Goal: Task Accomplishment & Management: Use online tool/utility

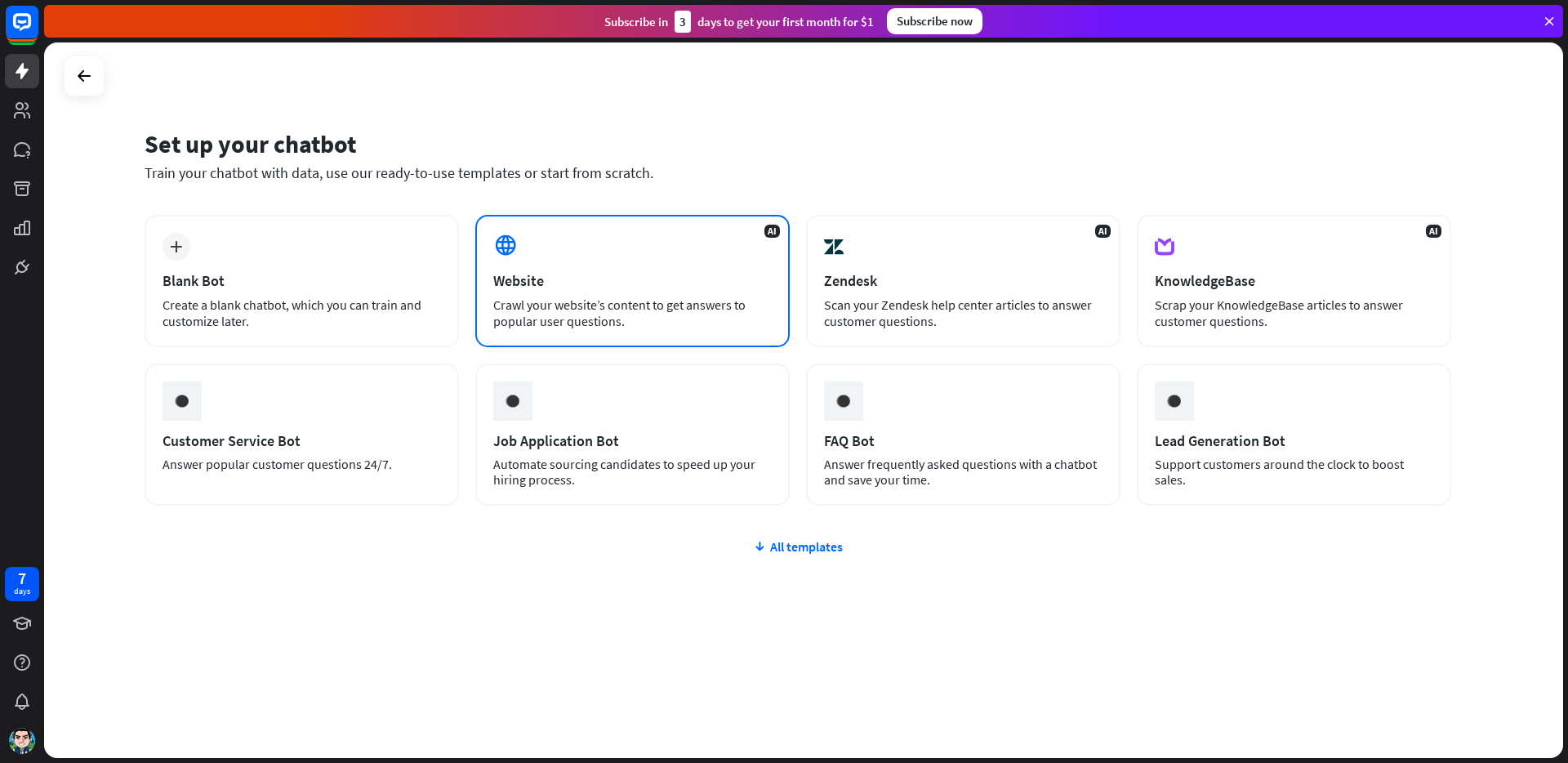
click at [569, 291] on div "AI Website Crawl your website’s content to get answers to popular user question…" at bounding box center [632, 280] width 314 height 132
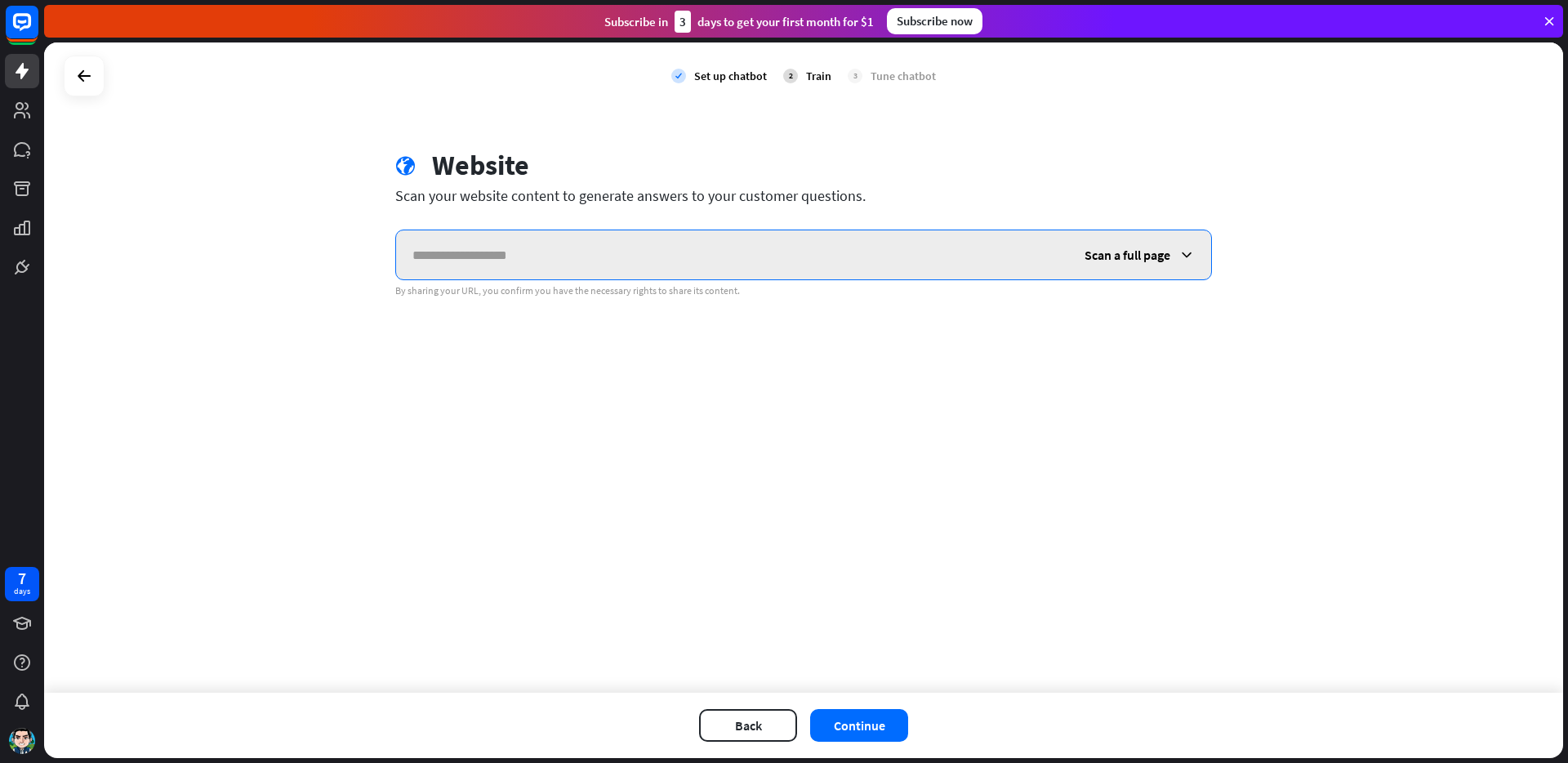
paste input "**********"
click at [554, 254] on input "**********" at bounding box center [732, 255] width 672 height 49
type input "**********"
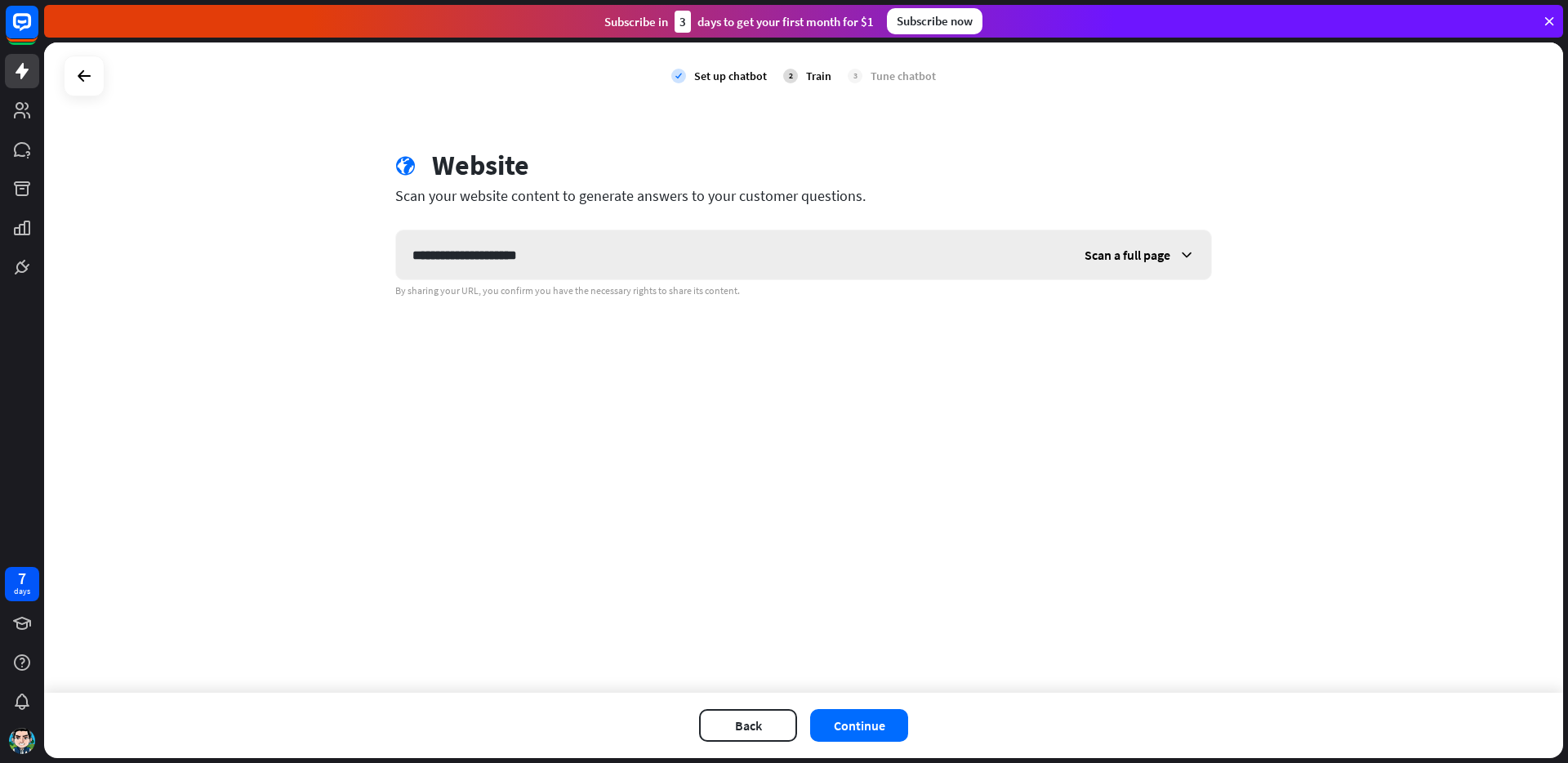
click at [1126, 251] on span "Scan a full page" at bounding box center [1128, 254] width 85 height 16
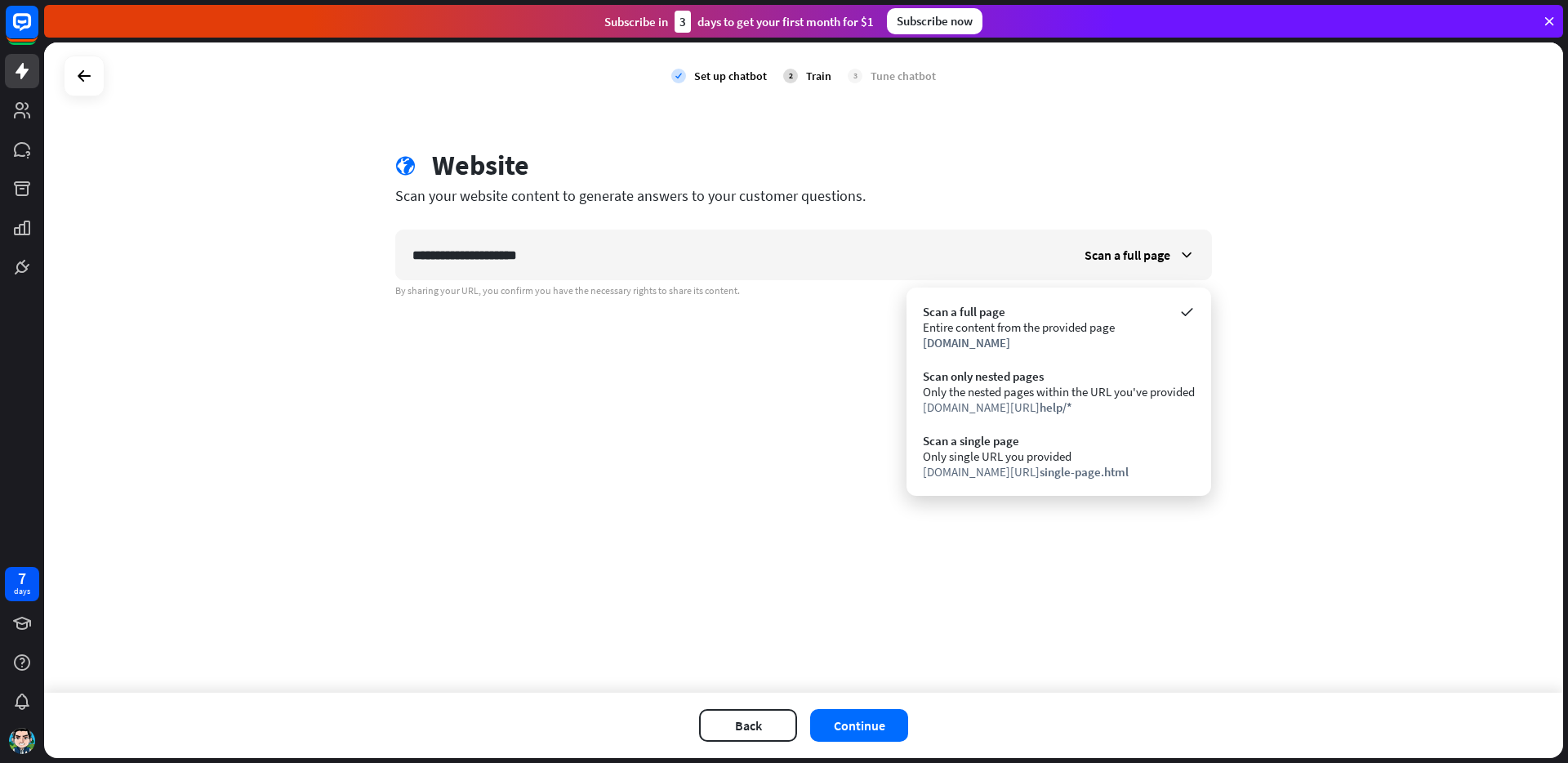
click at [1132, 170] on div "globe Website" at bounding box center [803, 168] width 816 height 38
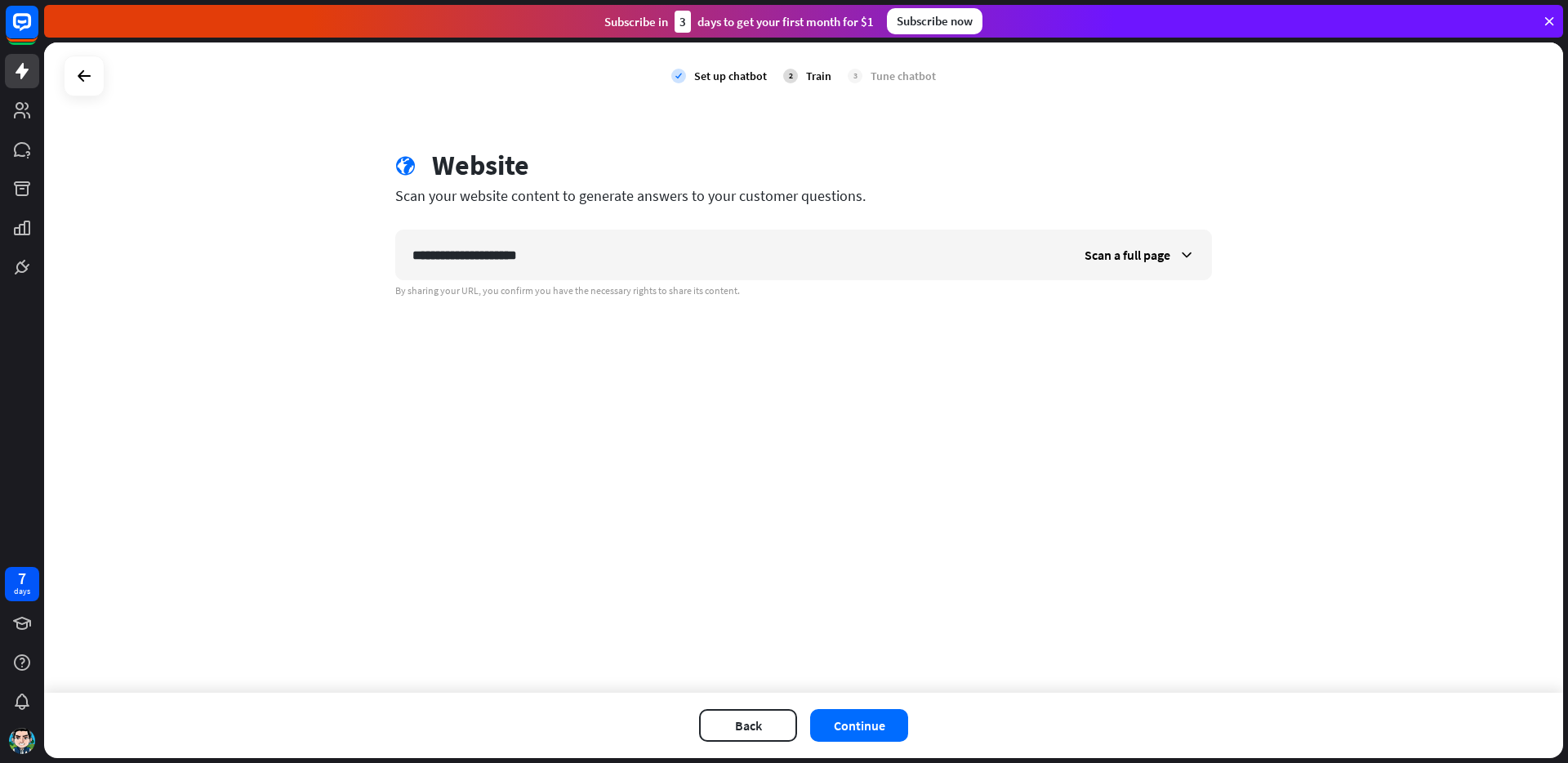
click at [849, 745] on div "Back Continue" at bounding box center [803, 725] width 1519 height 65
click at [848, 735] on button "Continue" at bounding box center [859, 725] width 98 height 32
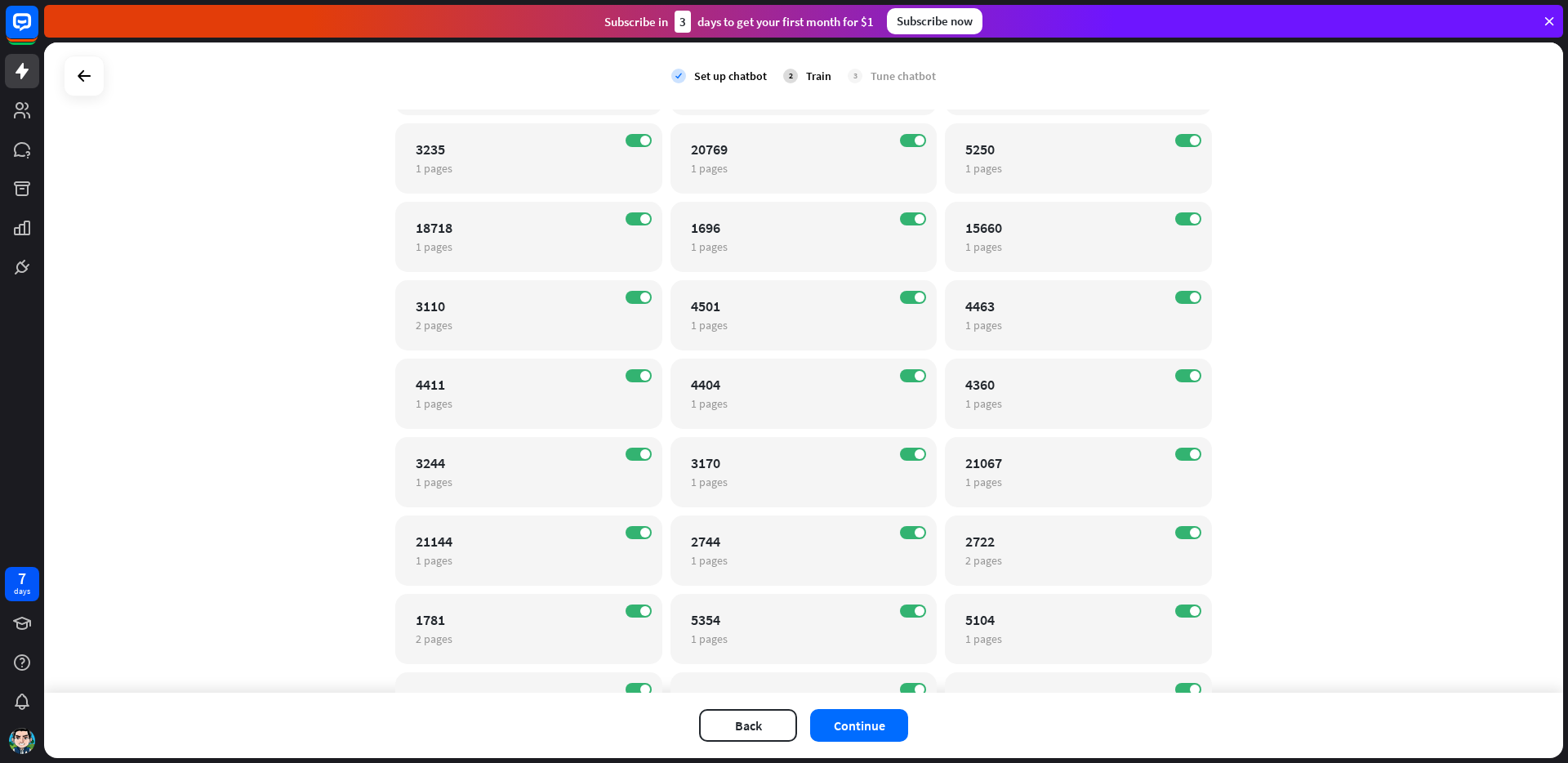
scroll to position [8074, 0]
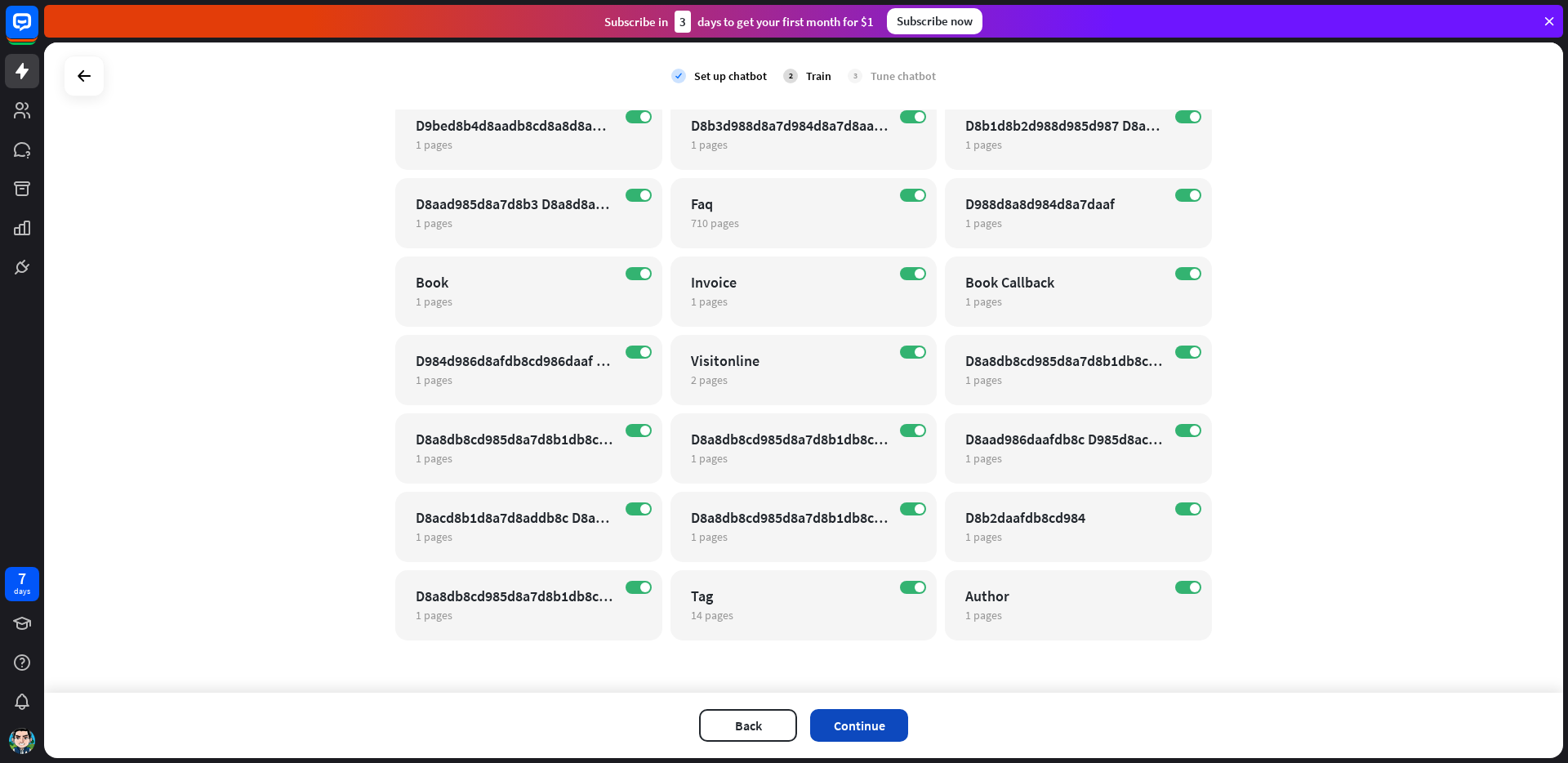
click at [881, 728] on button "Continue" at bounding box center [859, 725] width 98 height 32
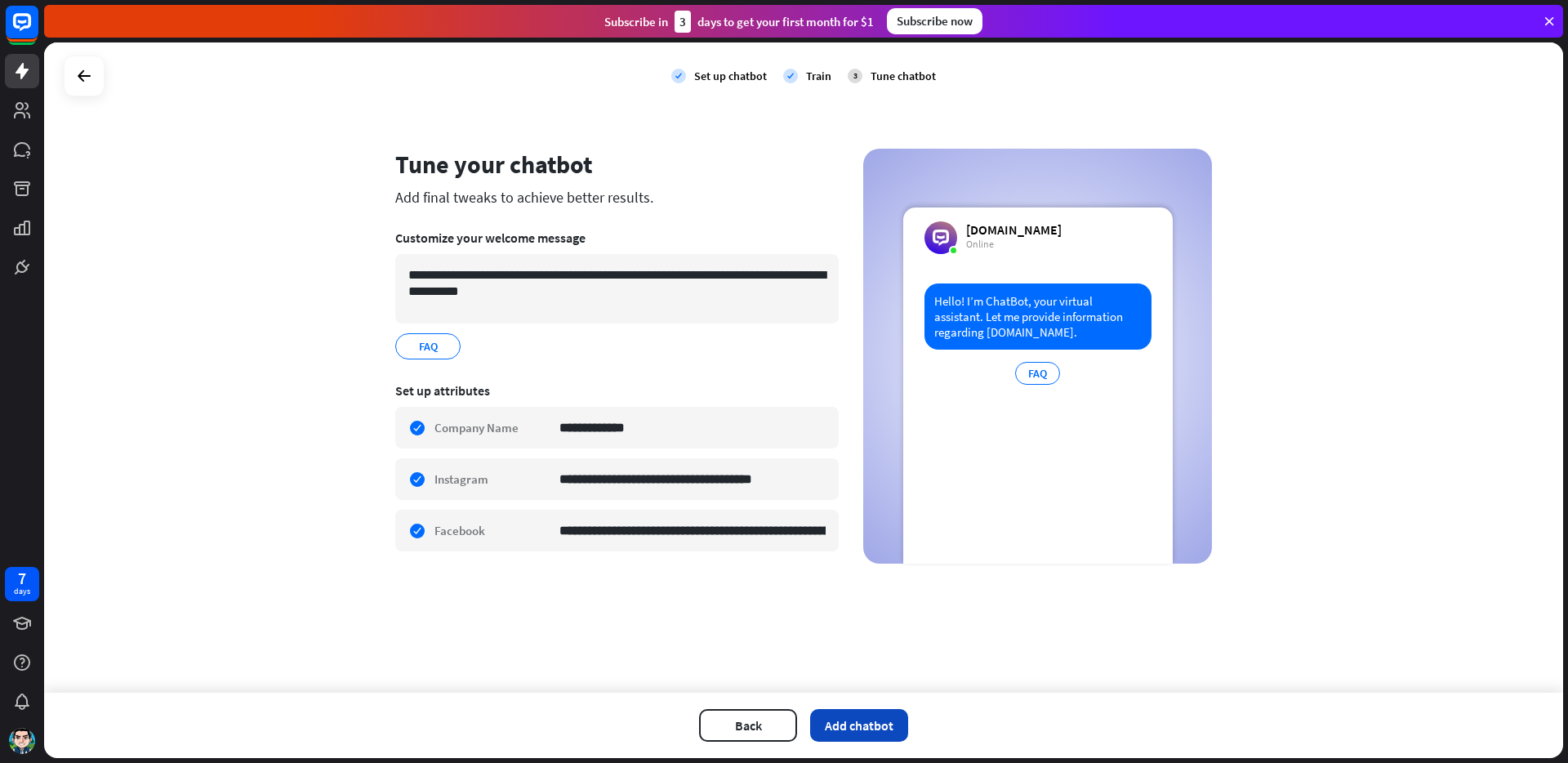
click at [865, 732] on button "Add chatbot" at bounding box center [859, 725] width 98 height 32
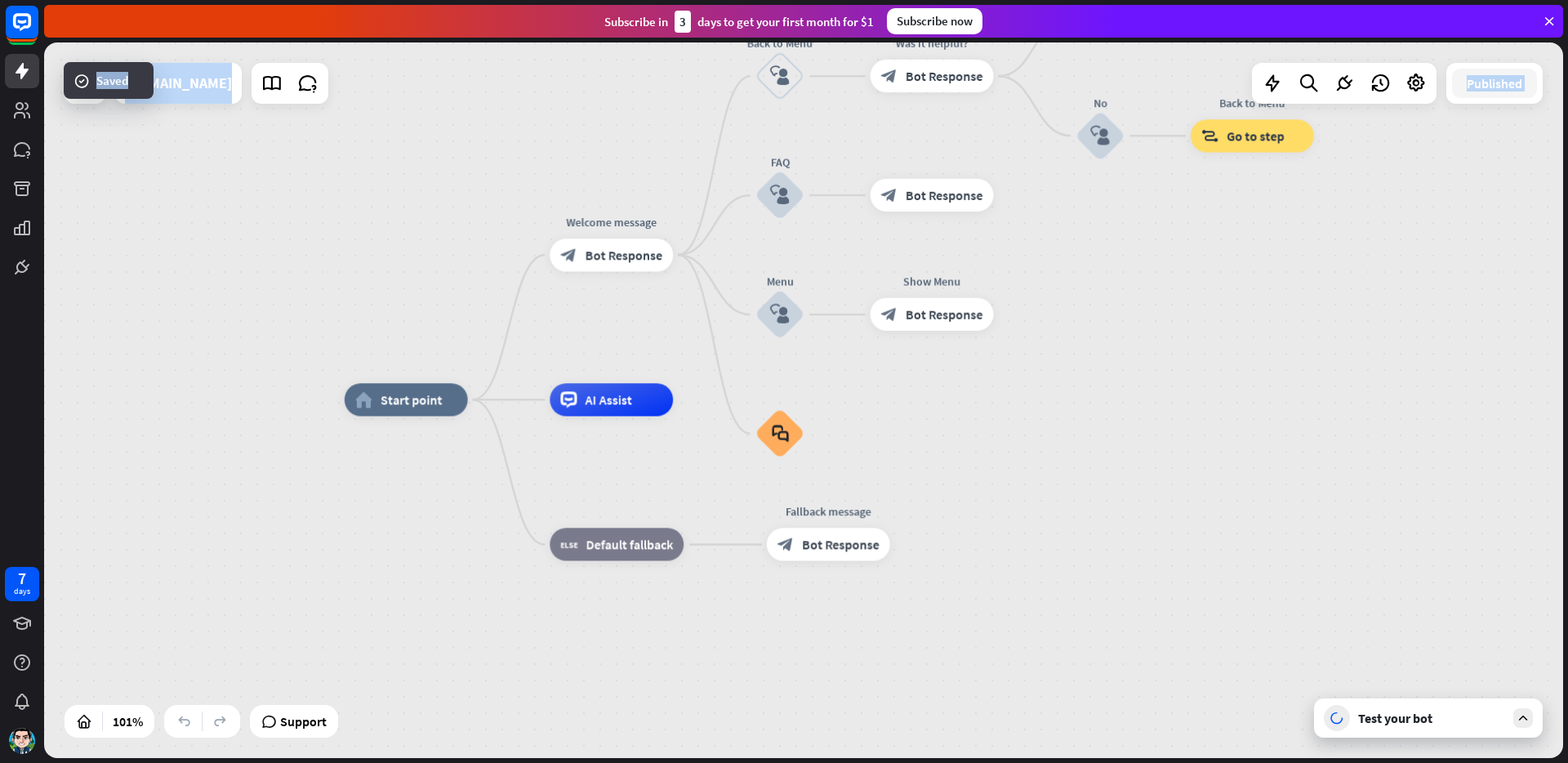
drag, startPoint x: 524, startPoint y: 178, endPoint x: 468, endPoint y: 218, distance: 68.8
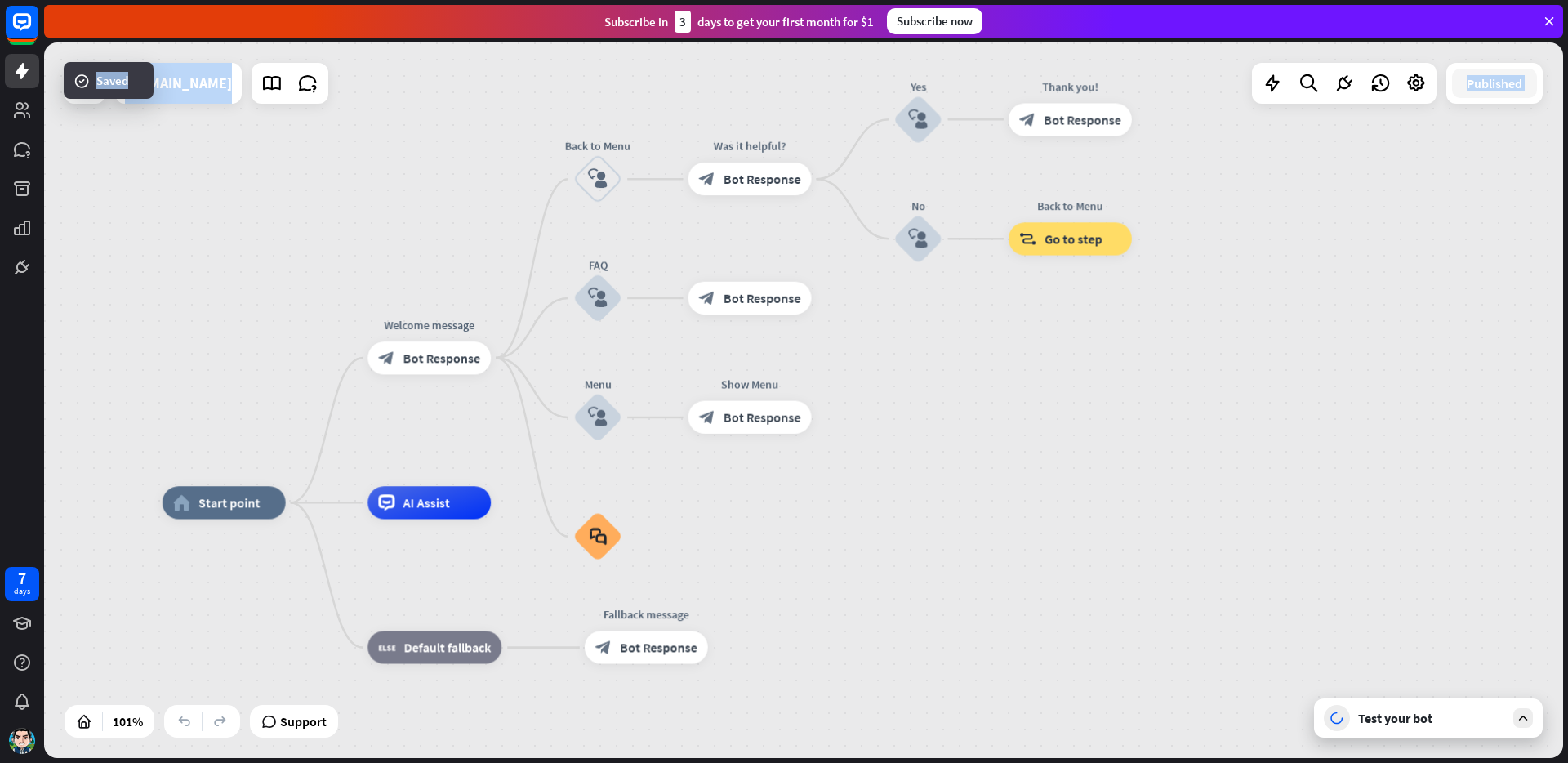
drag, startPoint x: 551, startPoint y: 143, endPoint x: 369, endPoint y: 247, distance: 209.6
click at [369, 247] on div "home_2 Start point Welcome message block_bot_response Bot Response Back to Menu…" at bounding box center [803, 400] width 1519 height 716
click at [248, 193] on div "home_2 Start point Welcome message block_bot_response Bot Response Back to Menu…" at bounding box center [803, 400] width 1519 height 716
click at [770, 424] on span "Bot Response" at bounding box center [762, 417] width 78 height 16
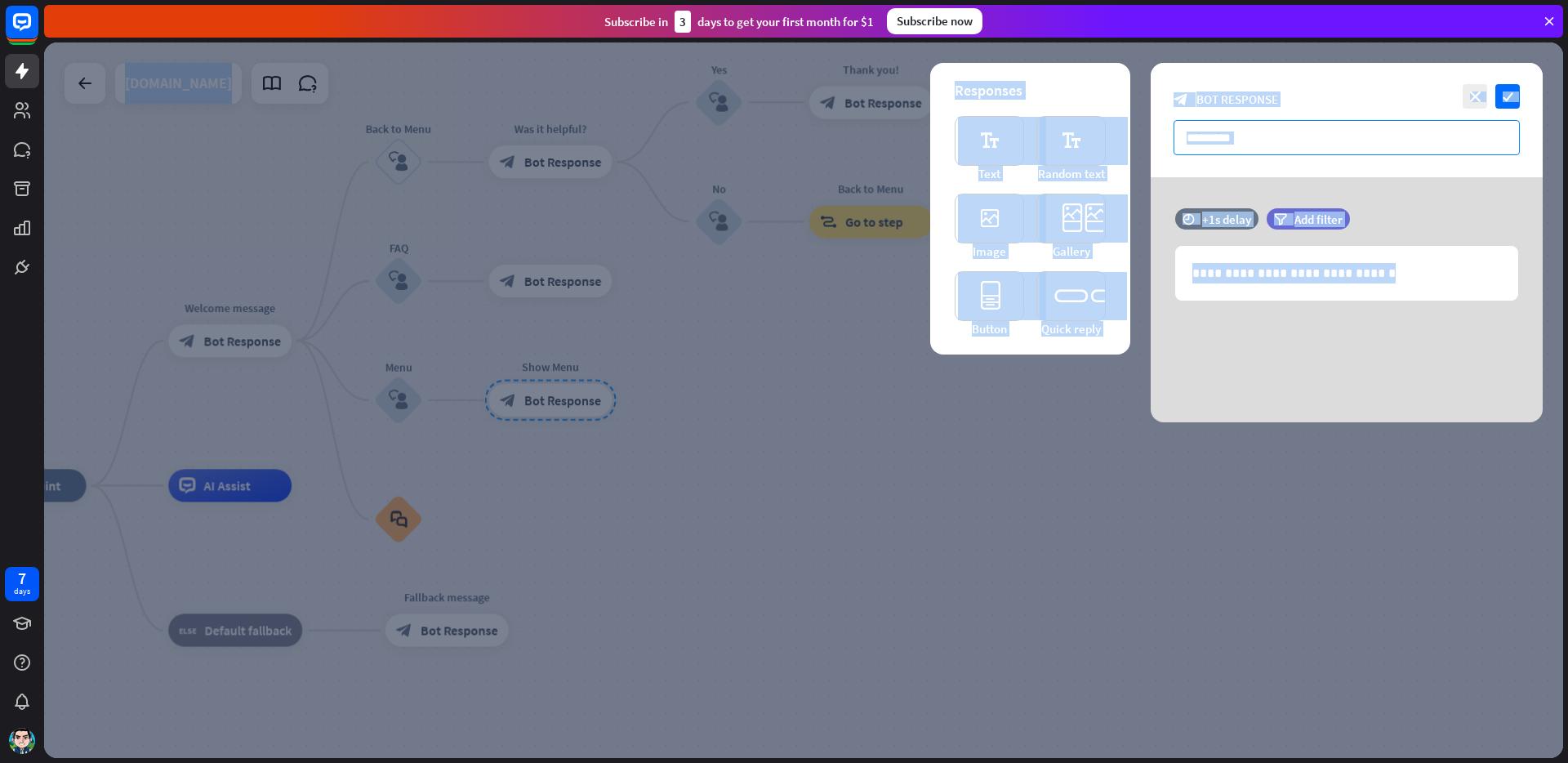
click at [1256, 143] on input "*********" at bounding box center [1346, 137] width 346 height 35
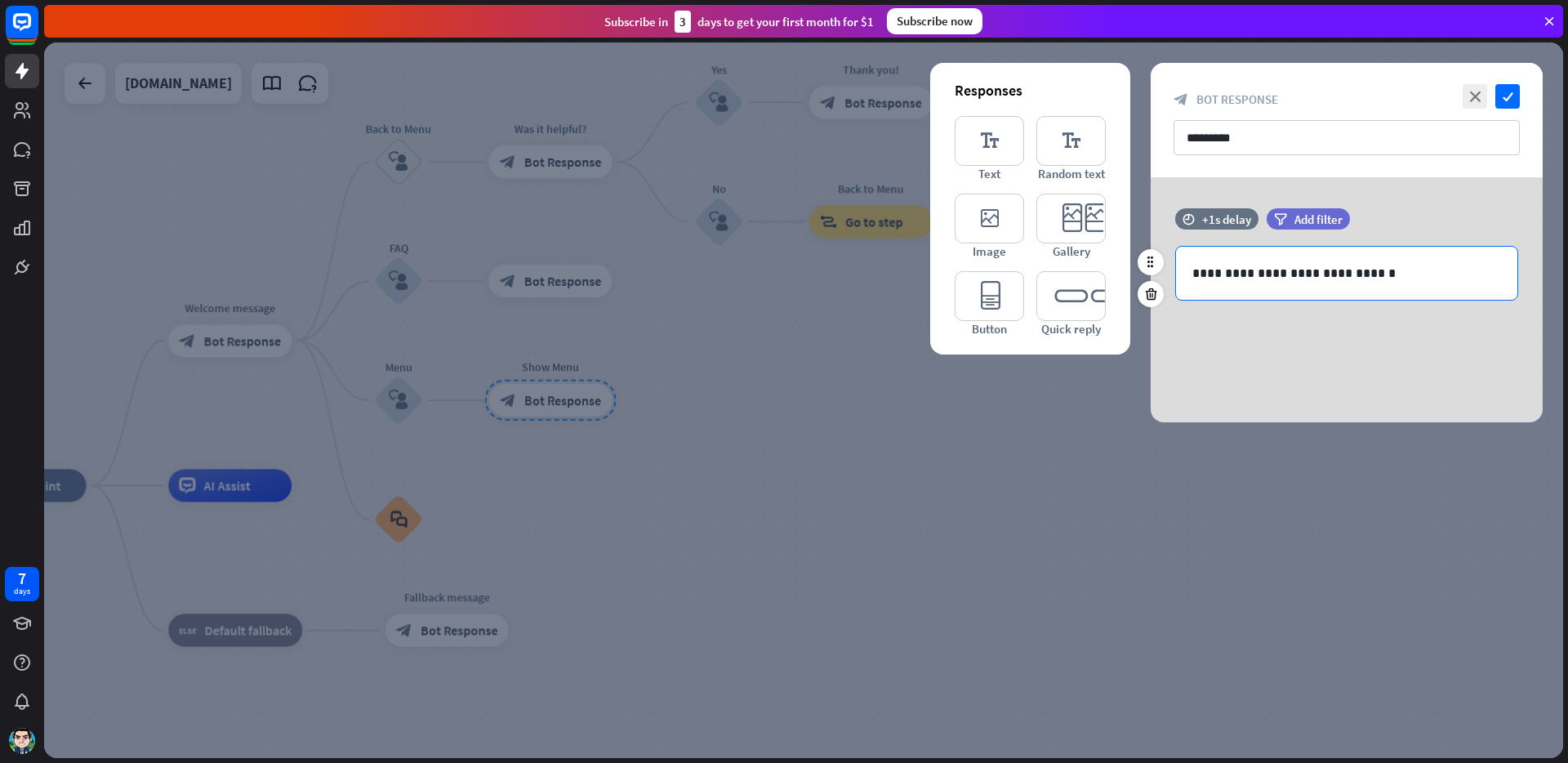
click at [1246, 275] on p "**********" at bounding box center [1346, 273] width 308 height 21
click at [1246, 274] on p "**********" at bounding box center [1346, 273] width 308 height 21
click at [1246, 273] on p "**********" at bounding box center [1346, 273] width 308 height 21
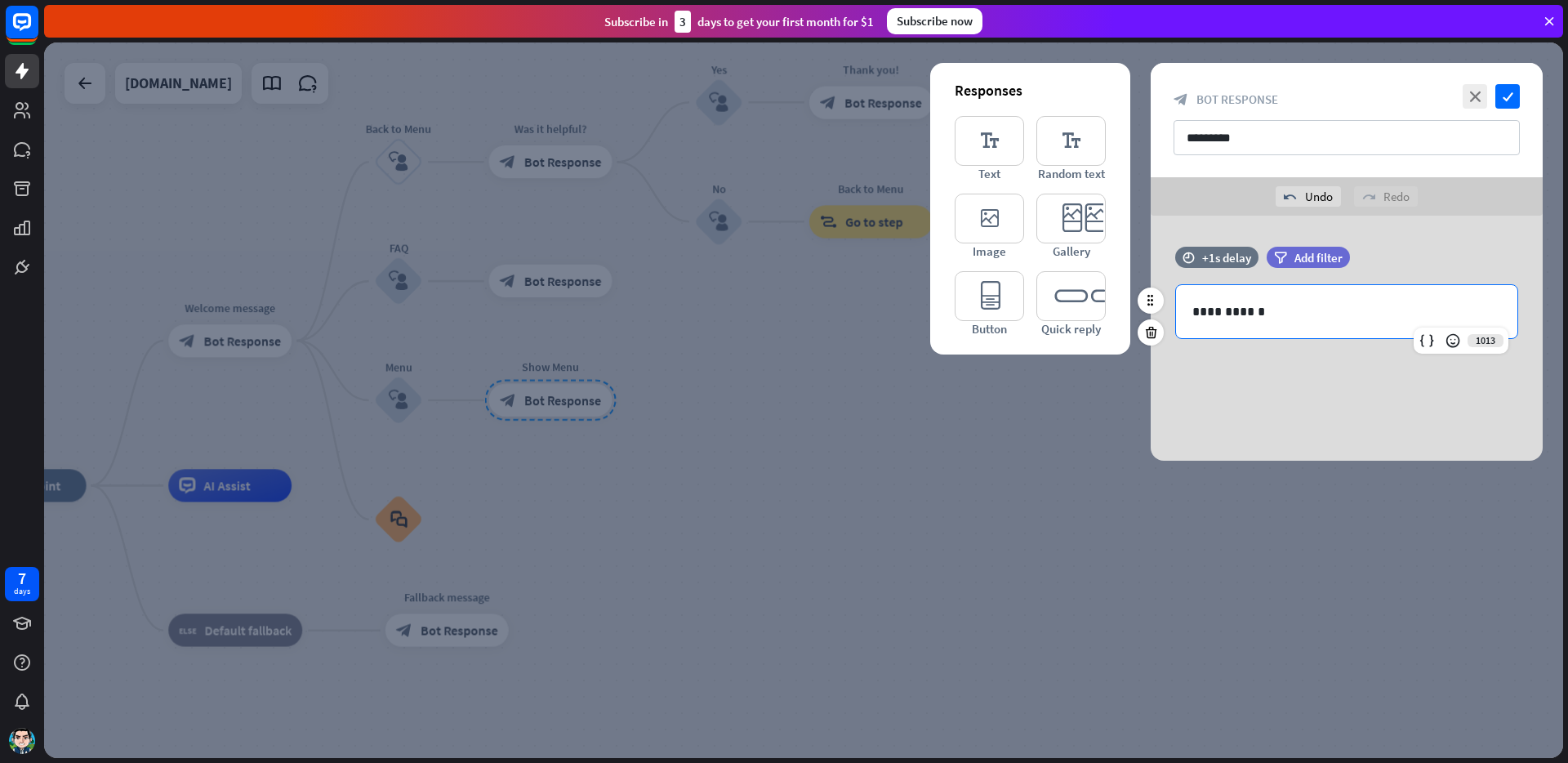
click at [1257, 392] on div "**********" at bounding box center [1346, 338] width 392 height 245
click at [982, 303] on icon "editor_button" at bounding box center [989, 296] width 69 height 49
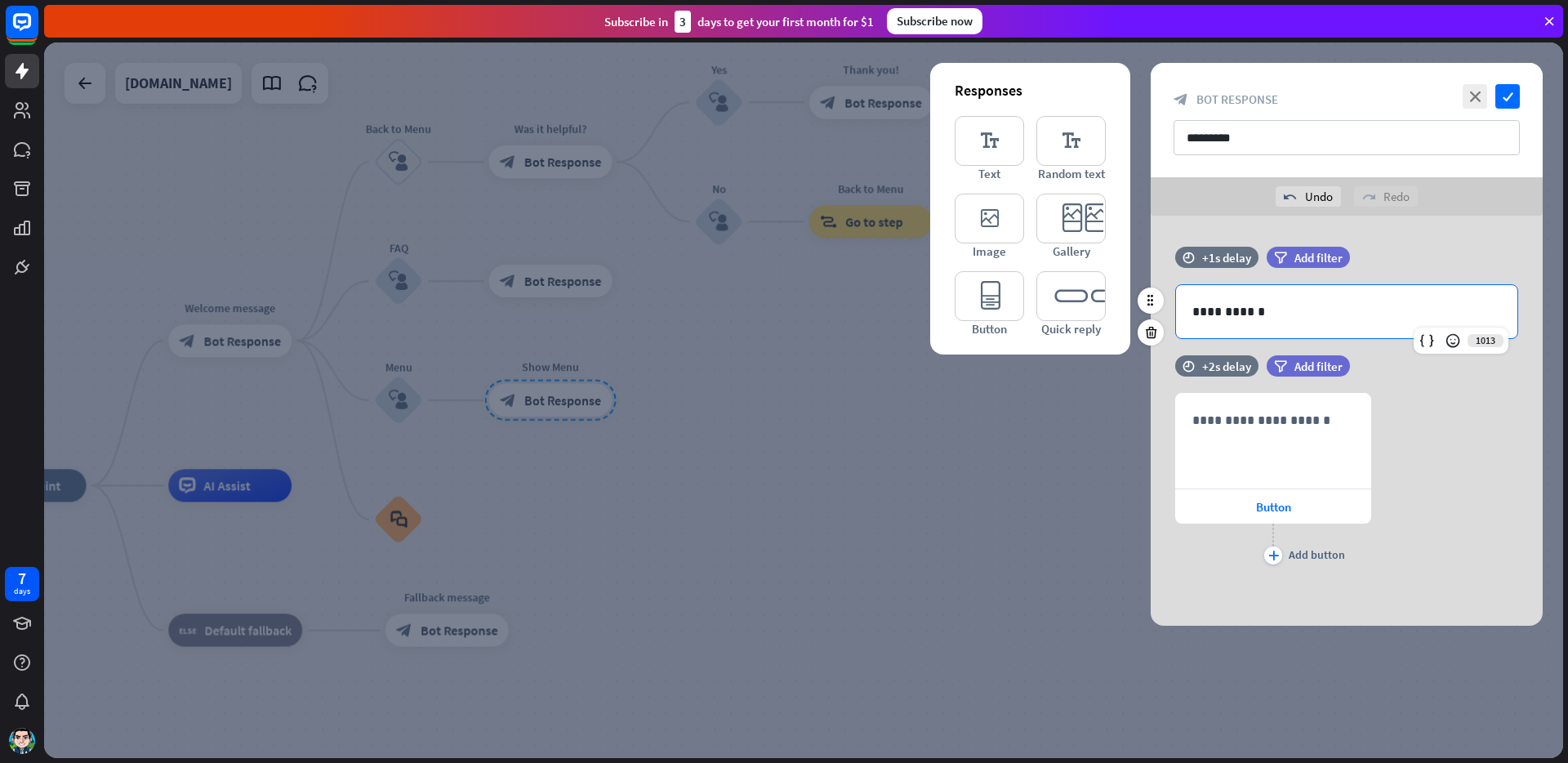
click at [1225, 307] on p "**********" at bounding box center [1346, 311] width 308 height 21
click at [1151, 340] on div at bounding box center [1151, 332] width 27 height 27
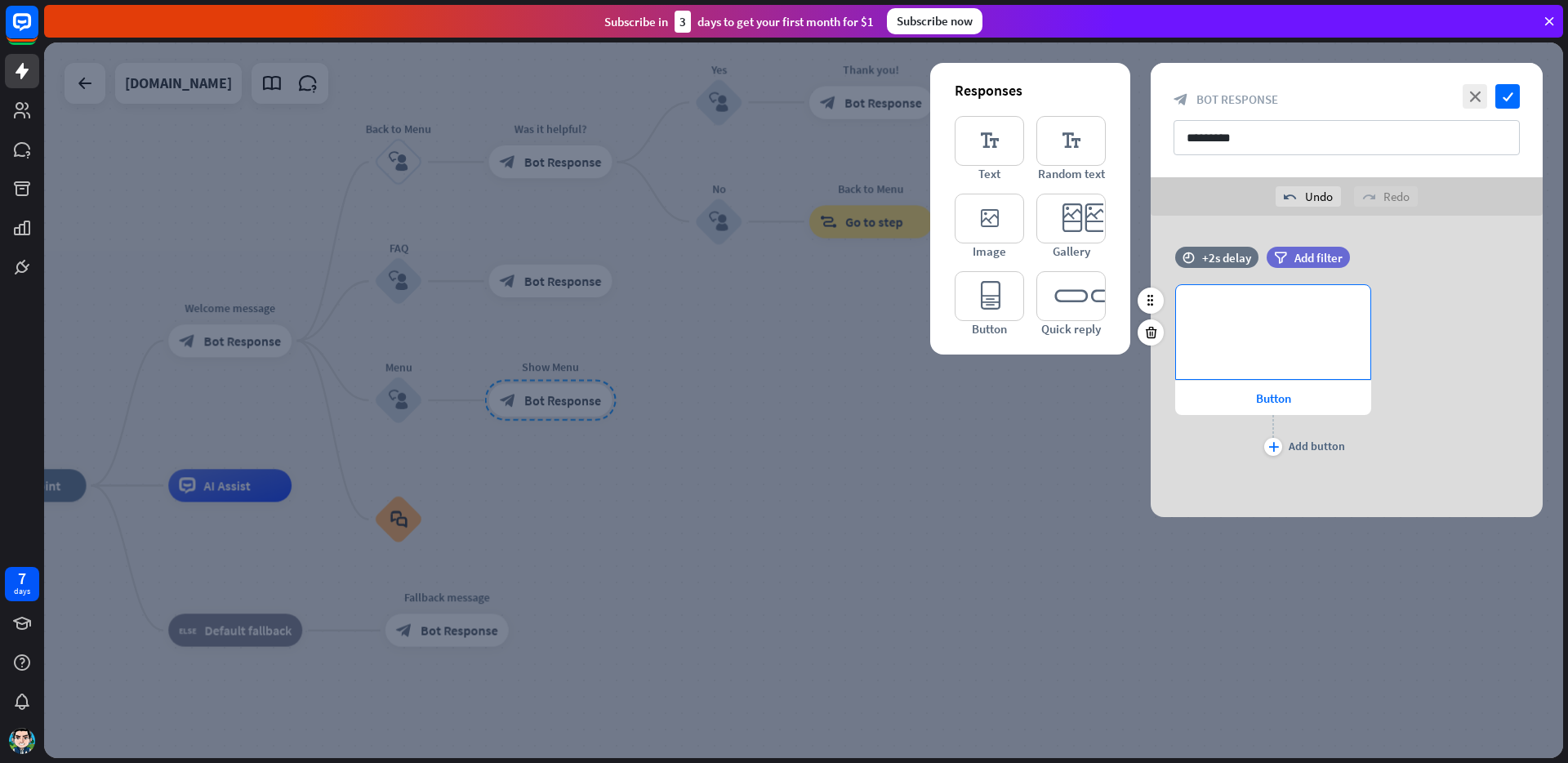
click at [1230, 316] on p "**********" at bounding box center [1273, 311] width 161 height 21
click at [1259, 399] on span "Button" at bounding box center [1273, 398] width 35 height 15
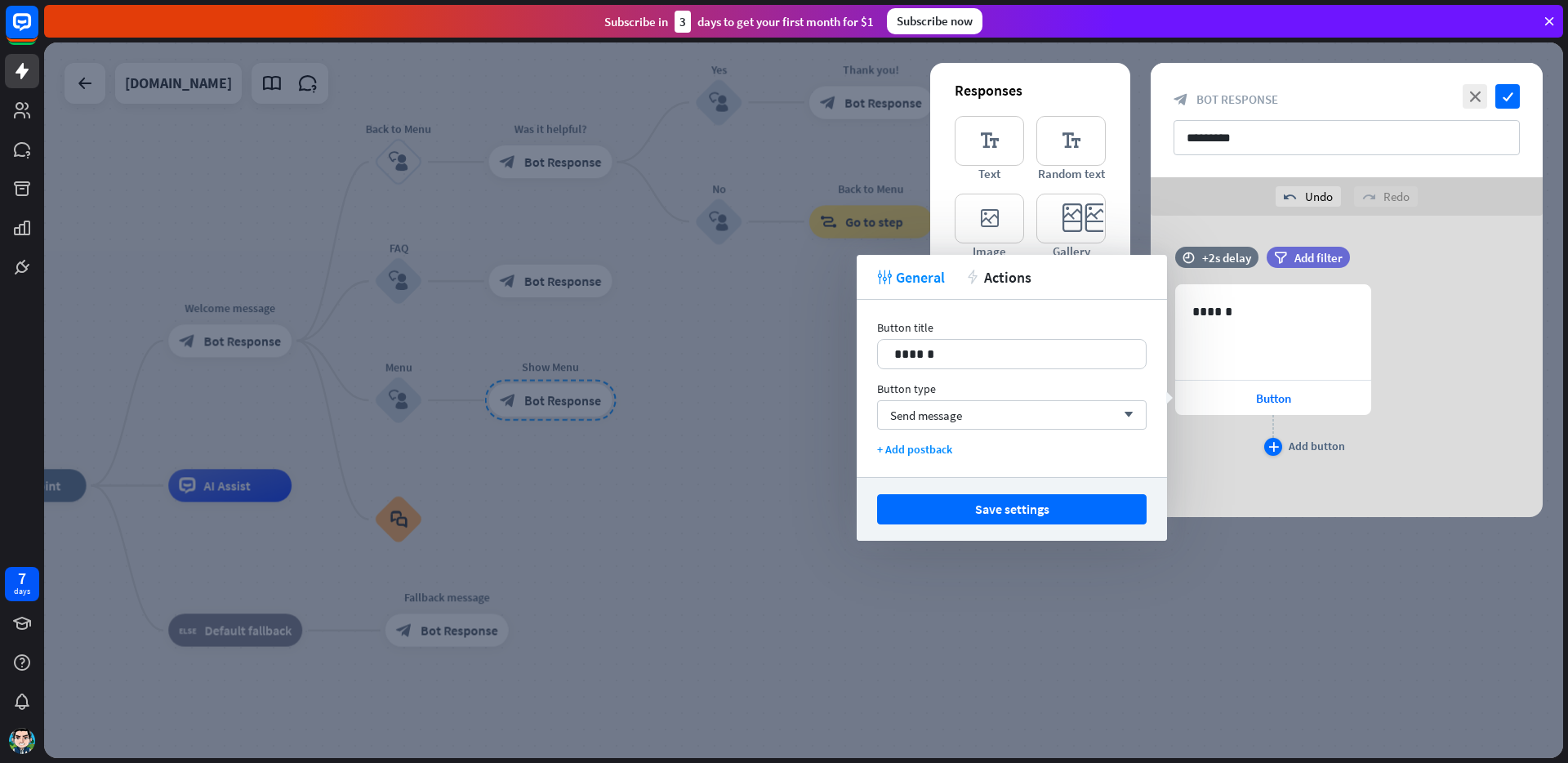
drag, startPoint x: 1330, startPoint y: 456, endPoint x: 1322, endPoint y: 450, distance: 10.0
click at [1330, 456] on div "634 ****** Button plus Add button" at bounding box center [1273, 371] width 196 height 176
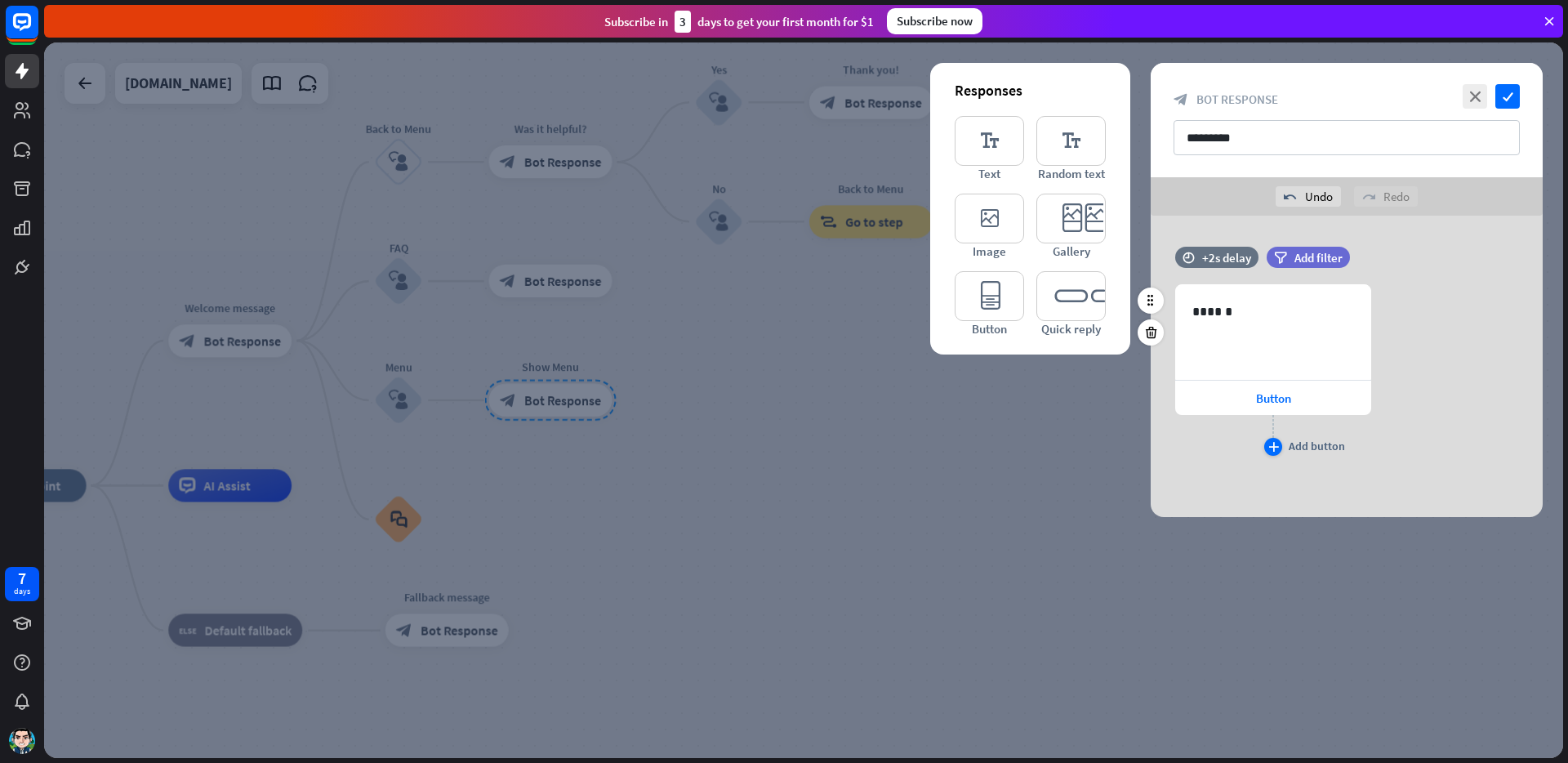
click at [1316, 444] on div "Add button" at bounding box center [1316, 445] width 56 height 14
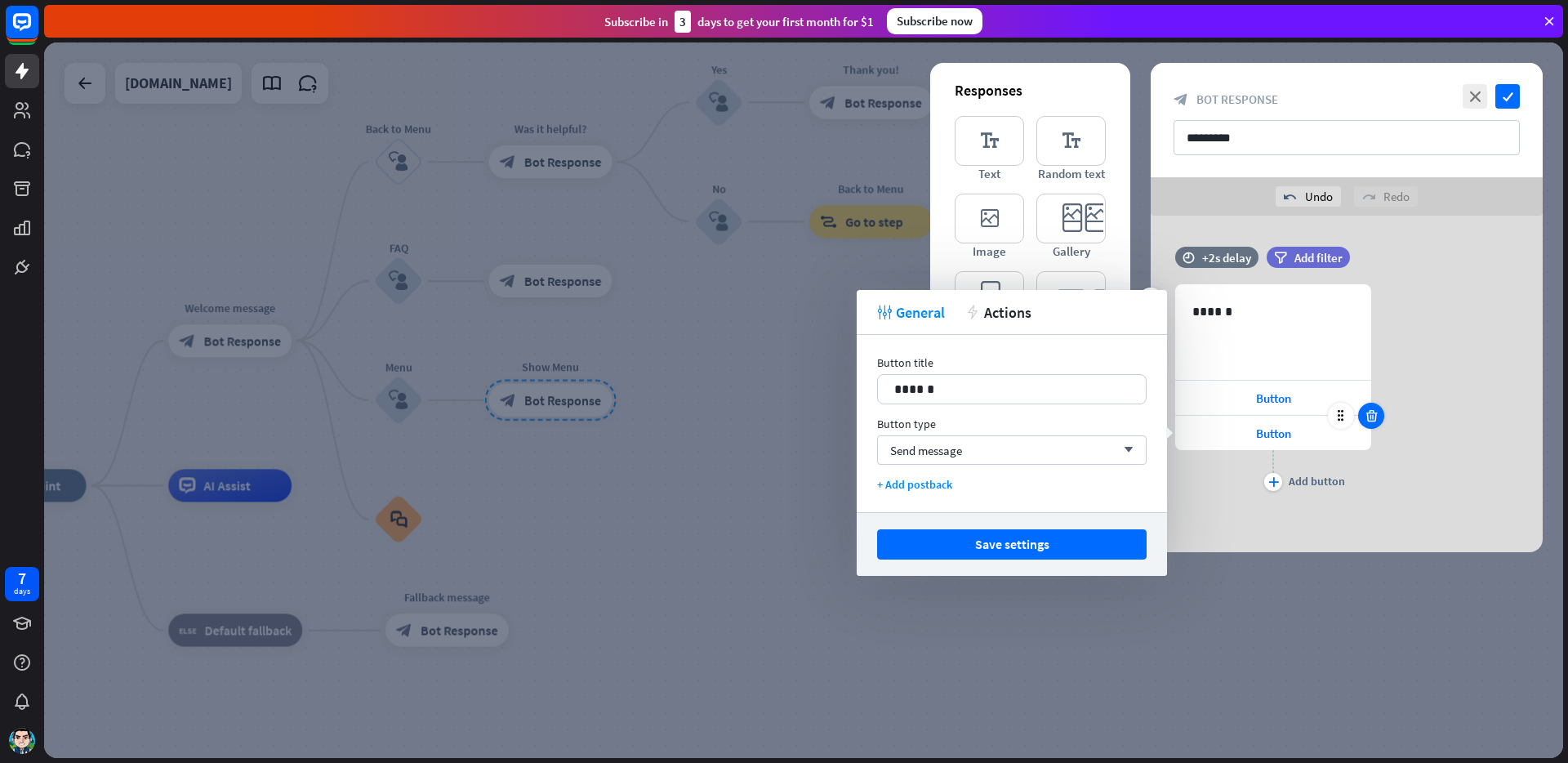
click at [1372, 414] on icon at bounding box center [1372, 415] width 15 height 14
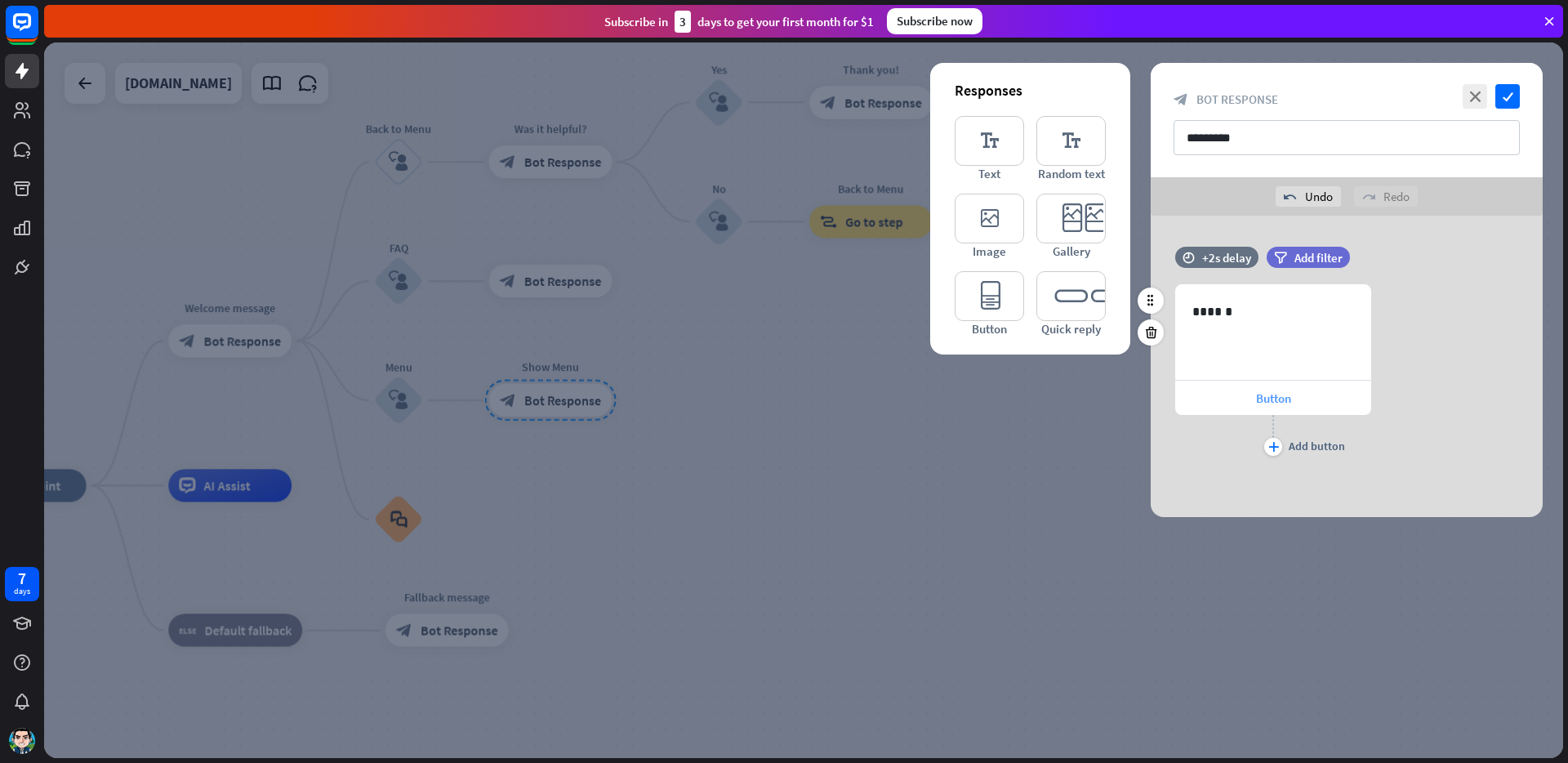
click at [1220, 398] on div "Button" at bounding box center [1273, 398] width 196 height 34
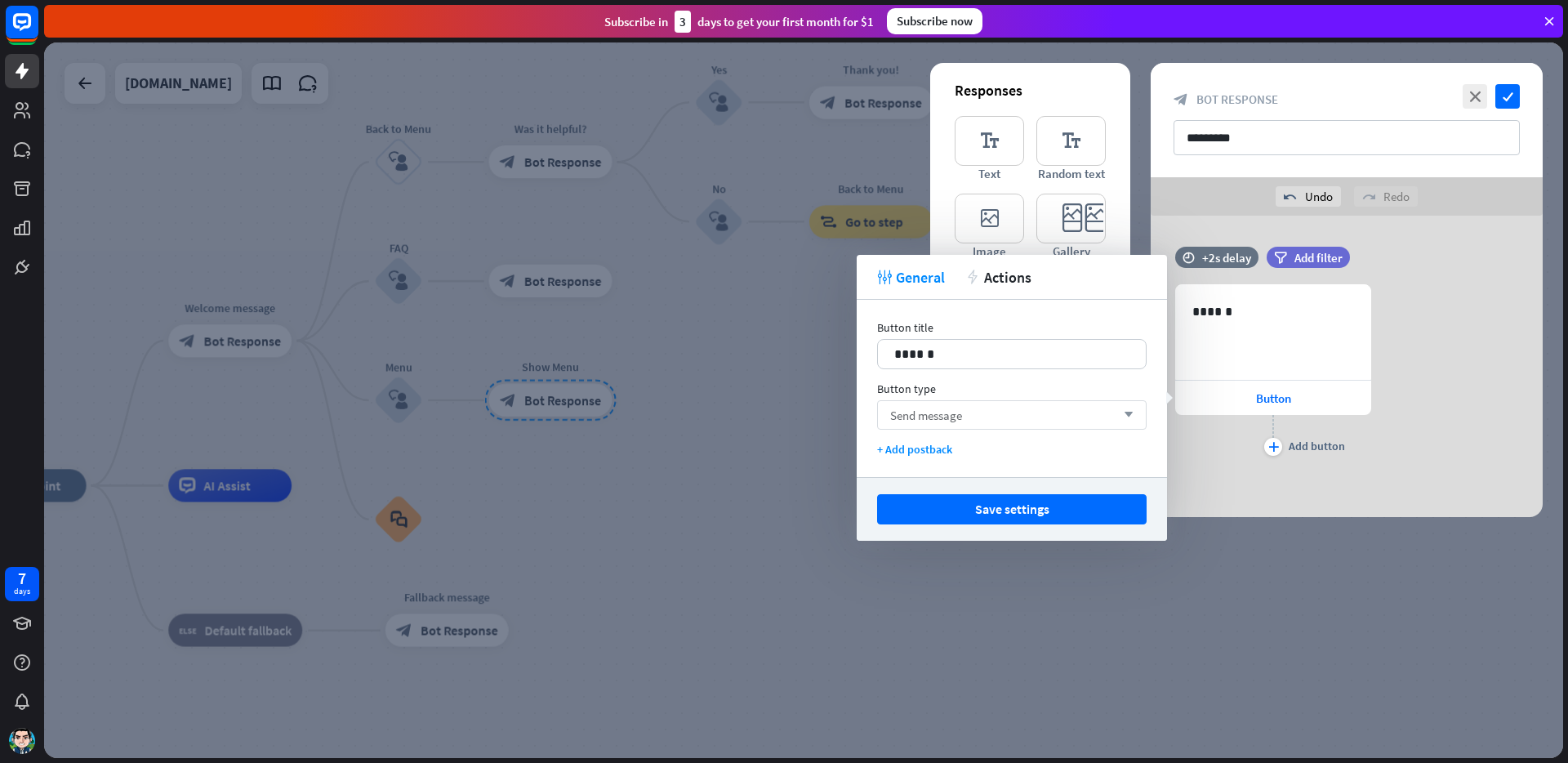
click at [971, 420] on div "Send message arrow_down" at bounding box center [1012, 415] width 270 height 29
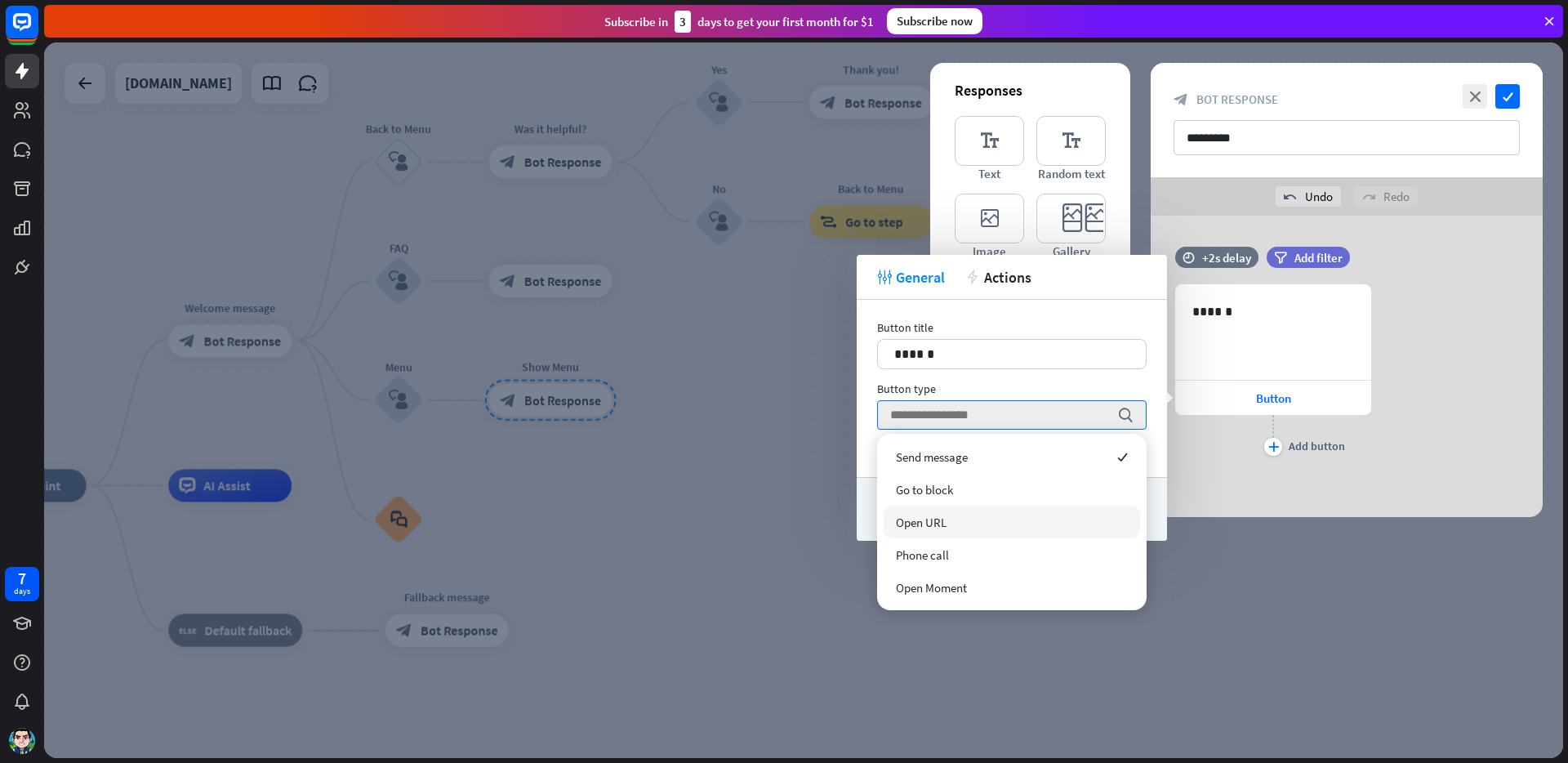
click at [959, 516] on div "Open URL" at bounding box center [1012, 522] width 256 height 32
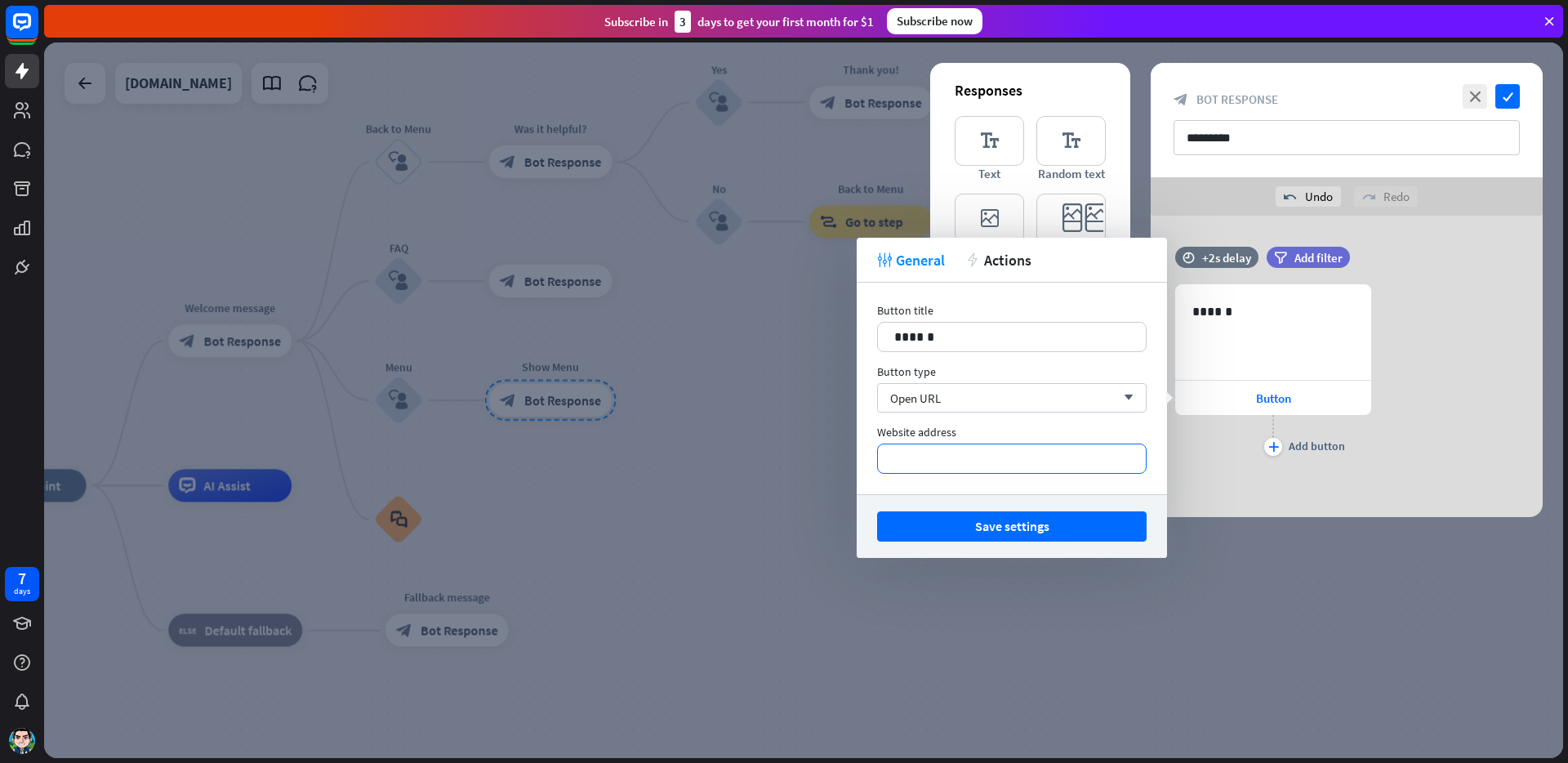
click at [950, 460] on p "*********" at bounding box center [1012, 458] width 235 height 21
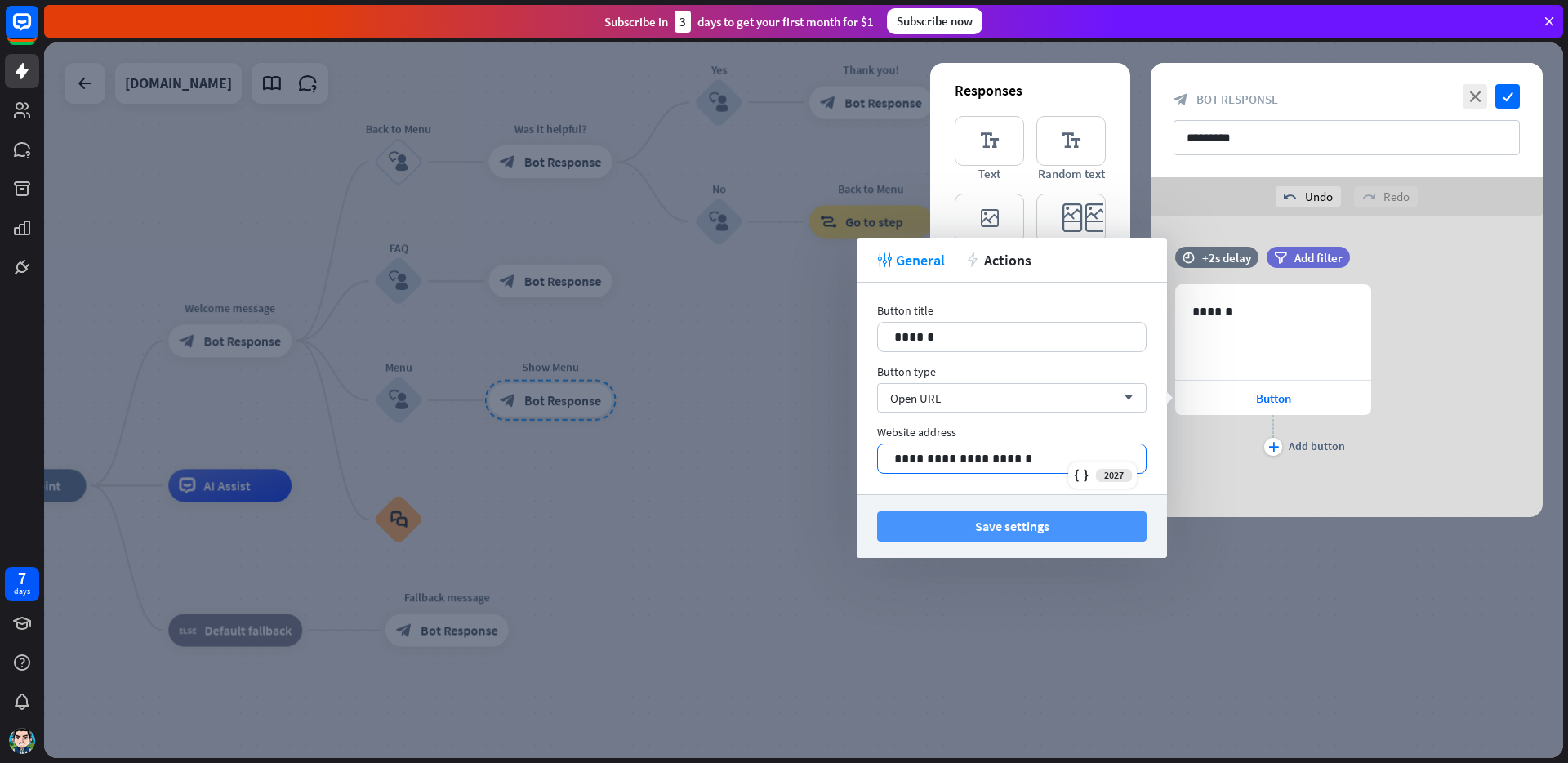
click at [967, 527] on button "Save settings" at bounding box center [1012, 527] width 270 height 30
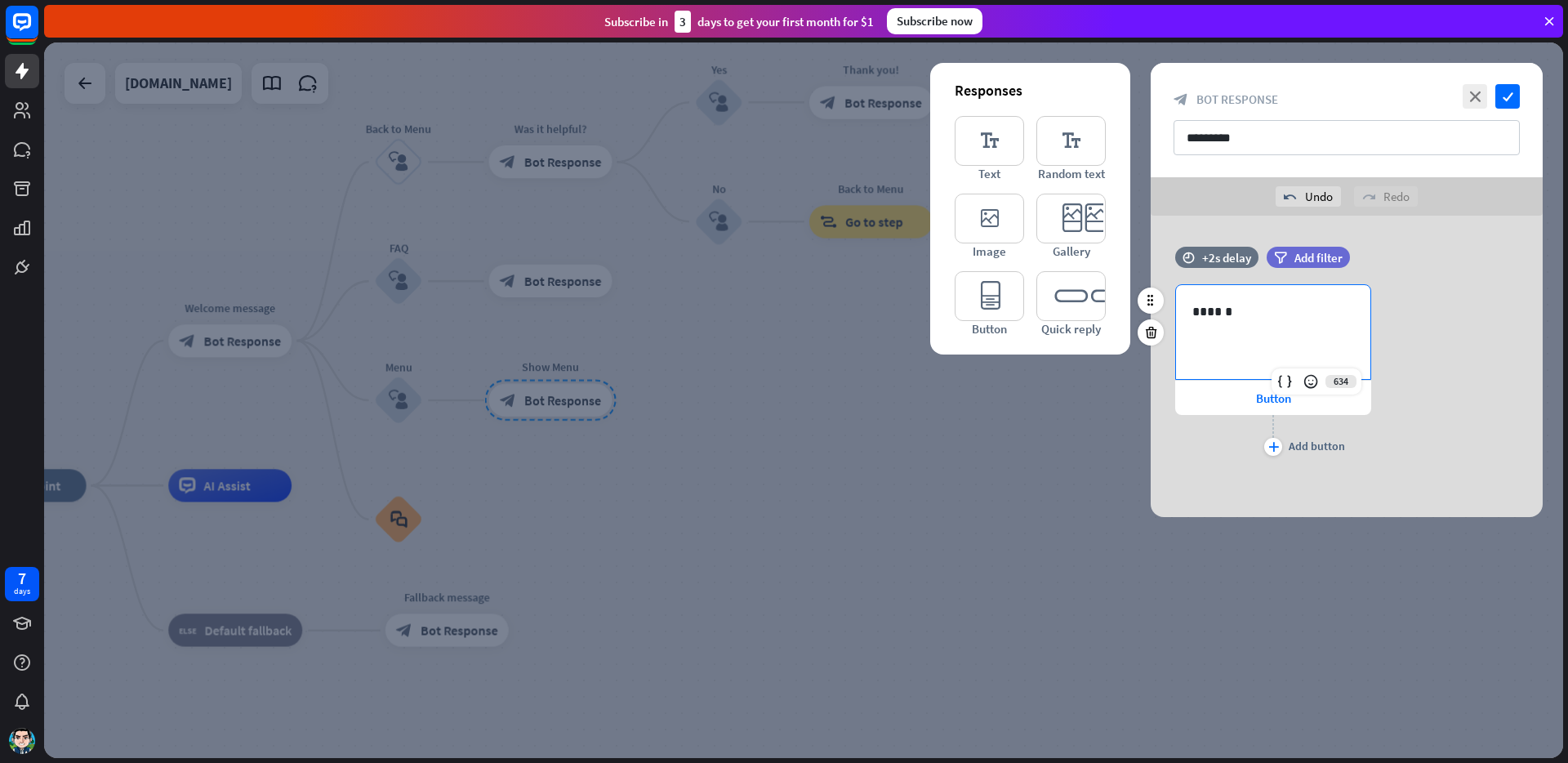
click at [1244, 320] on p "******" at bounding box center [1273, 311] width 161 height 21
click at [1448, 283] on div "time +2s delay filter Add filter" at bounding box center [1346, 266] width 392 height 38
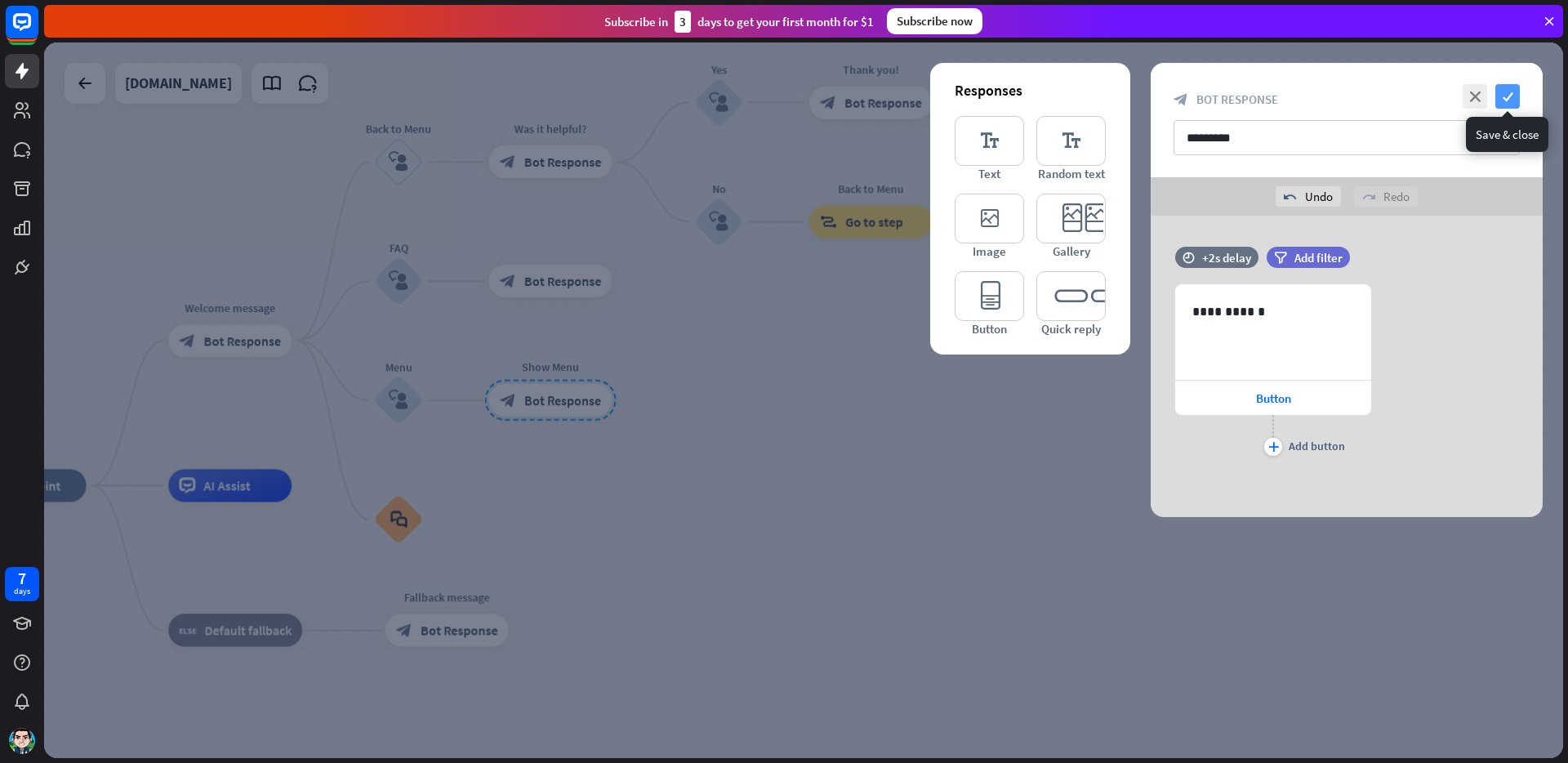
click at [1508, 89] on icon "check" at bounding box center [1507, 97] width 25 height 25
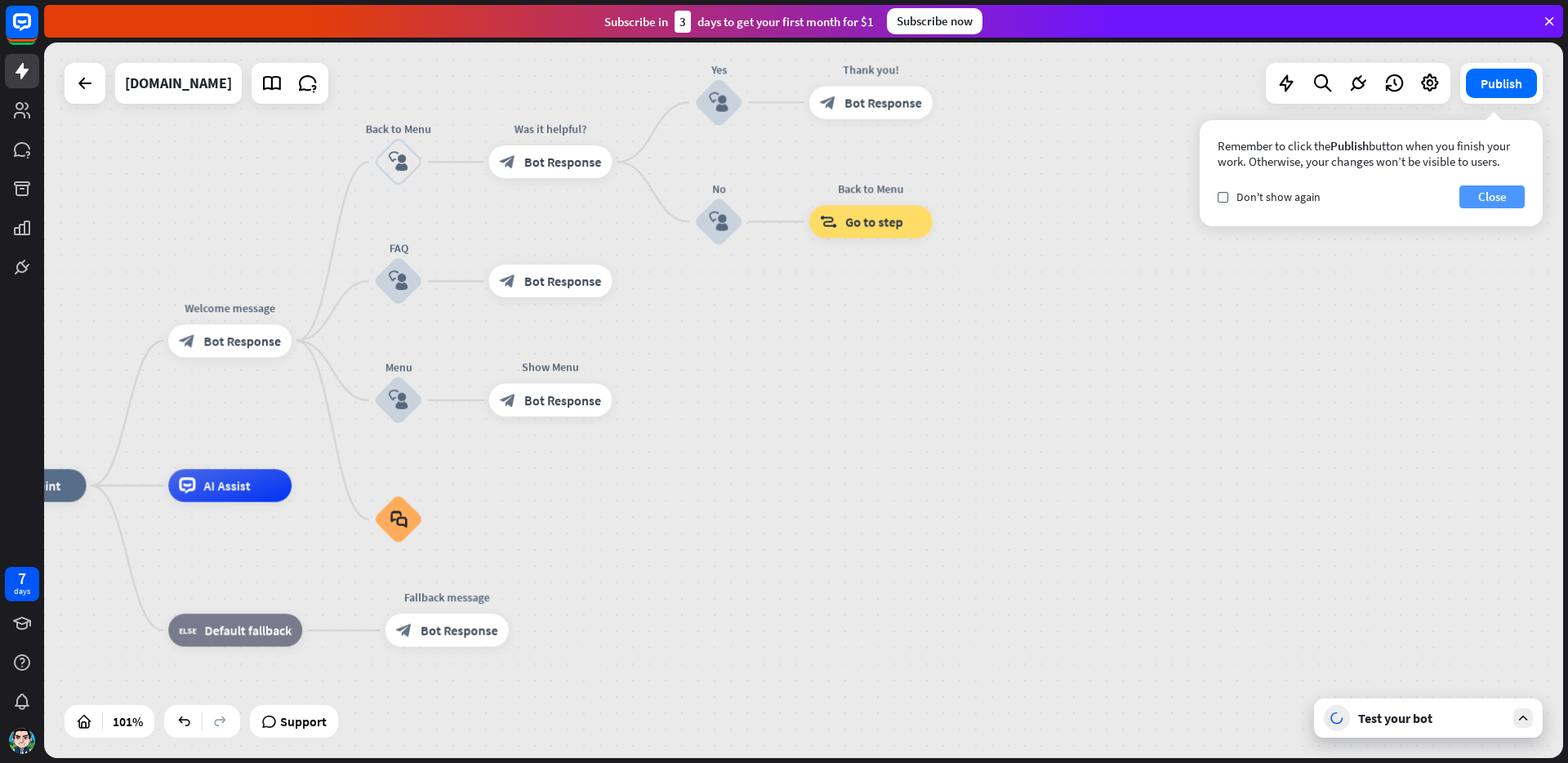
click at [1495, 199] on button "Close" at bounding box center [1492, 196] width 65 height 23
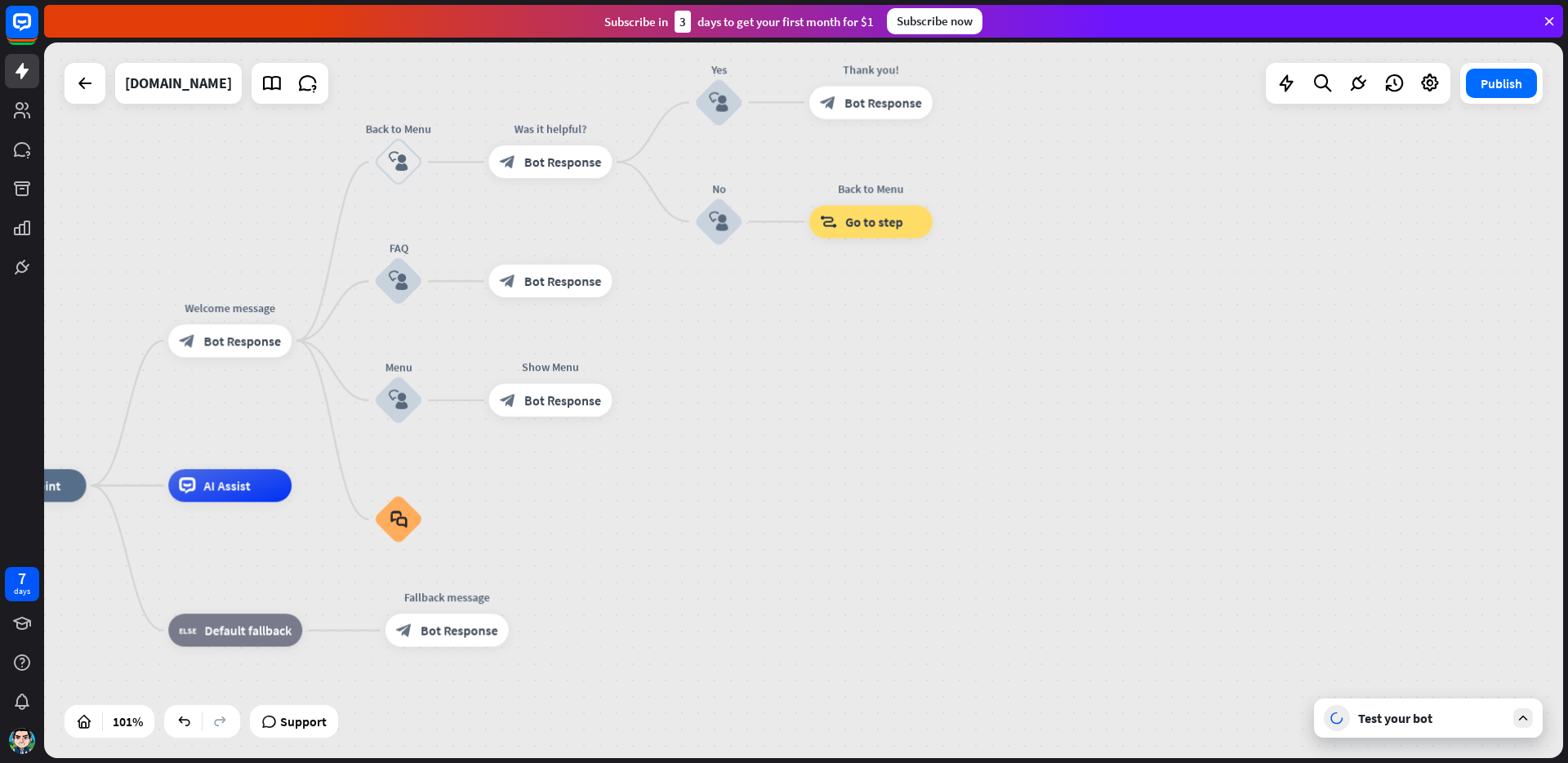
click at [1396, 715] on div "Test your bot" at bounding box center [1431, 717] width 147 height 16
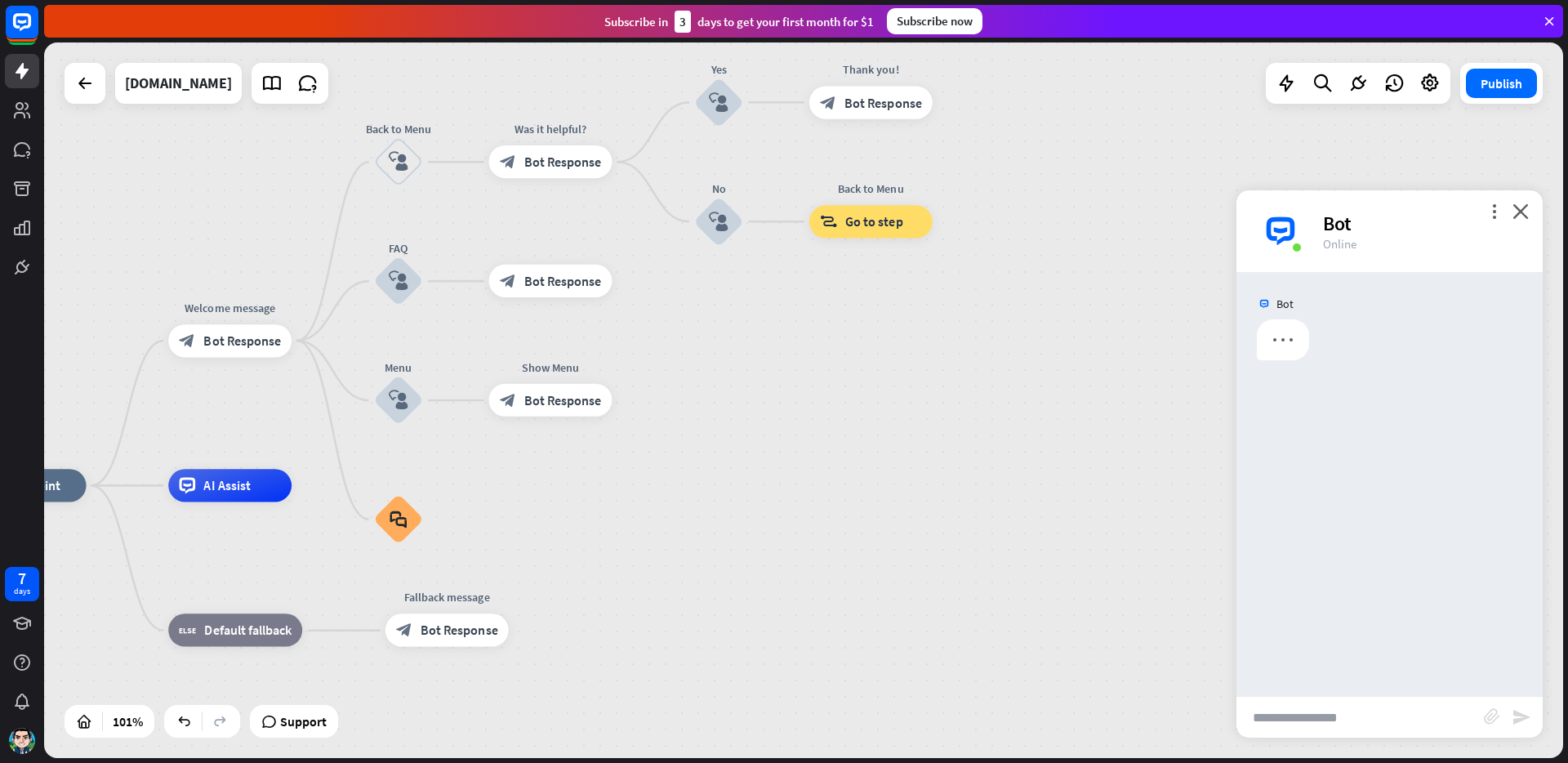
click at [1335, 713] on input "text" at bounding box center [1360, 716] width 248 height 41
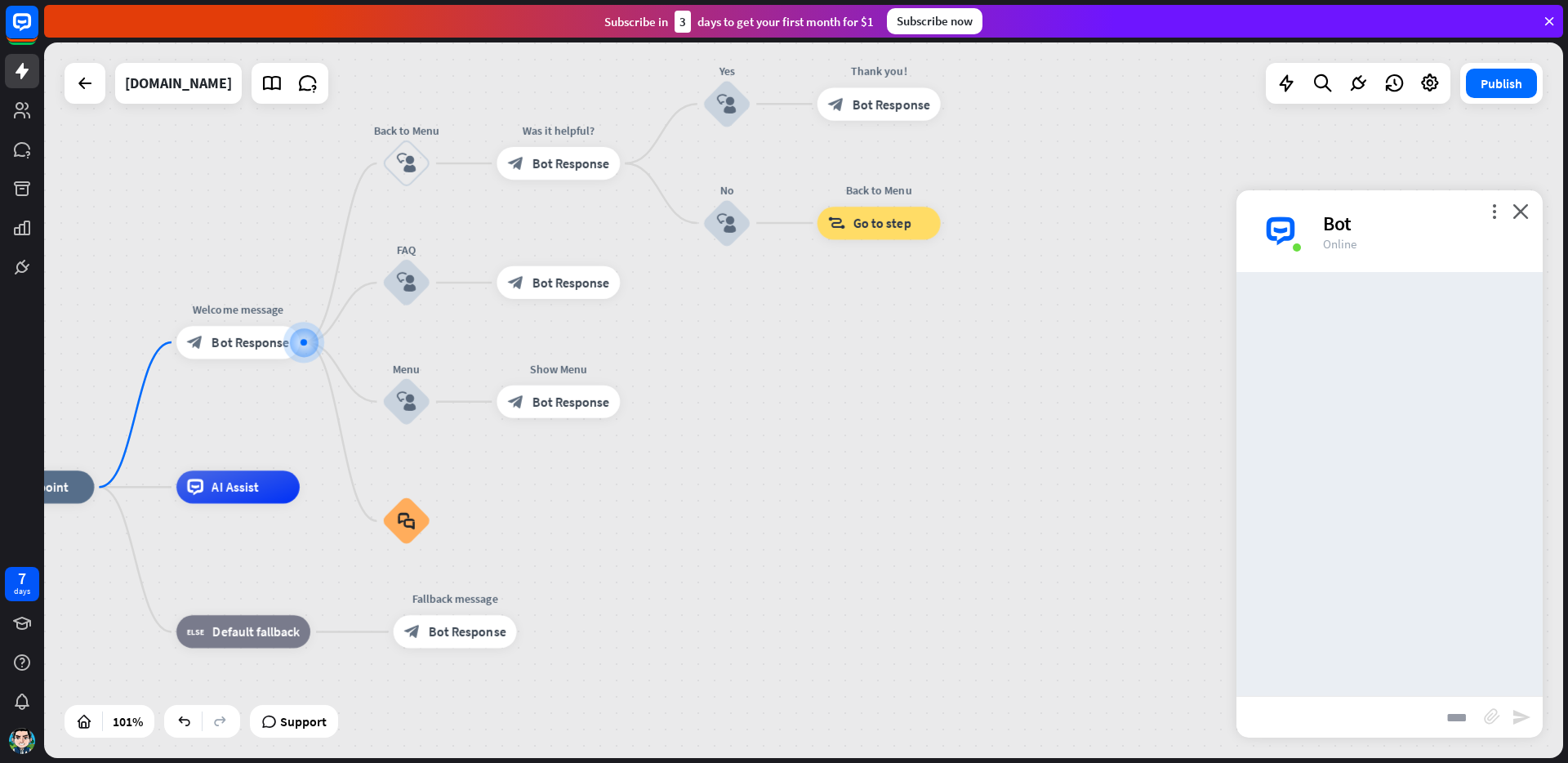
type input "****"
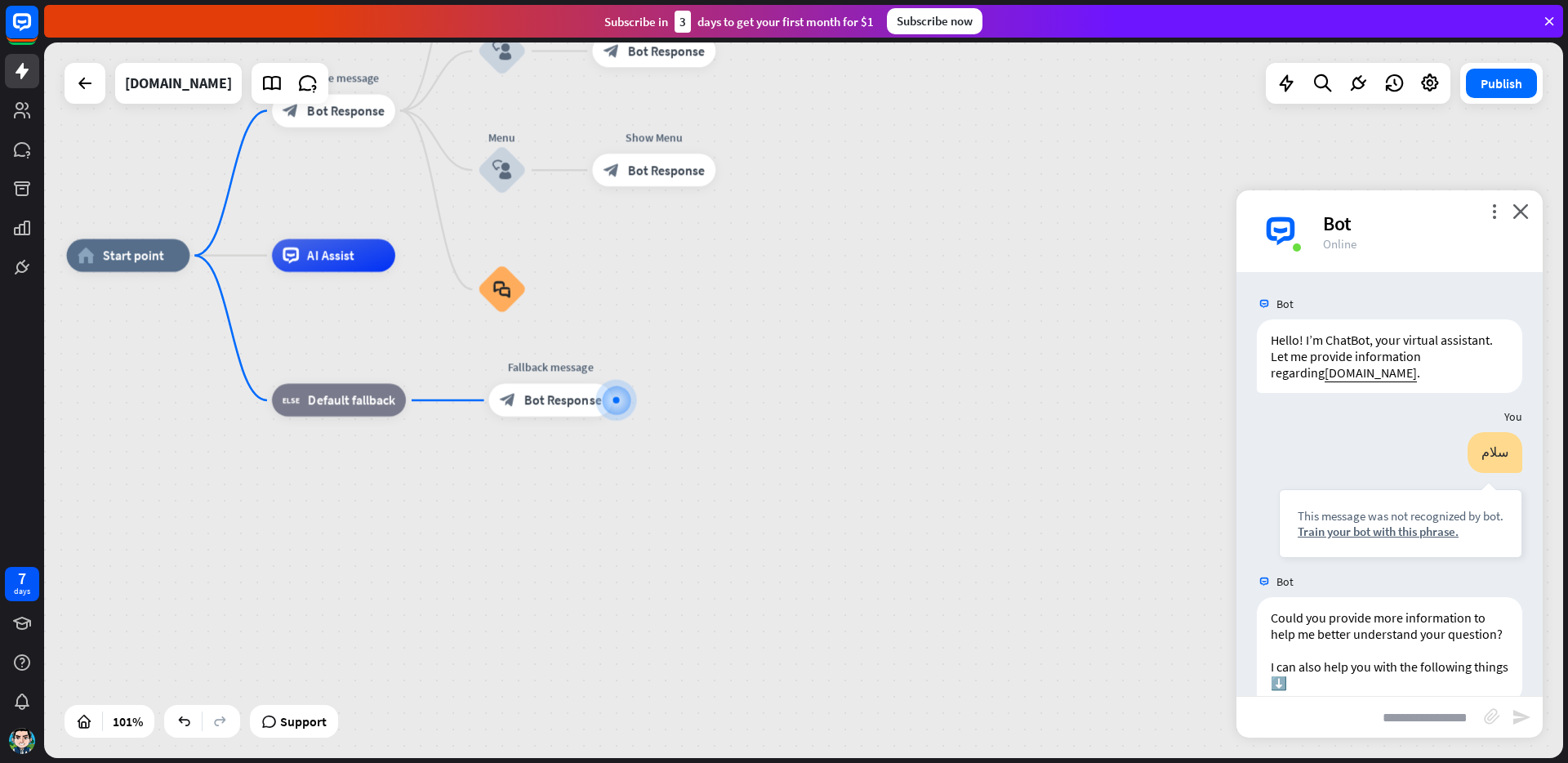
scroll to position [93, 0]
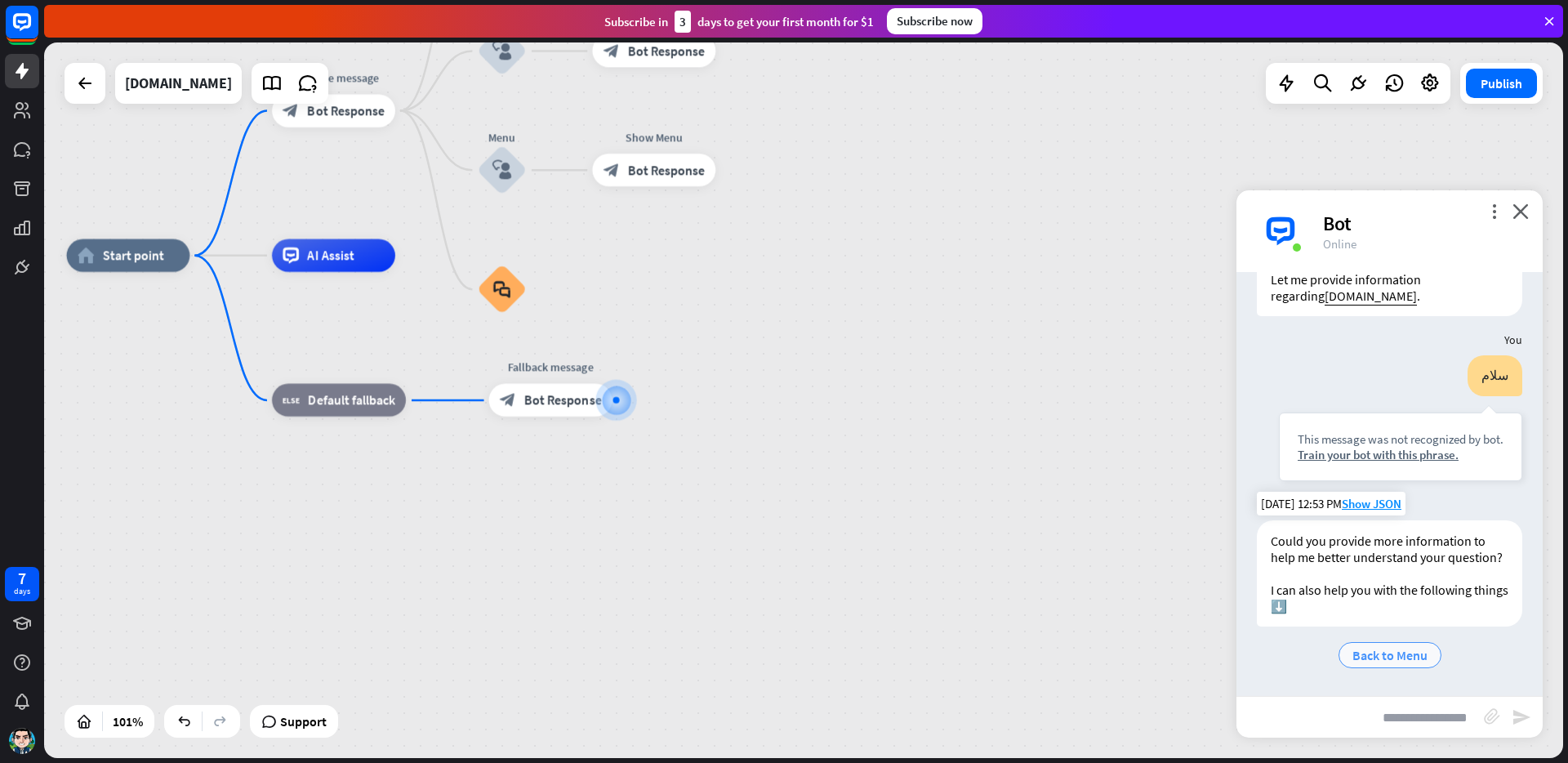
click at [1378, 658] on span "Back to Menu" at bounding box center [1390, 654] width 75 height 16
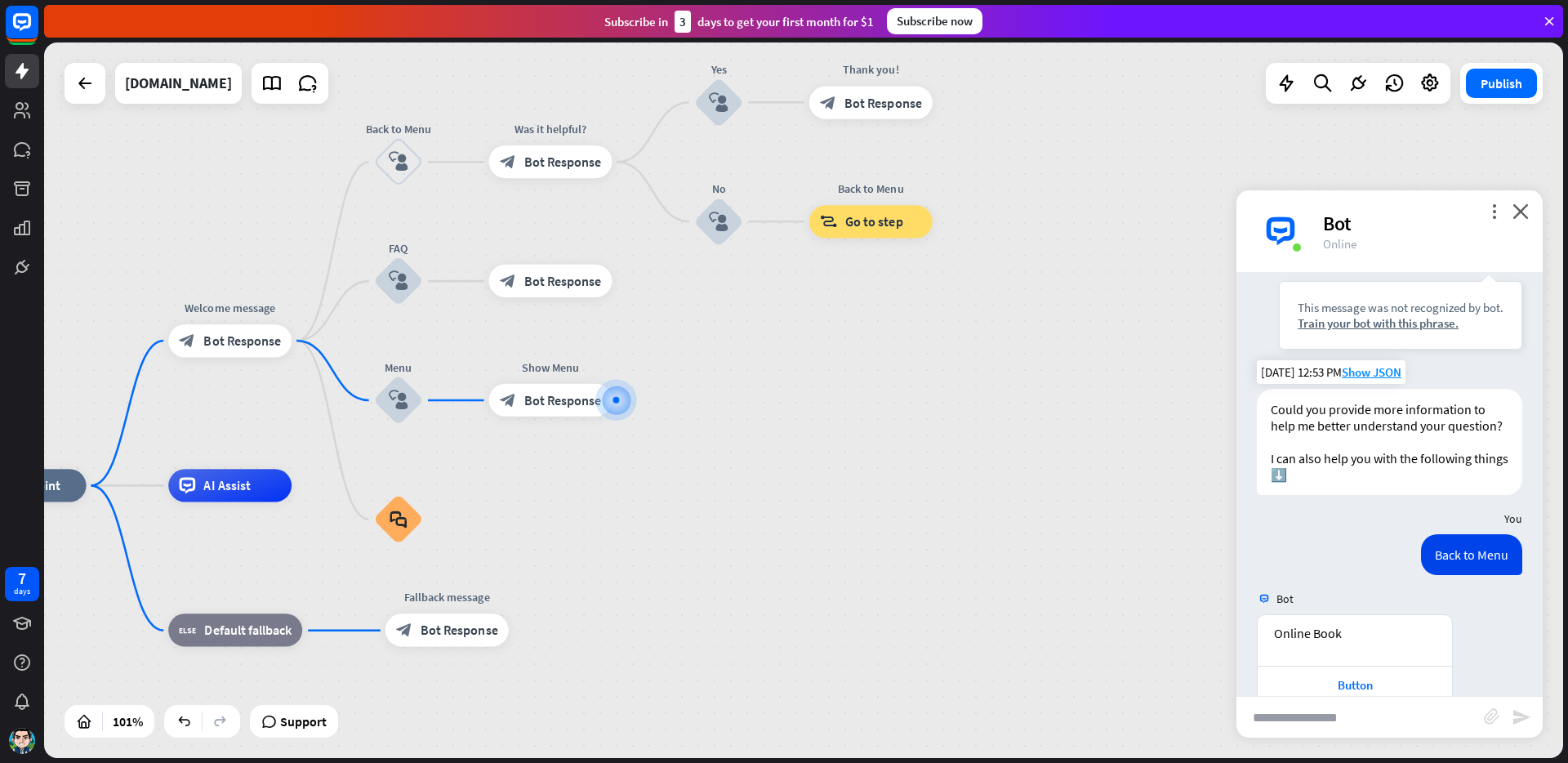
scroll to position [256, 0]
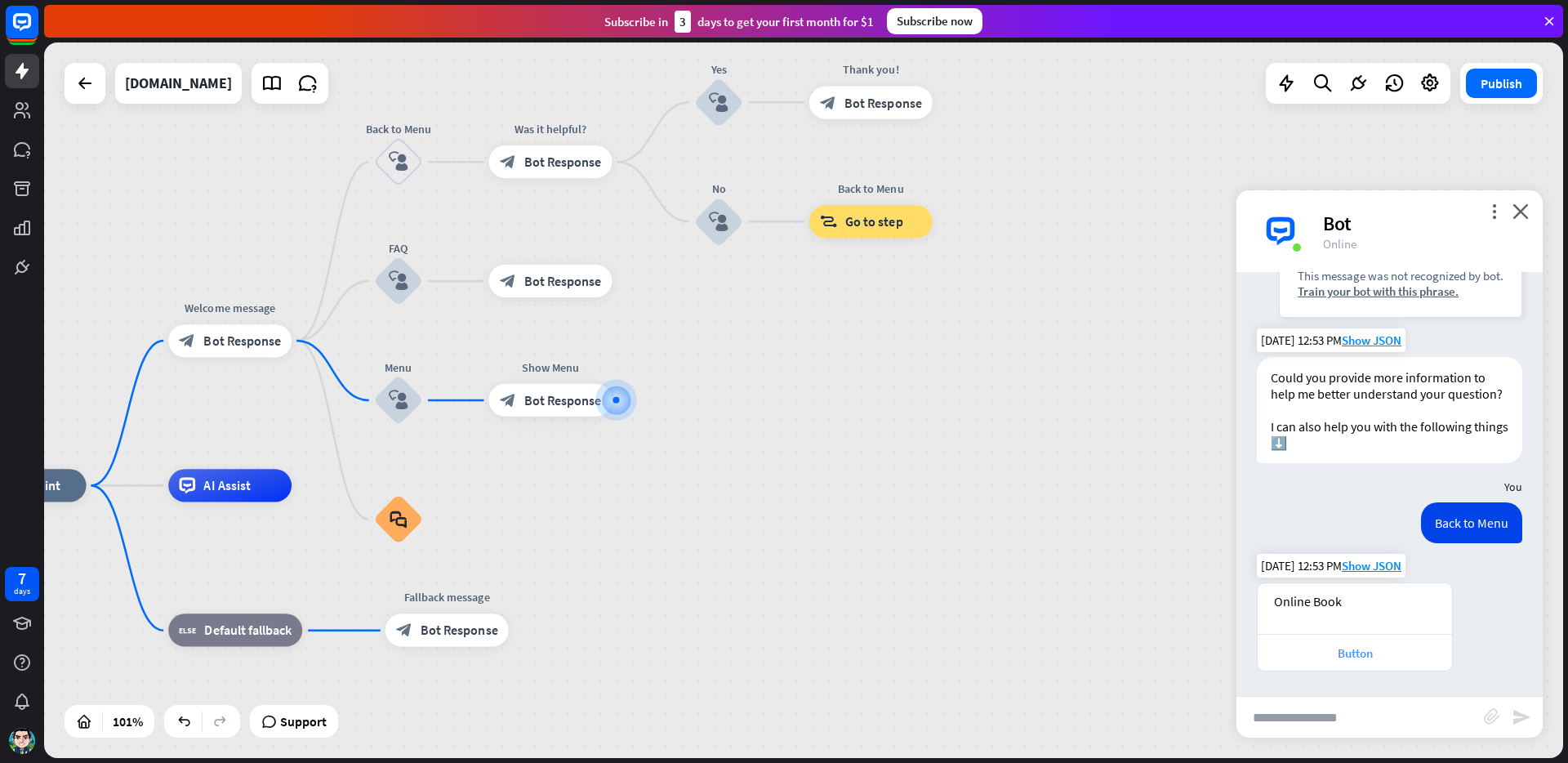
click at [1359, 658] on div "Button" at bounding box center [1355, 653] width 178 height 15
click at [214, 487] on span "AI Assist" at bounding box center [226, 484] width 47 height 16
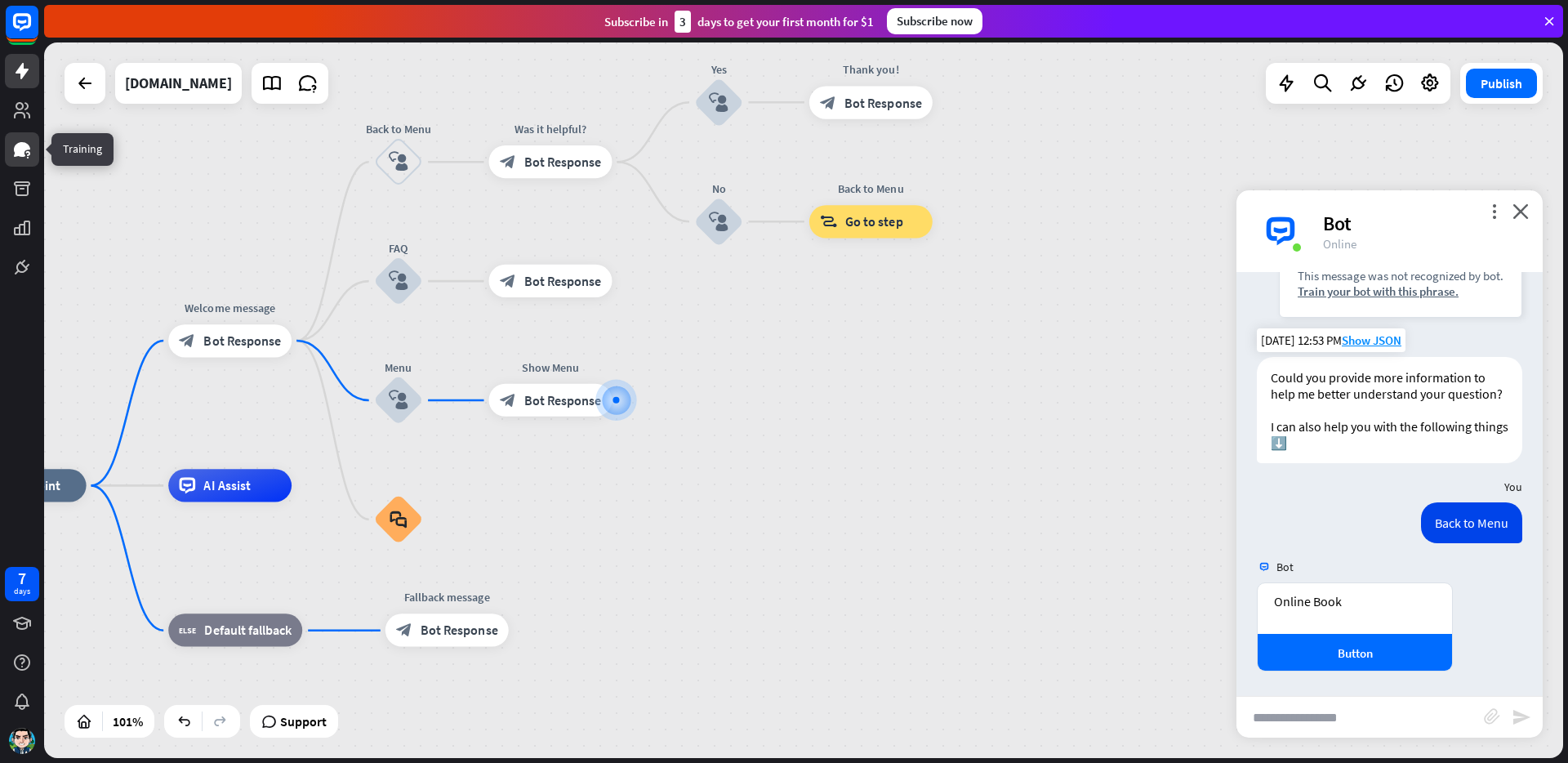
click at [25, 143] on icon at bounding box center [22, 149] width 16 height 14
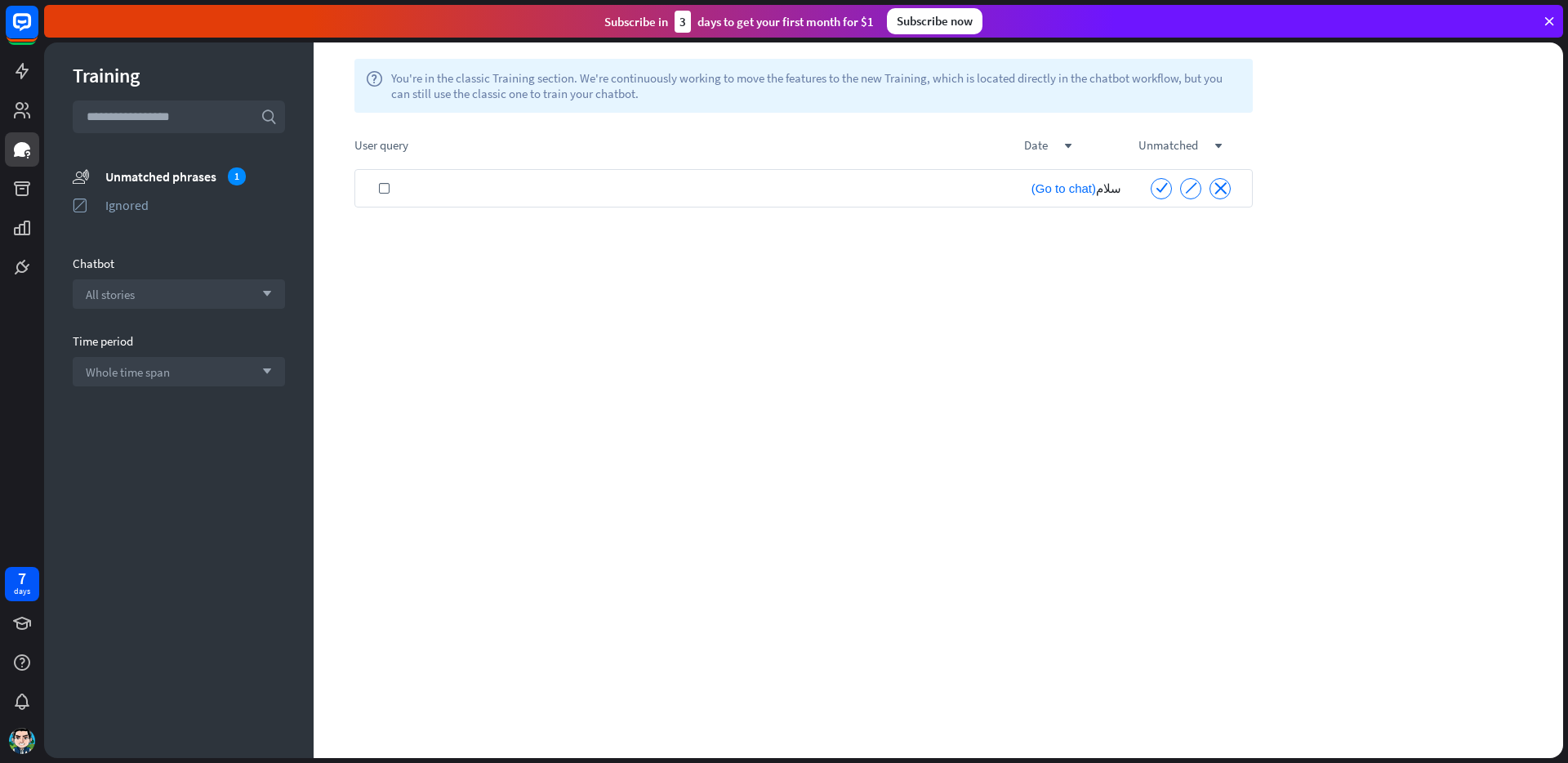
click at [817, 189] on div "سلام (Go to chat)" at bounding box center [771, 188] width 717 height 38
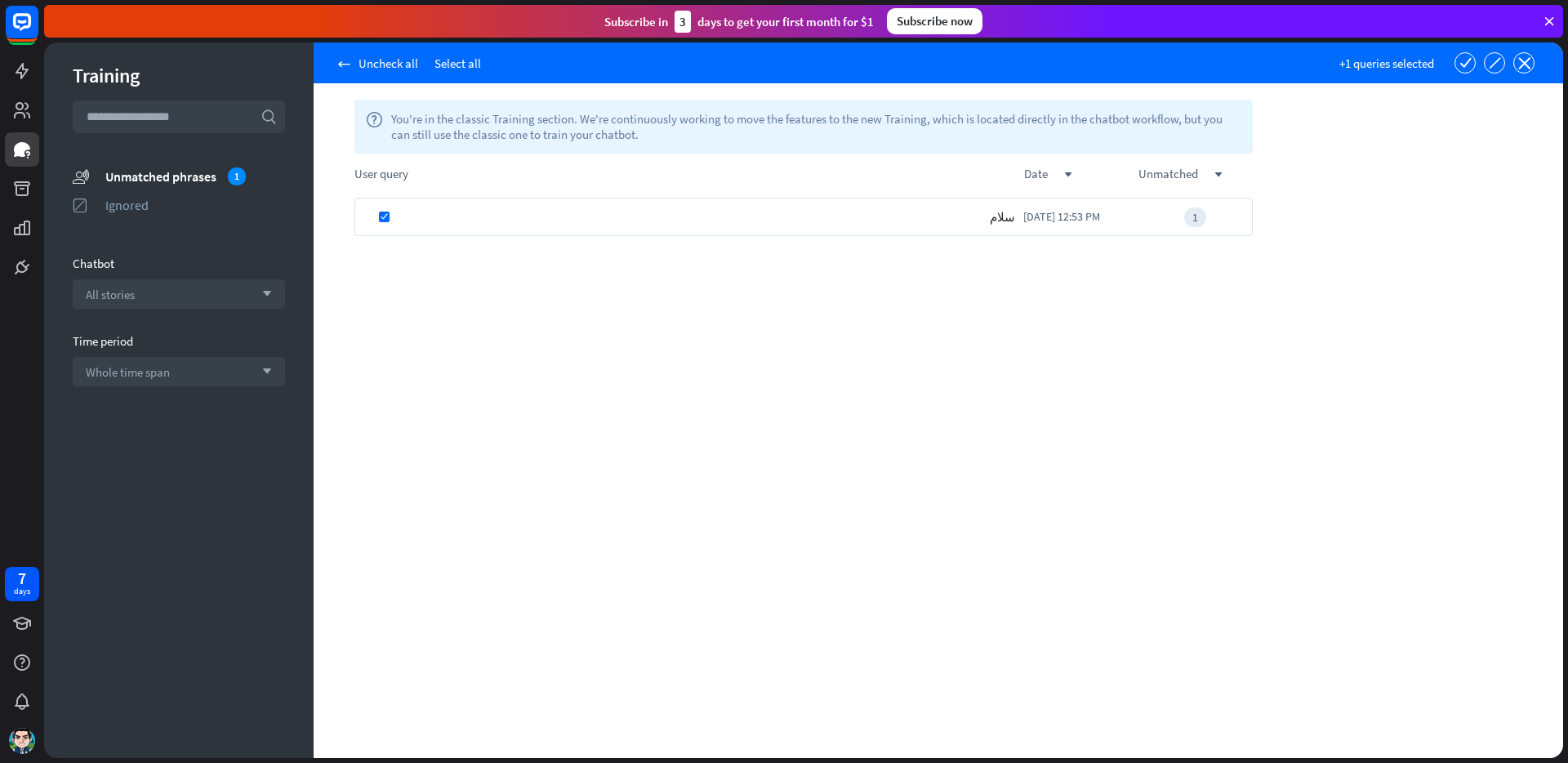
click at [595, 220] on div "سلام" at bounding box center [719, 216] width 611 height 38
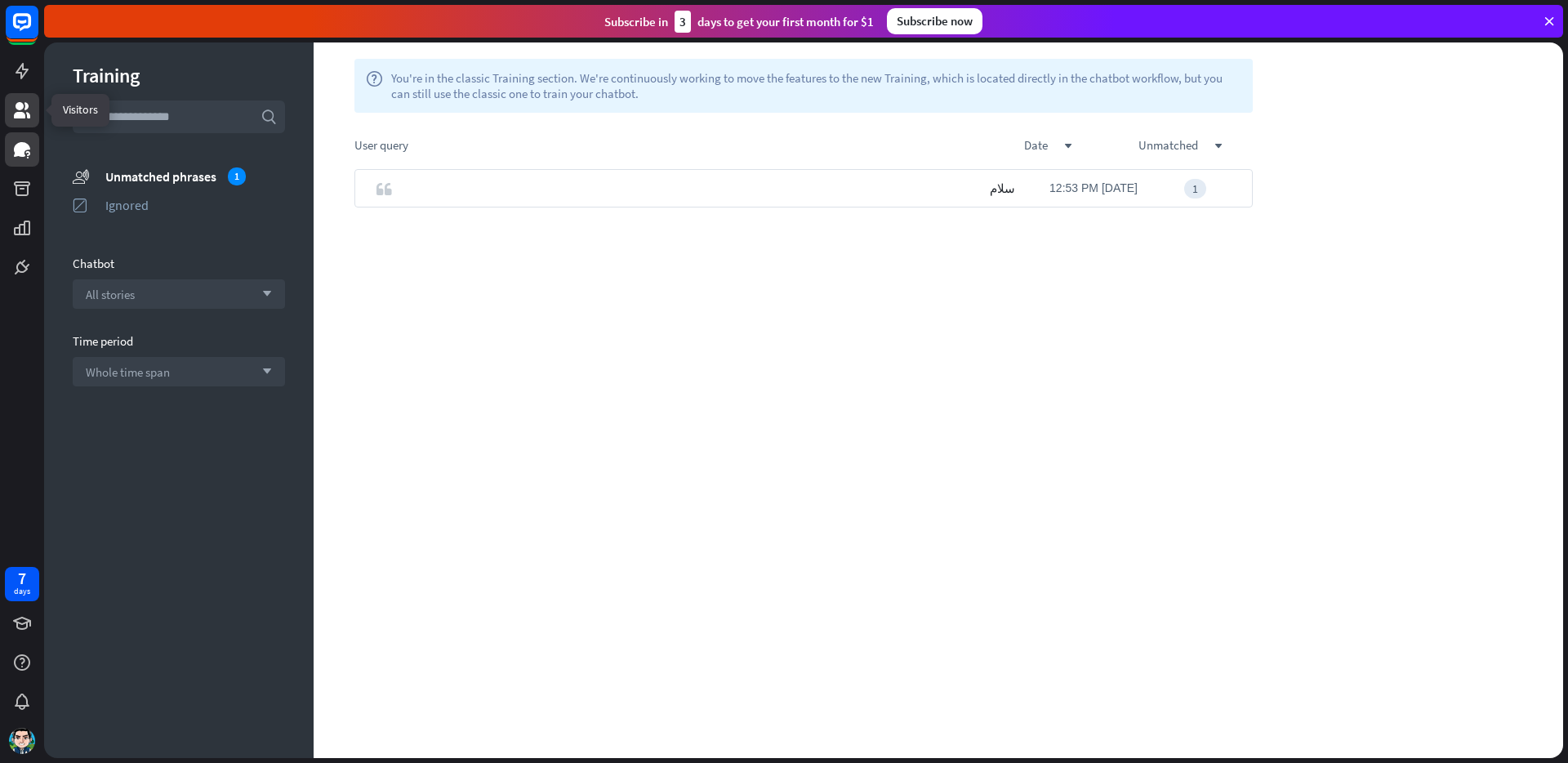
click at [22, 99] on link at bounding box center [22, 110] width 34 height 34
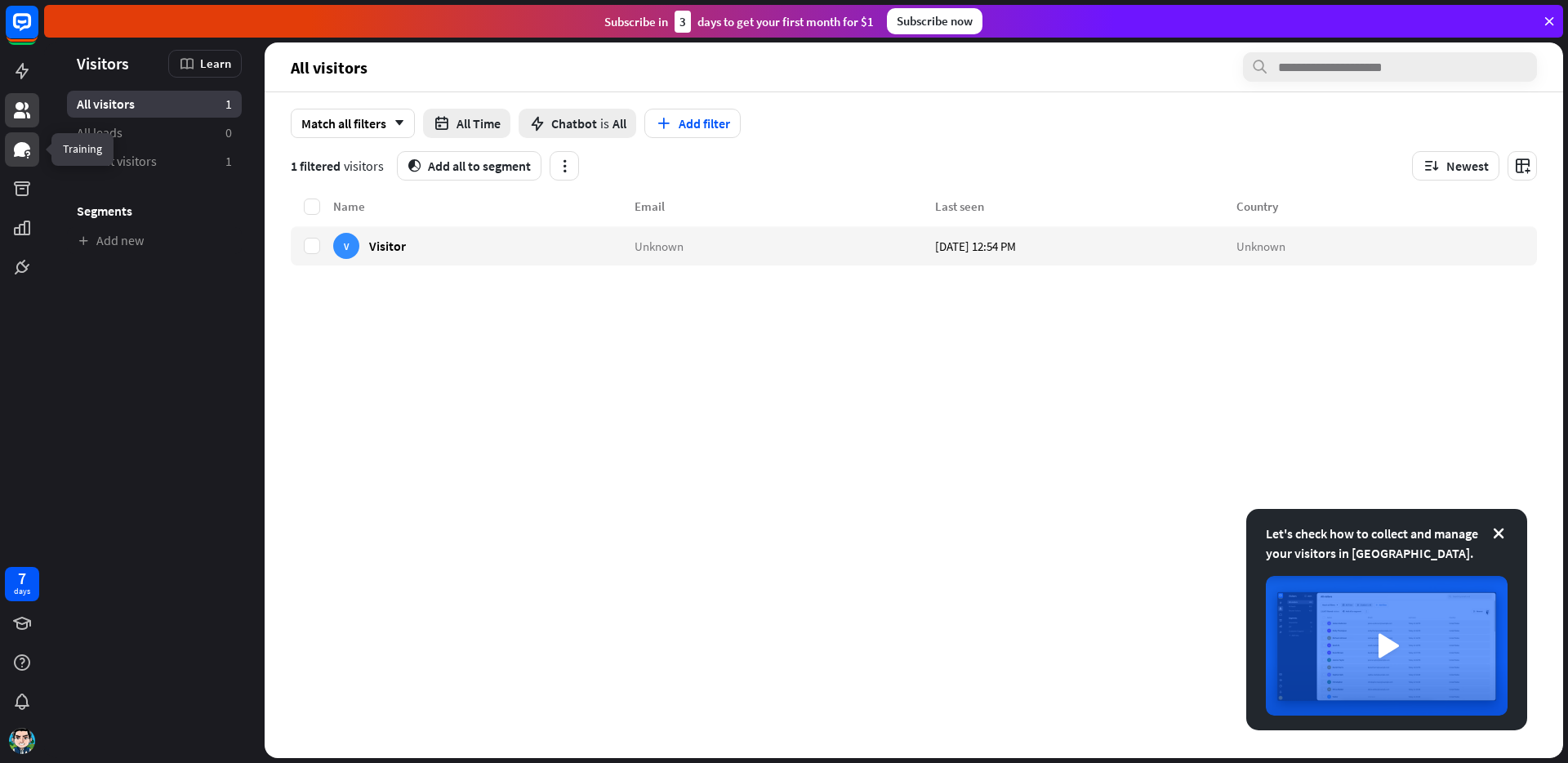
click at [23, 148] on icon at bounding box center [22, 149] width 16 height 14
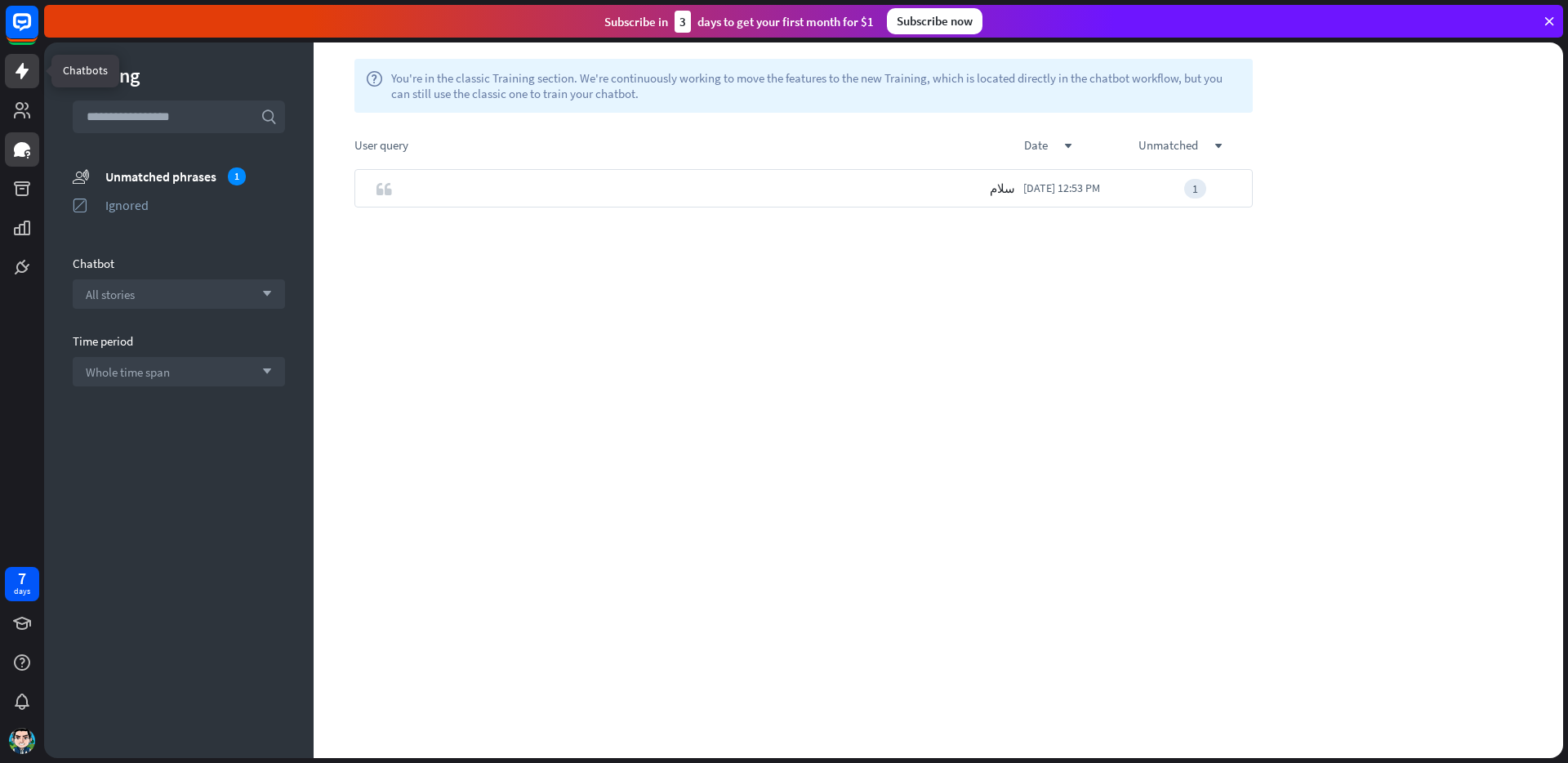
click at [30, 69] on icon at bounding box center [22, 71] width 20 height 20
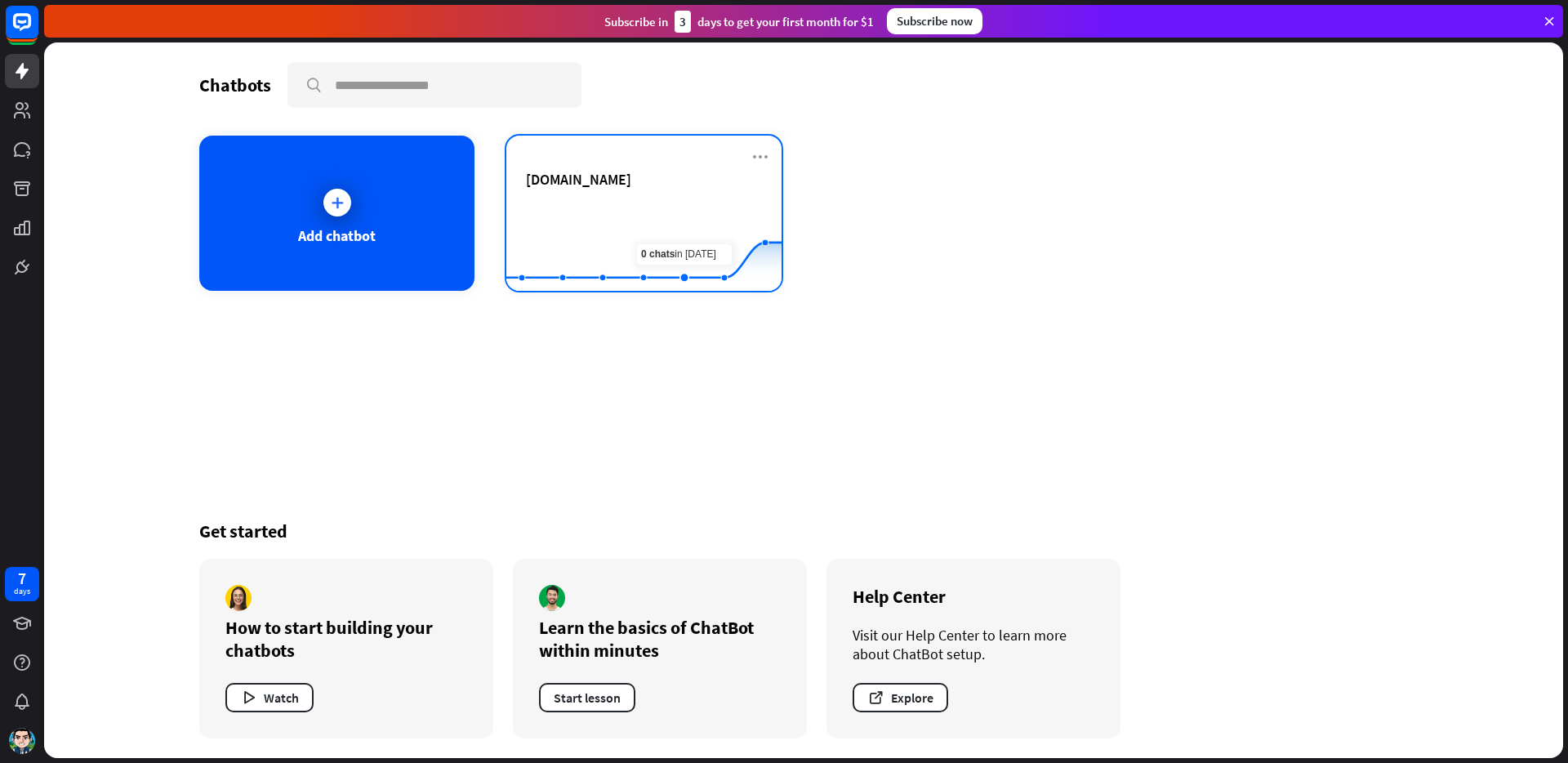
click at [670, 197] on div "[DOMAIN_NAME] Created with Highcharts 10.1.0 0 1 2" at bounding box center [644, 213] width 275 height 155
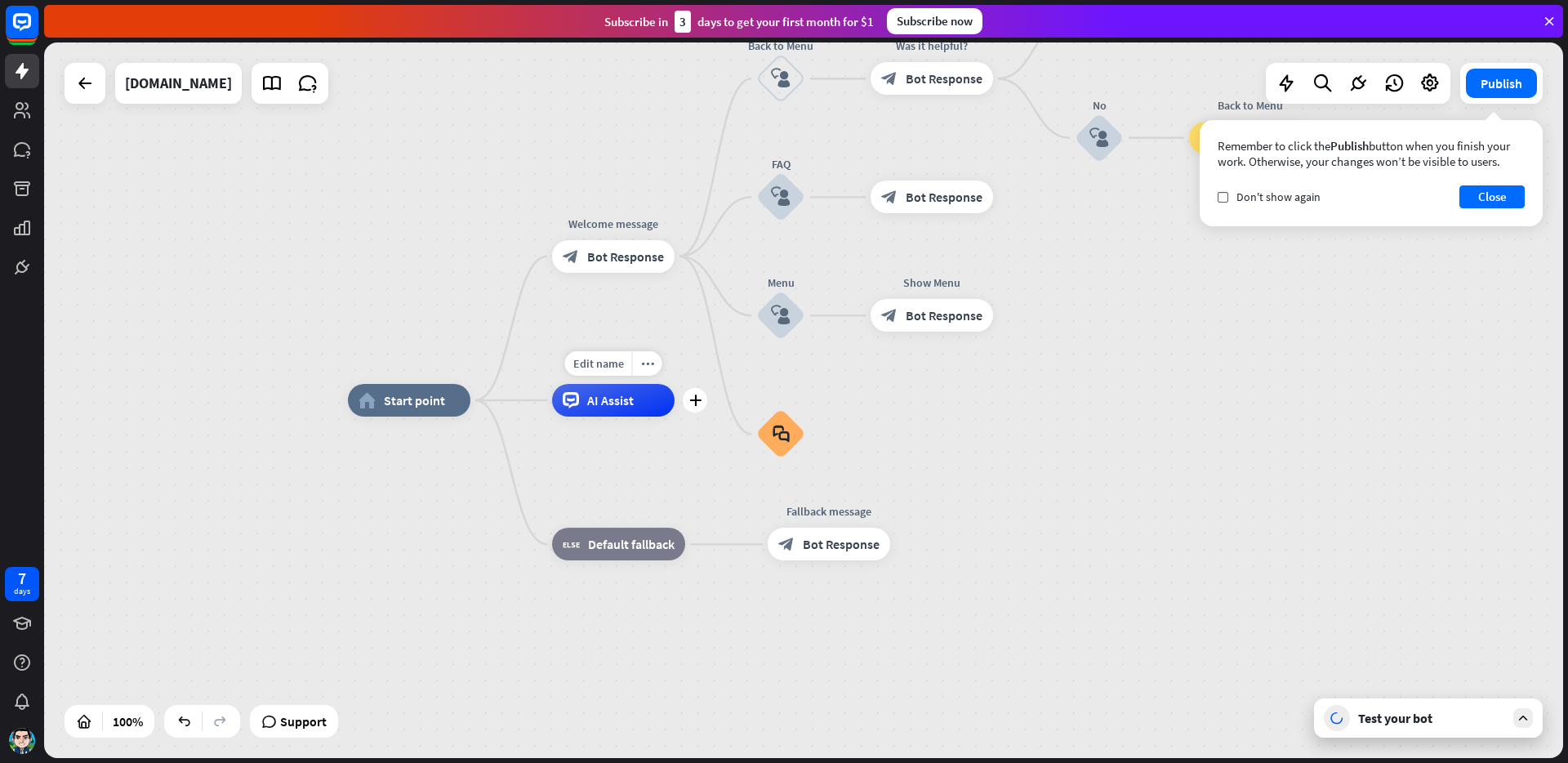
click at [598, 406] on span "AI Assist" at bounding box center [610, 400] width 47 height 16
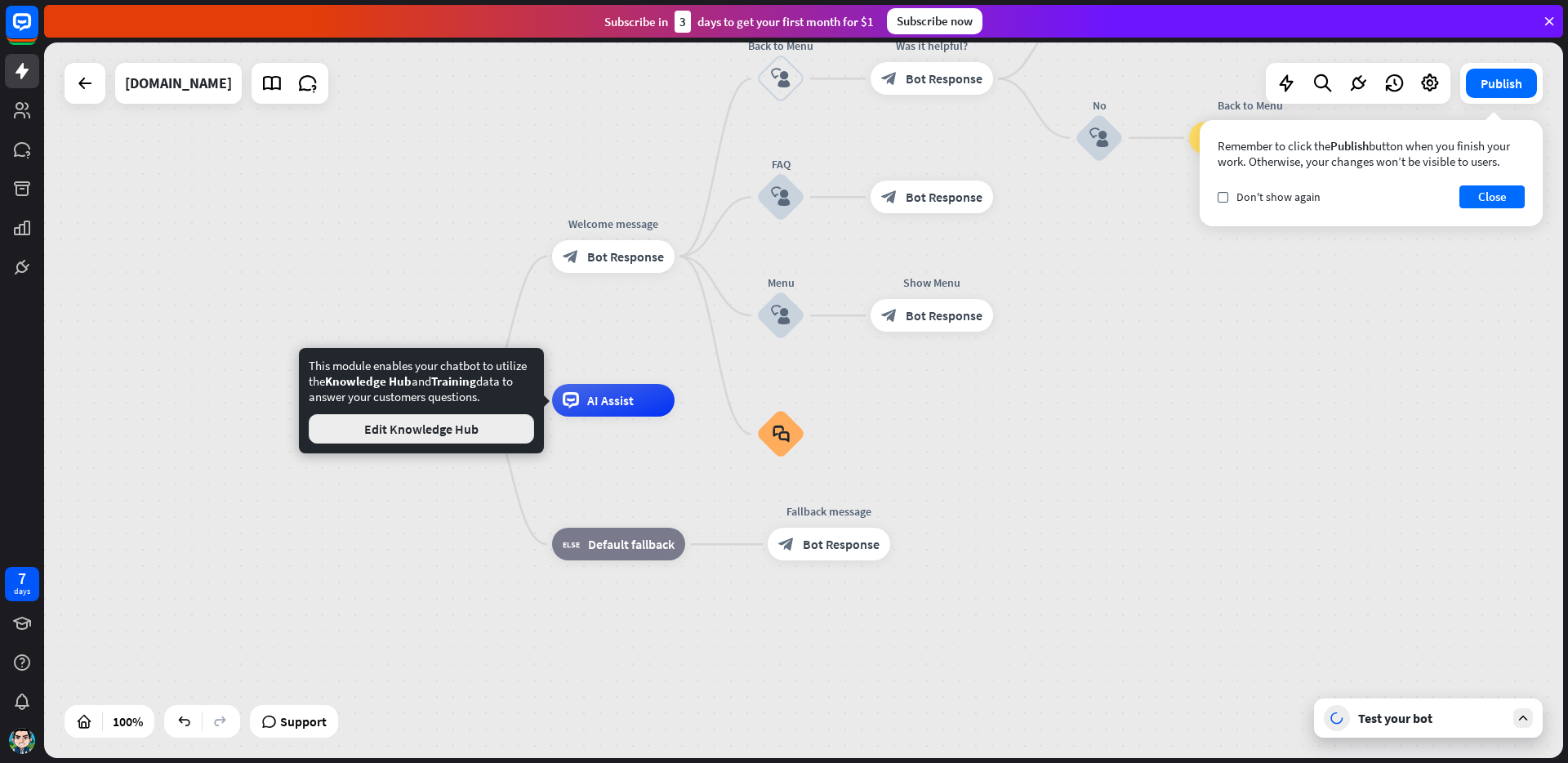
click at [425, 432] on button "Edit Knowledge Hub" at bounding box center [420, 428] width 225 height 29
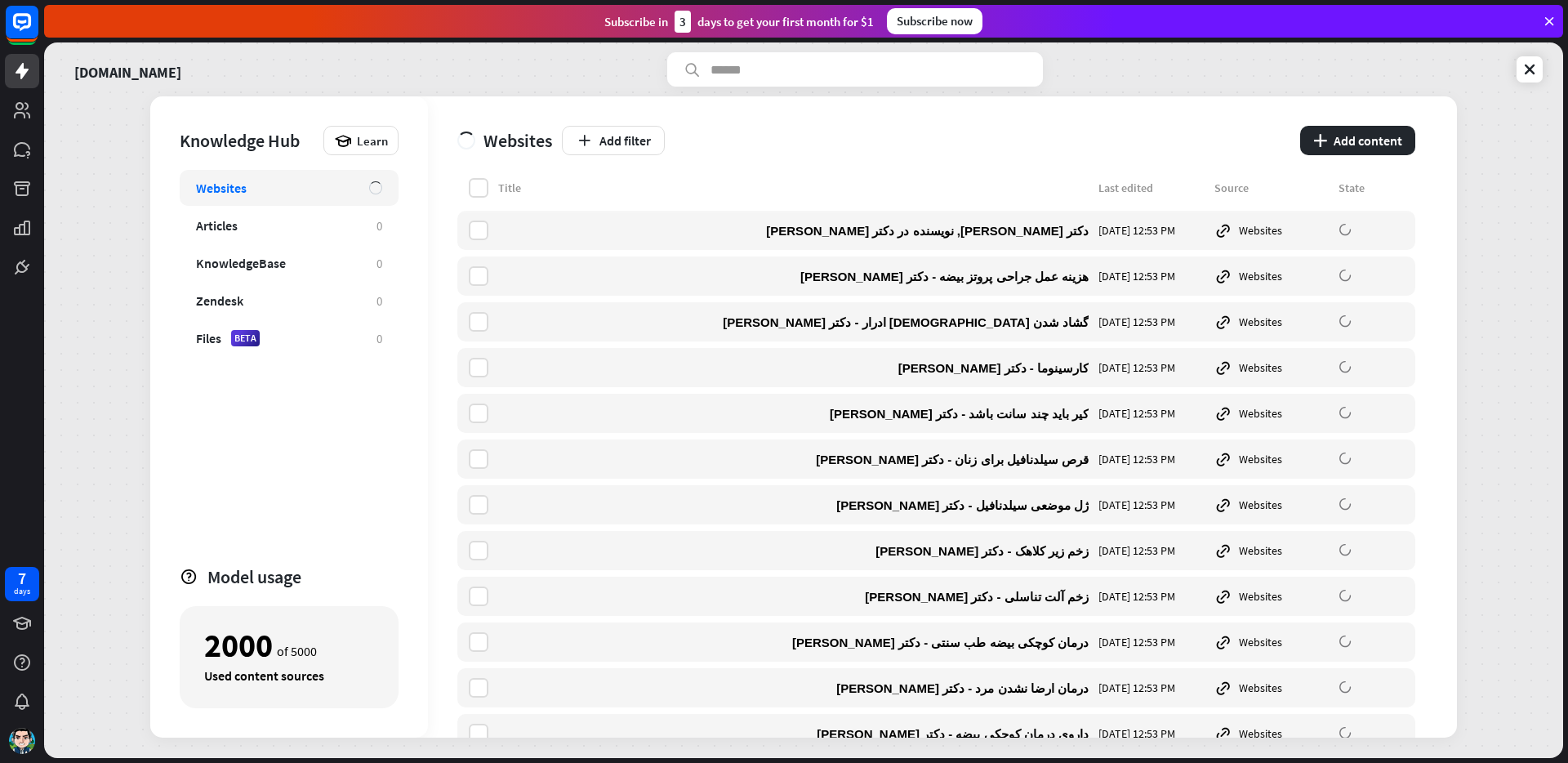
click at [512, 141] on div "Websites" at bounding box center [505, 140] width 95 height 23
click at [294, 225] on div "Articles" at bounding box center [278, 225] width 164 height 16
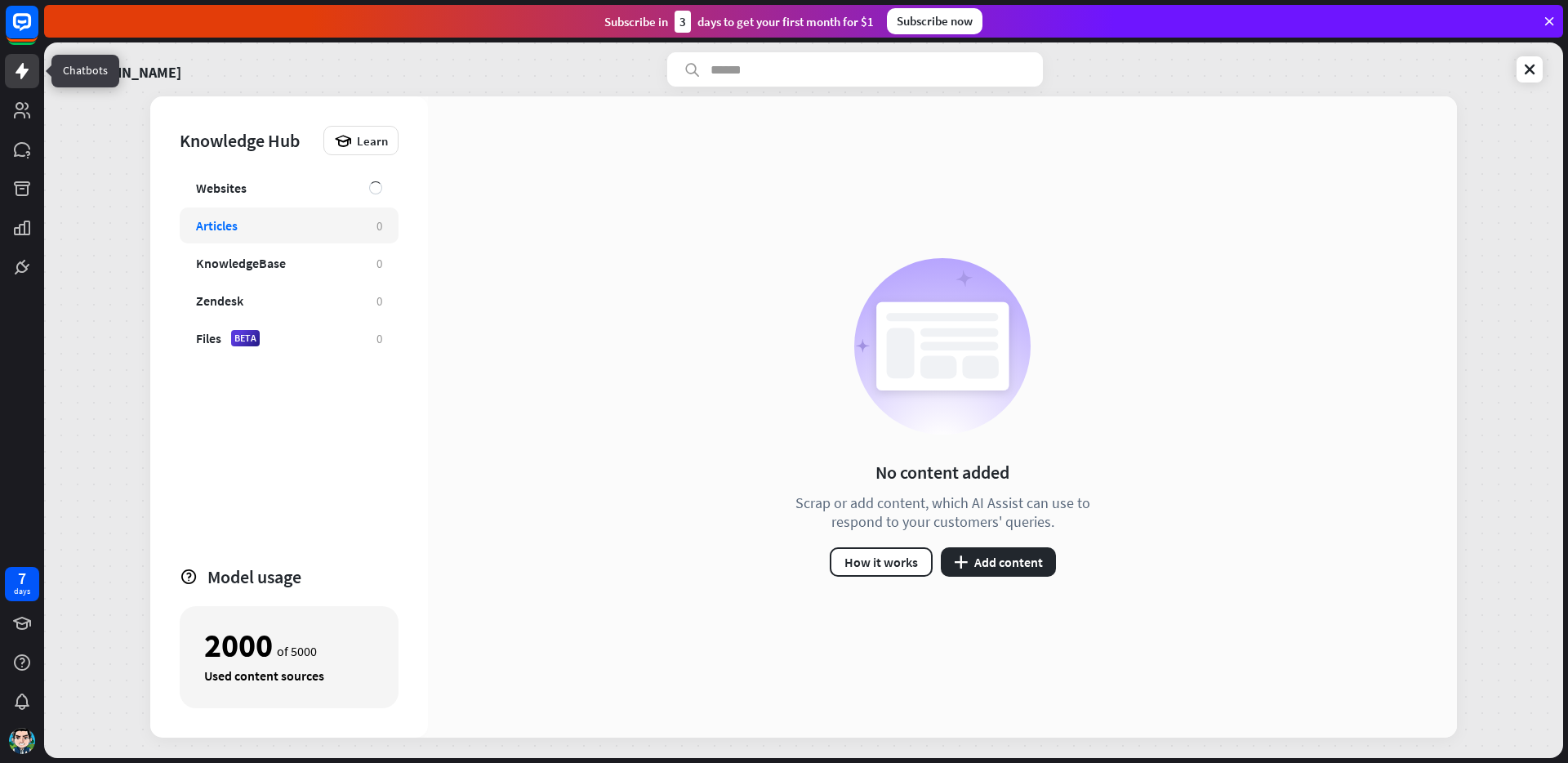
click at [21, 71] on icon at bounding box center [22, 70] width 13 height 16
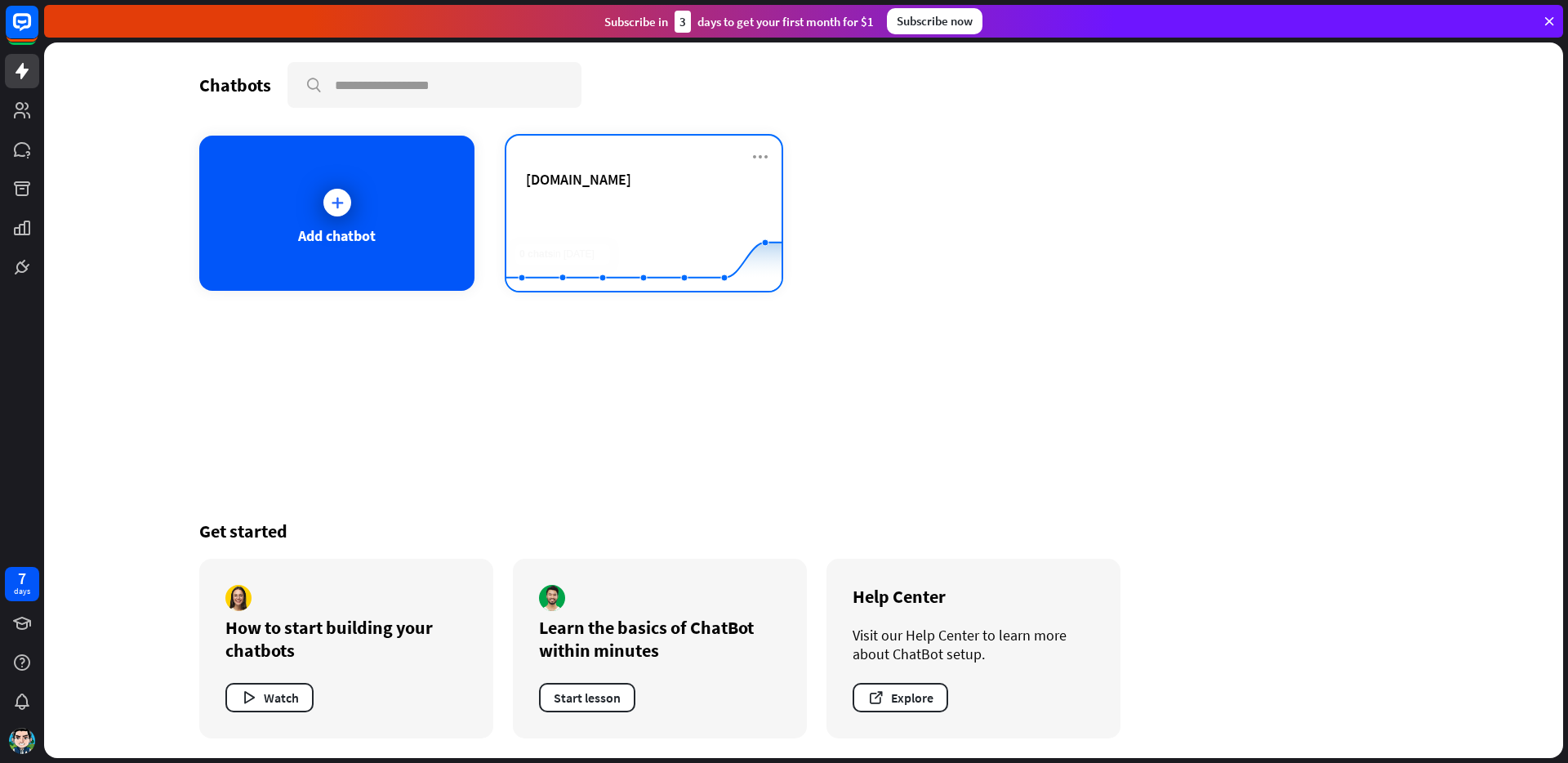
click at [746, 155] on div "[DOMAIN_NAME] Created with Highcharts 10.1.0 0 1 2" at bounding box center [644, 213] width 275 height 155
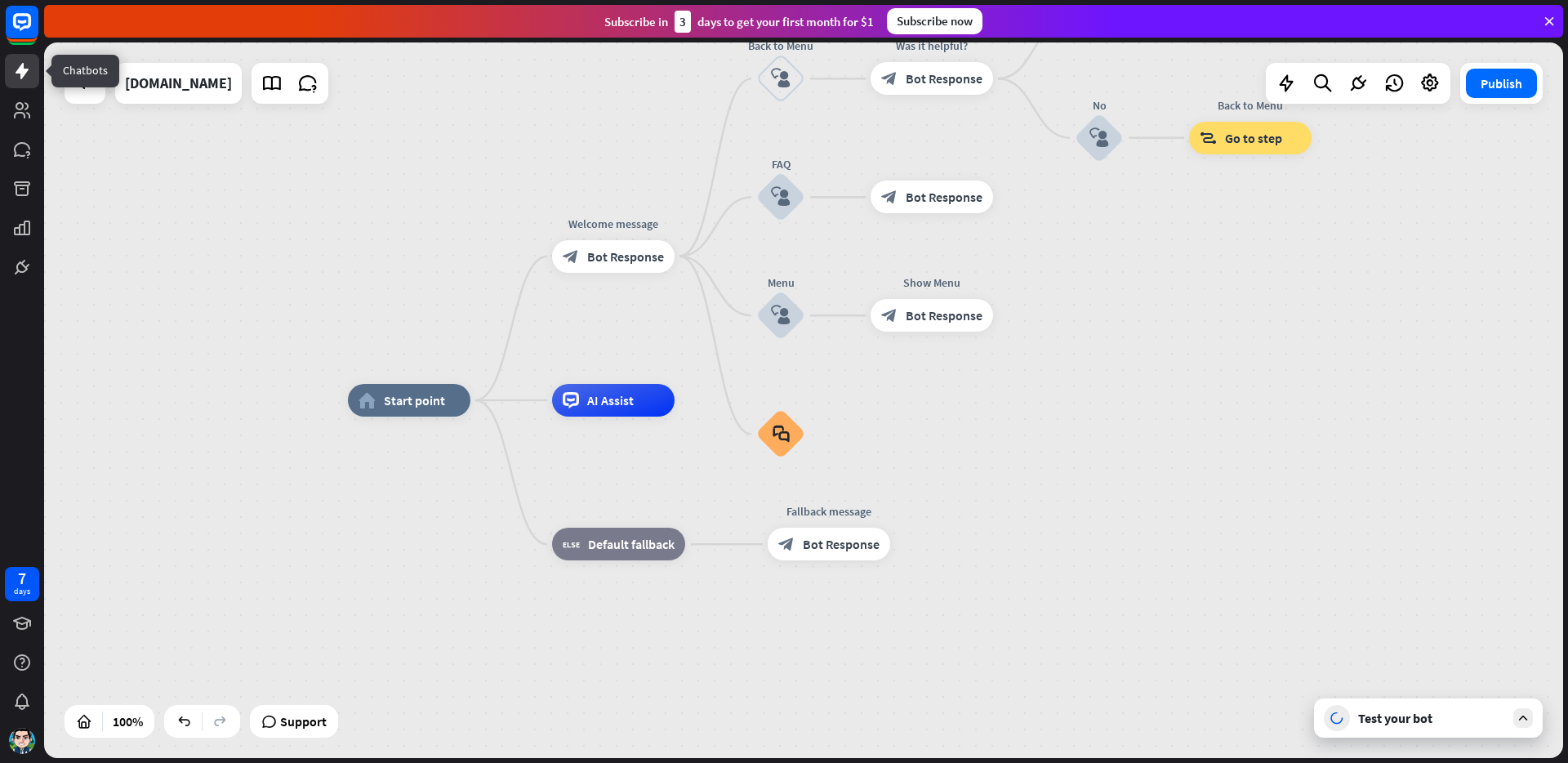
drag, startPoint x: 28, startPoint y: 76, endPoint x: 38, endPoint y: 77, distance: 10.0
click at [28, 76] on icon at bounding box center [22, 71] width 20 height 20
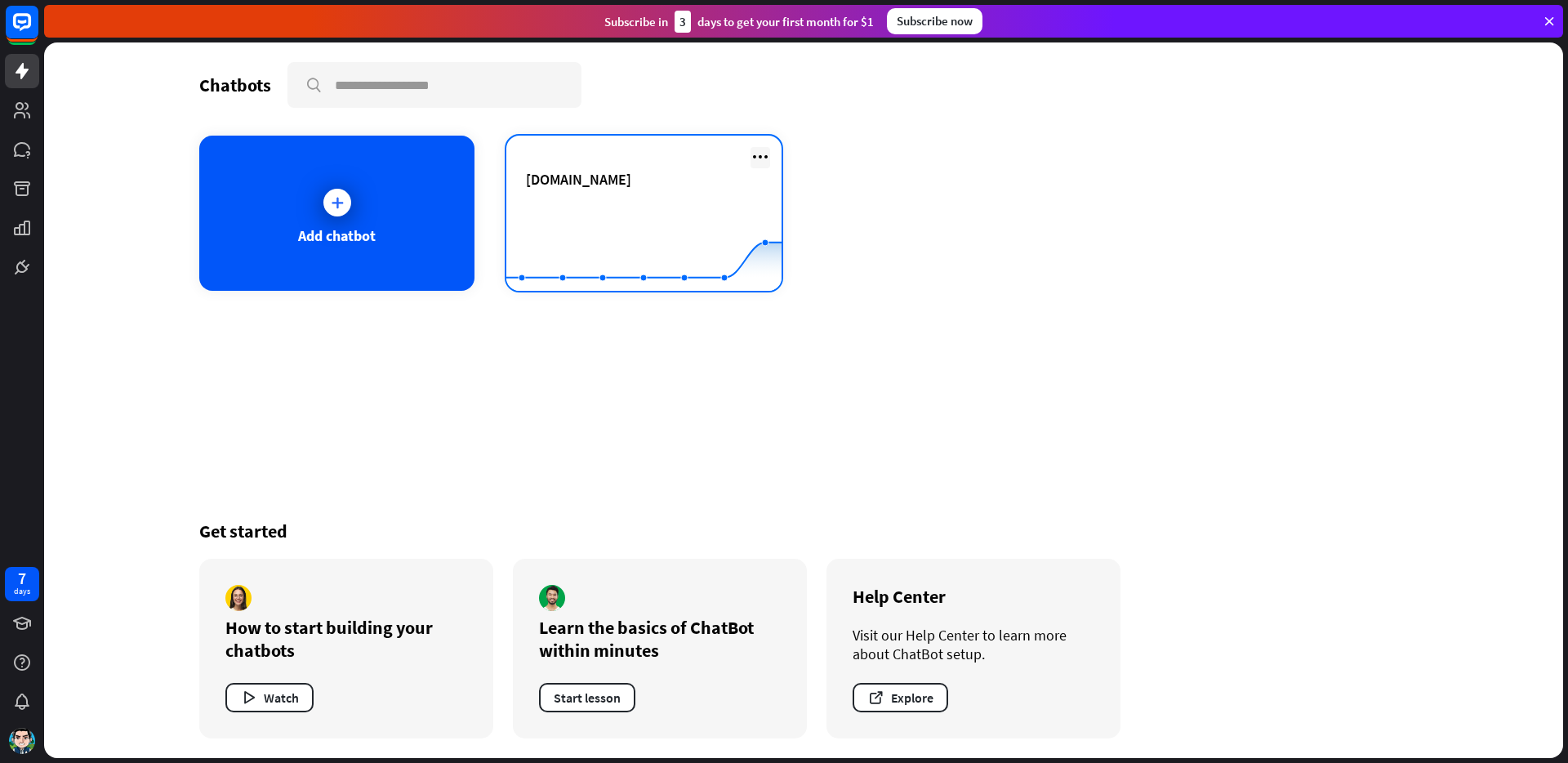
click at [759, 155] on icon at bounding box center [760, 157] width 20 height 20
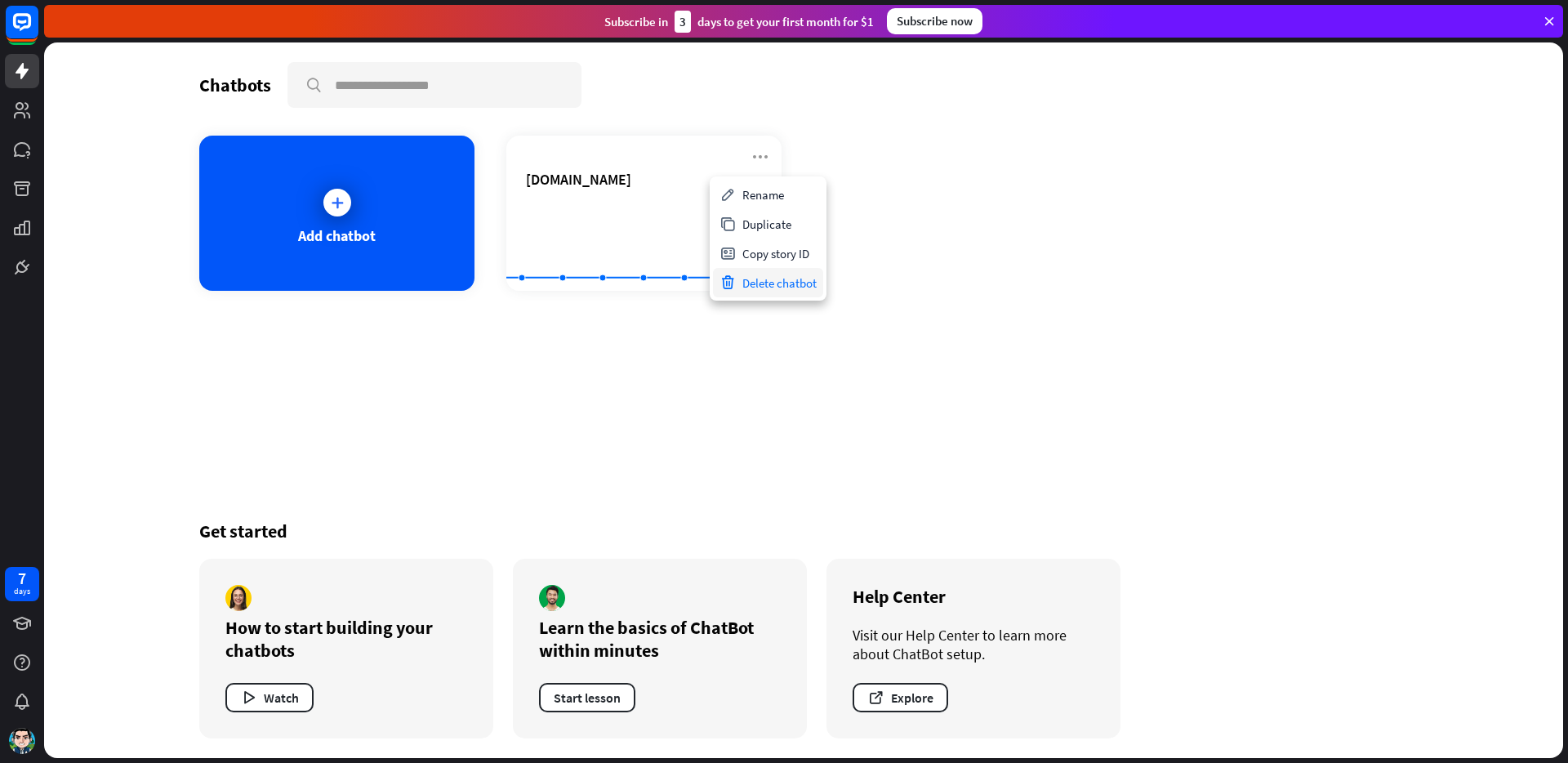
click at [778, 281] on div "Delete chatbot" at bounding box center [768, 282] width 110 height 29
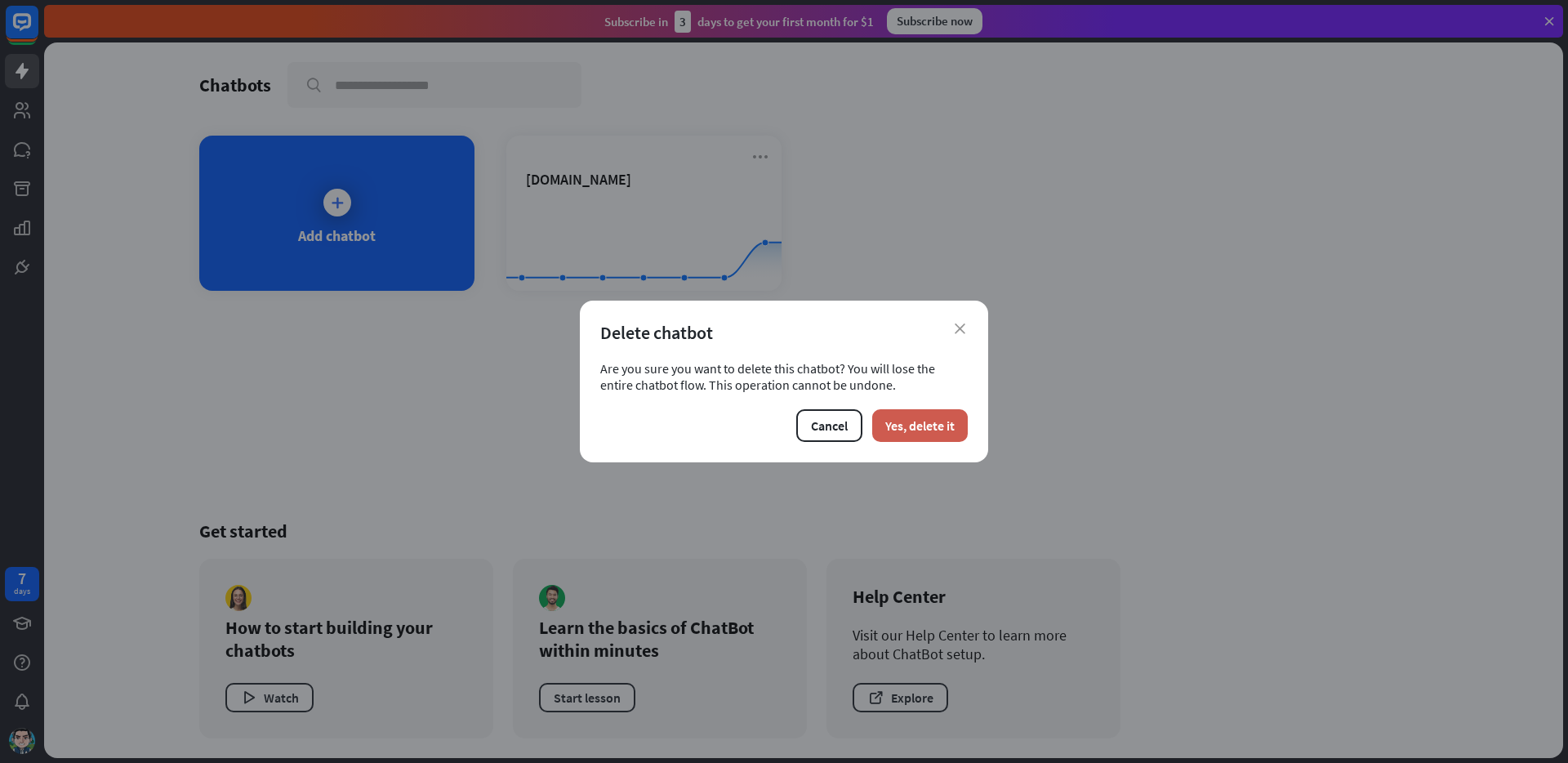
click at [900, 419] on button "Yes, delete it" at bounding box center [920, 425] width 96 height 32
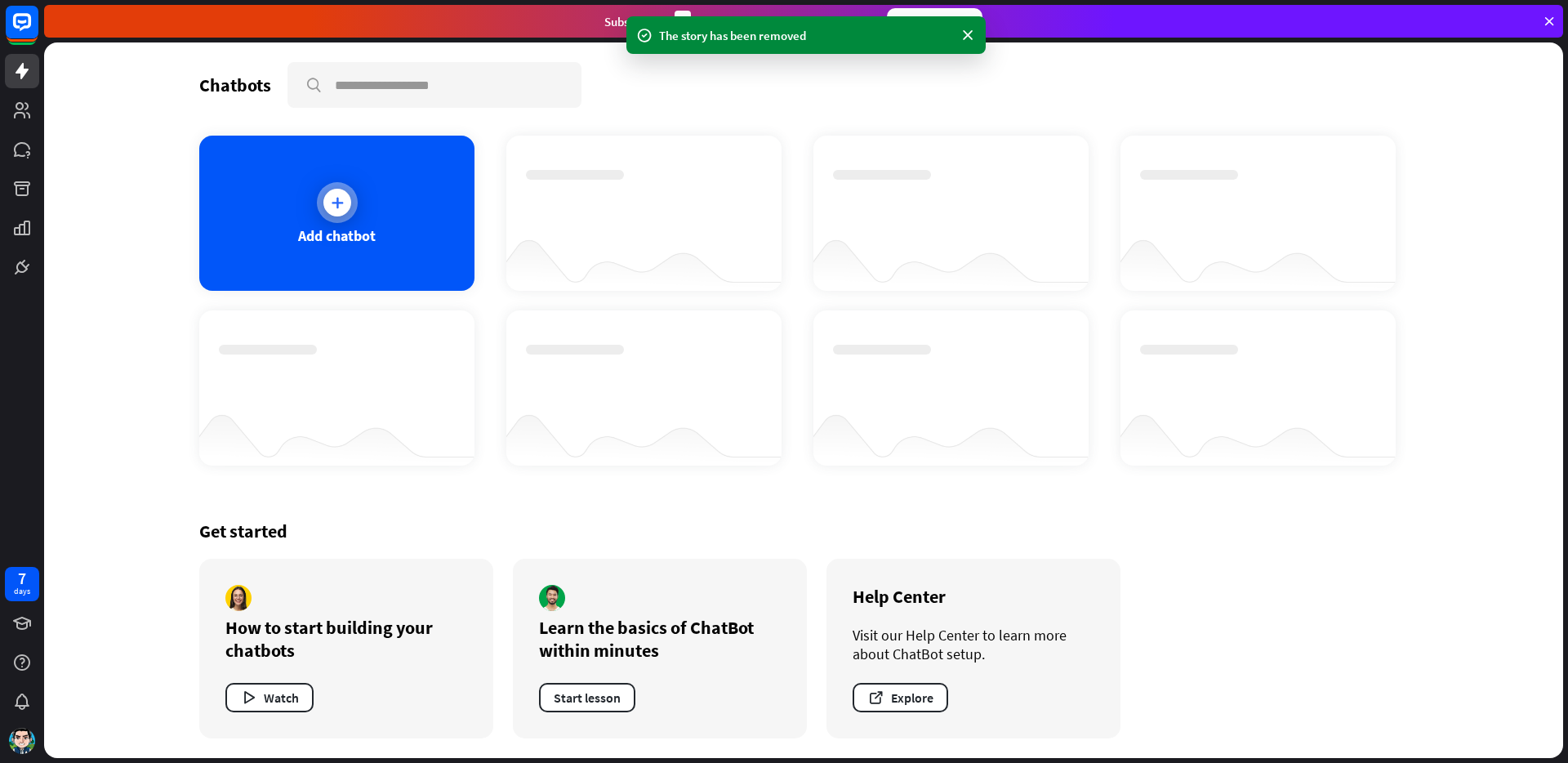
click at [326, 211] on div at bounding box center [337, 202] width 28 height 28
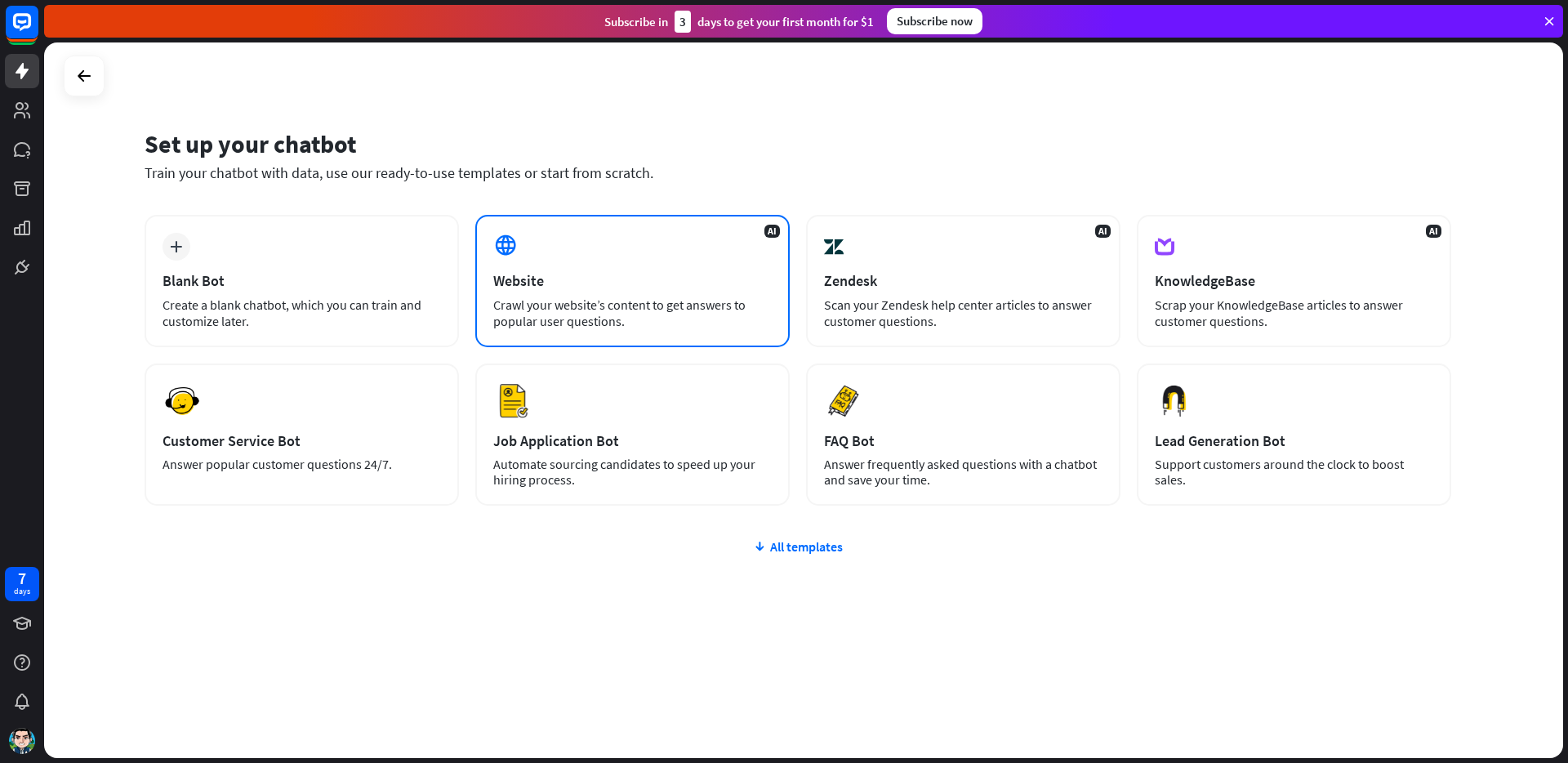
click at [557, 271] on div "Website" at bounding box center [632, 281] width 278 height 19
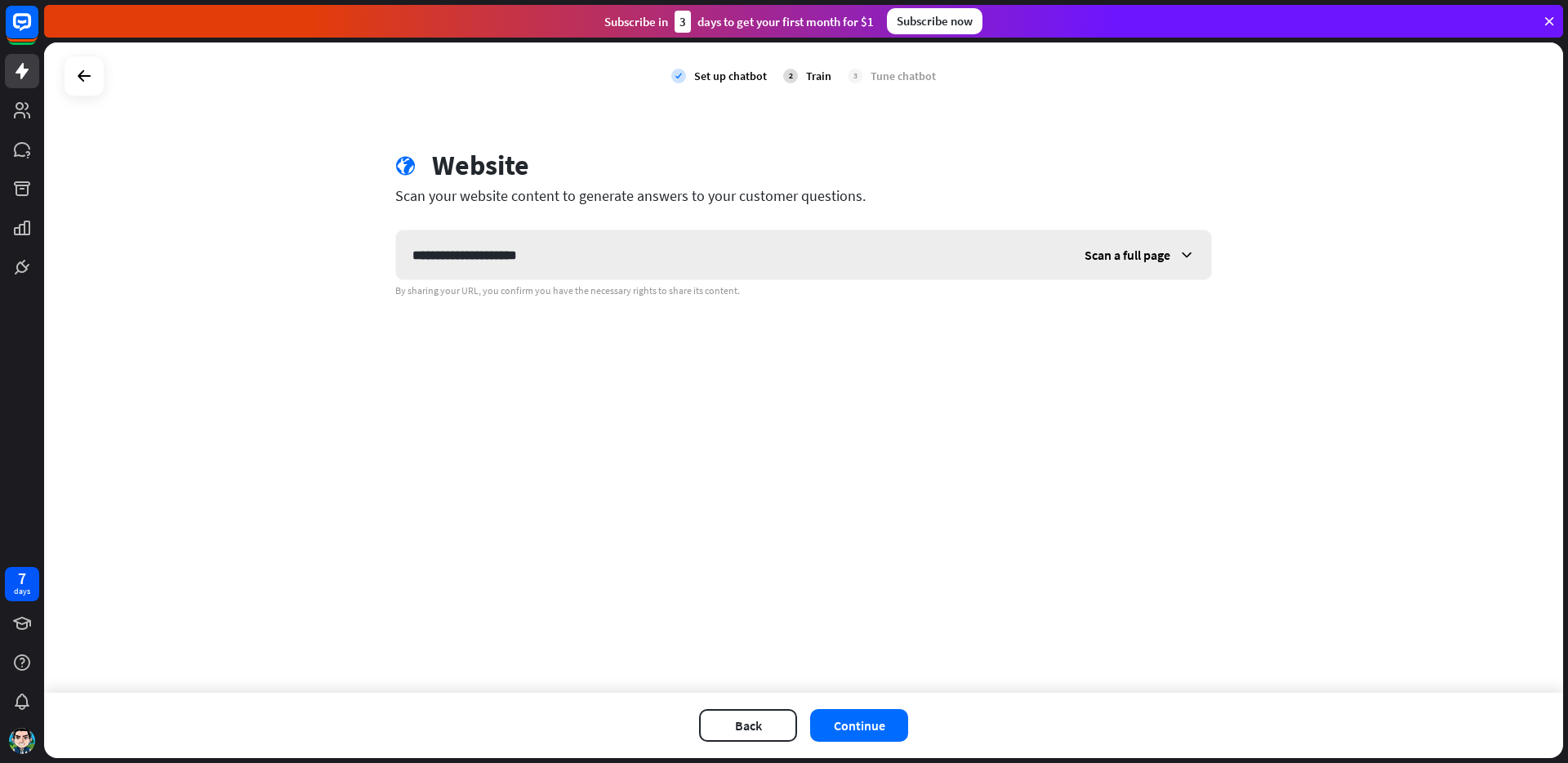
click at [1149, 256] on span "Scan a full page" at bounding box center [1128, 254] width 85 height 16
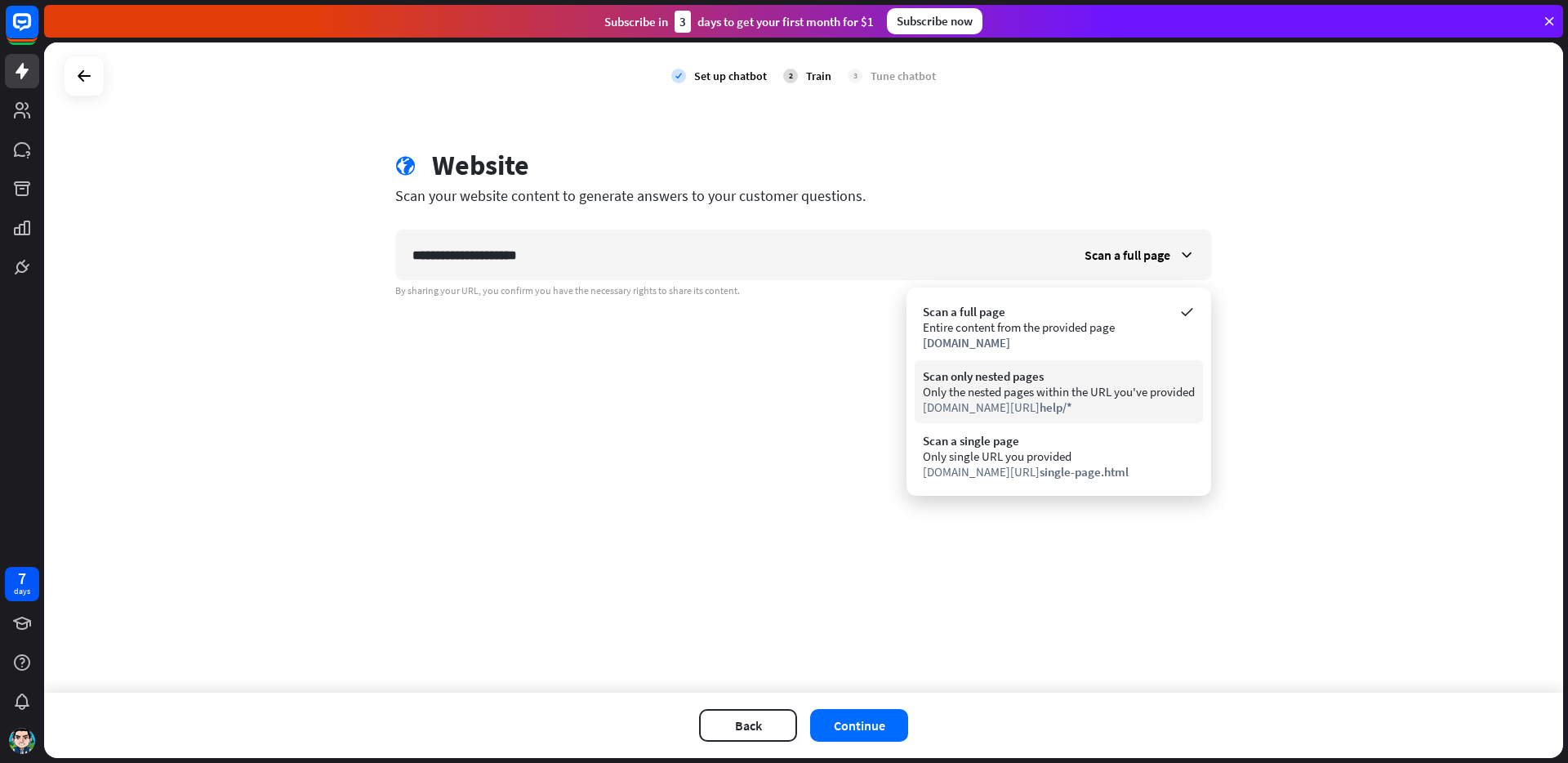
click at [1098, 405] on div "[DOMAIN_NAME][URL] help/*" at bounding box center [1058, 407] width 272 height 15
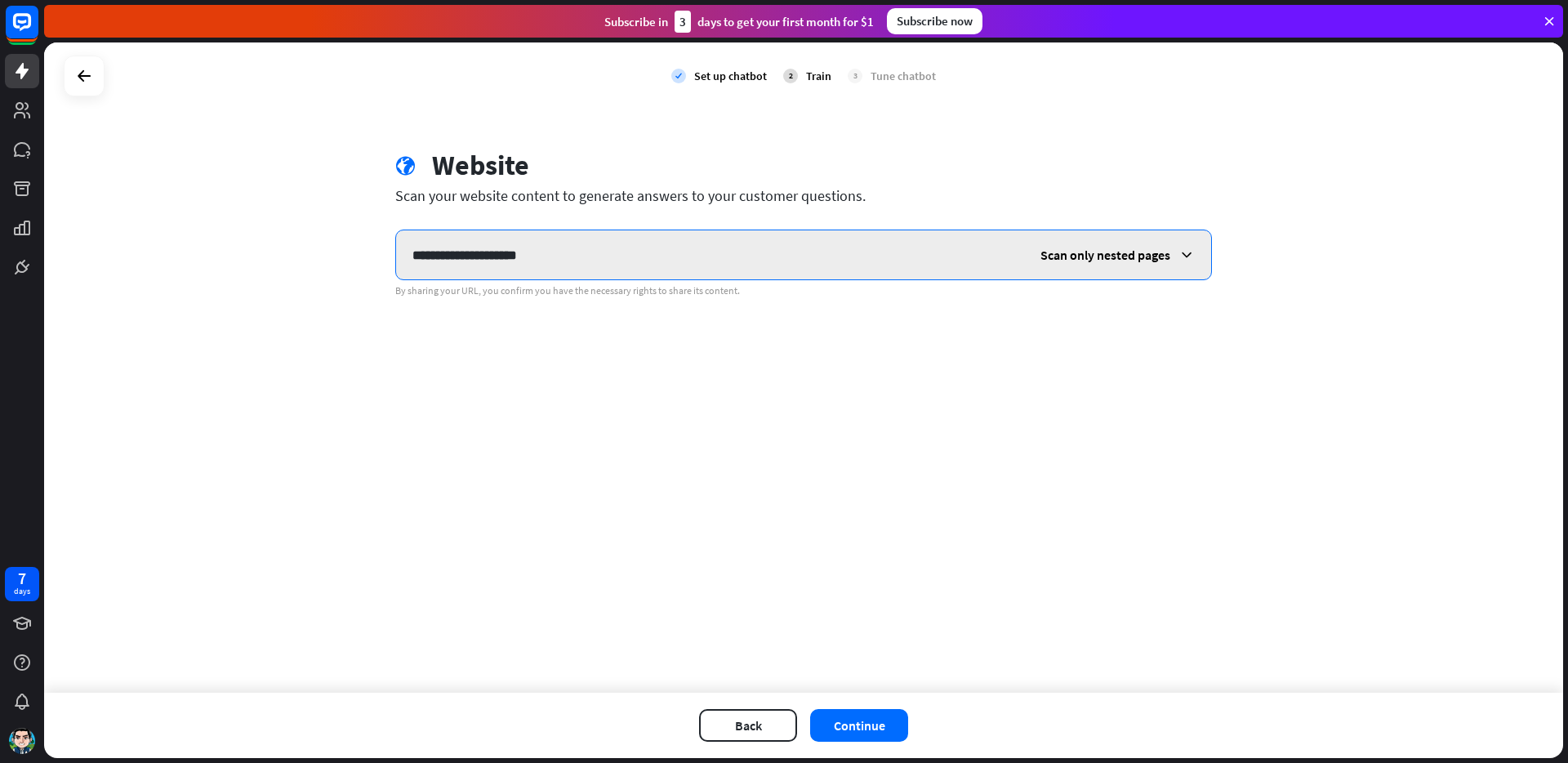
click at [633, 254] on input "**********" at bounding box center [710, 255] width 628 height 49
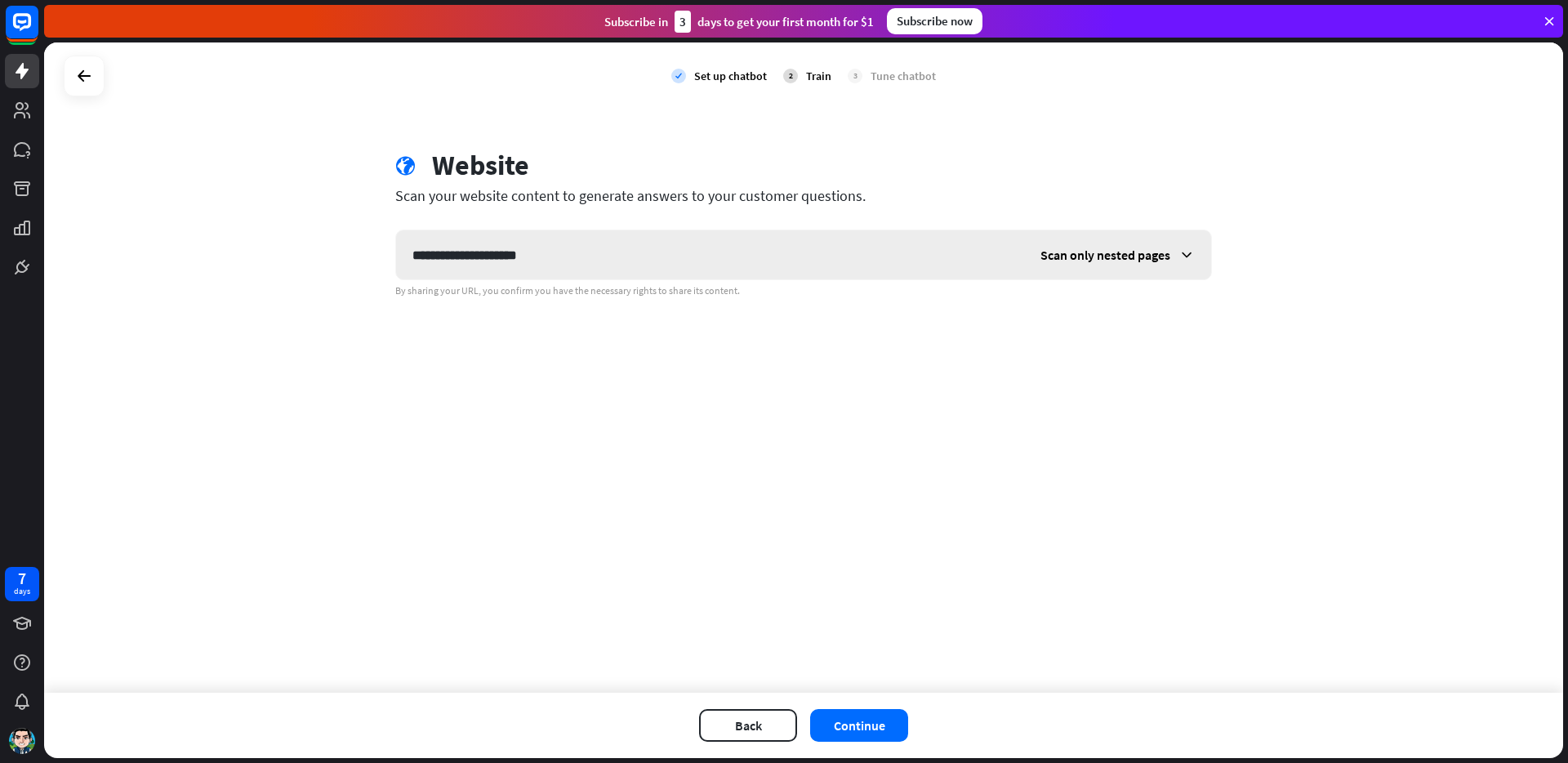
click at [1120, 266] on div "Scan only nested pages" at bounding box center [1117, 255] width 187 height 49
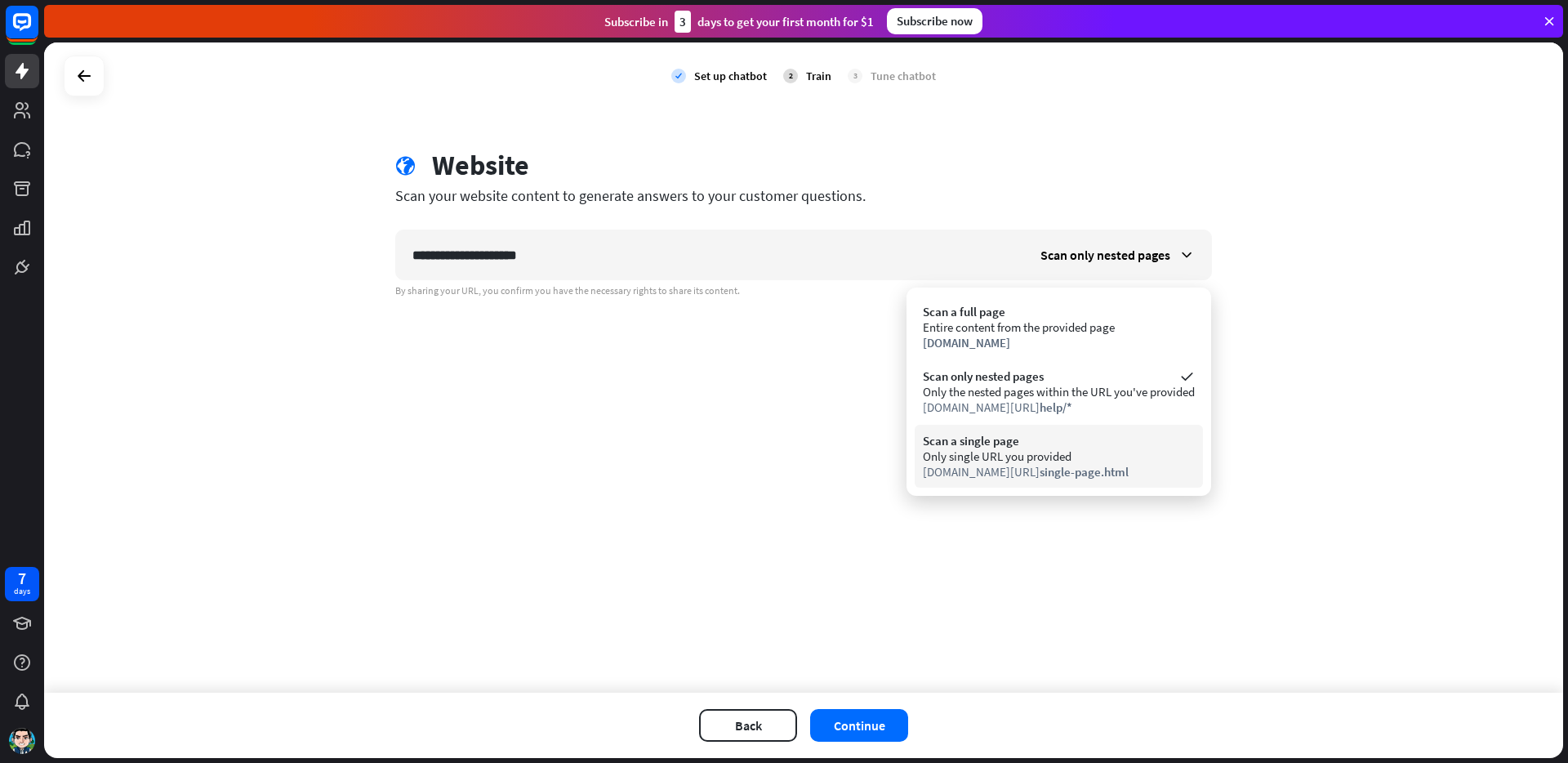
click at [1039, 472] on span "single-page.html" at bounding box center [1084, 472] width 89 height 15
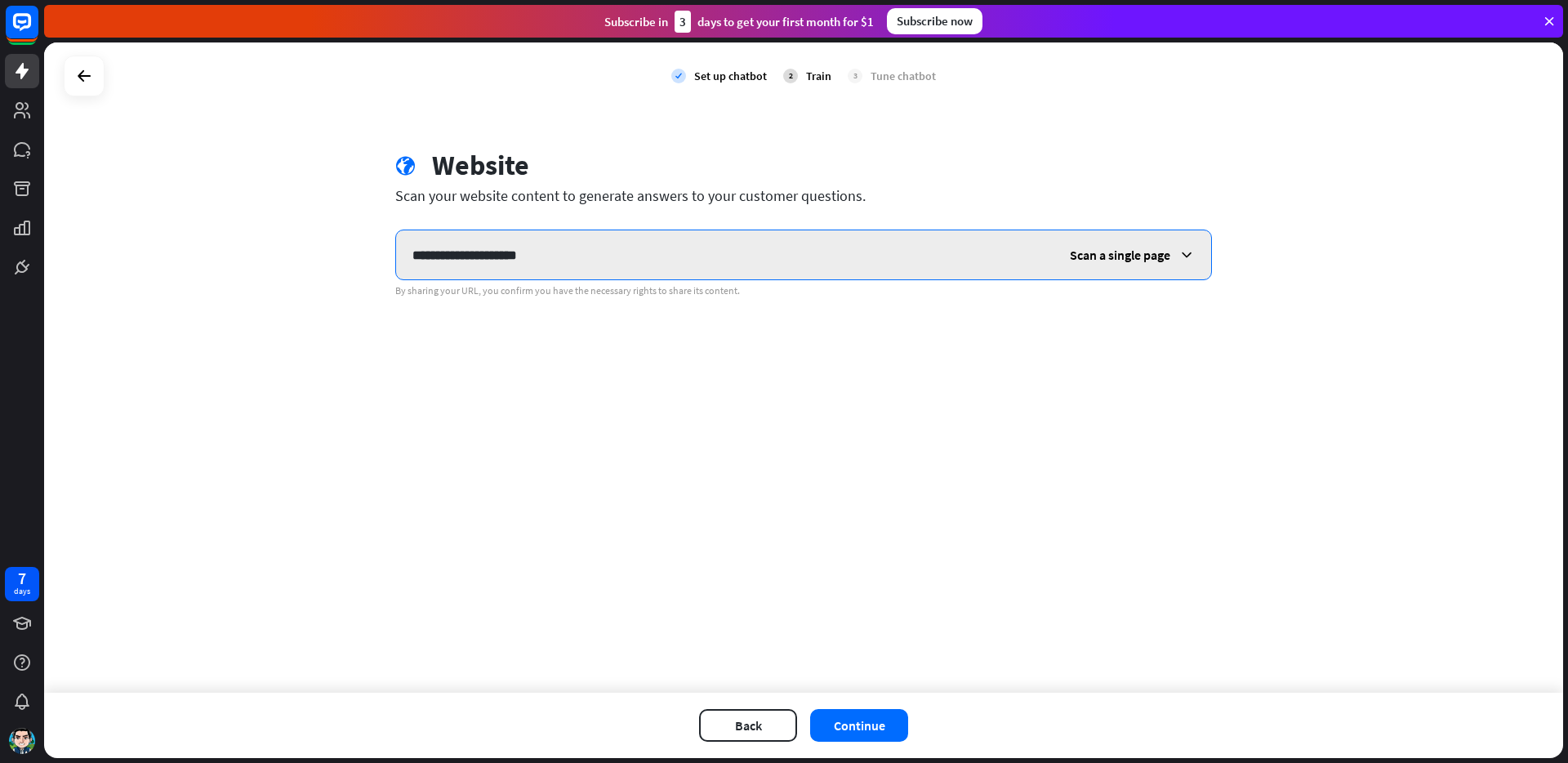
click at [647, 257] on input "**********" at bounding box center [724, 255] width 658 height 49
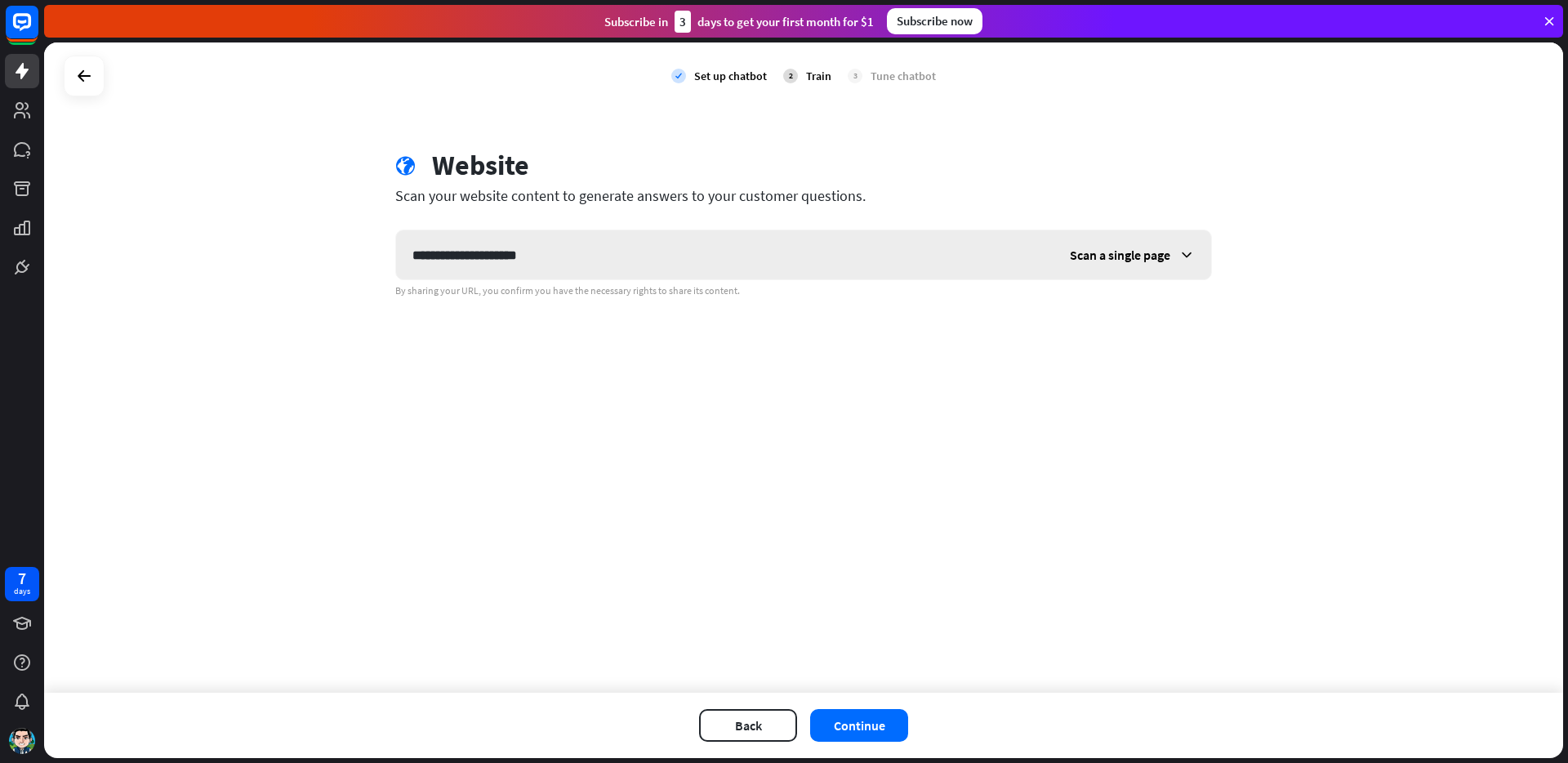
click at [1126, 260] on span "Scan a single page" at bounding box center [1120, 254] width 101 height 16
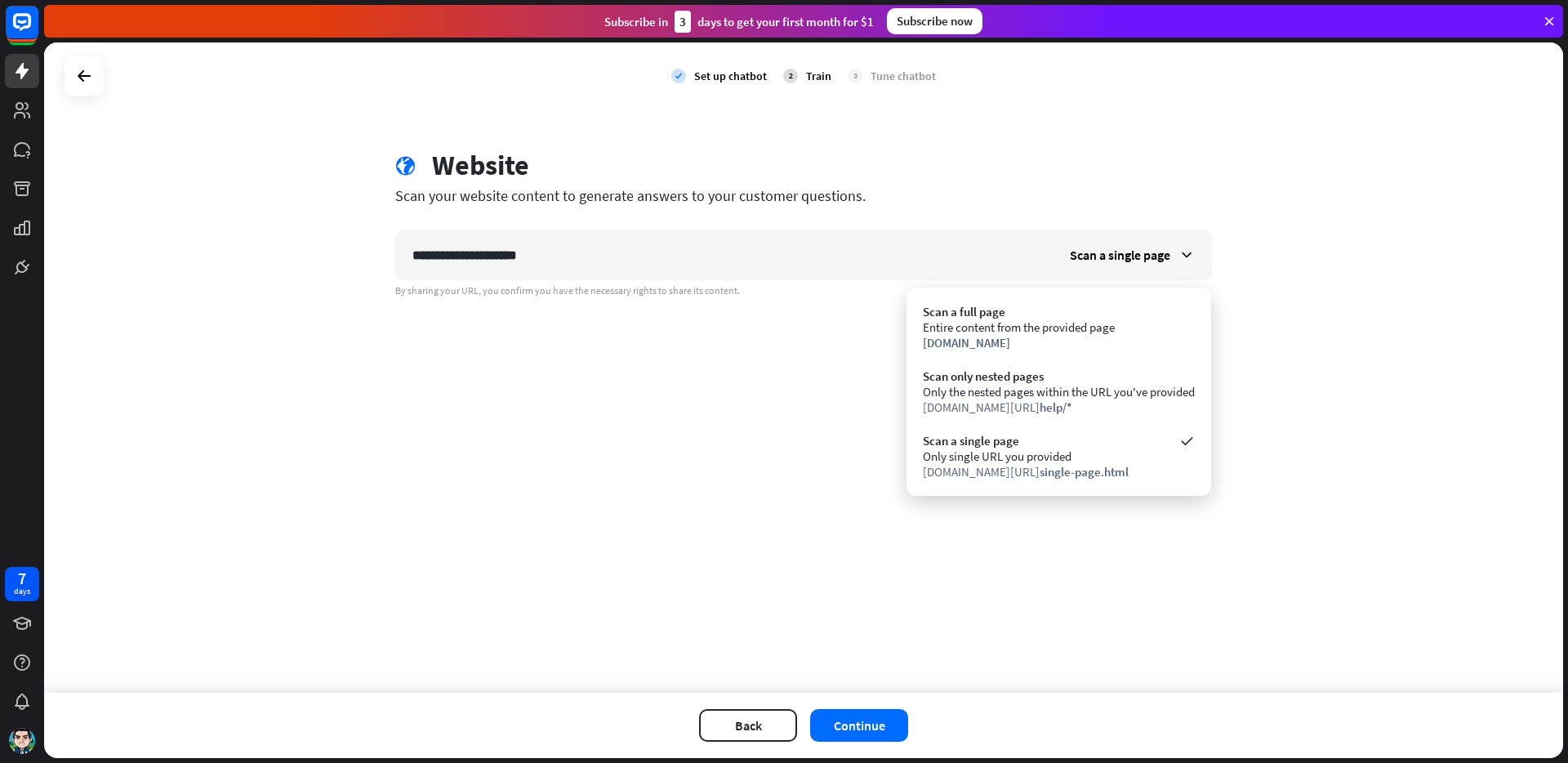
click at [752, 343] on div "**********" at bounding box center [803, 367] width 1519 height 650
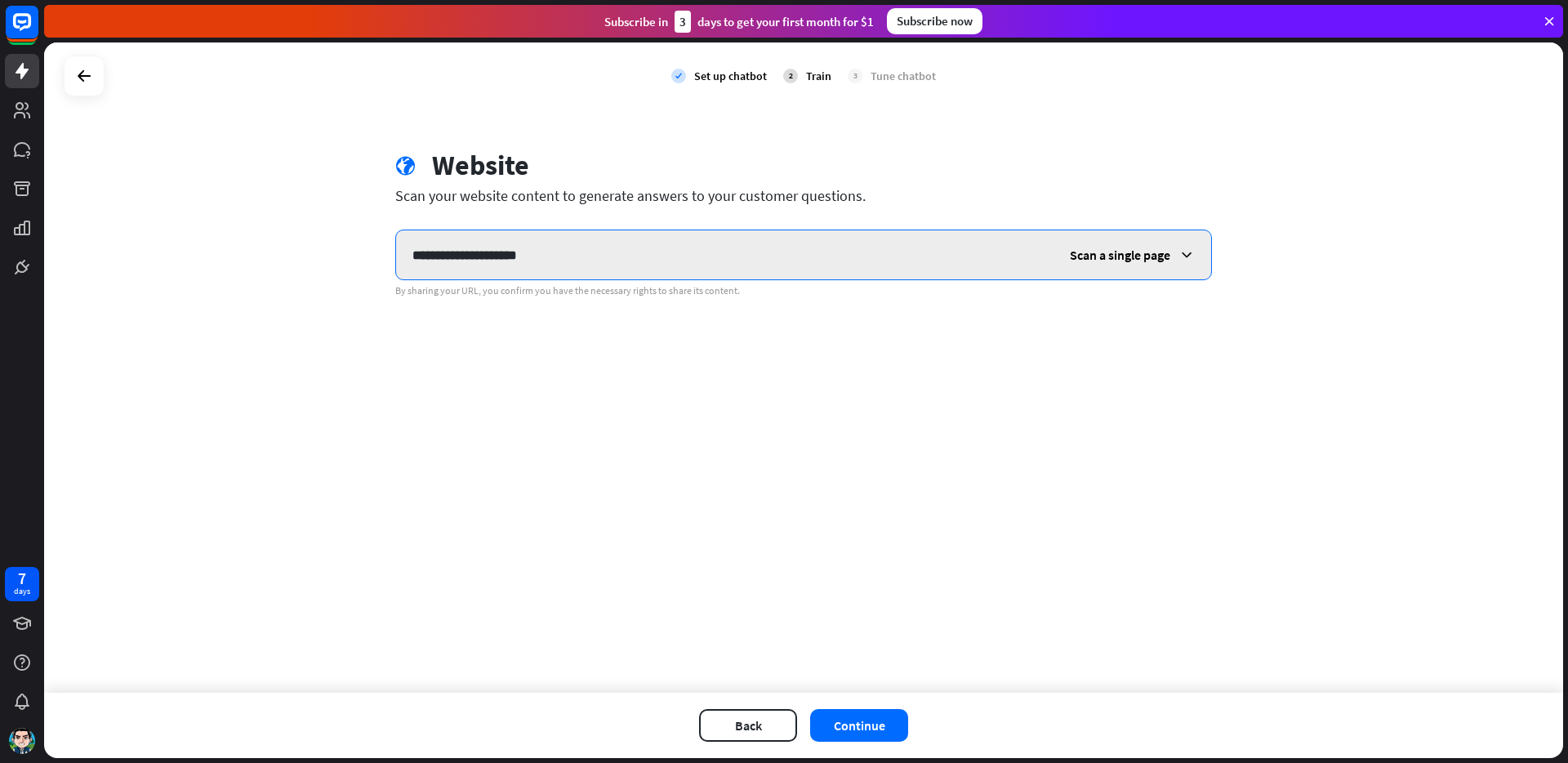
drag, startPoint x: 469, startPoint y: 254, endPoint x: 641, endPoint y: 259, distance: 172.1
click at [641, 259] on input "**********" at bounding box center [724, 255] width 658 height 49
type input "**********"
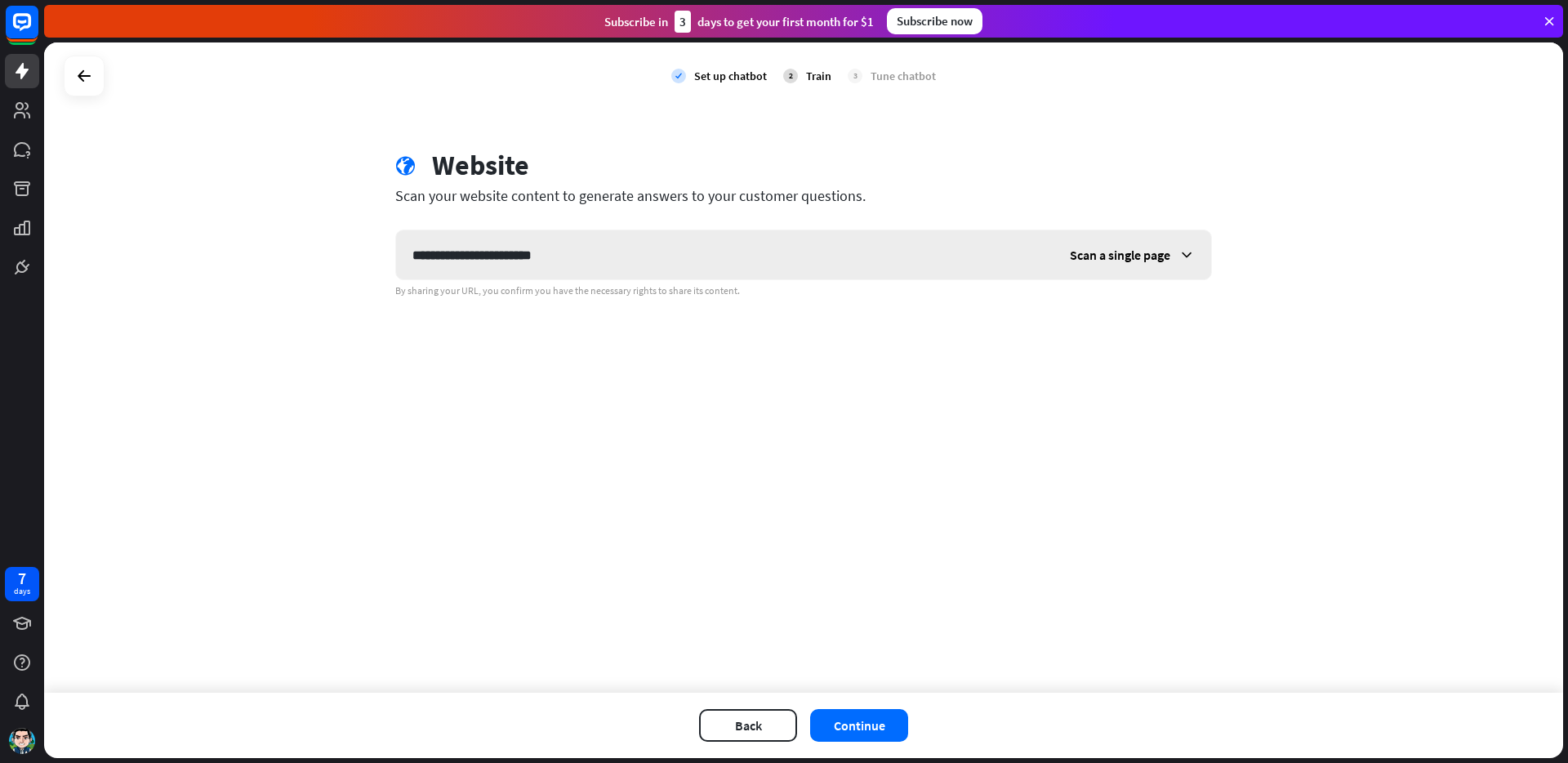
click at [1158, 260] on span "Scan a single page" at bounding box center [1120, 254] width 101 height 16
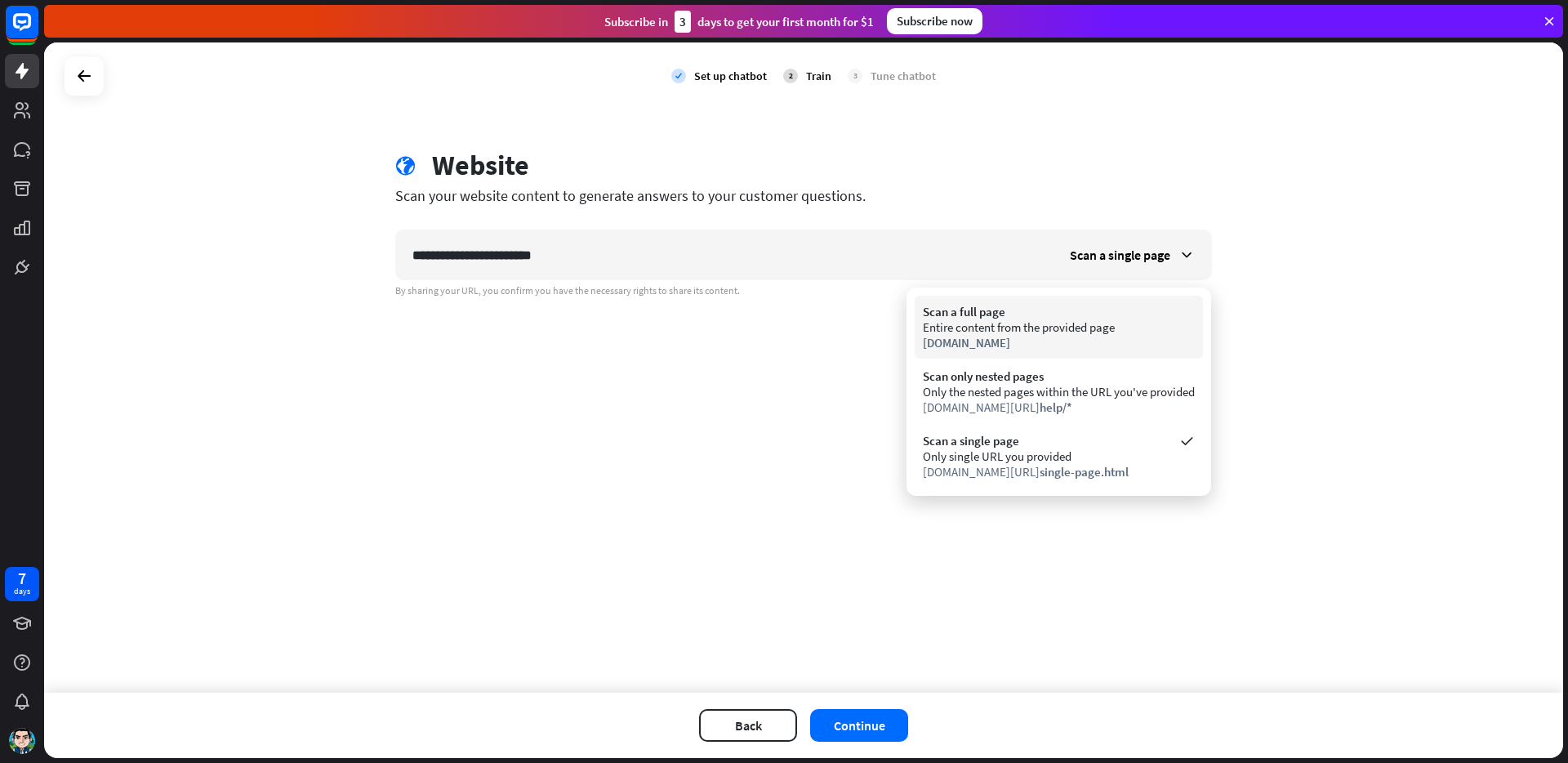
click at [1136, 312] on div "Scan a full page" at bounding box center [1058, 311] width 272 height 15
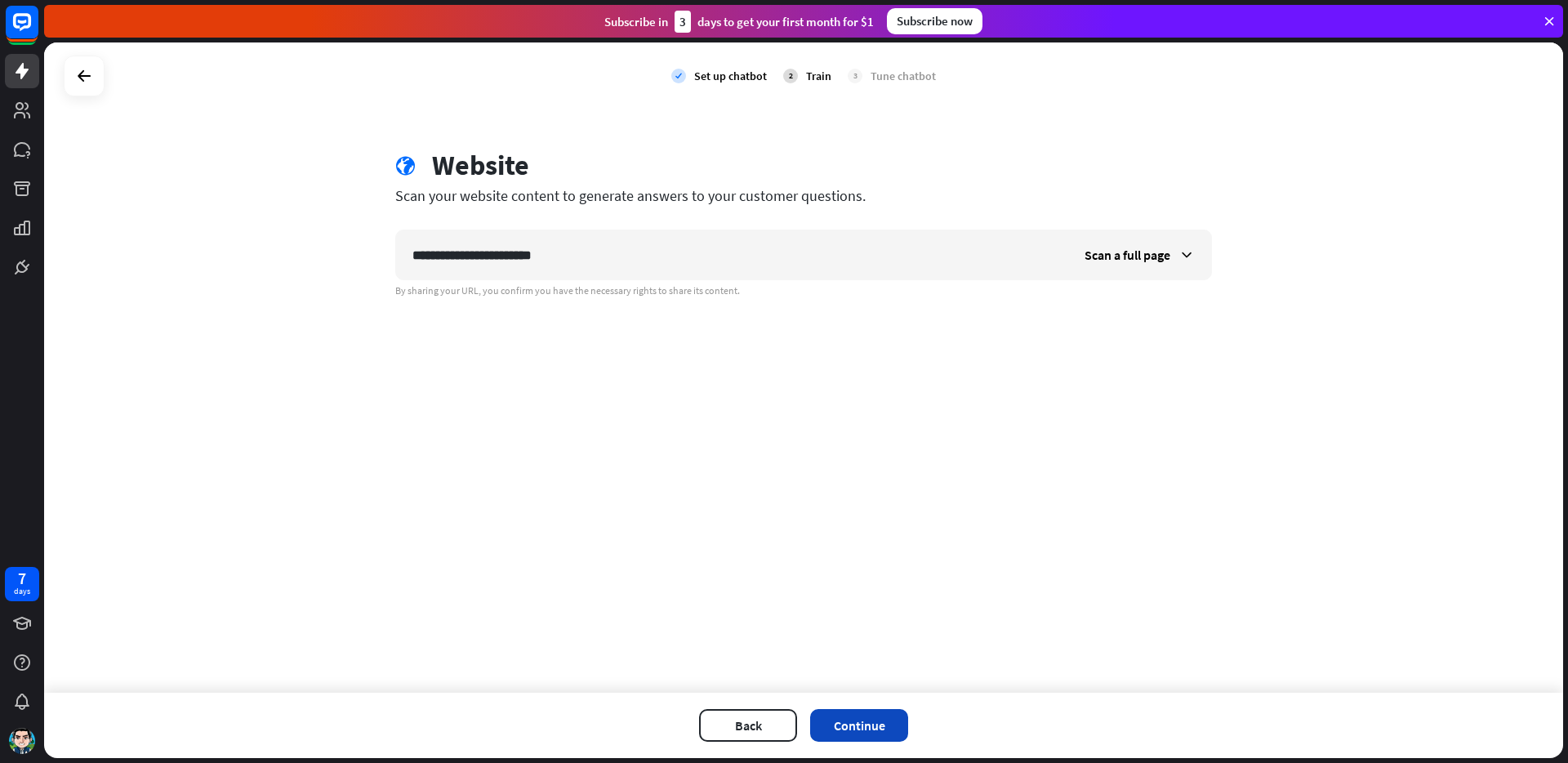
click at [856, 730] on button "Continue" at bounding box center [859, 725] width 98 height 32
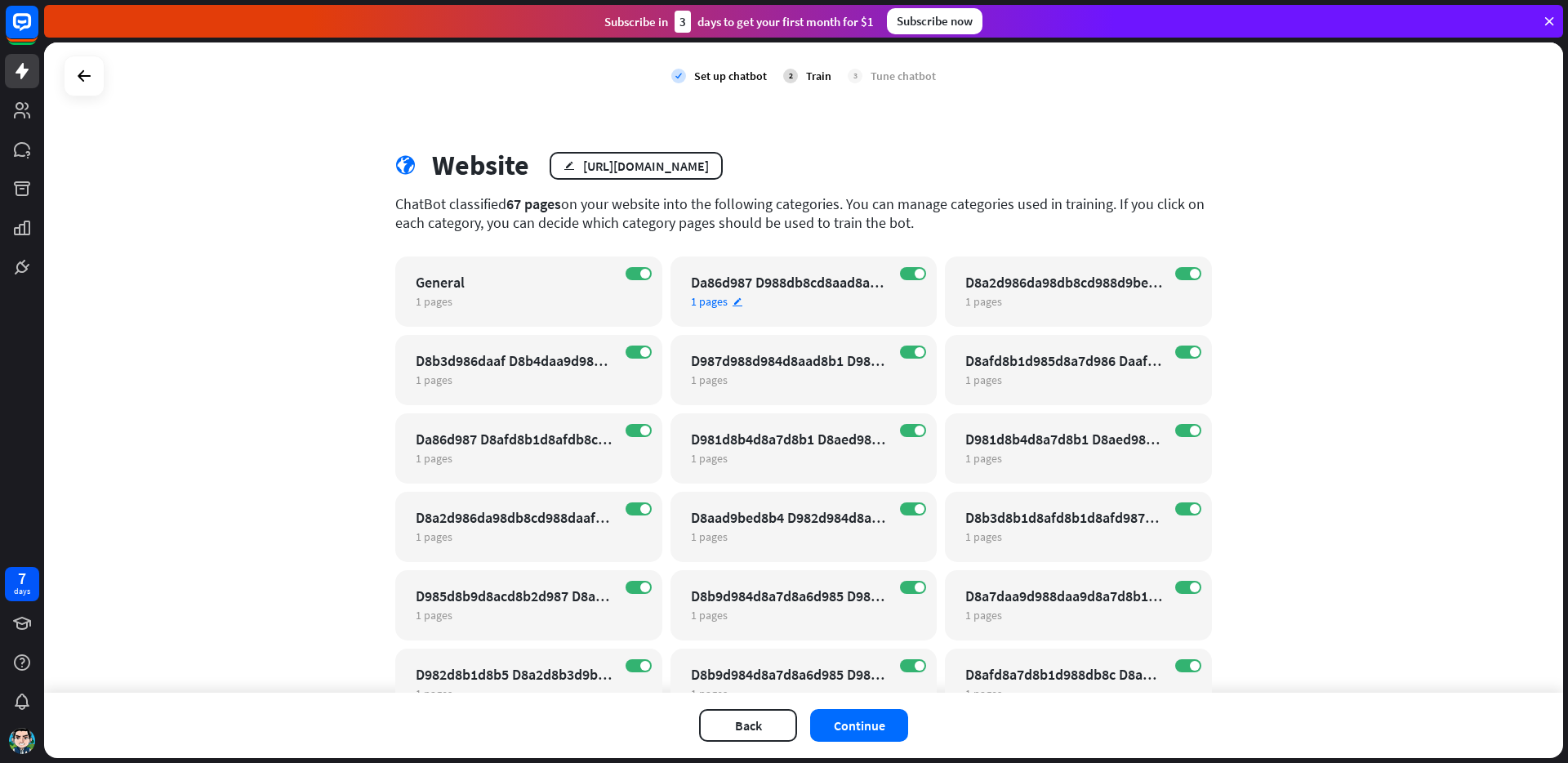
click at [816, 278] on div "Da86d987 D988db8cd8aad8a7d985db8cd986 D987d8a7db8cdb8c D8a8d8a7db8cd8af D8a8d8a…" at bounding box center [790, 282] width 197 height 19
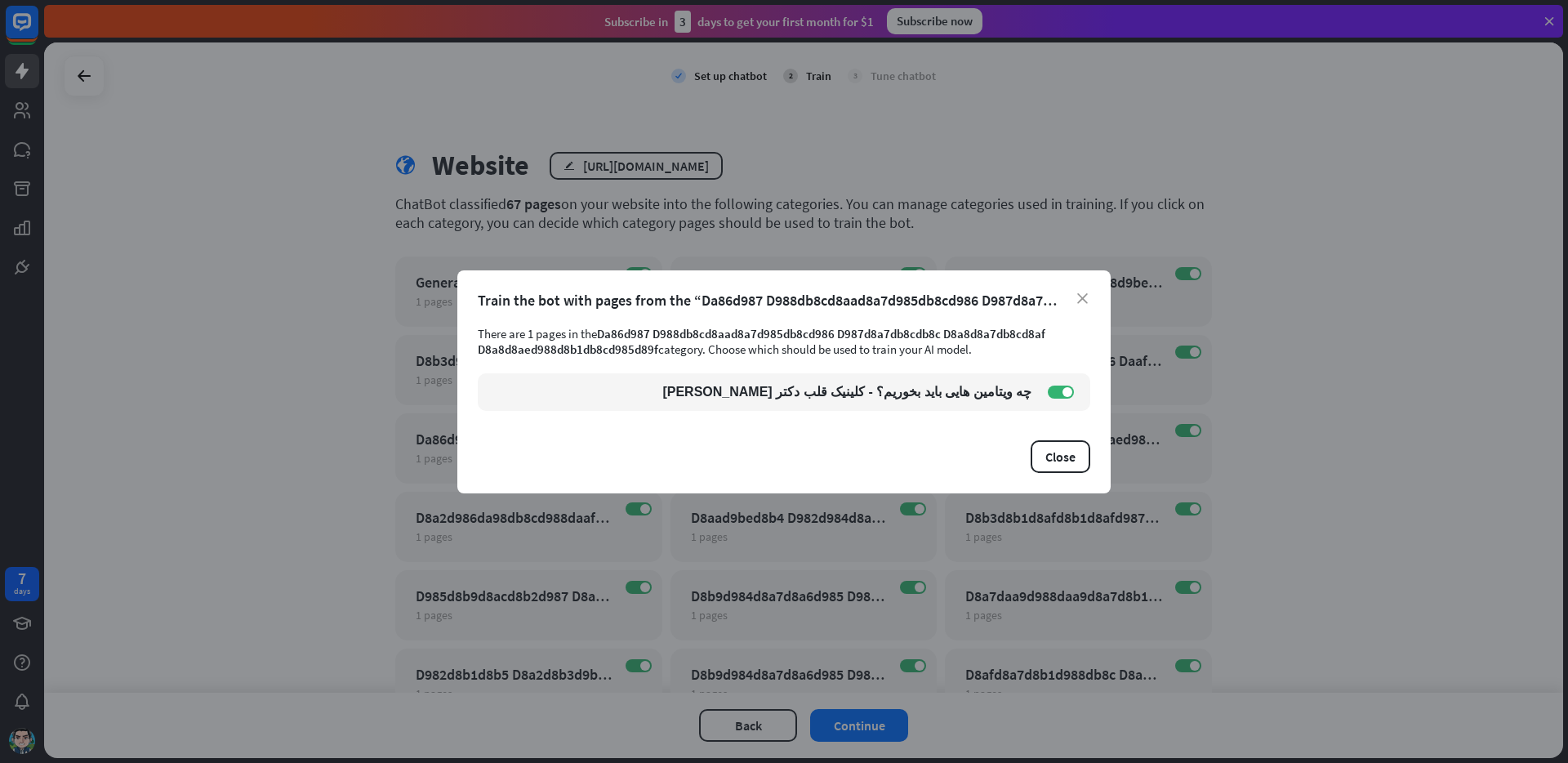
click at [1012, 198] on div "close Train the bot with pages from the “Da86d987 D988db8cd8aad8a7d985db8cd986 …" at bounding box center [784, 382] width 1568 height 763
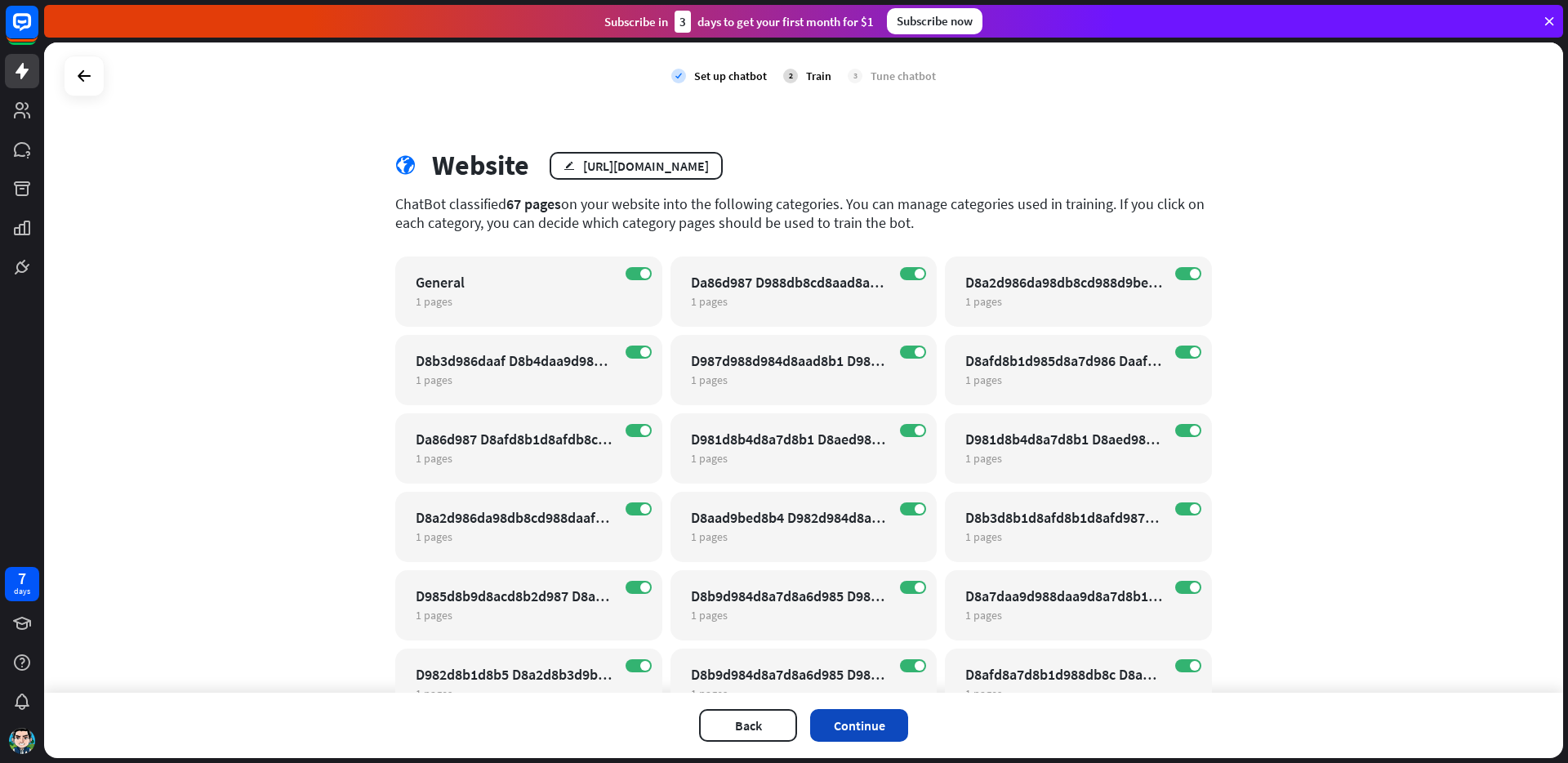
click at [879, 731] on button "Continue" at bounding box center [859, 725] width 98 height 32
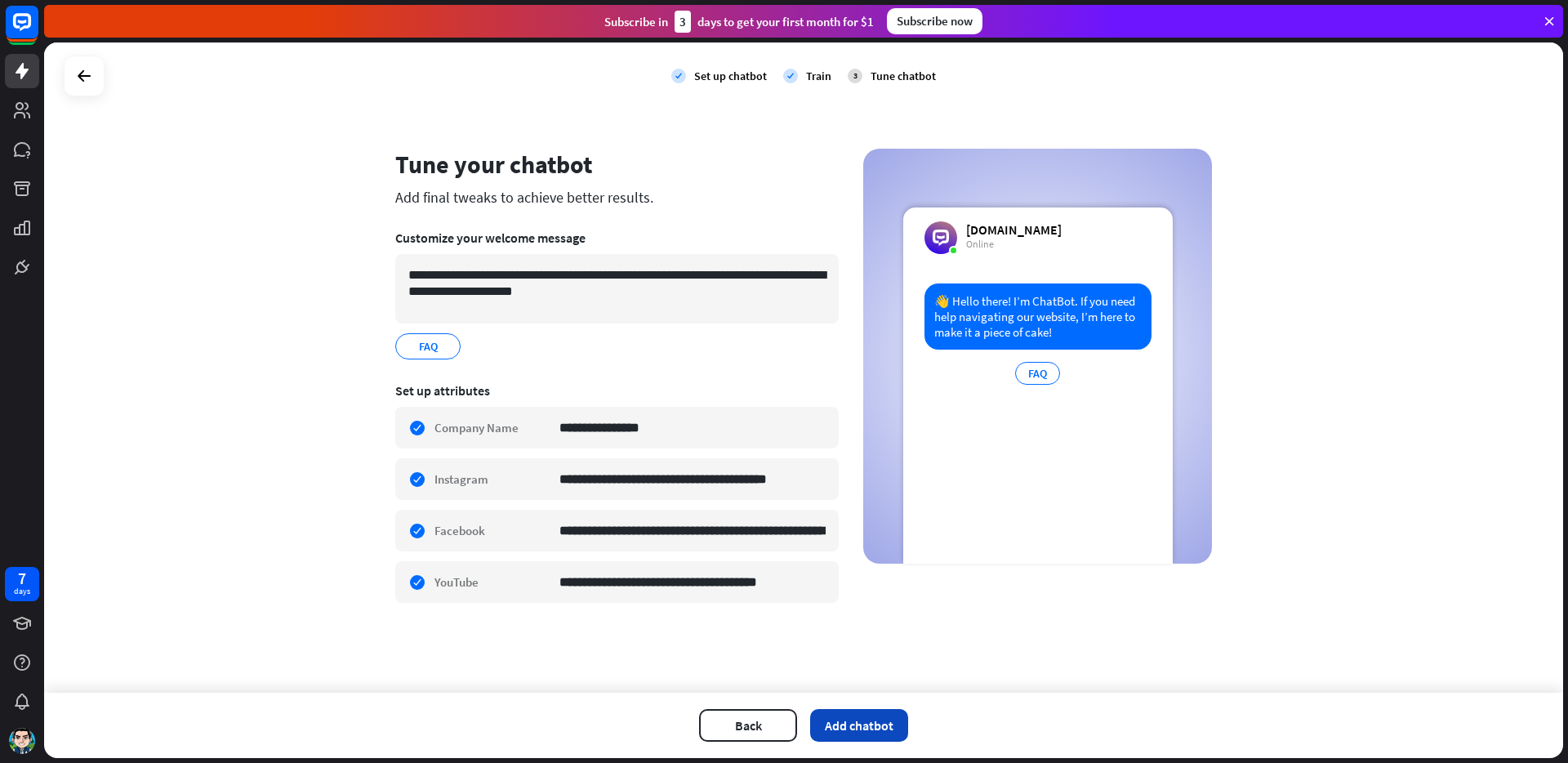
click at [887, 716] on button "Add chatbot" at bounding box center [859, 725] width 98 height 32
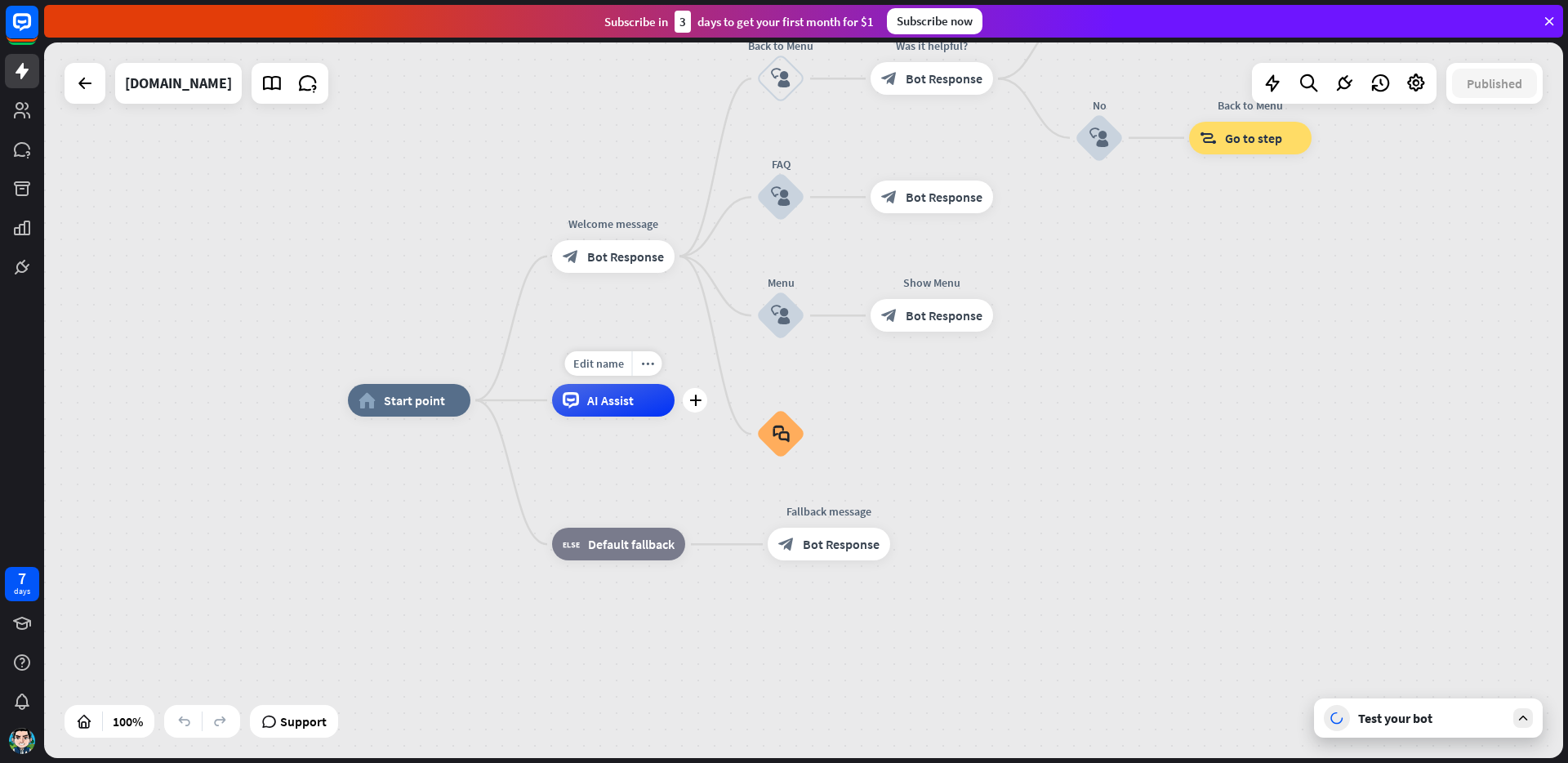
click at [603, 397] on span "AI Assist" at bounding box center [610, 400] width 47 height 16
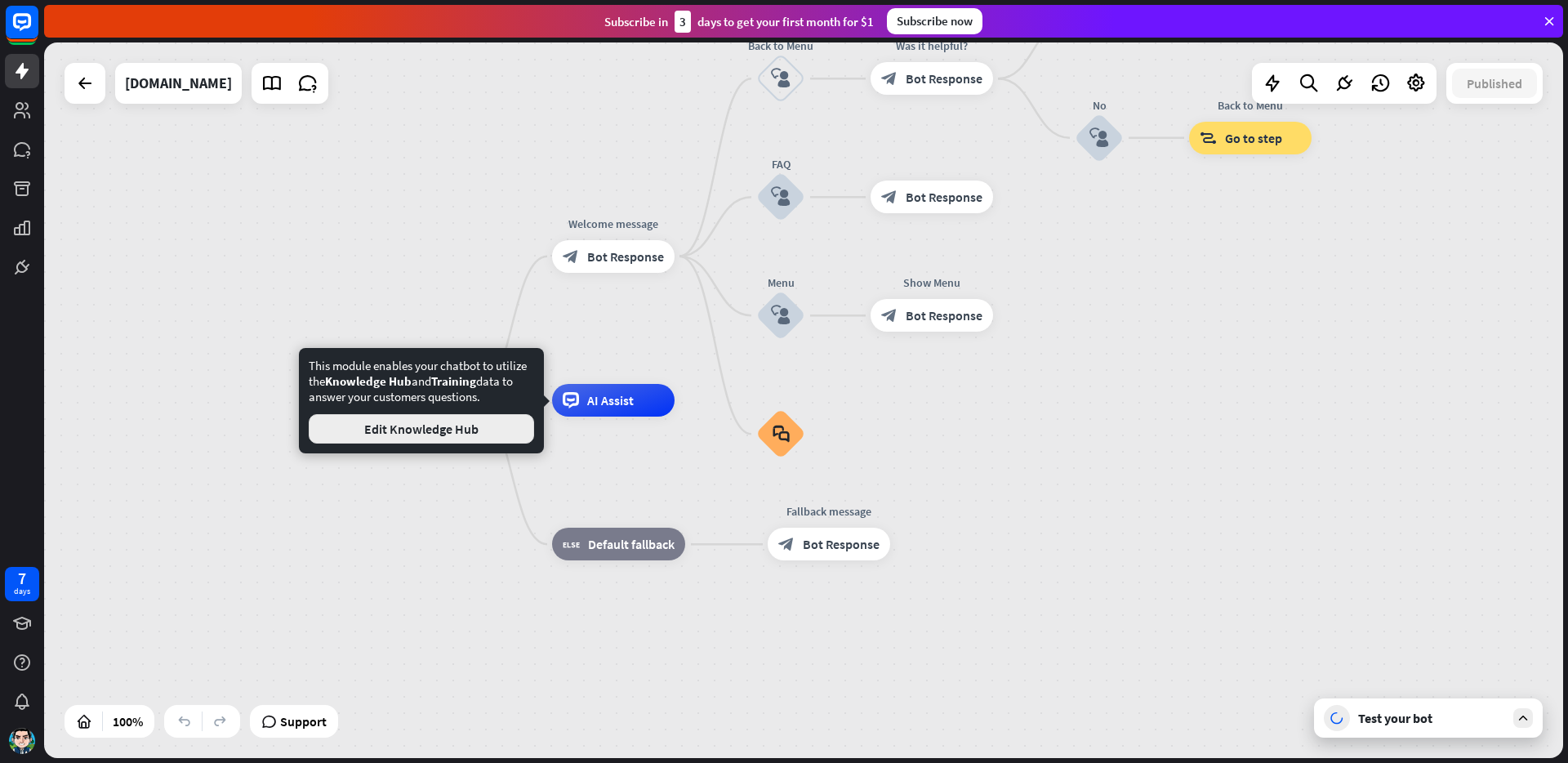
click at [465, 424] on button "Edit Knowledge Hub" at bounding box center [420, 428] width 225 height 29
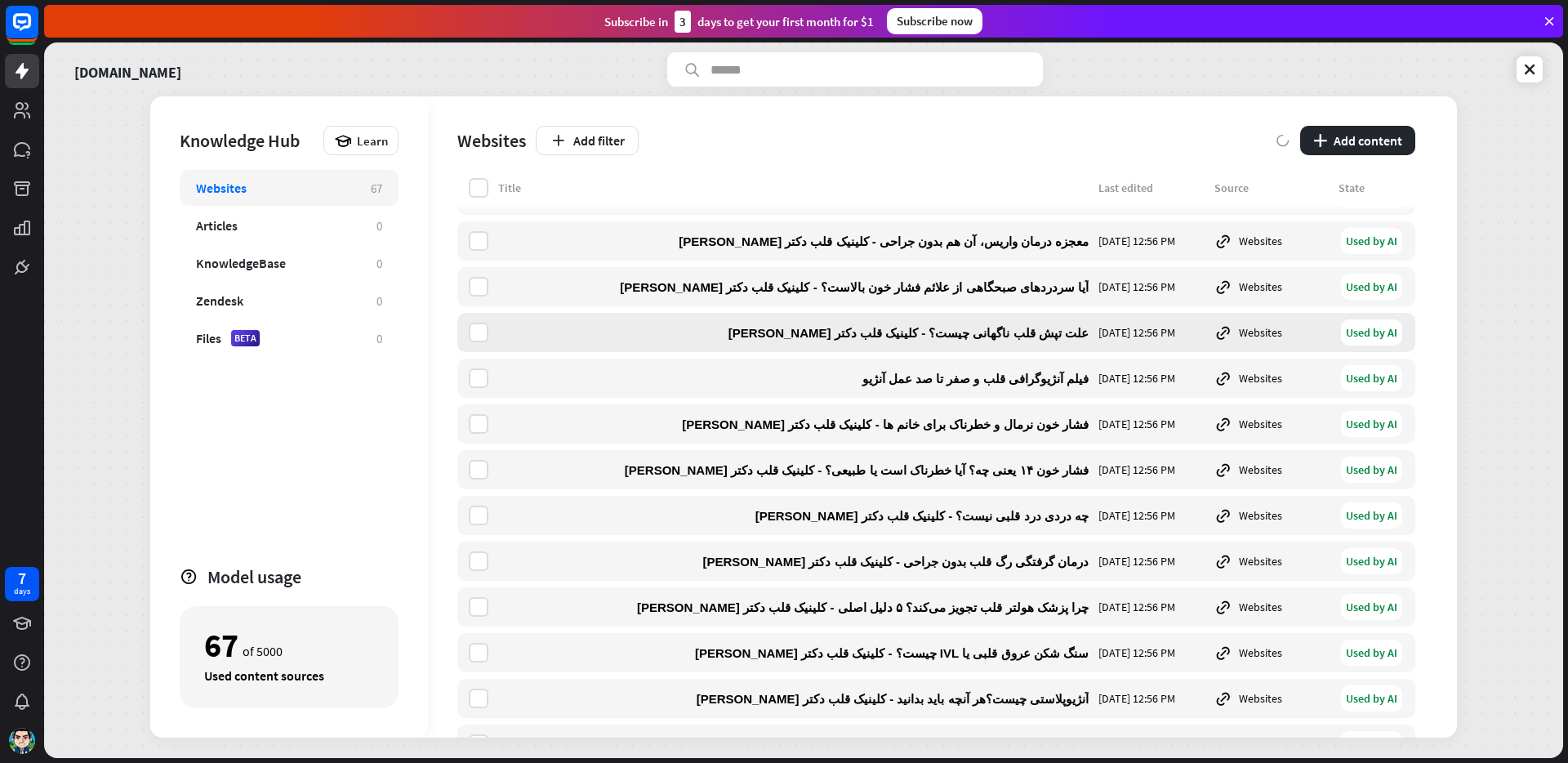
scroll to position [2566, 0]
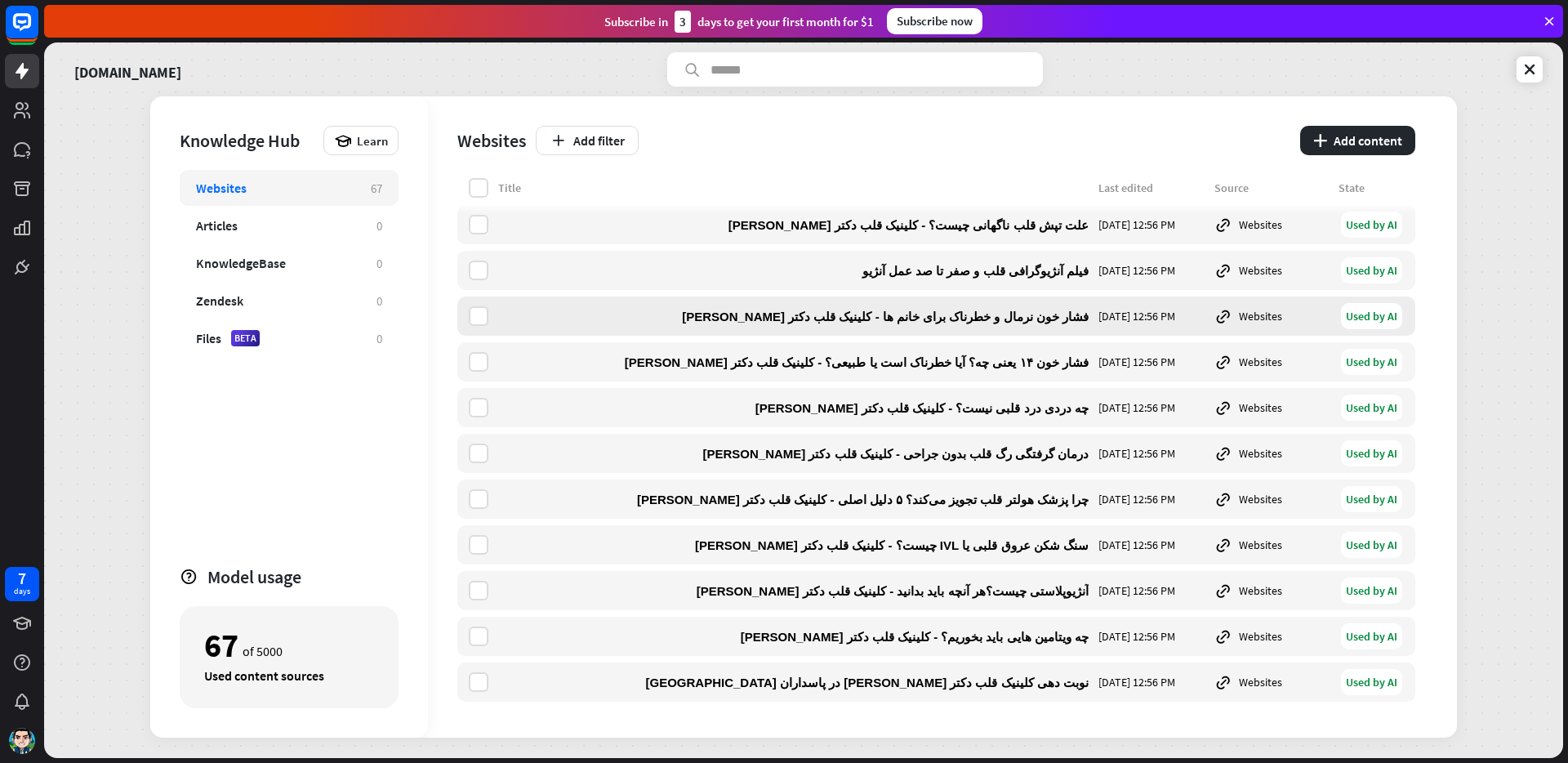
click at [1361, 313] on div "Used by AI" at bounding box center [1372, 316] width 62 height 27
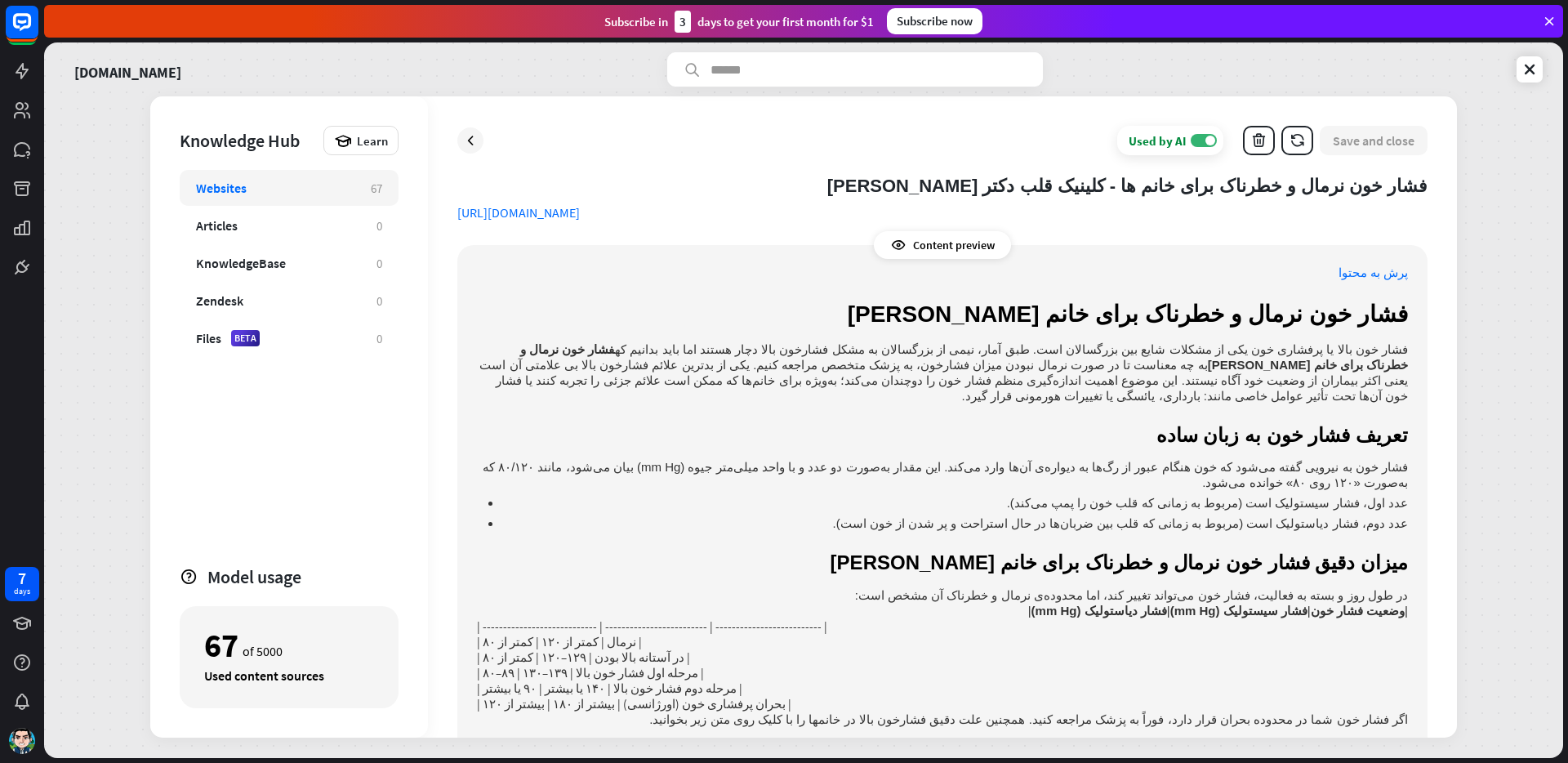
drag, startPoint x: 1079, startPoint y: 484, endPoint x: 1070, endPoint y: 482, distance: 9.2
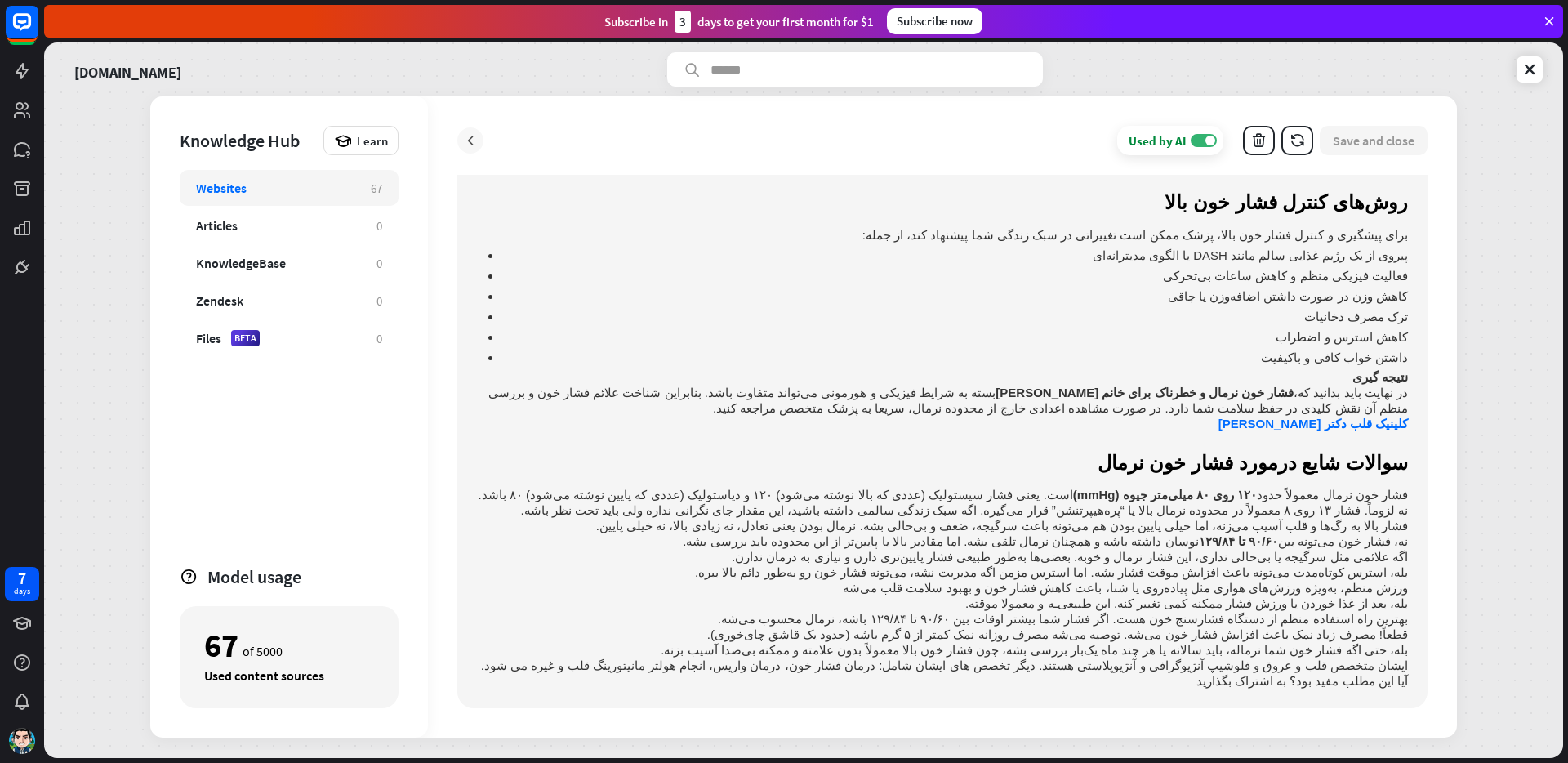
click at [459, 144] on div at bounding box center [471, 140] width 27 height 27
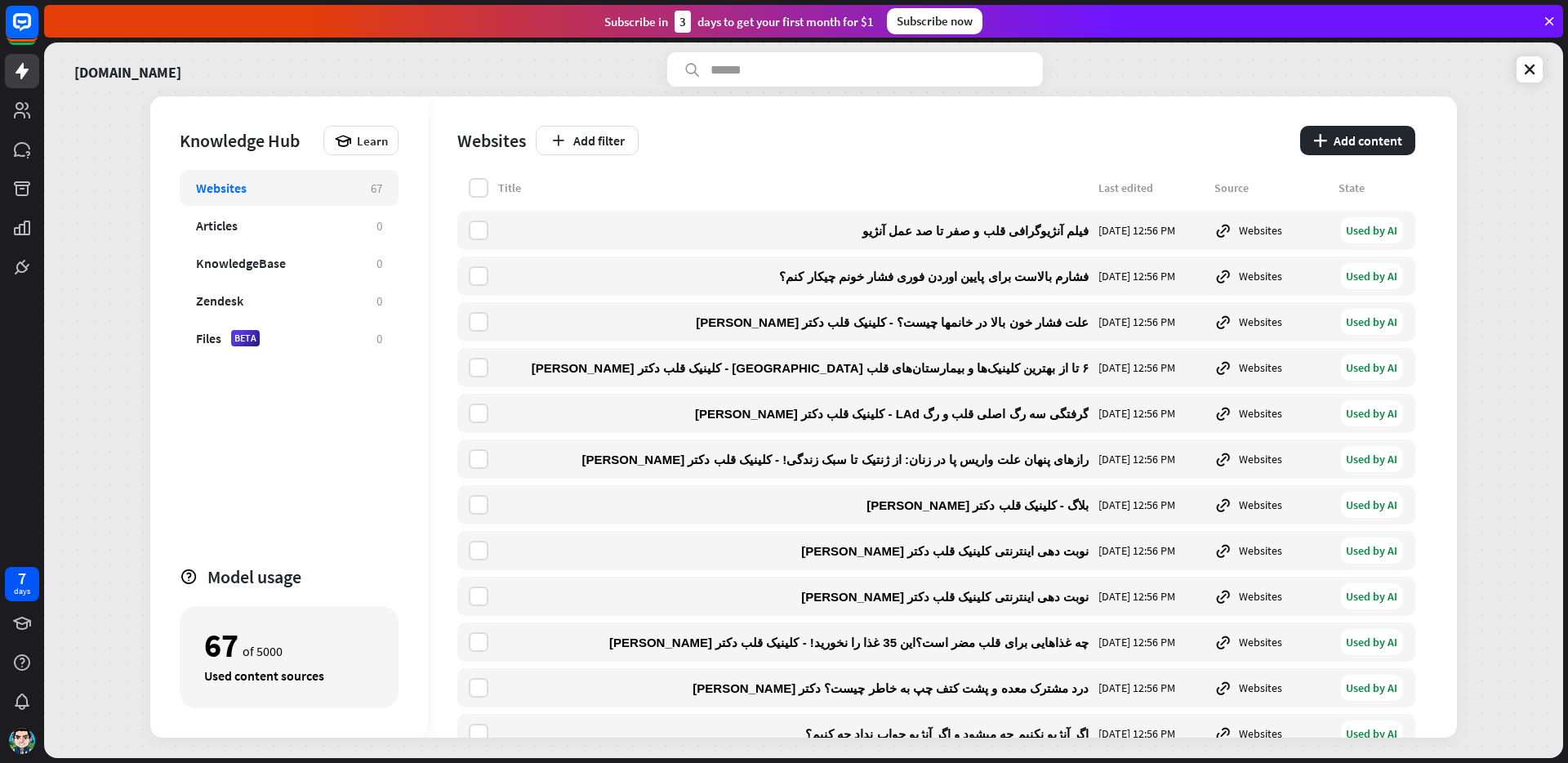
click at [271, 85] on div "[DOMAIN_NAME]" at bounding box center [197, 69] width 266 height 34
click at [219, 217] on div "Articles" at bounding box center [217, 225] width 42 height 16
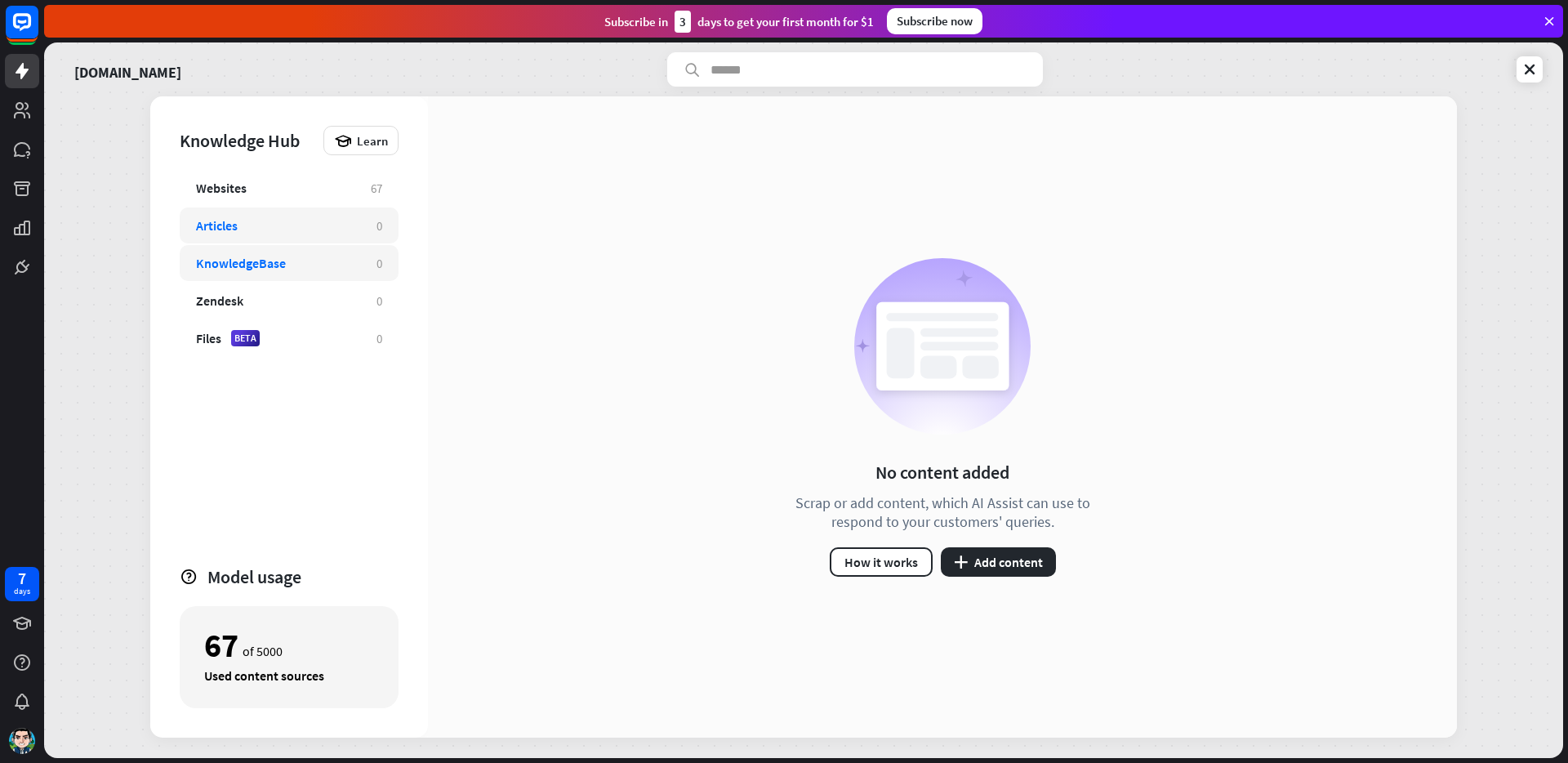
click at [240, 260] on div "KnowledgeBase" at bounding box center [241, 262] width 90 height 16
click at [982, 570] on button "plus Add content" at bounding box center [998, 561] width 115 height 29
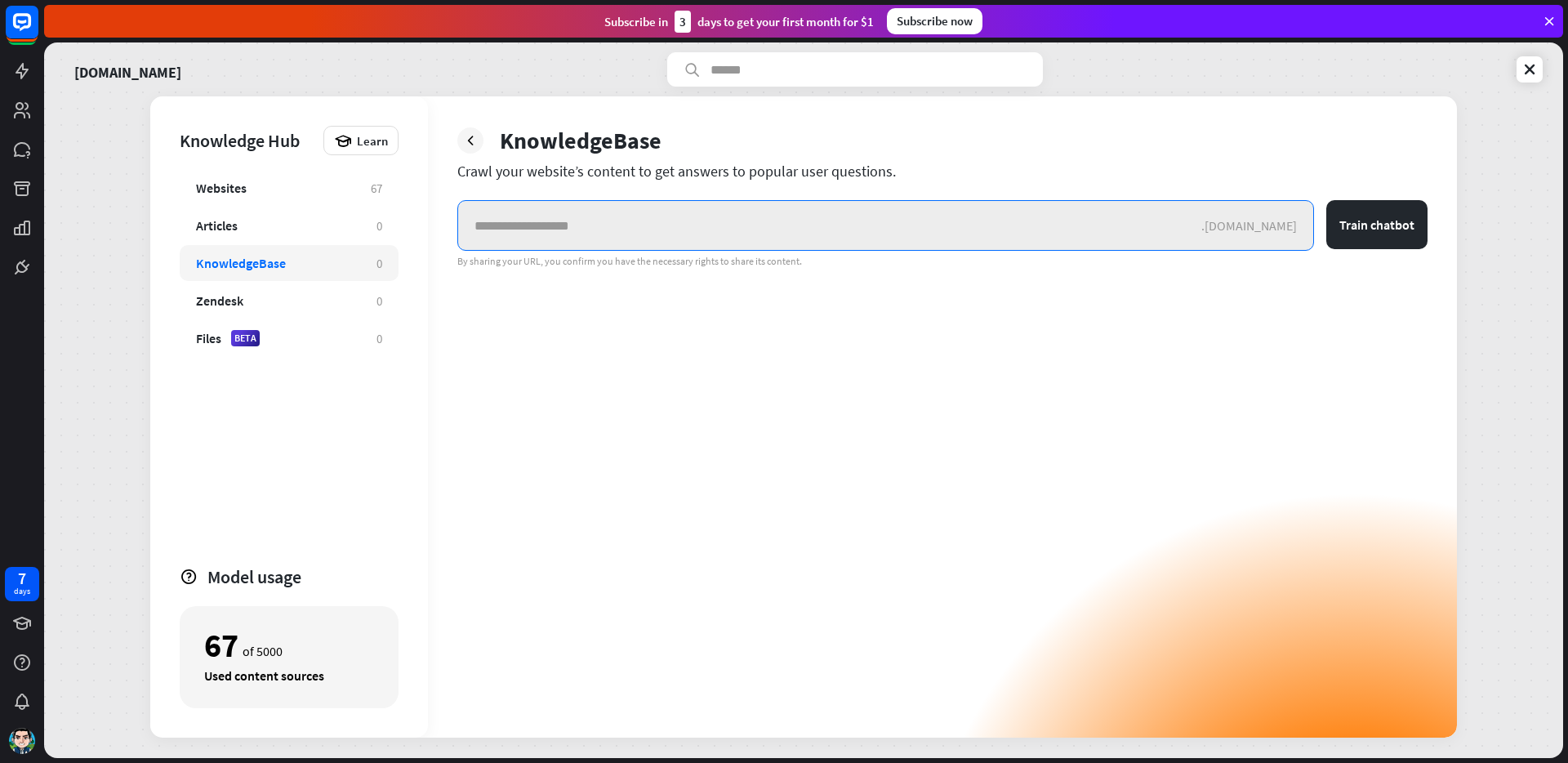
click at [884, 225] on input "text" at bounding box center [830, 226] width 743 height 49
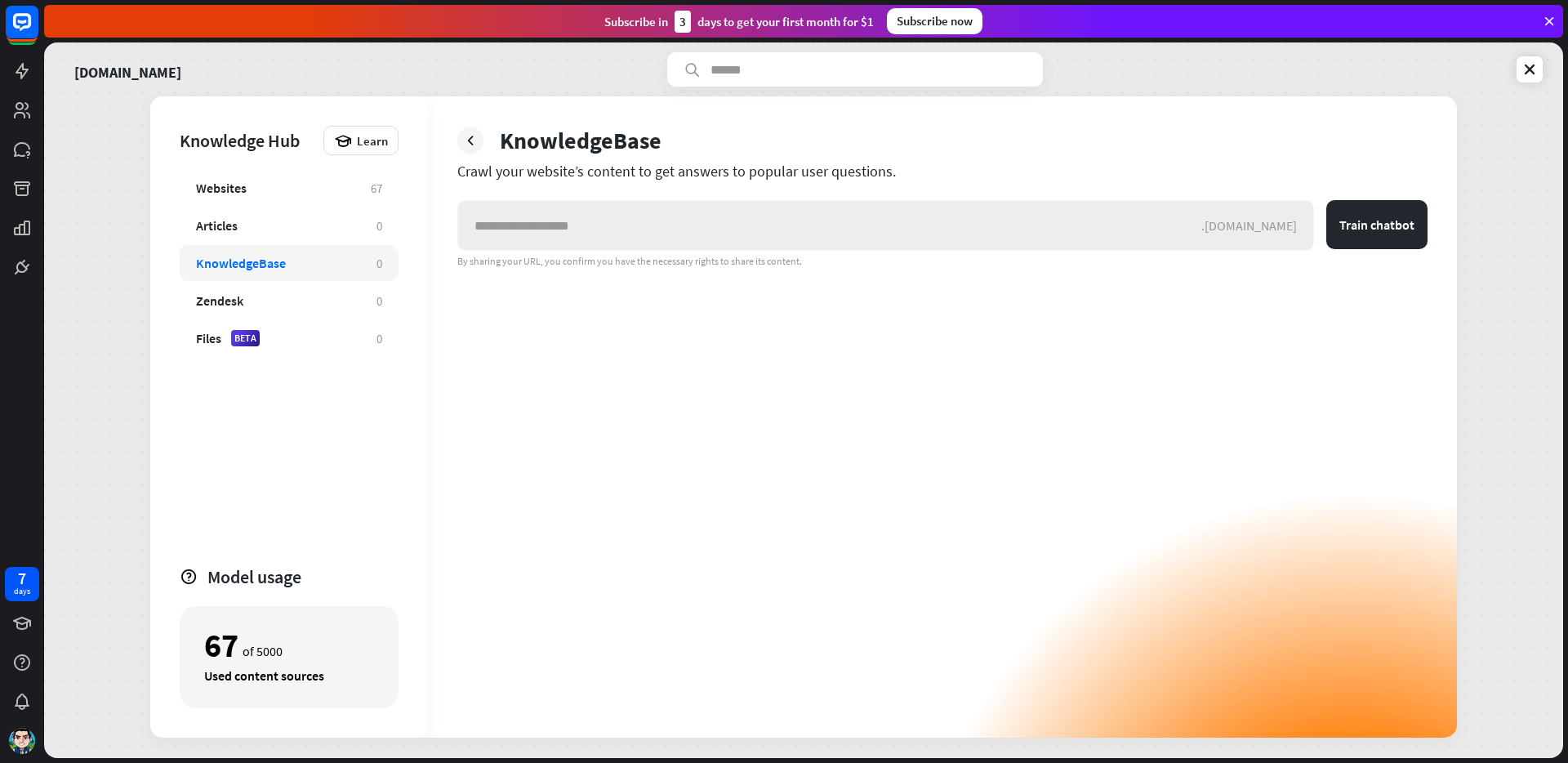
click at [1260, 215] on div ".[DOMAIN_NAME]" at bounding box center [886, 225] width 857 height 50
click at [1256, 221] on div ".[DOMAIN_NAME]" at bounding box center [1258, 225] width 112 height 16
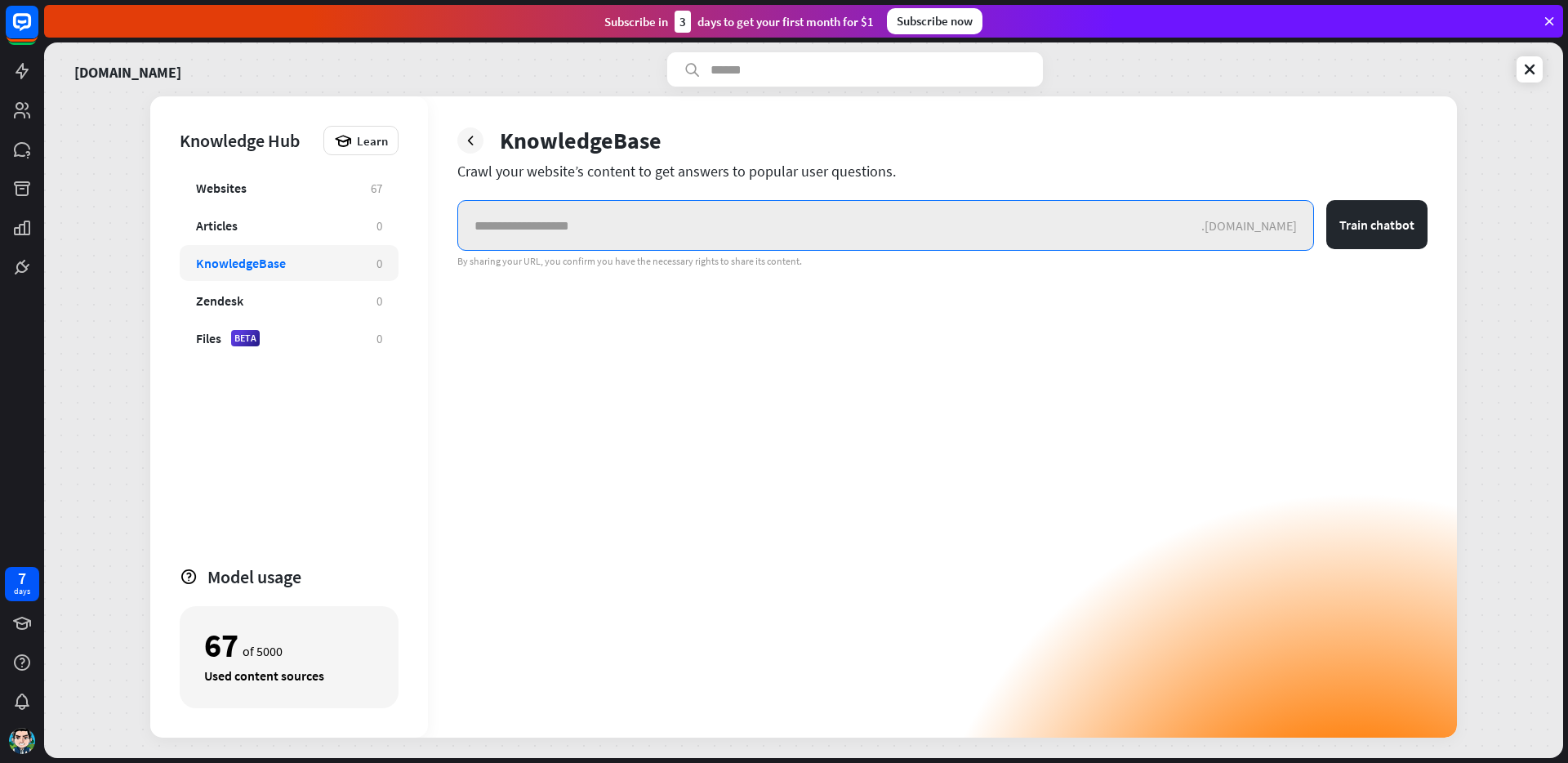
click at [1251, 225] on div ".[DOMAIN_NAME]" at bounding box center [886, 225] width 857 height 50
click at [1202, 225] on input "text" at bounding box center [830, 226] width 743 height 49
type input "*"
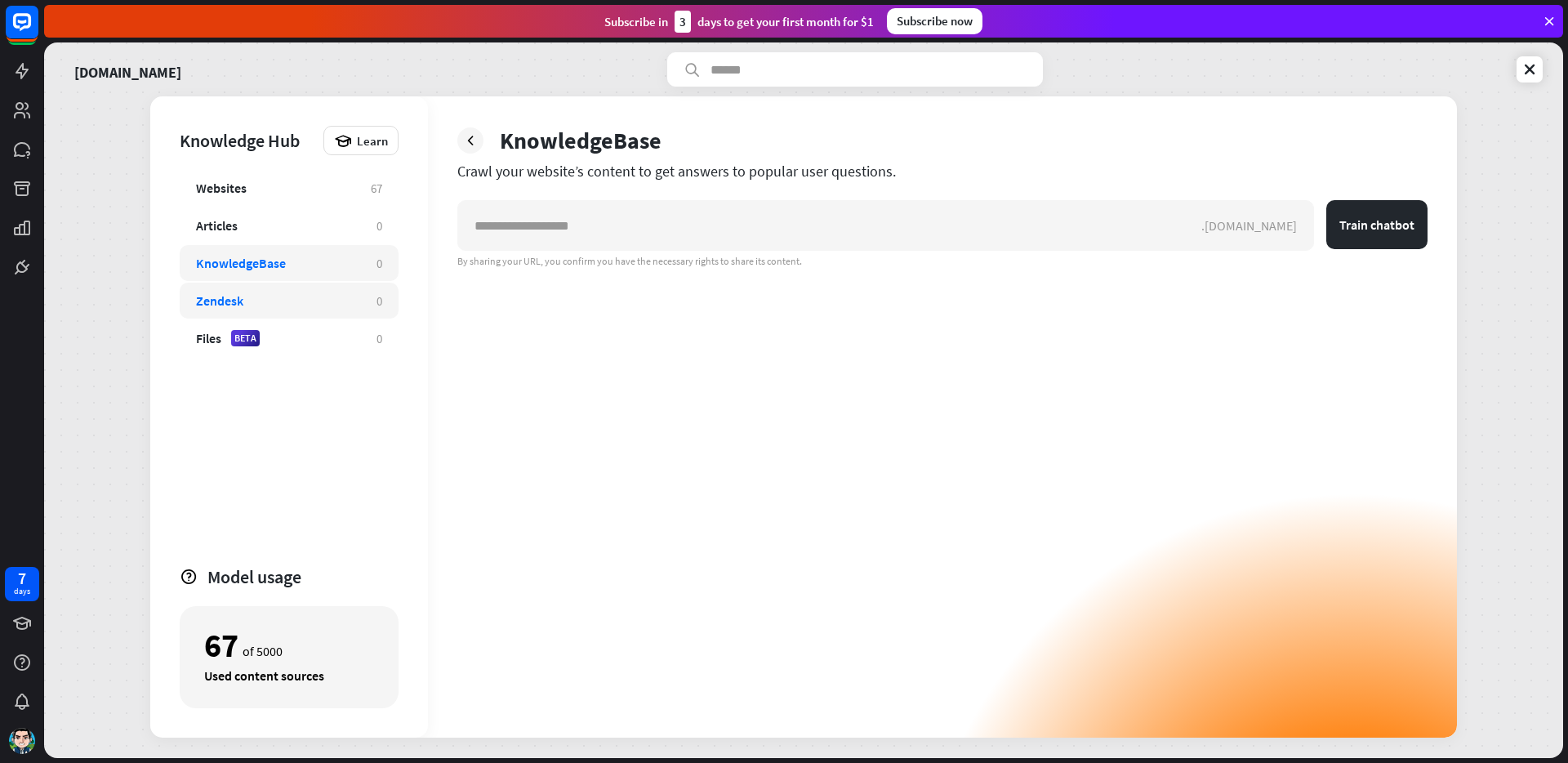
click at [284, 299] on div "Zendesk" at bounding box center [278, 300] width 164 height 16
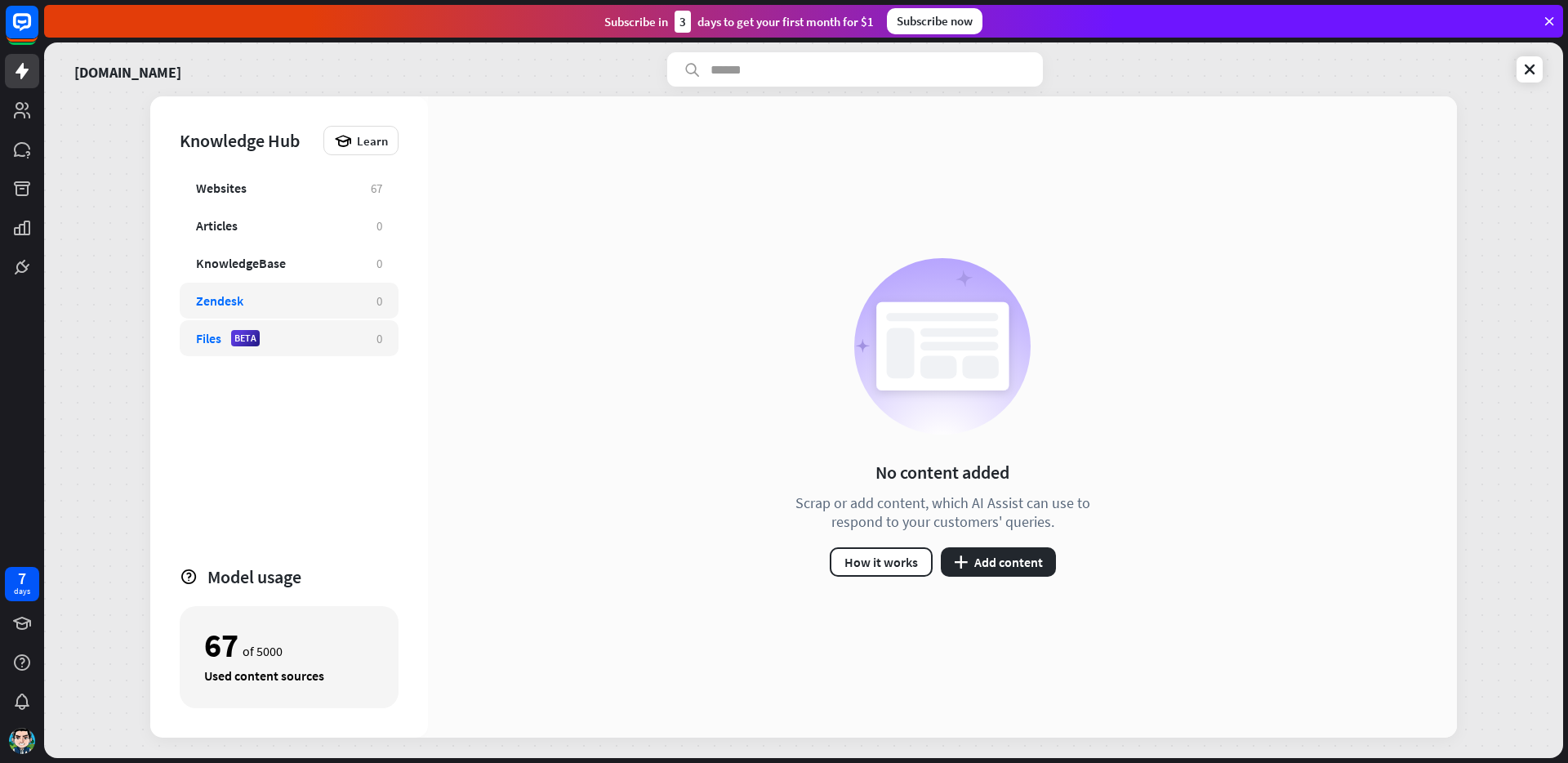
click at [278, 338] on div "Files BETA" at bounding box center [278, 338] width 164 height 16
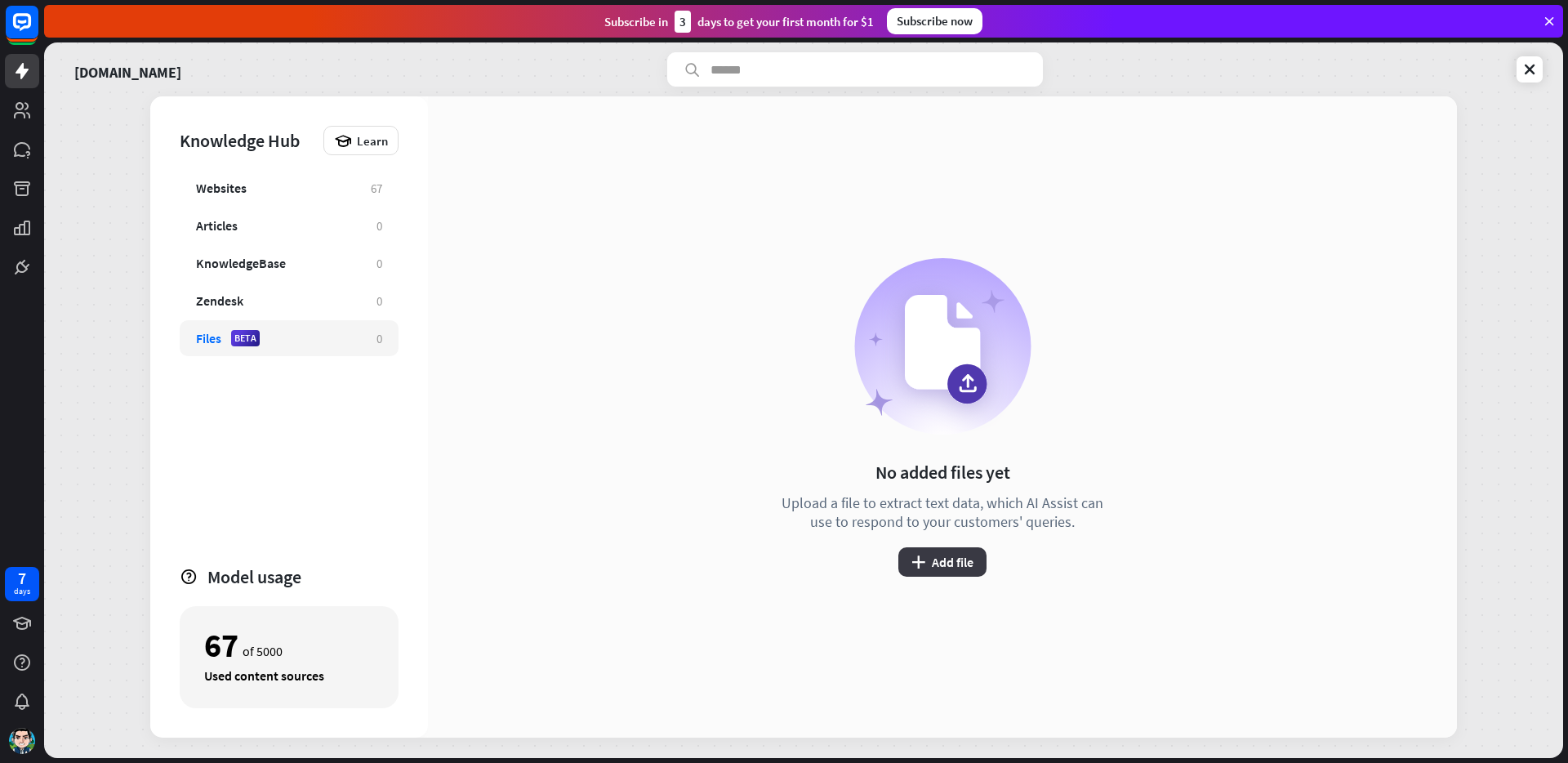
click at [932, 554] on button "plus Add file" at bounding box center [942, 561] width 88 height 29
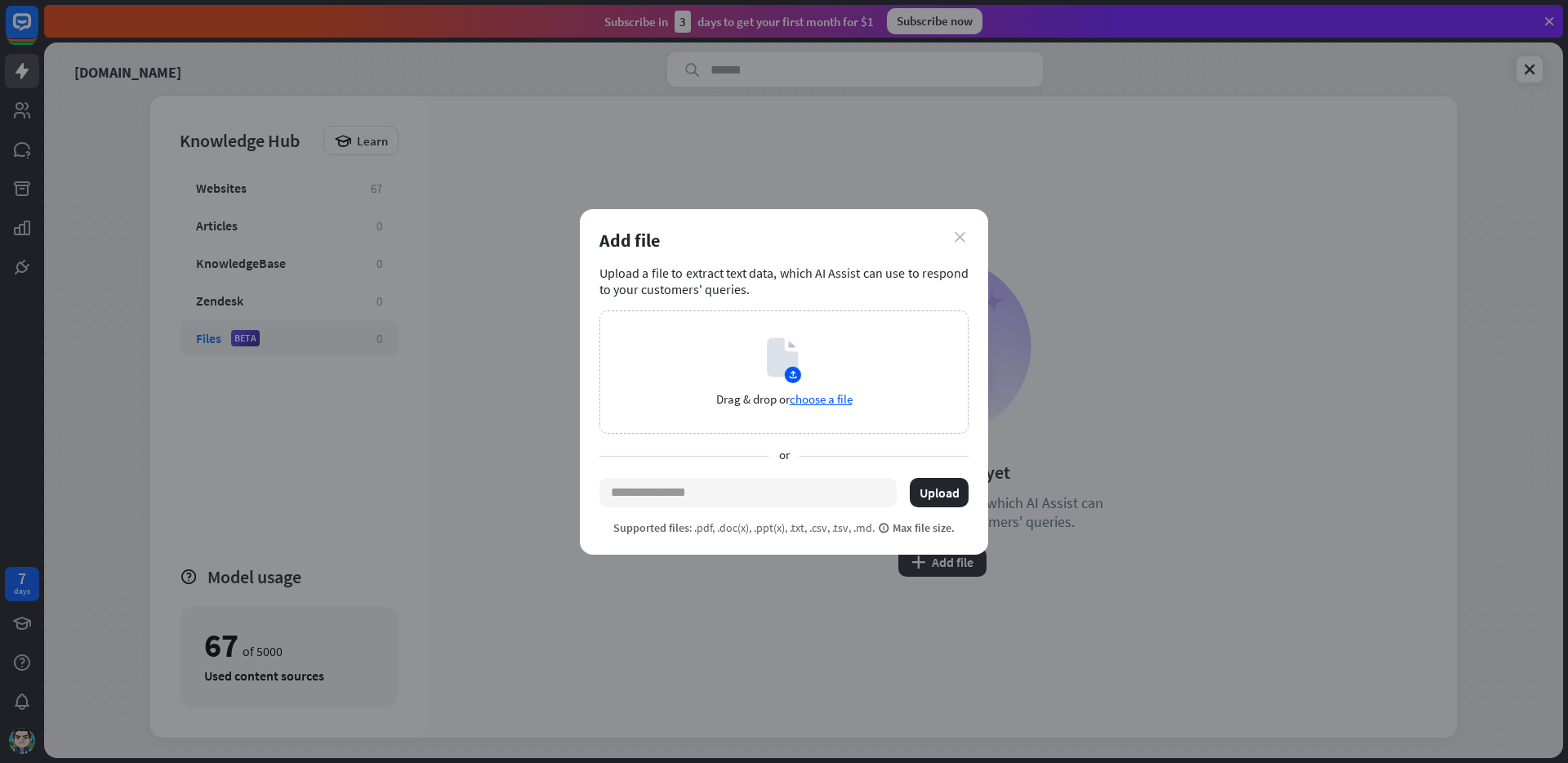
click at [962, 233] on icon "close" at bounding box center [960, 236] width 10 height 10
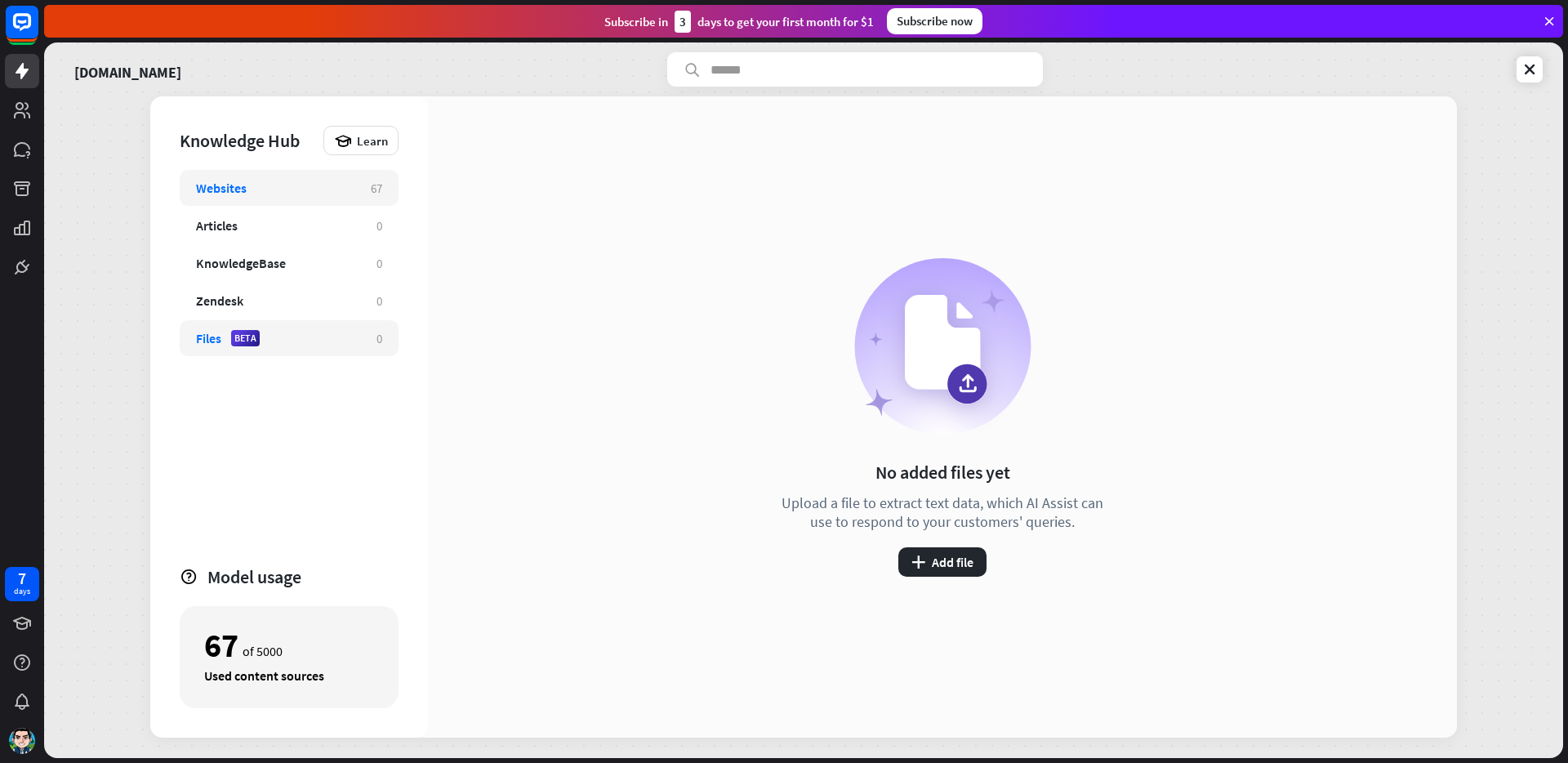
click at [311, 184] on div "Websites" at bounding box center [275, 187] width 159 height 16
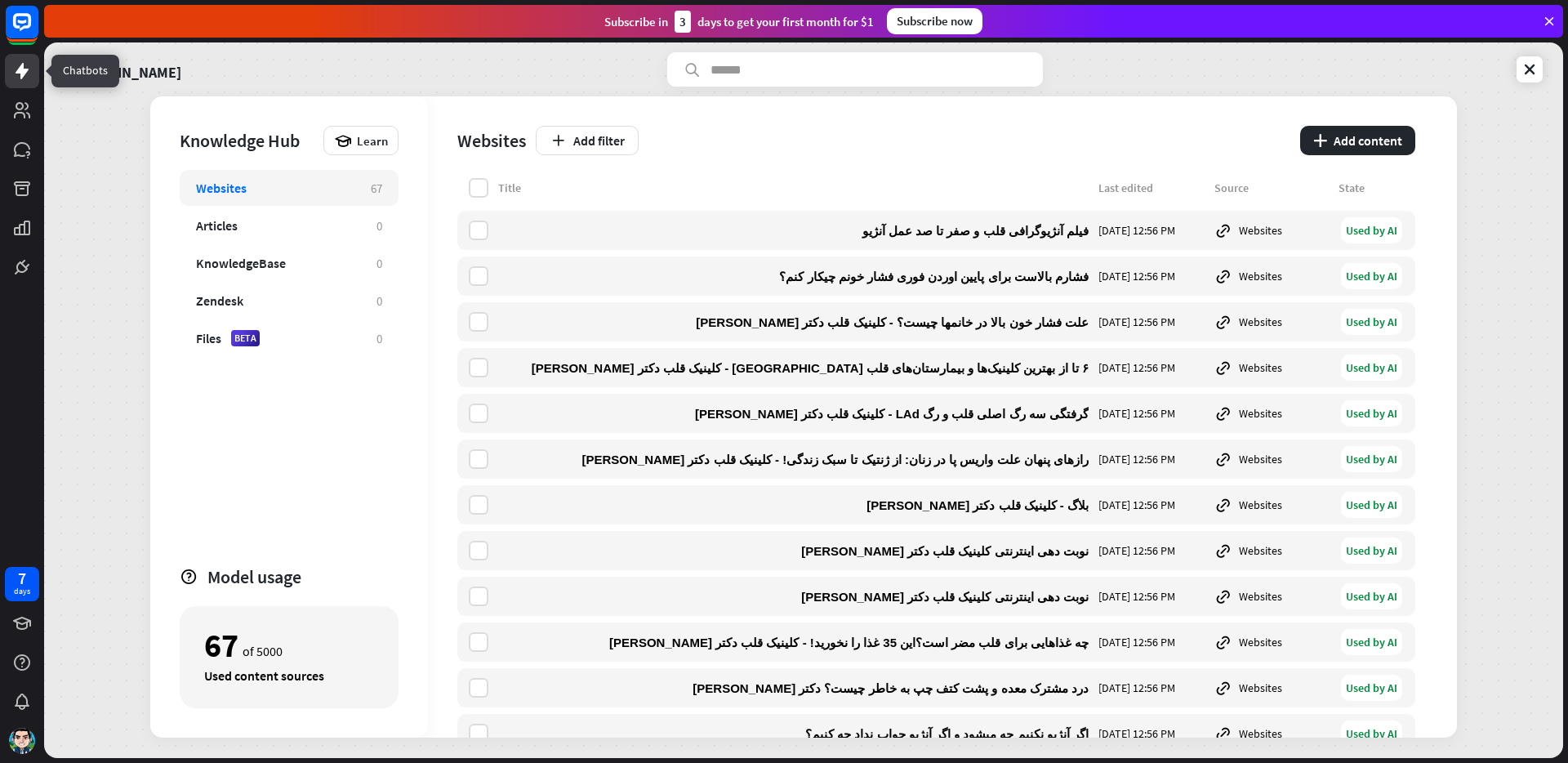
click at [18, 81] on link at bounding box center [22, 71] width 34 height 34
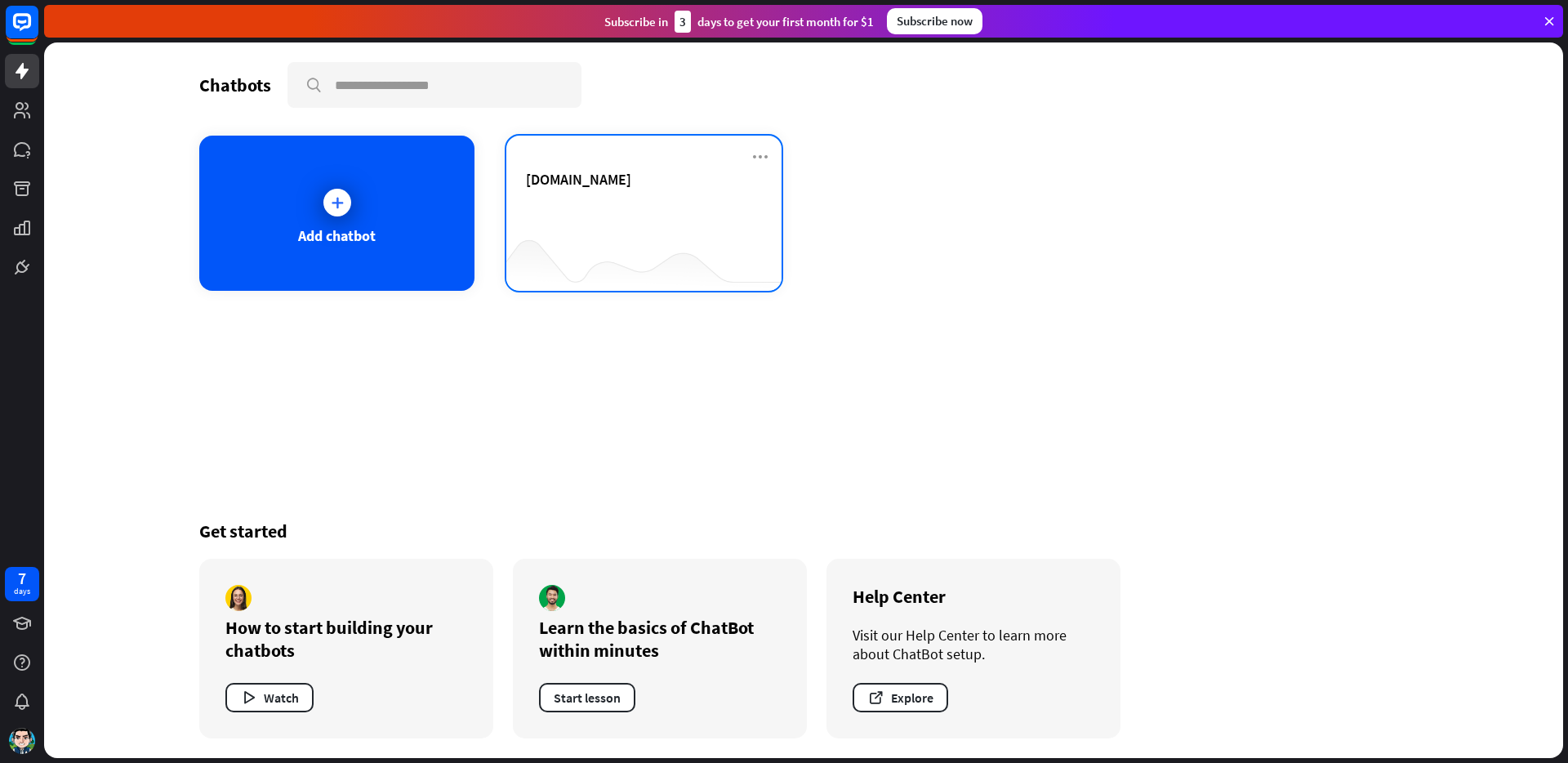
click at [599, 207] on div "[DOMAIN_NAME]" at bounding box center [644, 198] width 236 height 57
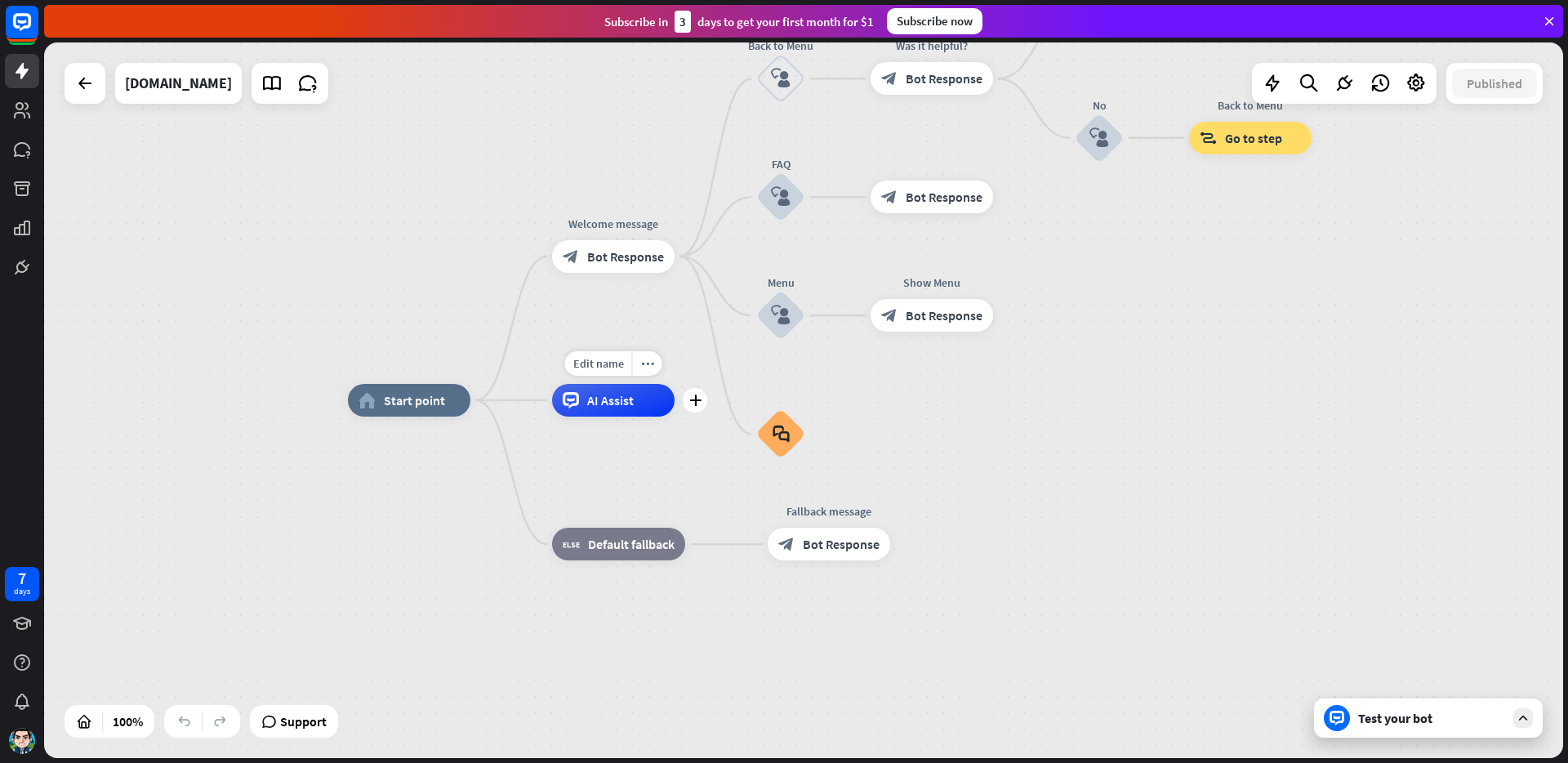
click at [629, 409] on div "AI Assist" at bounding box center [613, 400] width 122 height 32
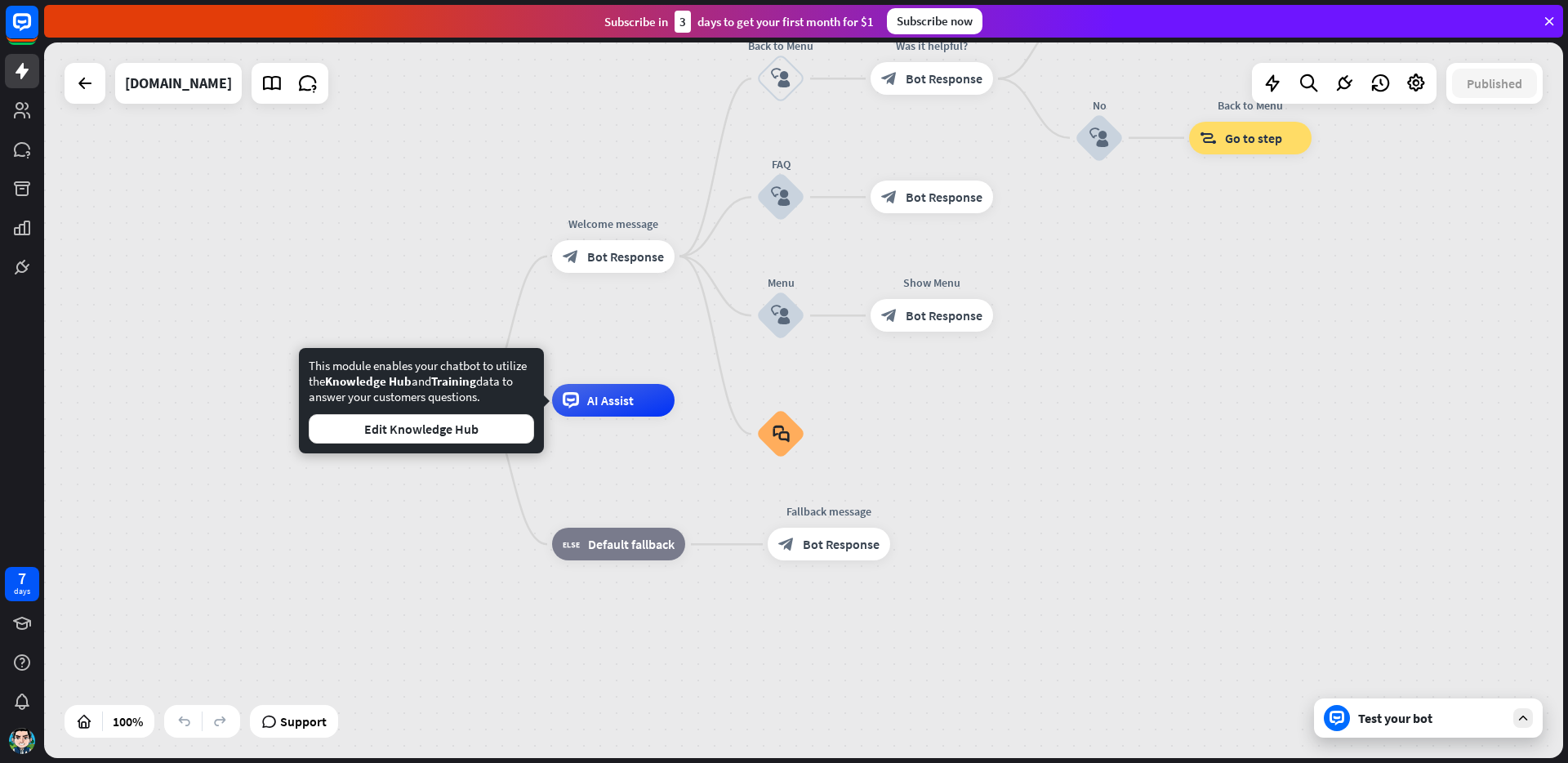
click at [1094, 428] on div "home_2 Start point Welcome message block_bot_response Bot Response Back to Menu…" at bounding box center [1108, 758] width 1519 height 716
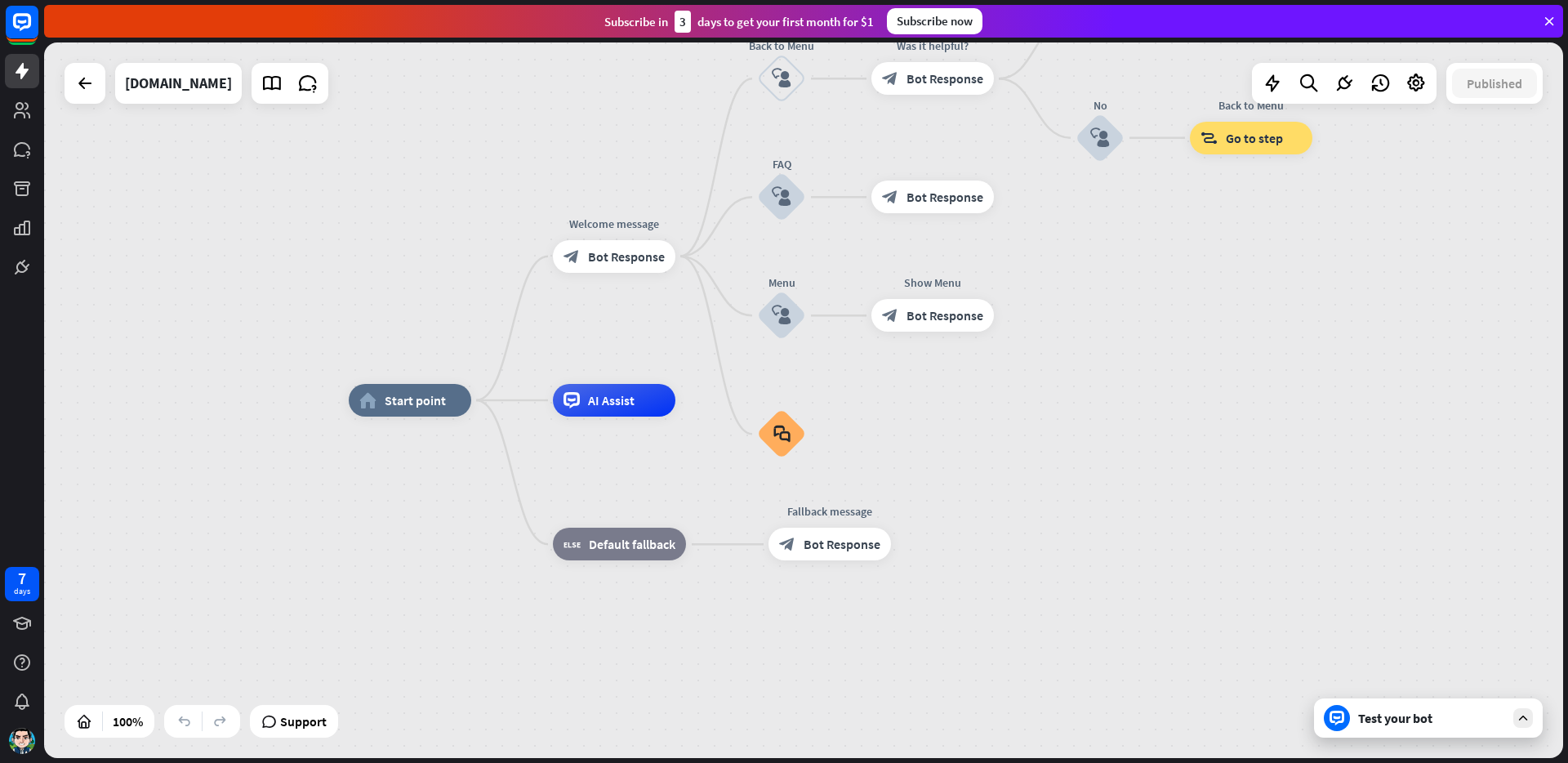
click at [1412, 722] on div "Test your bot" at bounding box center [1431, 717] width 147 height 16
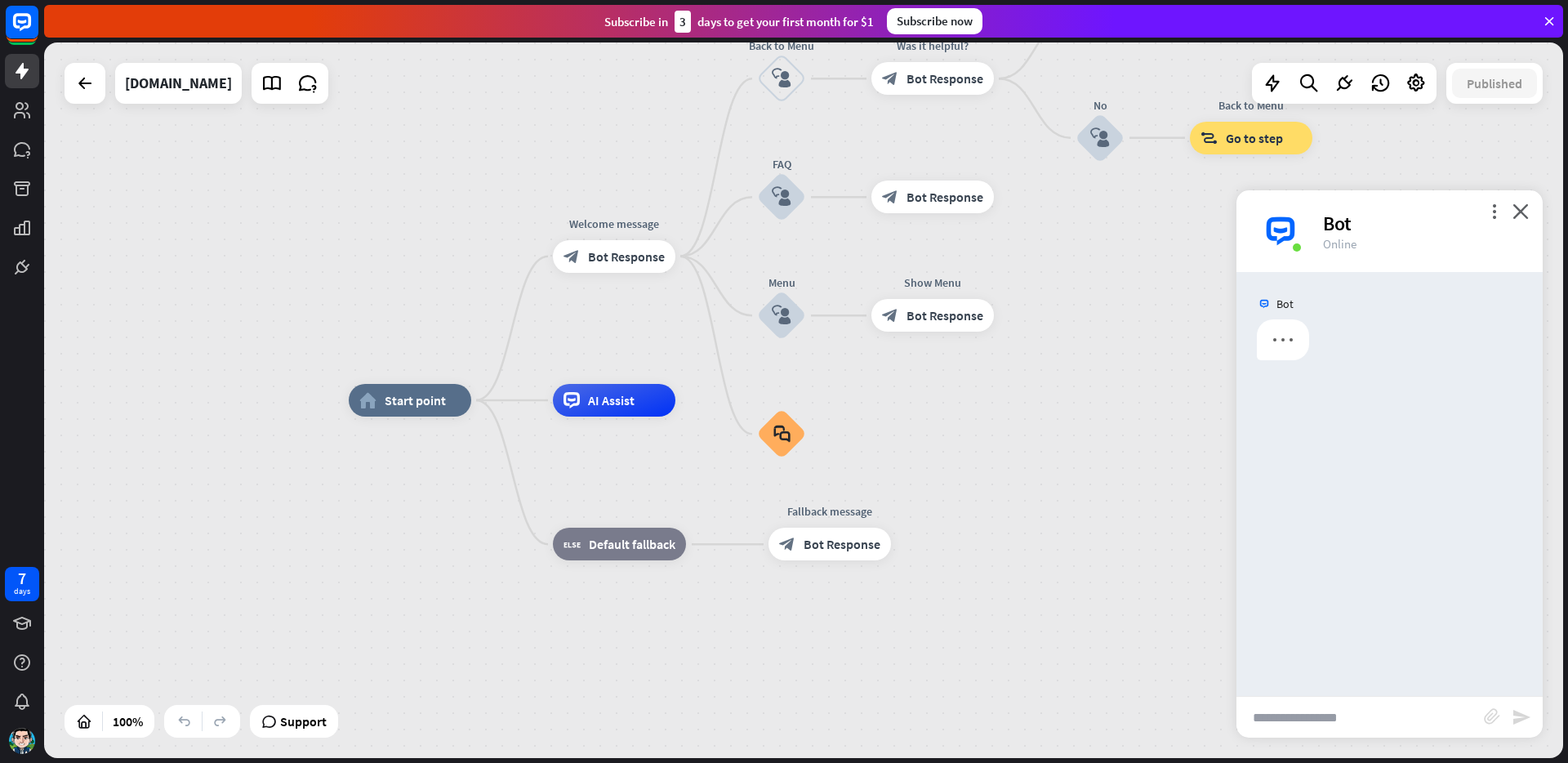
click at [1338, 718] on input "text" at bounding box center [1360, 716] width 248 height 41
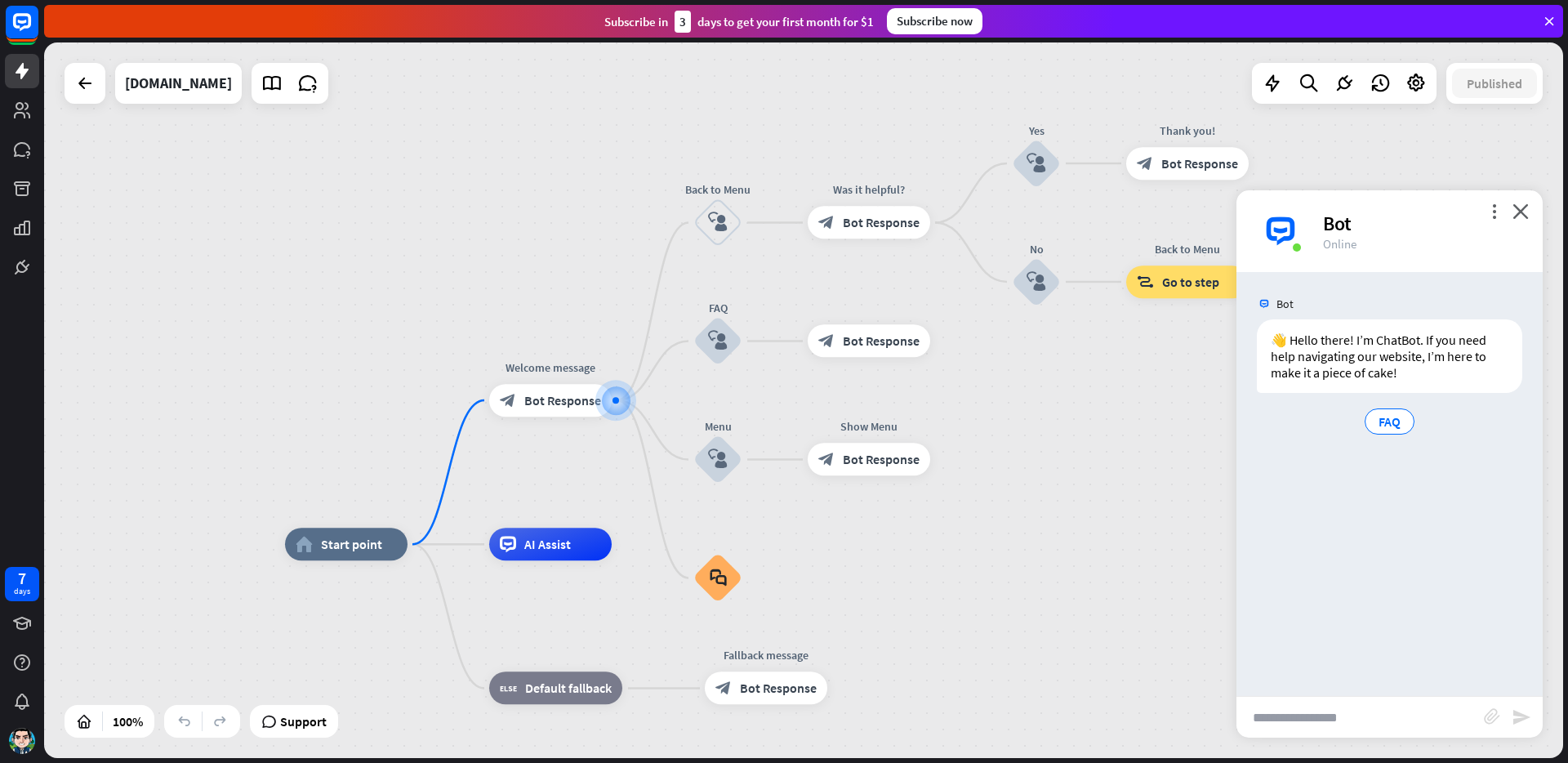
click at [1327, 722] on input "text" at bounding box center [1360, 716] width 248 height 41
type input "**********"
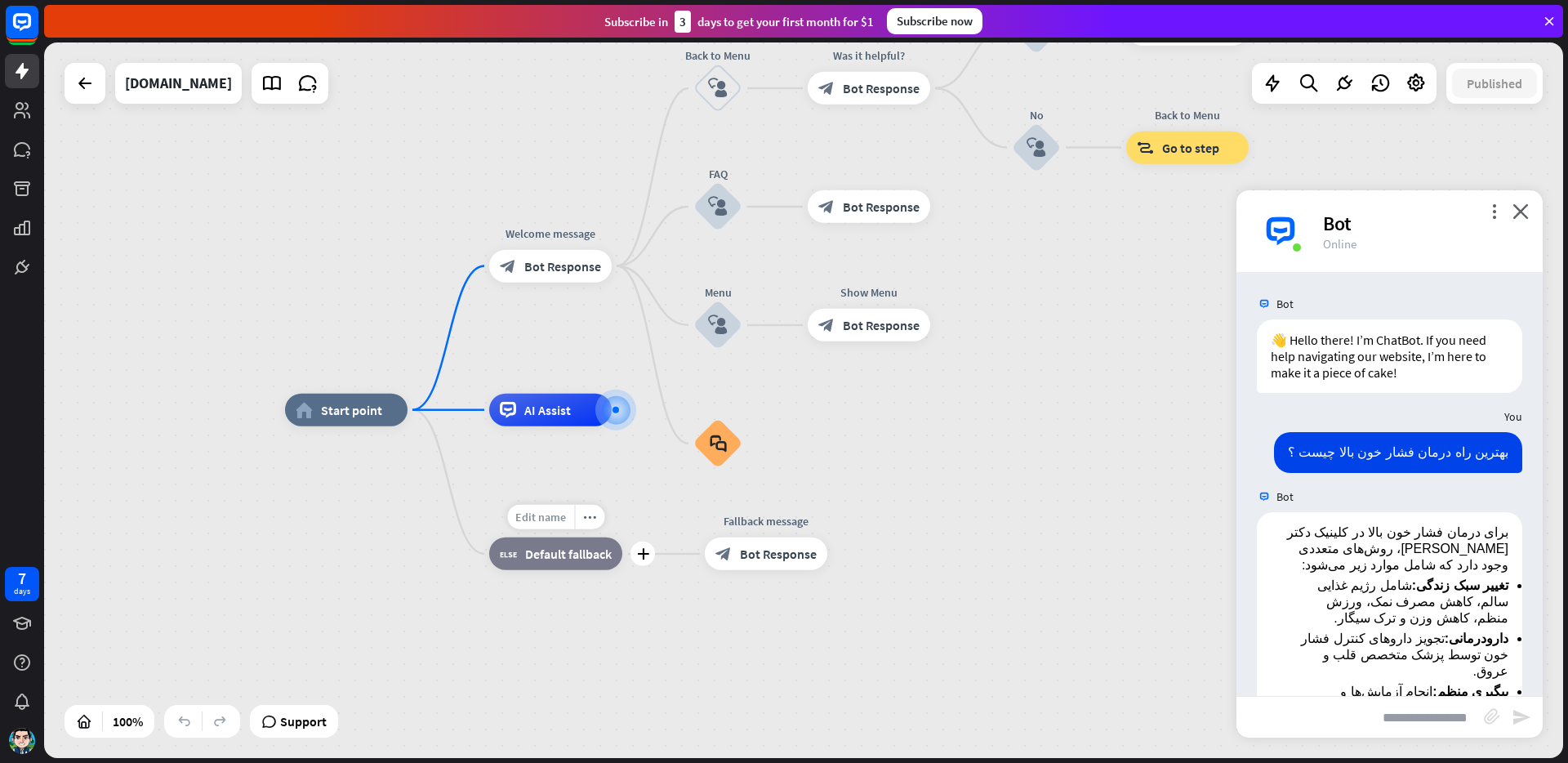
scroll to position [229, 0]
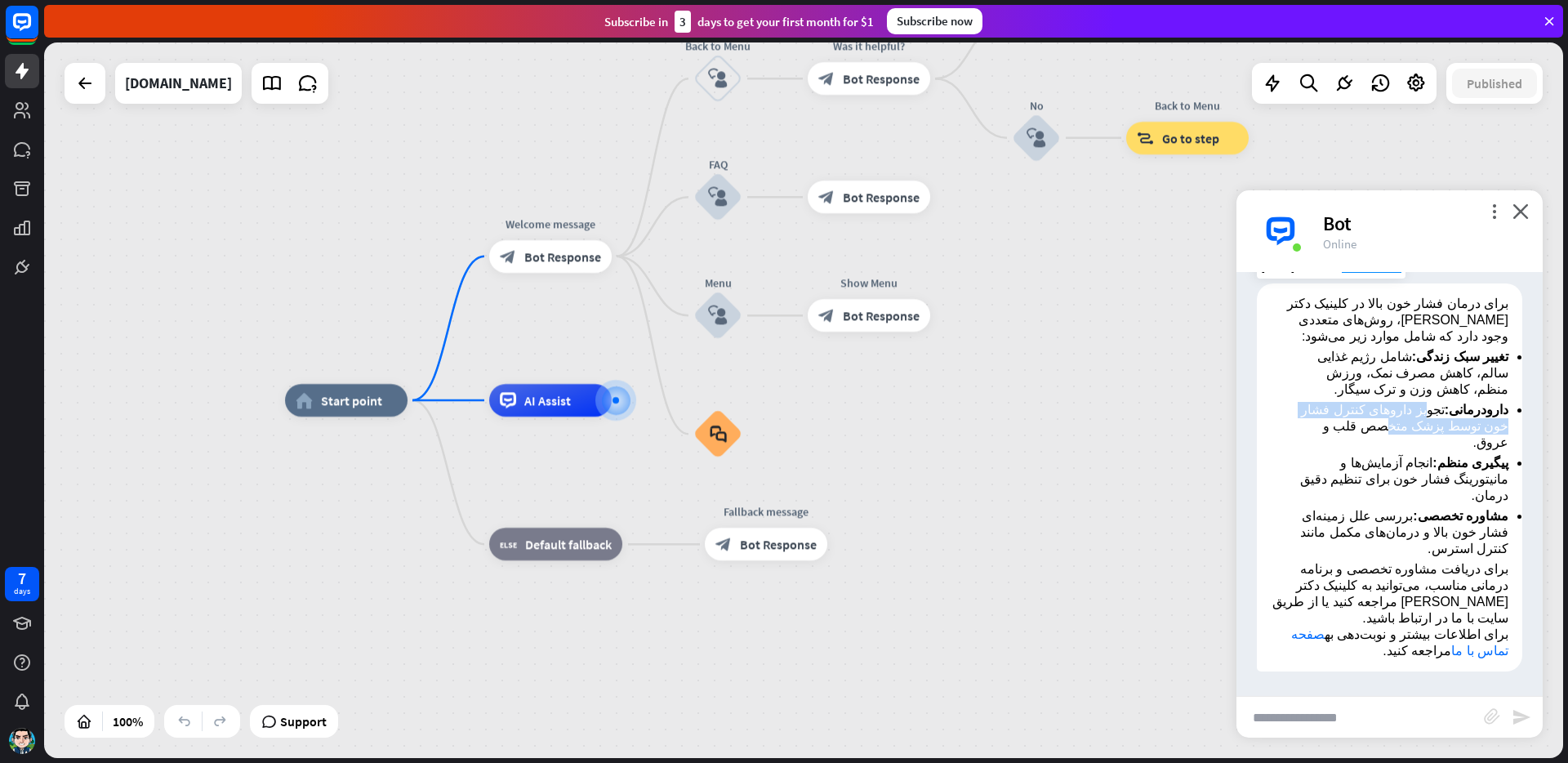
drag, startPoint x: 1422, startPoint y: 409, endPoint x: 1390, endPoint y: 456, distance: 56.9
click at [1387, 429] on li "دارودرمانی: تجویز داروهای کنترل فشار خون توسط پزشک متخصص قلب و عروق." at bounding box center [1402, 426] width 214 height 49
click at [1369, 722] on input "text" at bounding box center [1360, 716] width 248 height 41
paste input "**********"
type input "**********"
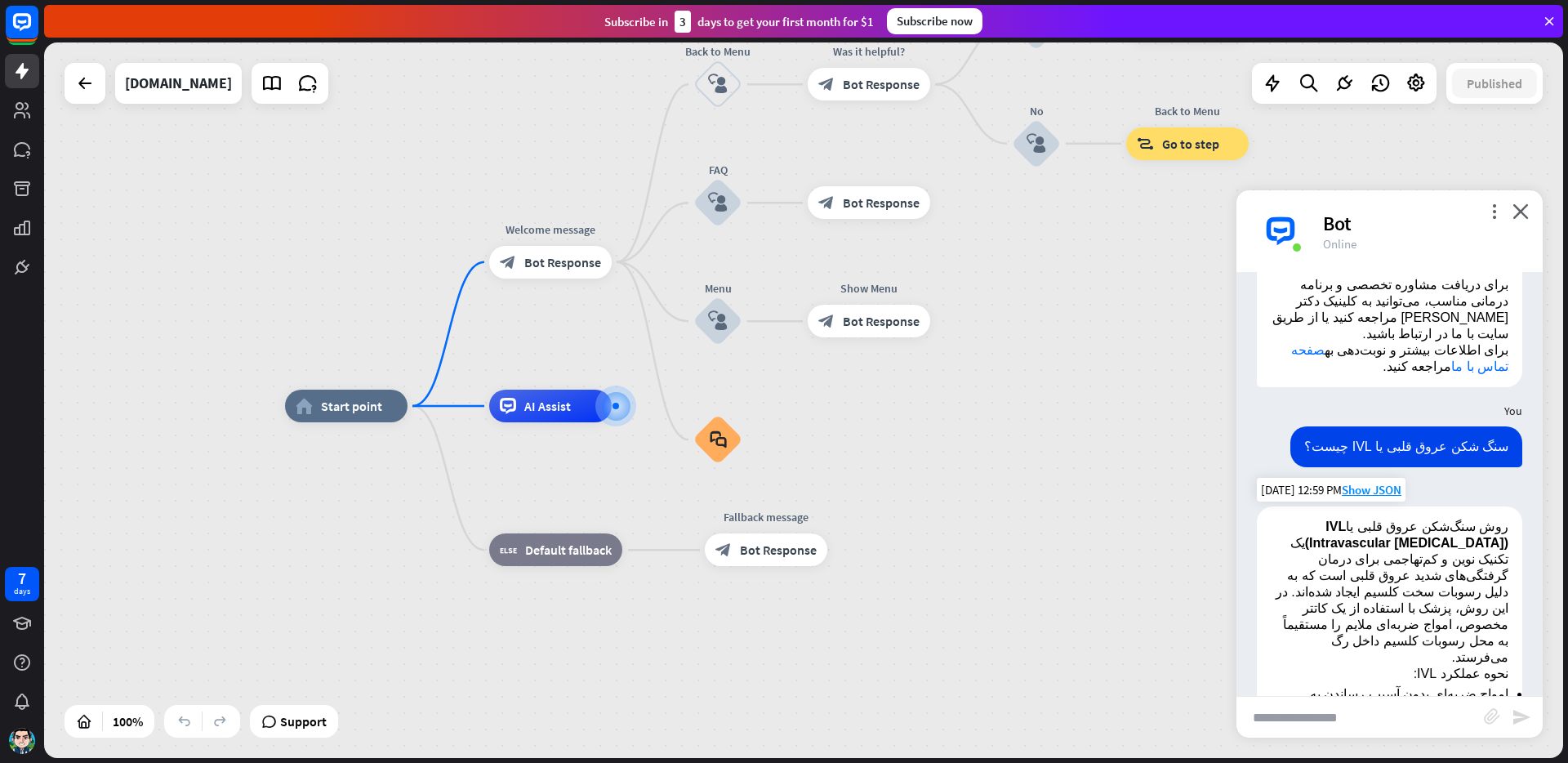
scroll to position [916, 0]
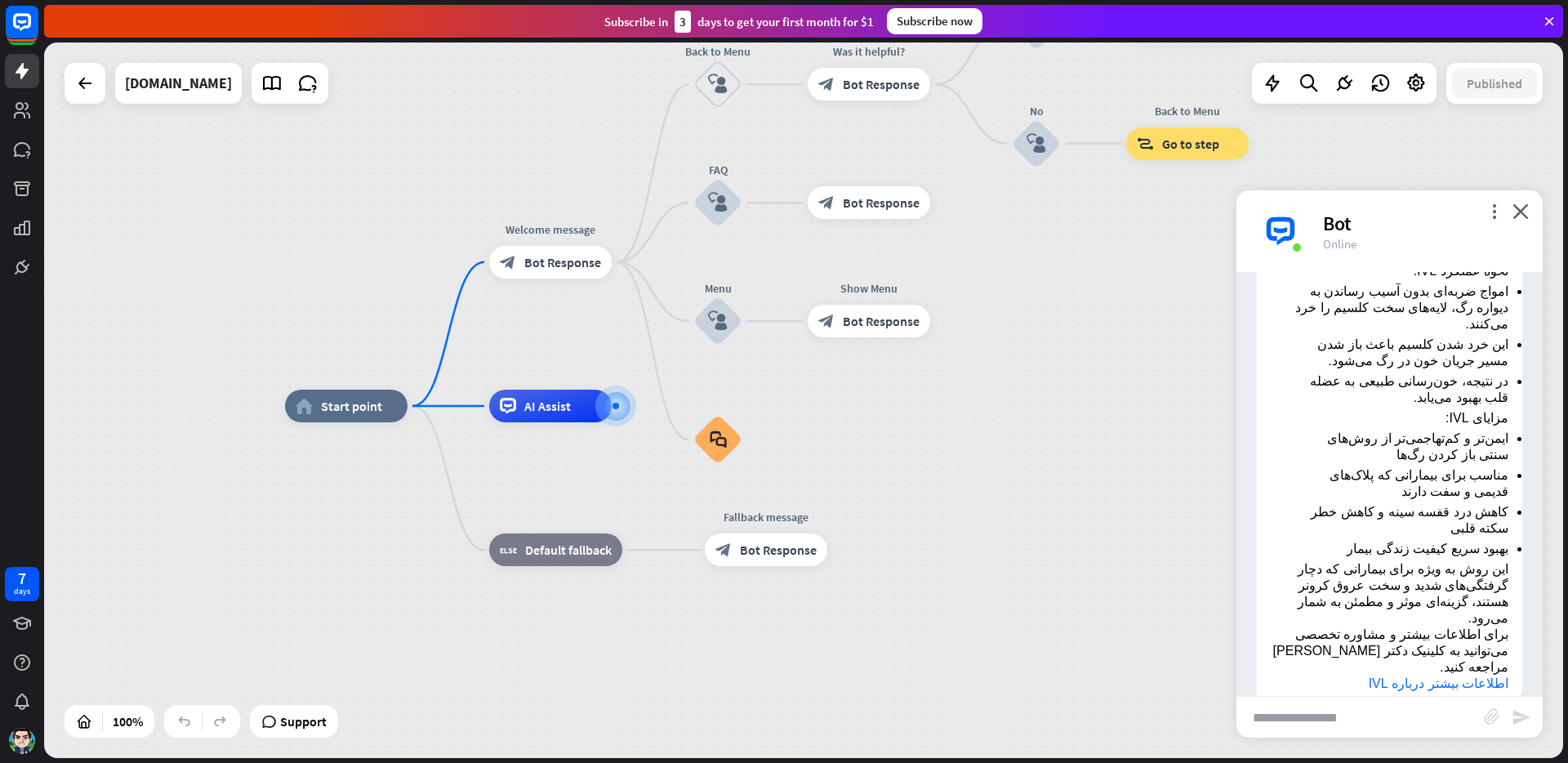
click at [1417, 676] on link "اطلاعات بیشتر درباره IVL" at bounding box center [1438, 682] width 140 height 14
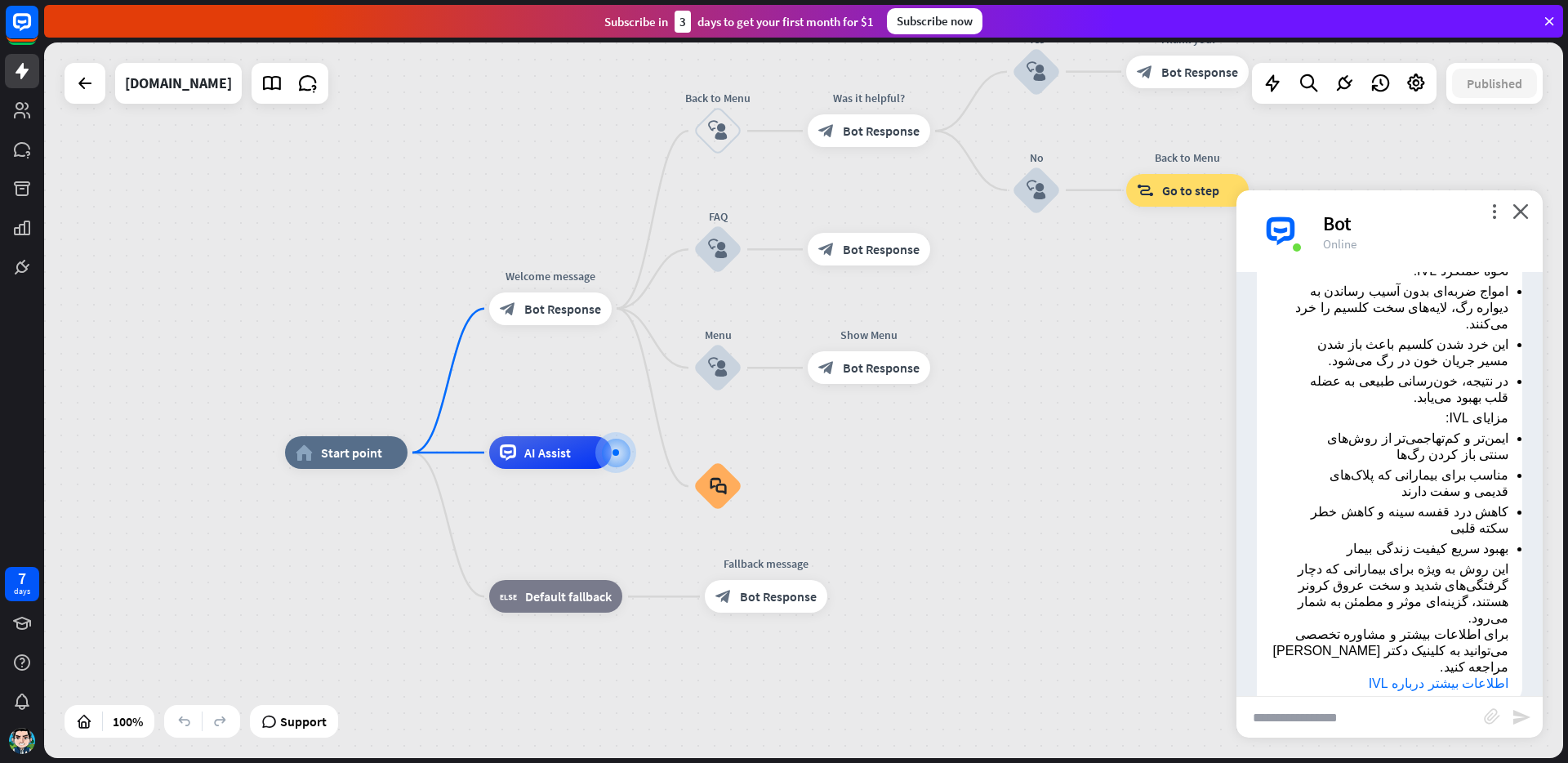
drag, startPoint x: 1147, startPoint y: 330, endPoint x: 880, endPoint y: 512, distance: 323.1
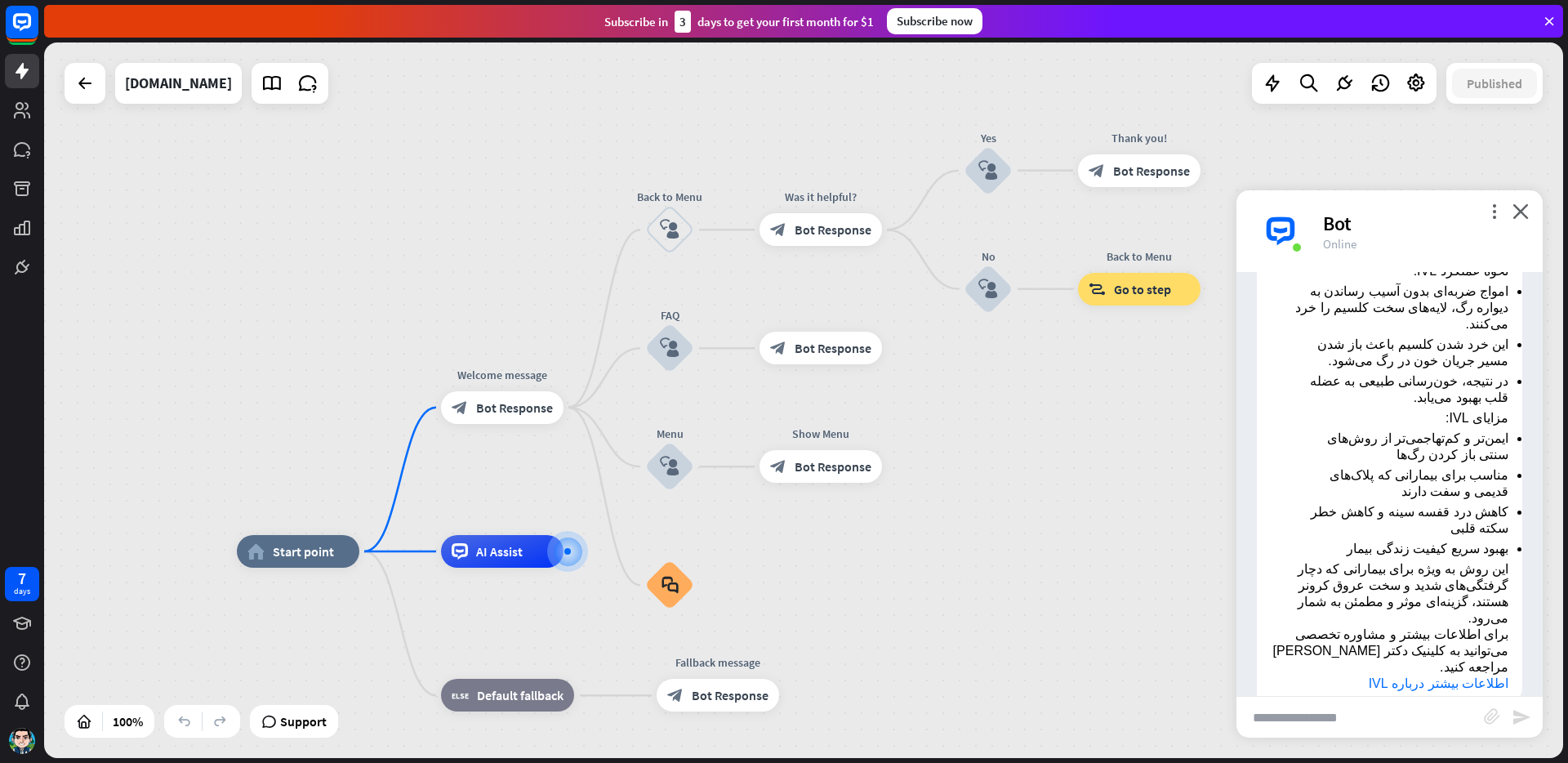
drag, startPoint x: 1004, startPoint y: 346, endPoint x: 947, endPoint y: 437, distance: 107.4
click at [947, 437] on div "home_2 Start point Welcome message block_bot_response Bot Response Back to Menu…" at bounding box center [803, 400] width 1519 height 716
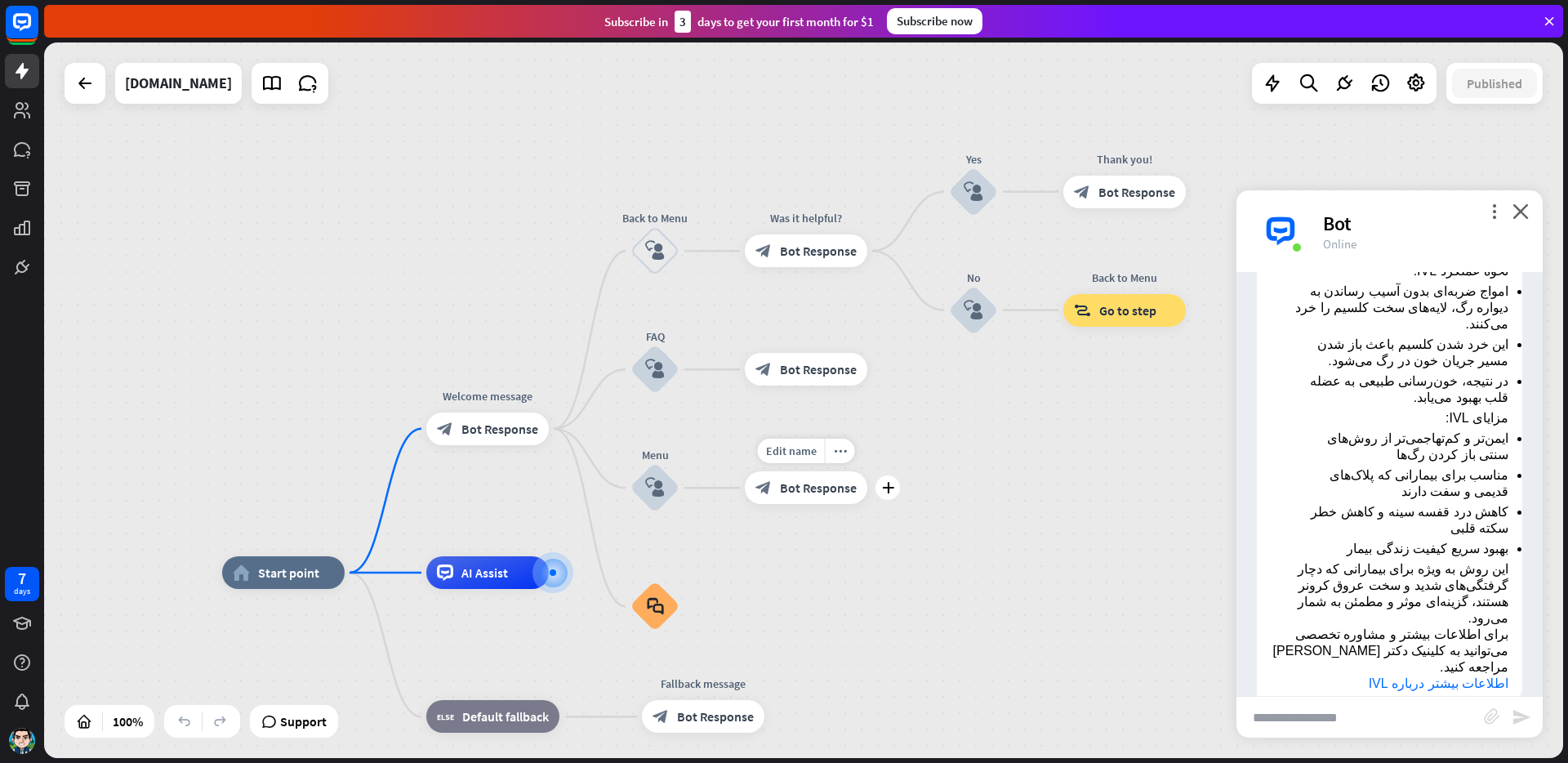
click at [824, 491] on span "Bot Response" at bounding box center [818, 487] width 77 height 16
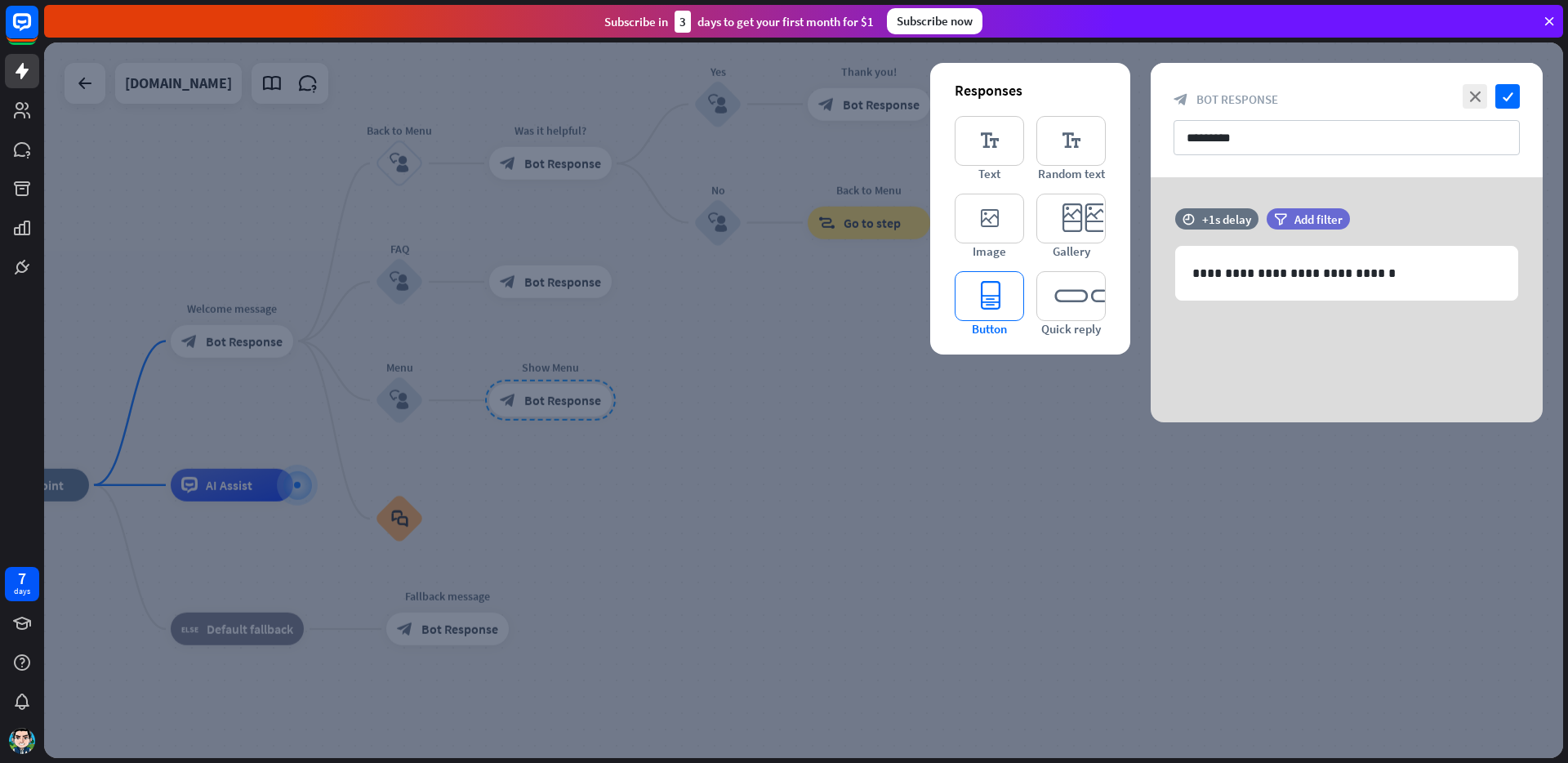
click at [982, 307] on icon "editor_button" at bounding box center [989, 296] width 69 height 49
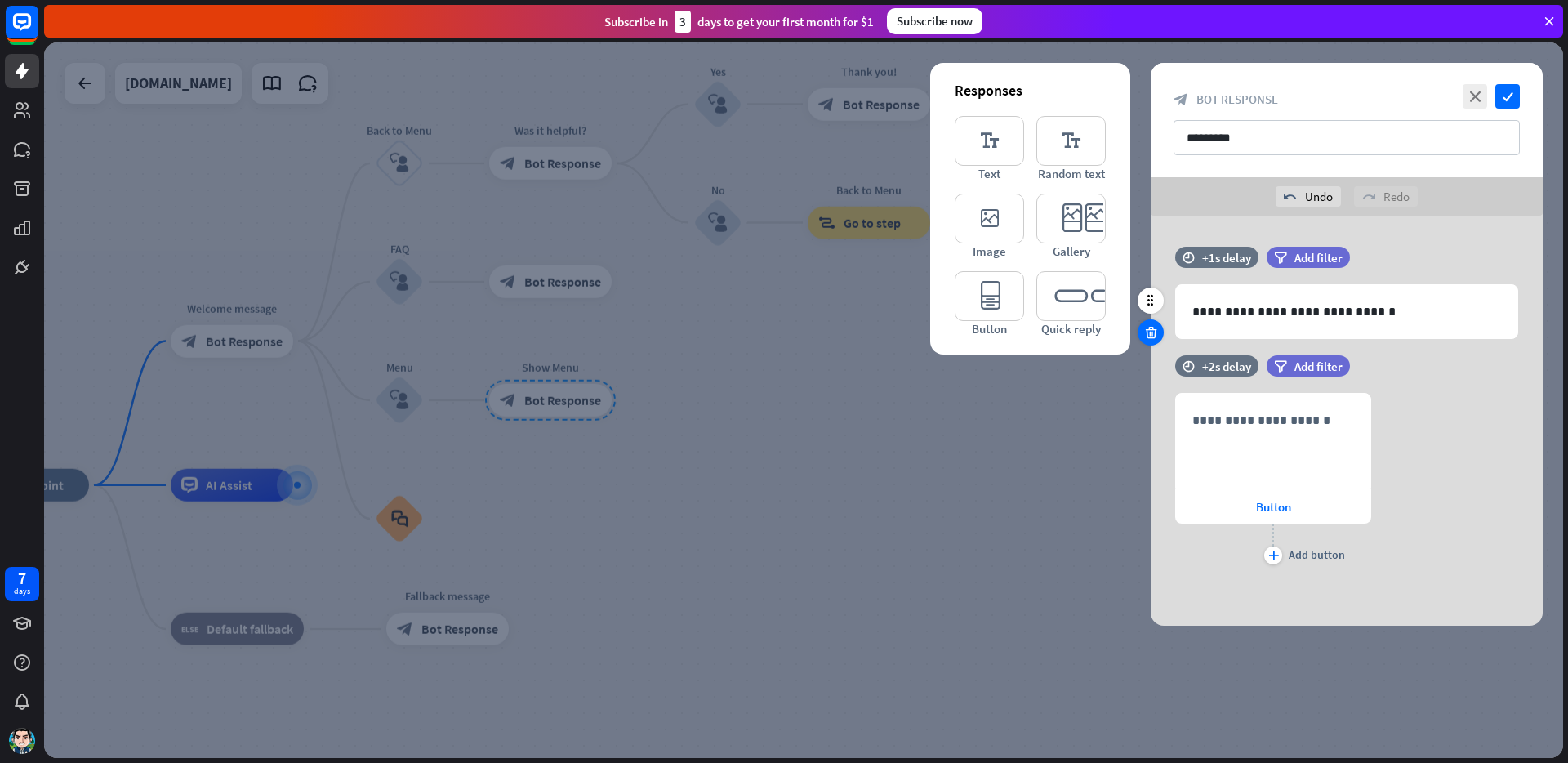
click at [1154, 335] on icon at bounding box center [1151, 331] width 15 height 14
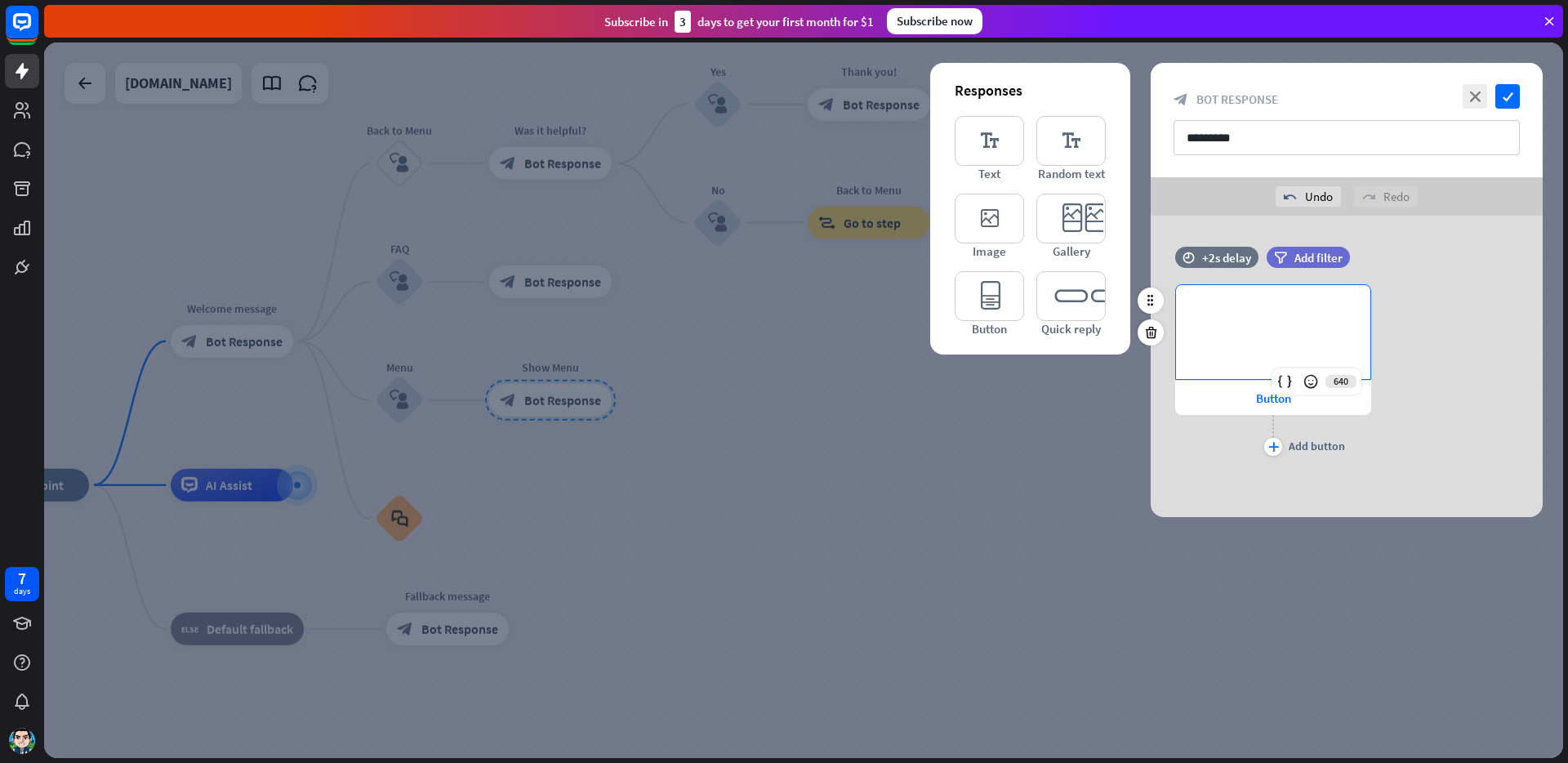
click at [1249, 321] on div "**********" at bounding box center [1273, 331] width 195 height 94
click at [1221, 459] on div "**********" at bounding box center [1273, 371] width 196 height 176
click at [1273, 401] on span "Button" at bounding box center [1273, 398] width 35 height 15
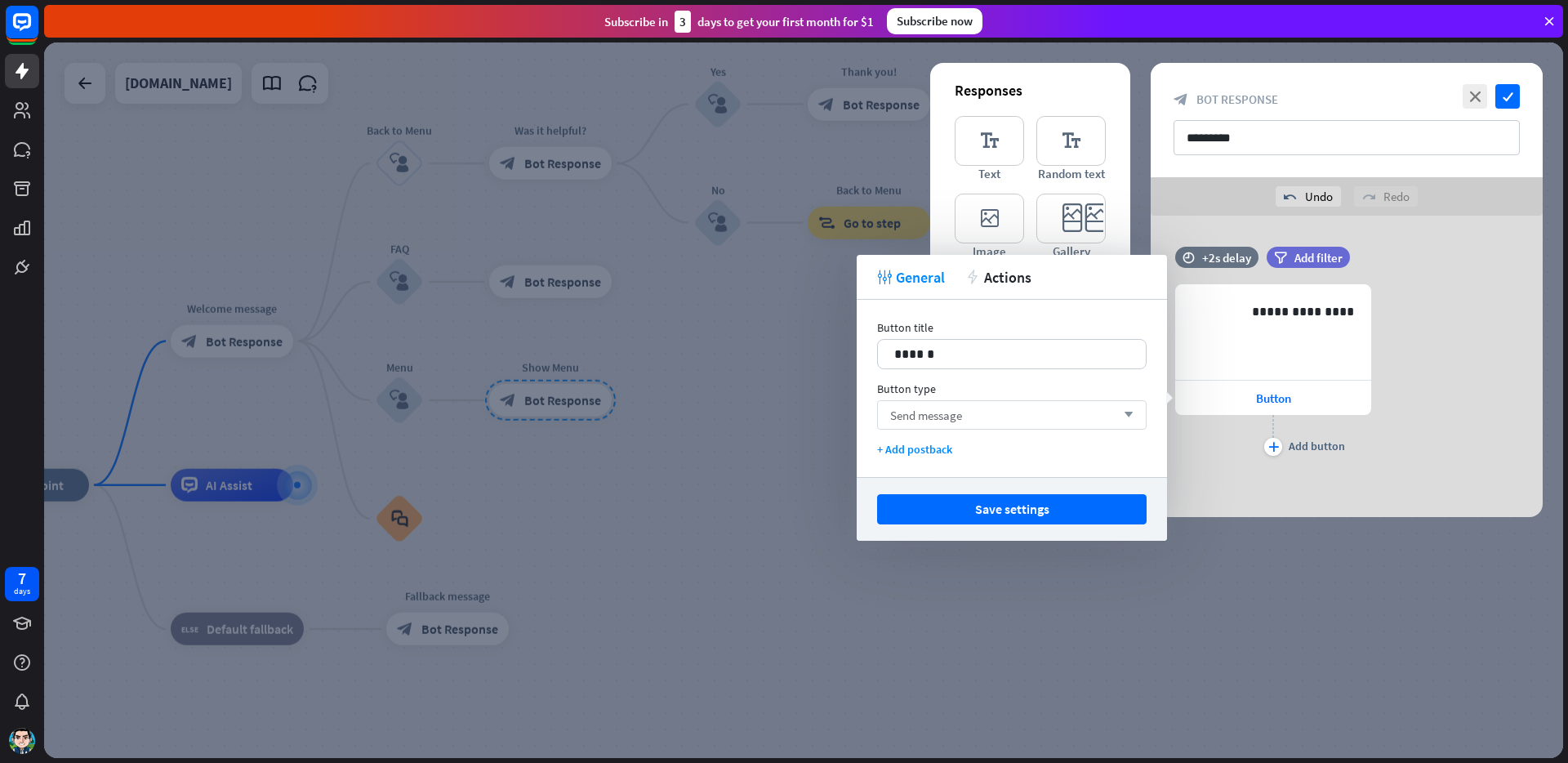
click at [939, 412] on span "Send message" at bounding box center [926, 415] width 72 height 15
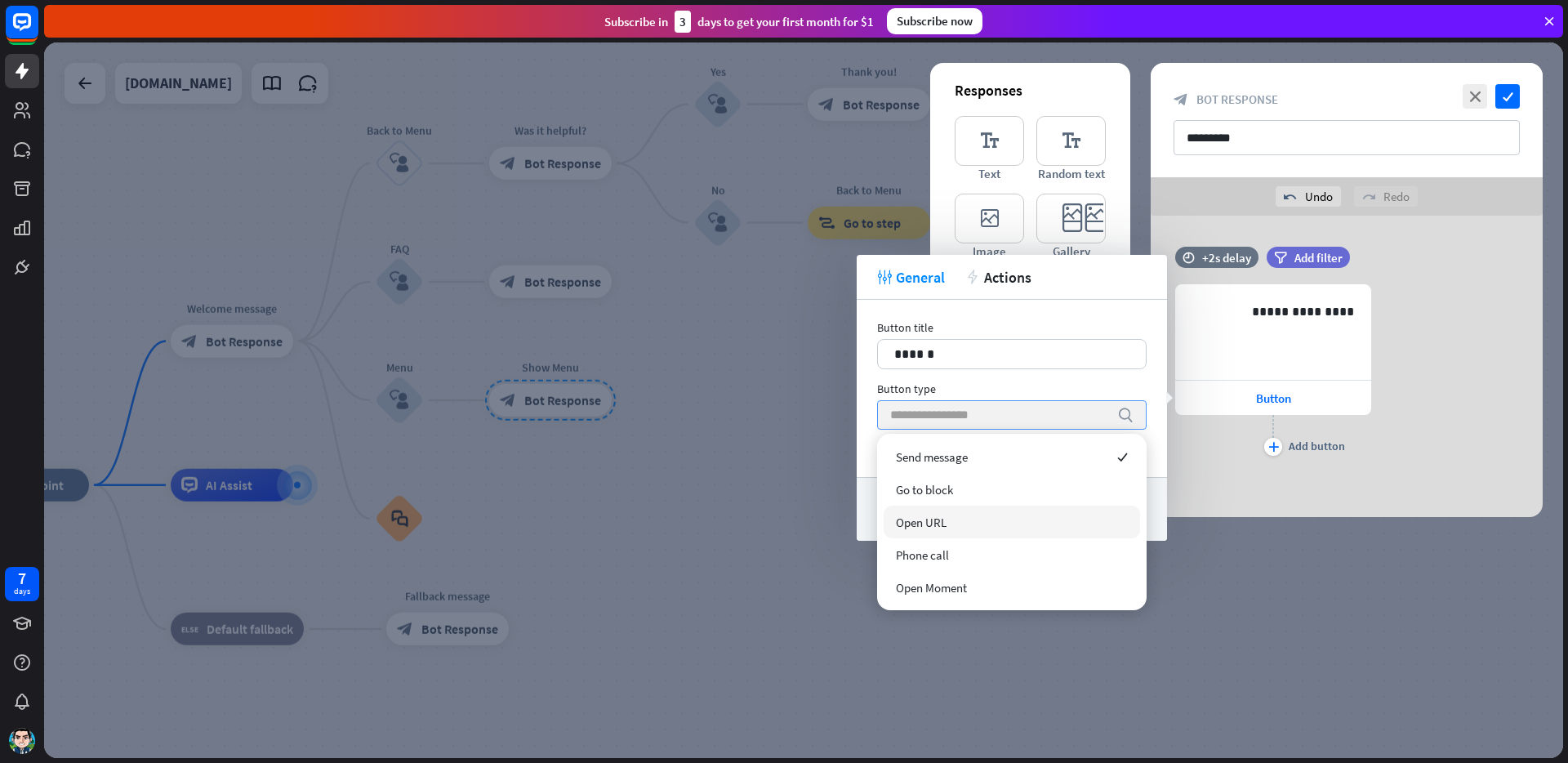
click at [965, 526] on div "Open URL" at bounding box center [1012, 522] width 256 height 32
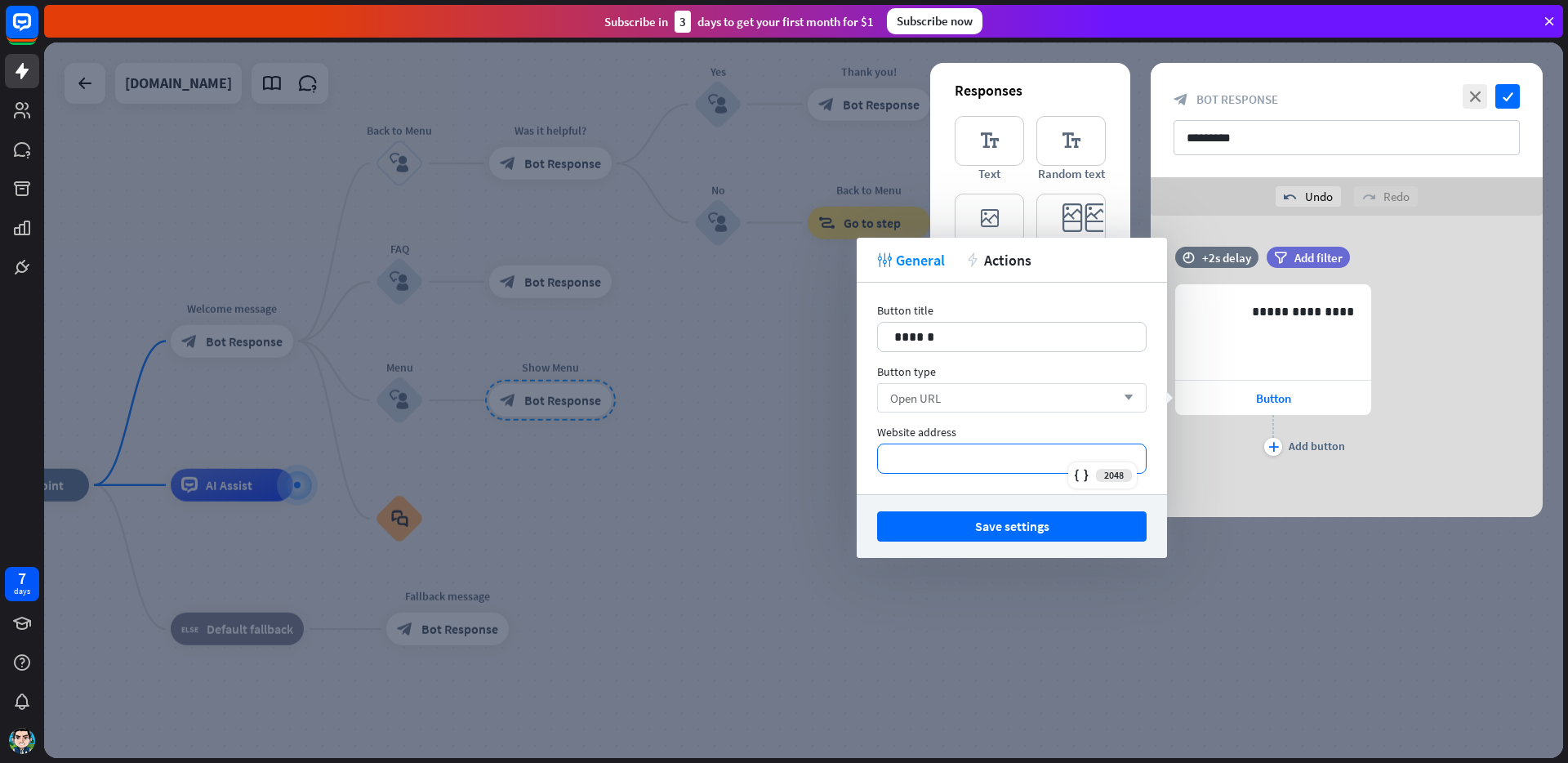
click at [933, 464] on p "*********" at bounding box center [1012, 458] width 235 height 21
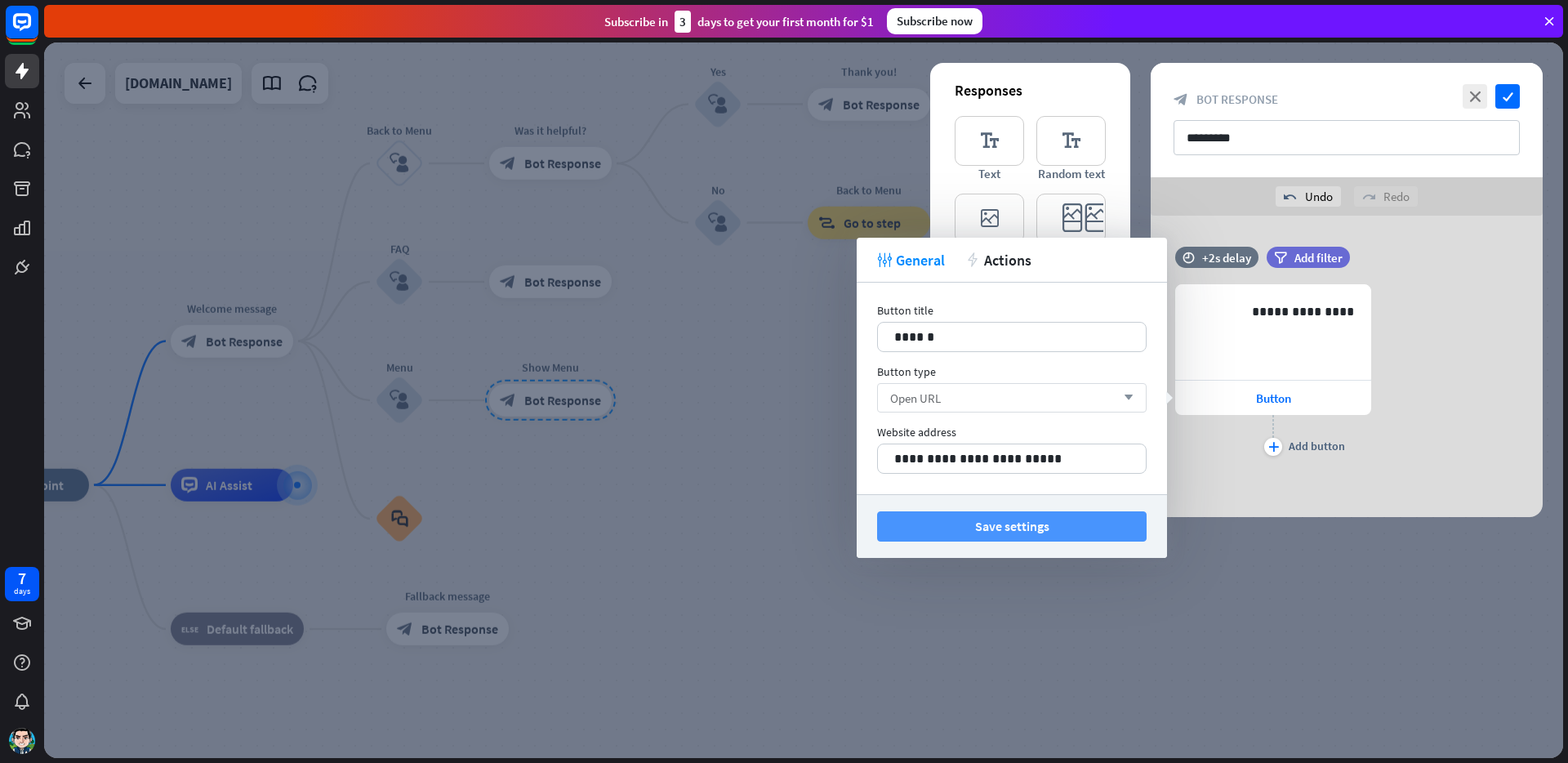
click at [1012, 528] on button "Save settings" at bounding box center [1012, 527] width 270 height 30
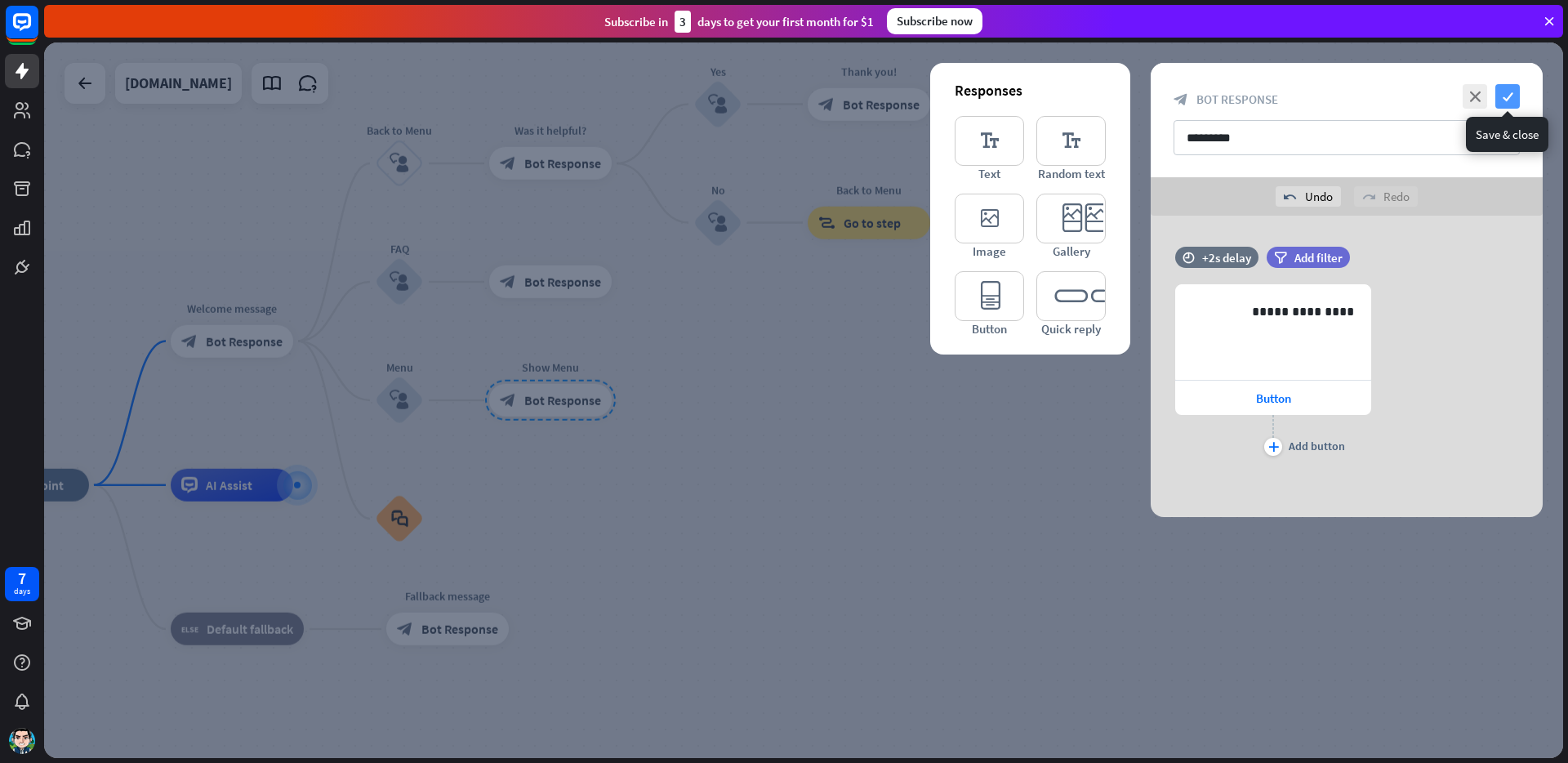
click at [1506, 91] on icon "check" at bounding box center [1507, 97] width 25 height 25
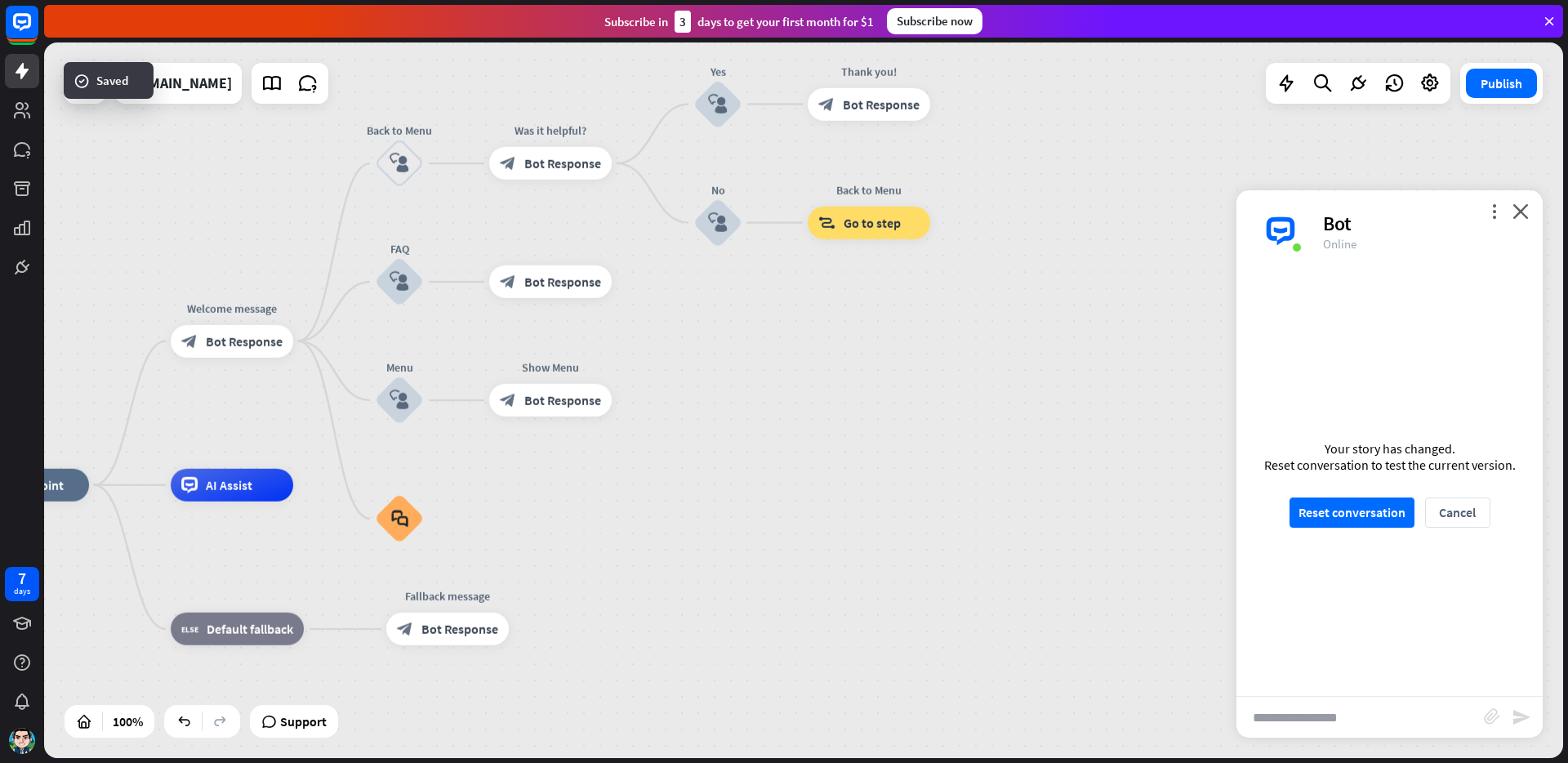
click at [779, 371] on div "home_2 Start point Welcome message block_bot_response Bot Response Back to Menu…" at bounding box center [803, 400] width 1519 height 716
drag, startPoint x: 780, startPoint y: 371, endPoint x: 1150, endPoint y: 371, distance: 370.0
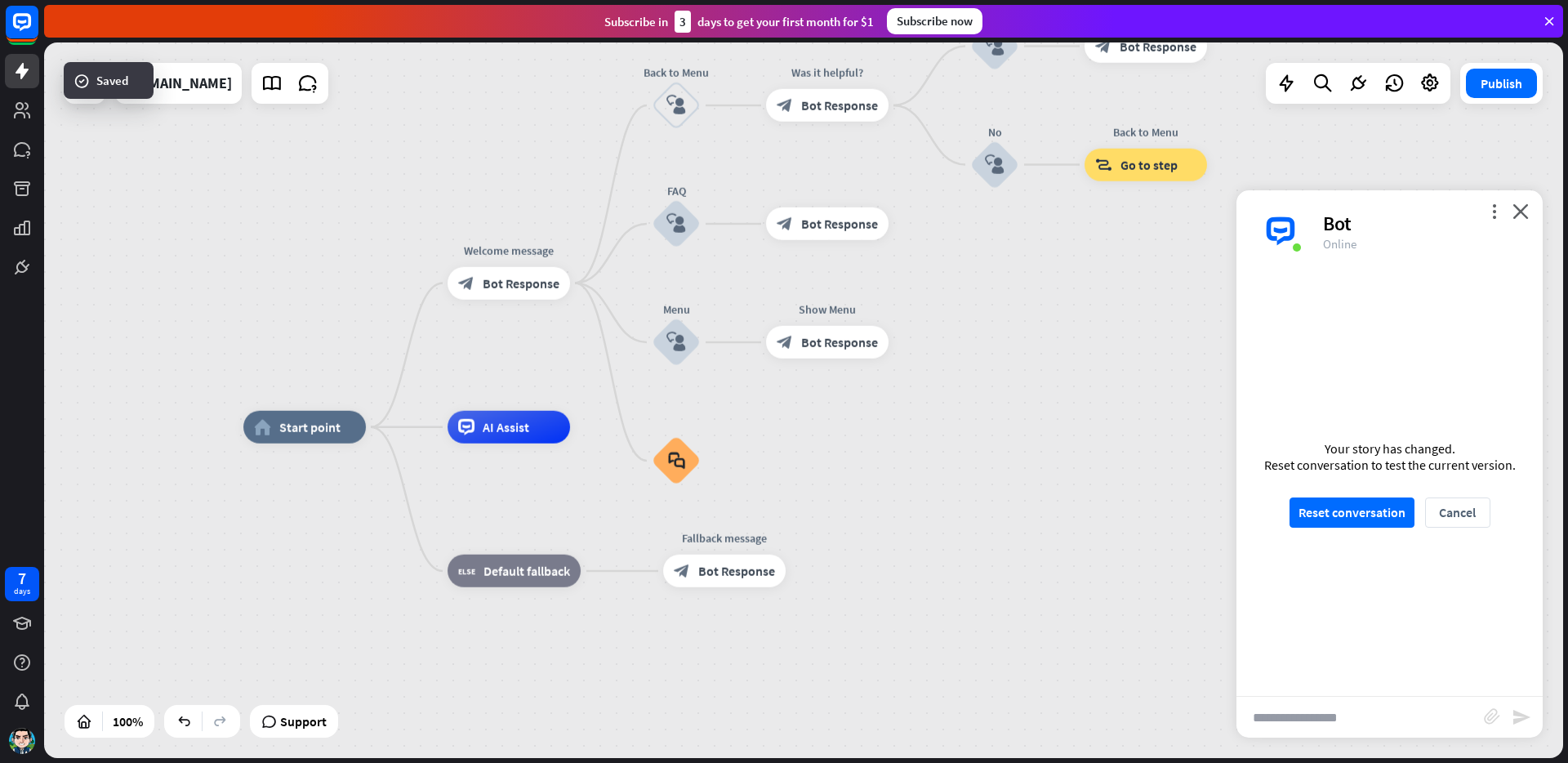
drag, startPoint x: 611, startPoint y: 514, endPoint x: 846, endPoint y: 448, distance: 244.1
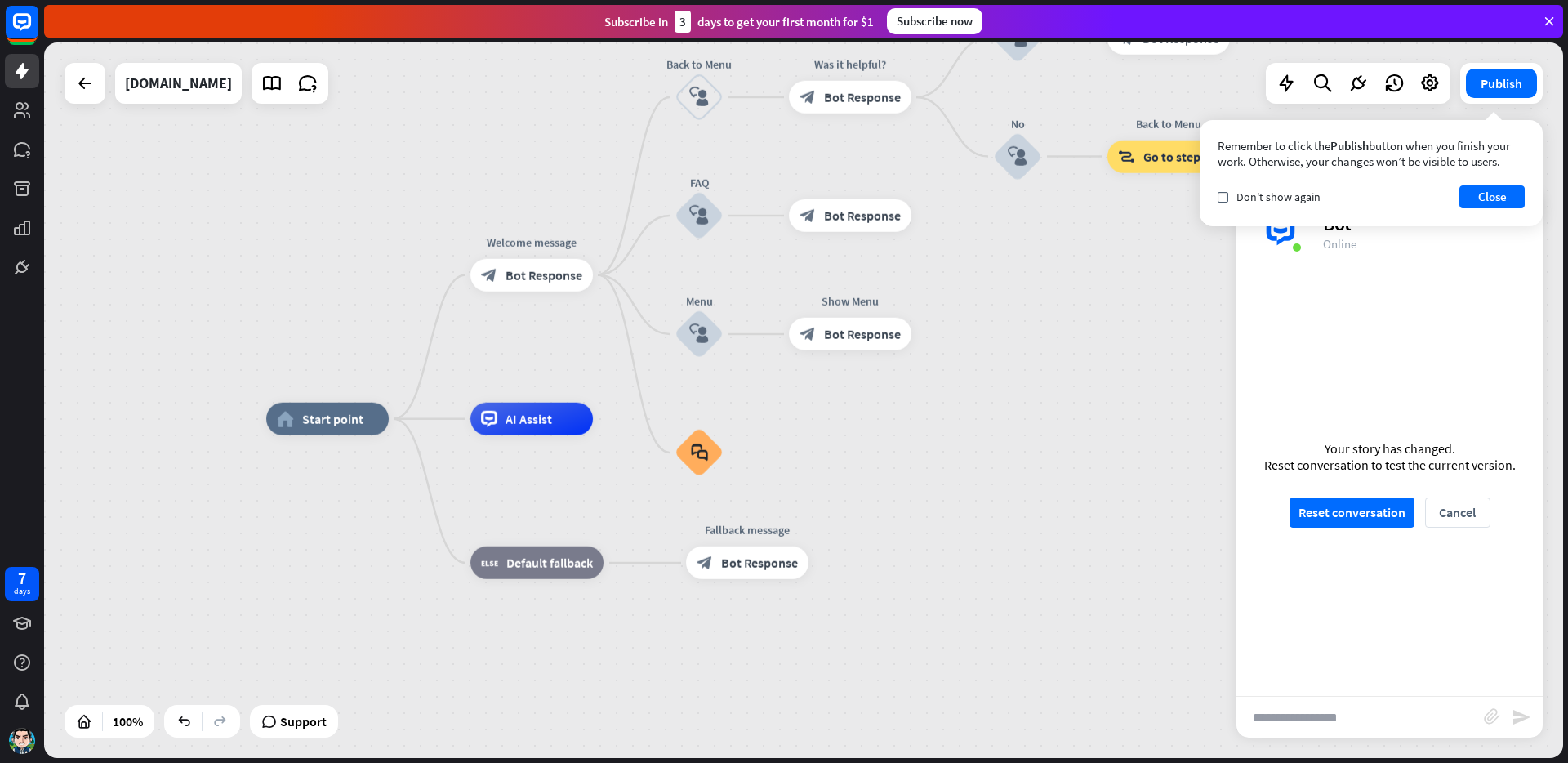
drag, startPoint x: 672, startPoint y: 338, endPoint x: 384, endPoint y: 465, distance: 314.8
click at [580, 364] on div "home_2 Start point Welcome message block_bot_response Bot Response Back to Menu…" at bounding box center [803, 400] width 1519 height 716
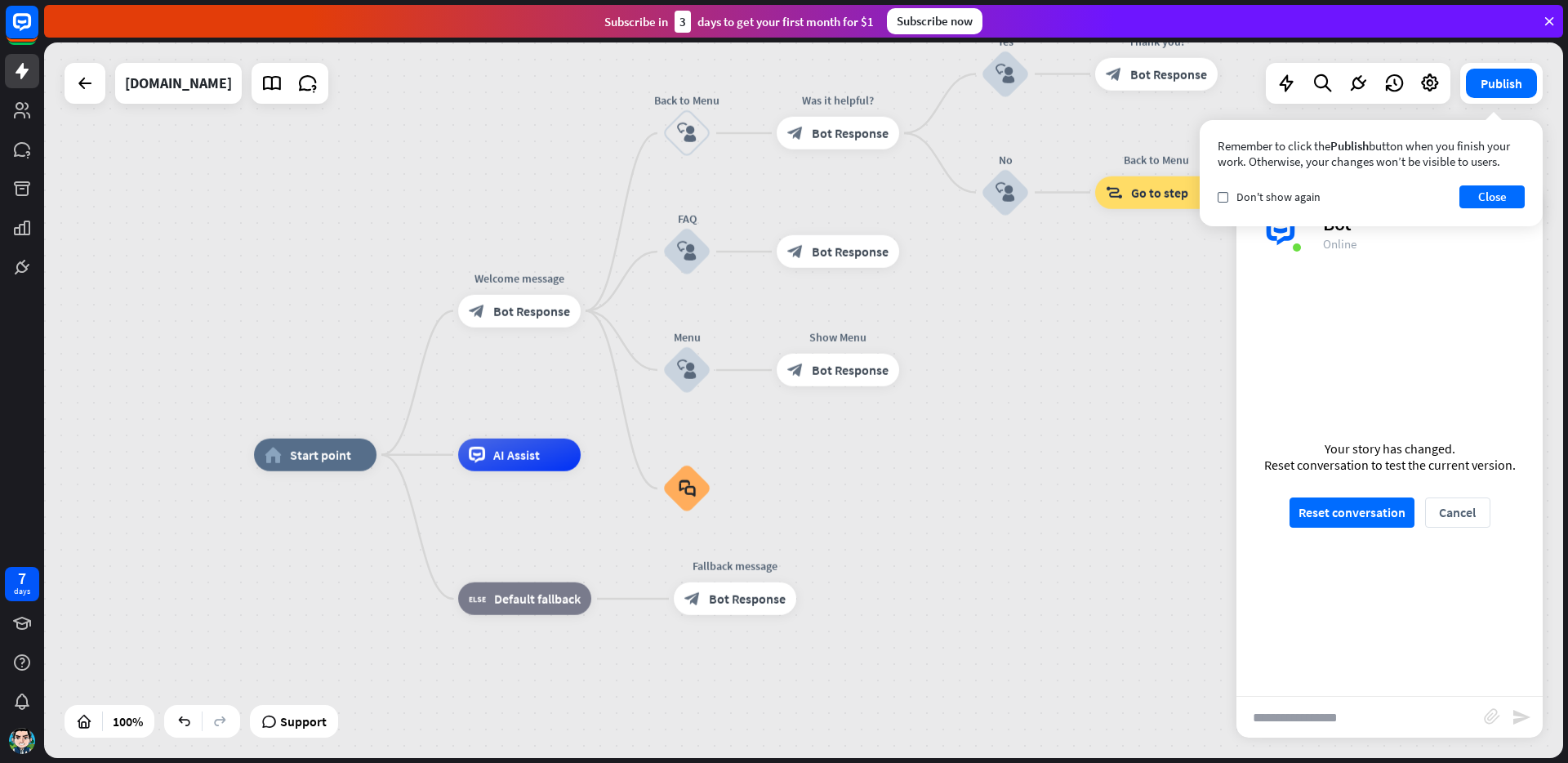
drag, startPoint x: 1006, startPoint y: 294, endPoint x: 990, endPoint y: 328, distance: 37.6
click at [993, 329] on div "home_2 Start point Welcome message block_bot_response Bot Response Back to Menu…" at bounding box center [803, 400] width 1519 height 716
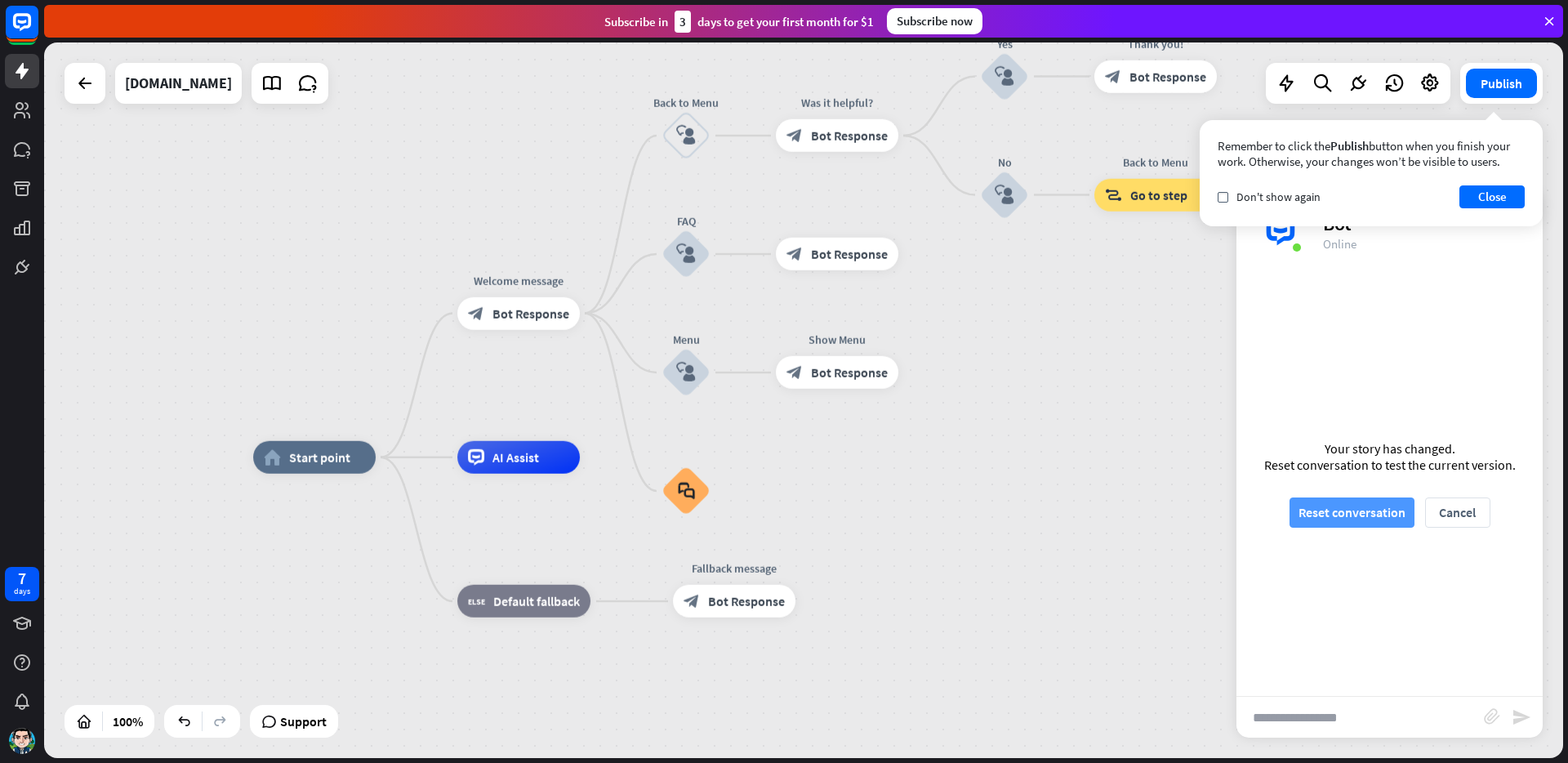
click at [1344, 524] on button "Reset conversation" at bounding box center [1353, 512] width 125 height 30
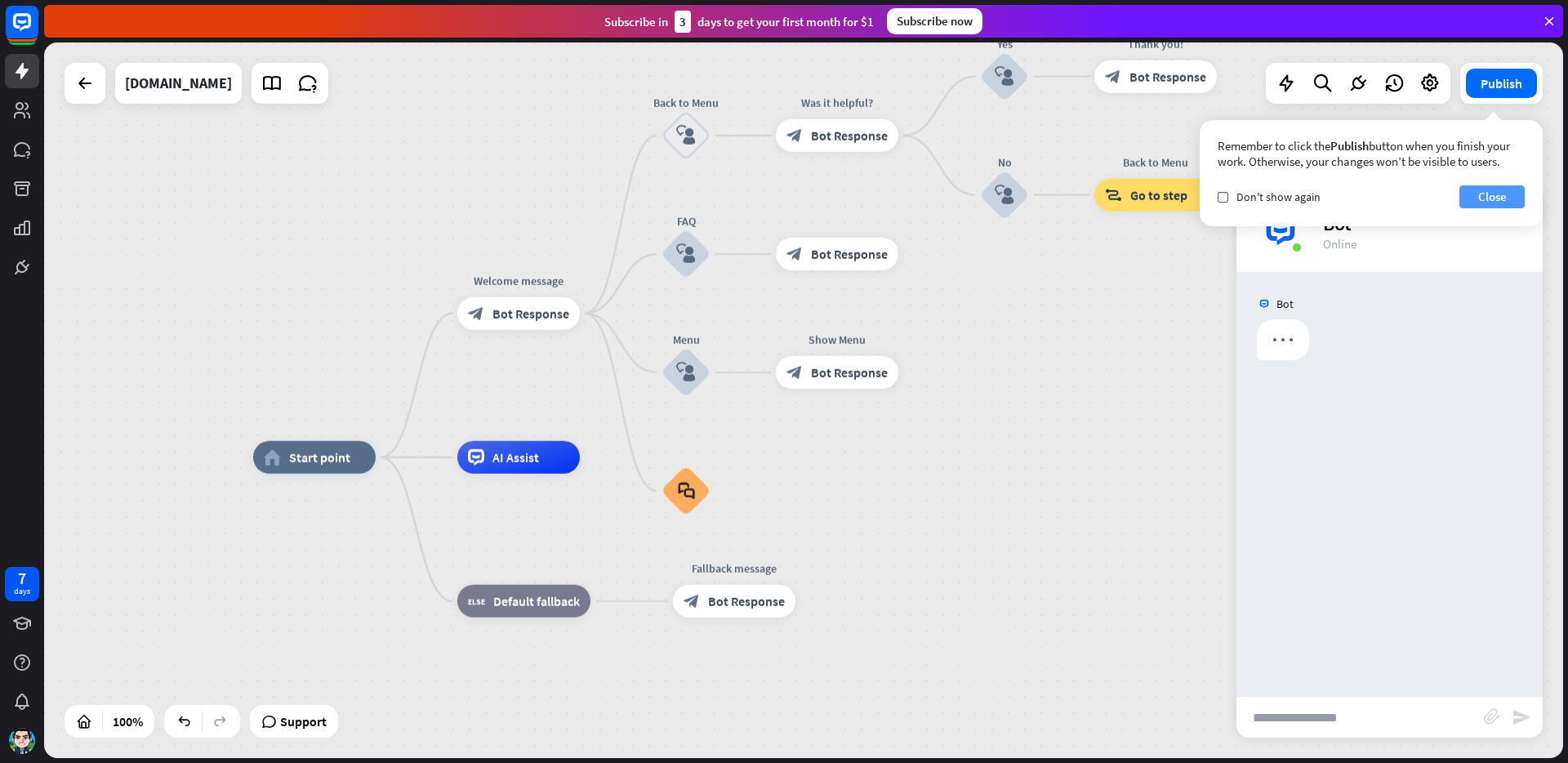
click at [1494, 188] on button "Close" at bounding box center [1492, 196] width 65 height 23
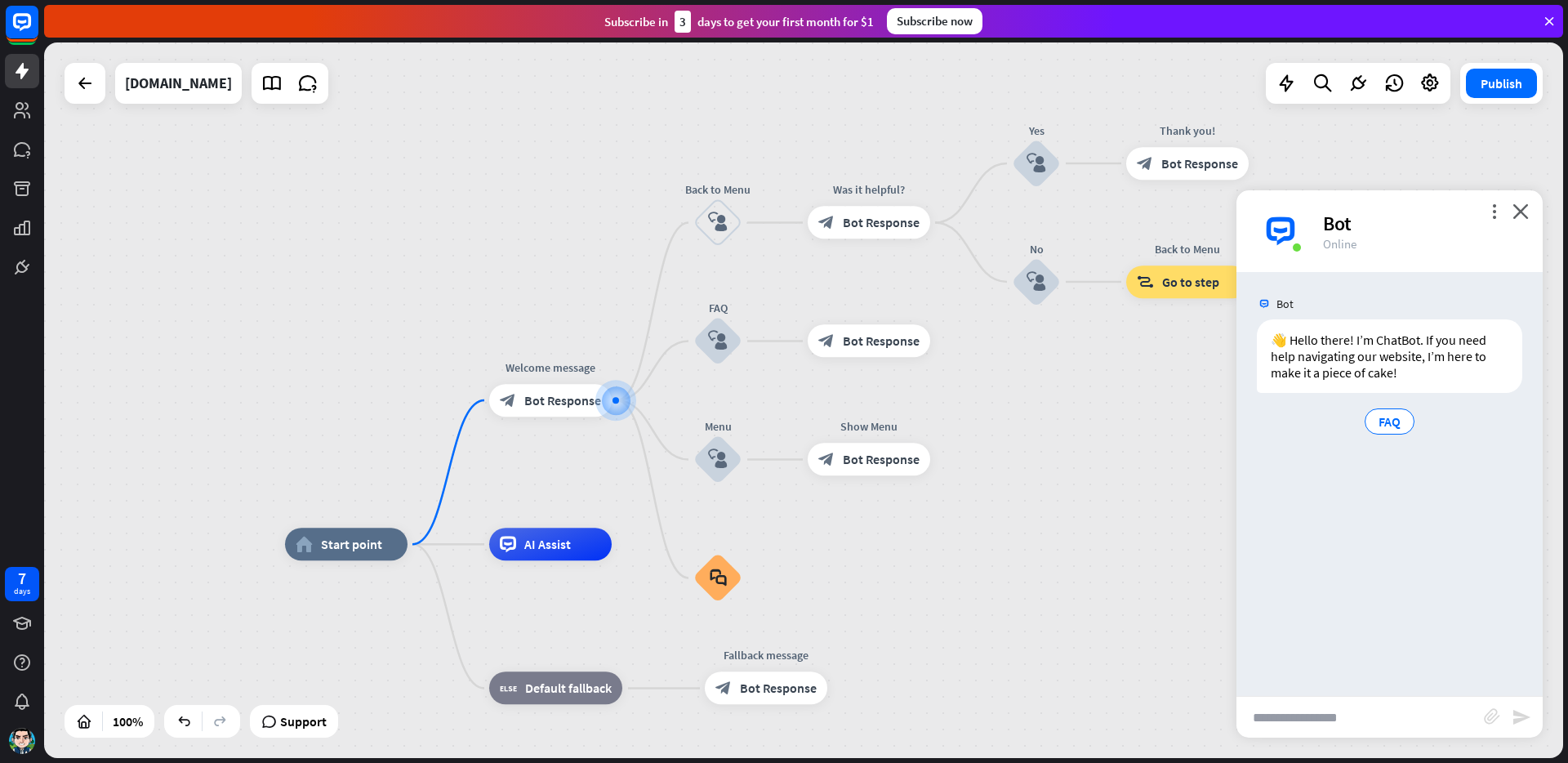
click at [1356, 727] on input "text" at bounding box center [1360, 716] width 248 height 41
type input "****"
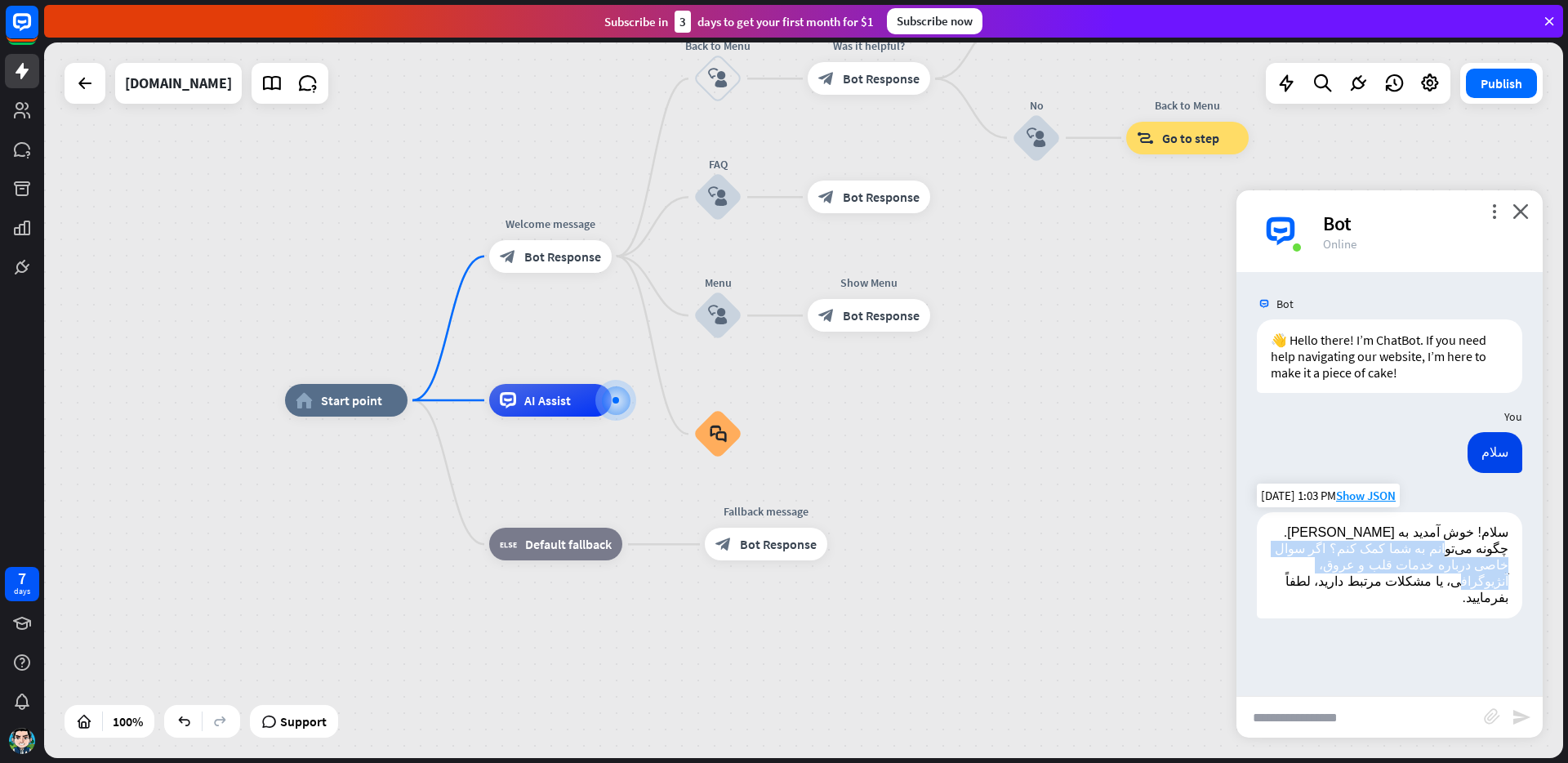
drag, startPoint x: 1472, startPoint y: 553, endPoint x: 1315, endPoint y: 573, distance: 158.3
click at [1316, 572] on p "سلام! خوش آمدید به [PERSON_NAME]. چگونه می‌توانم به شما کمک کنم؟ اگر سوال خاصی …" at bounding box center [1390, 565] width 237 height 82
click at [536, 414] on div "AI Assist" at bounding box center [550, 400] width 122 height 32
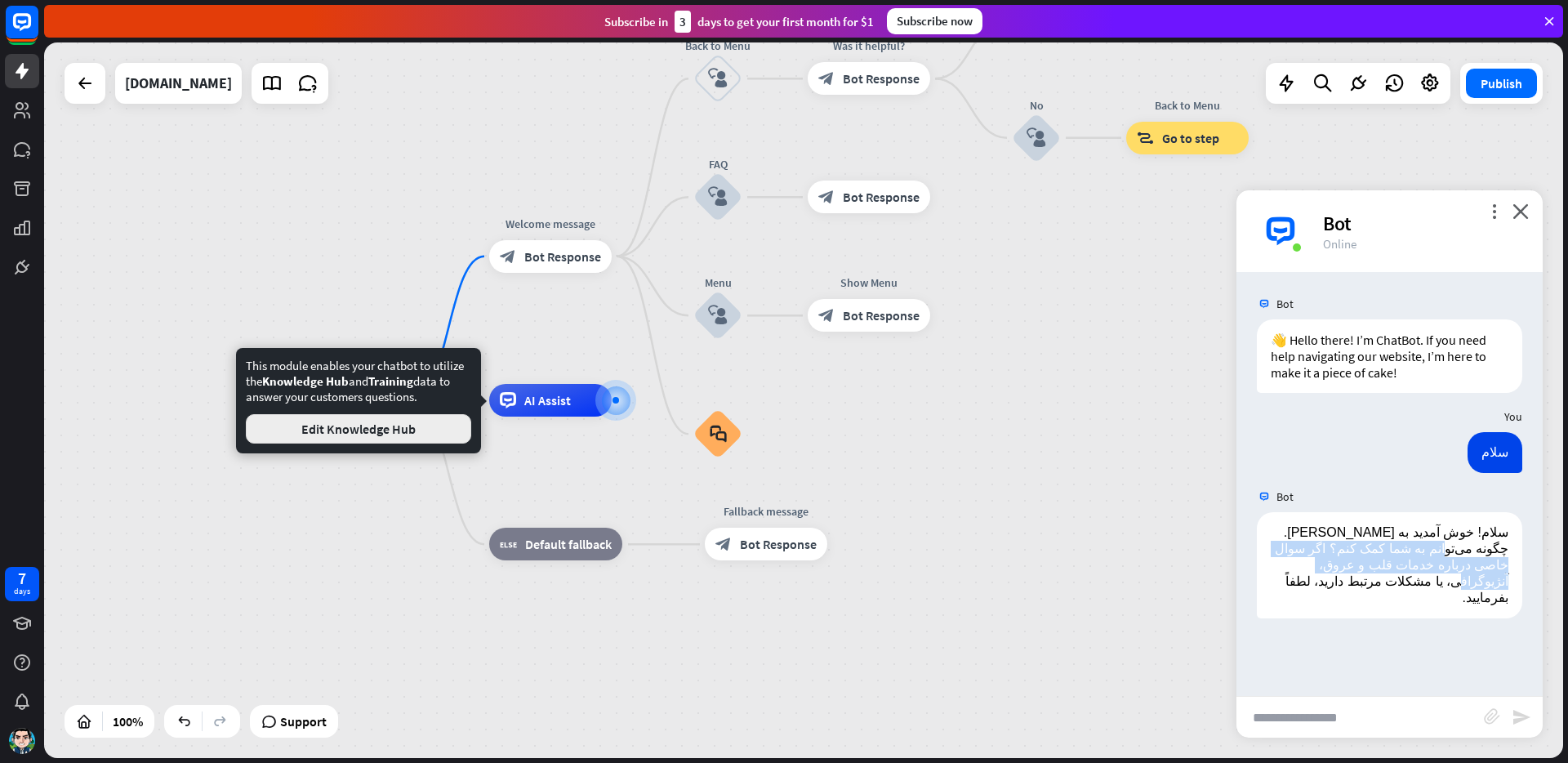
click at [402, 429] on button "Edit Knowledge Hub" at bounding box center [358, 428] width 225 height 29
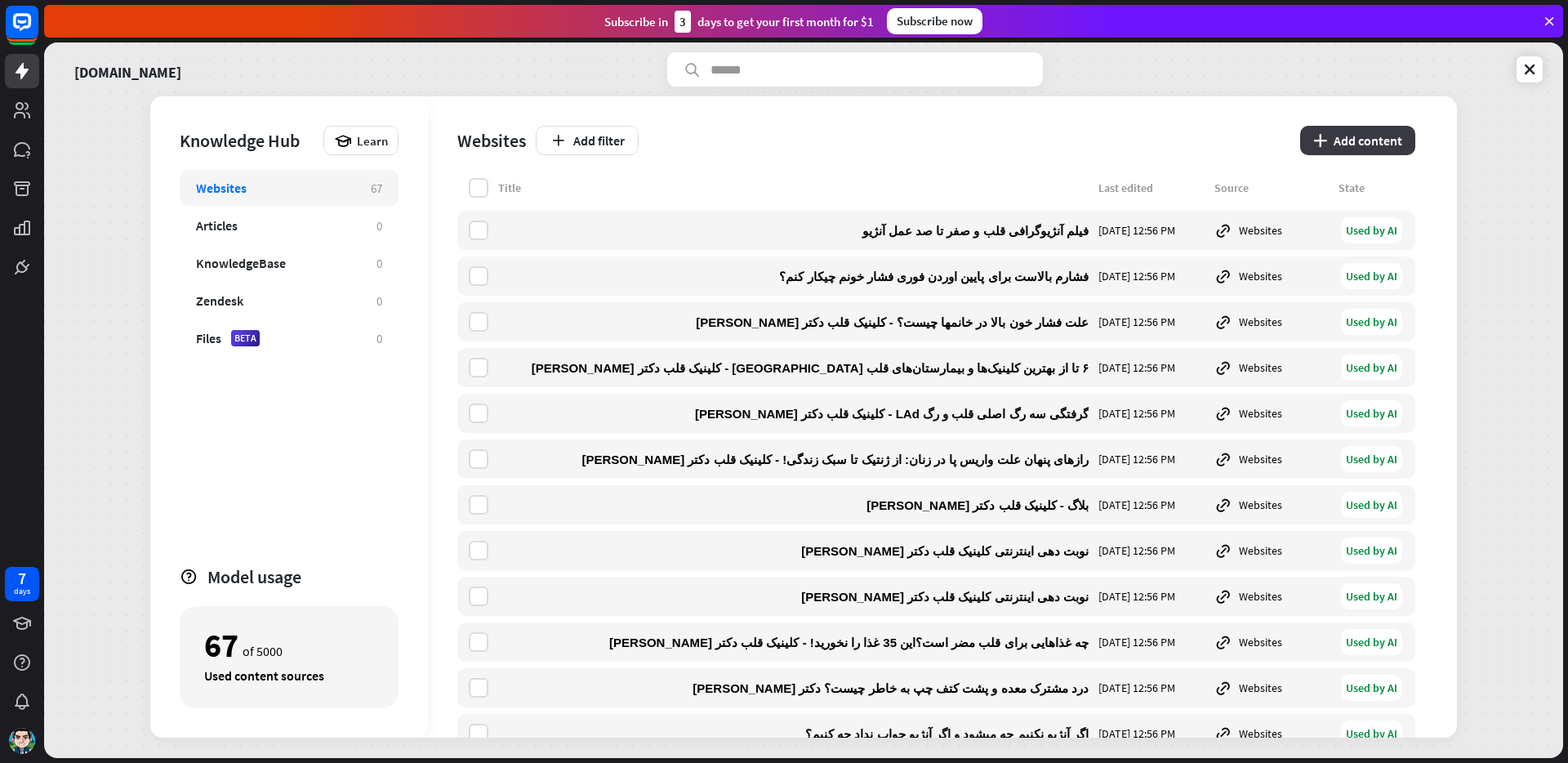
click at [1340, 139] on button "plus Add content" at bounding box center [1357, 140] width 115 height 29
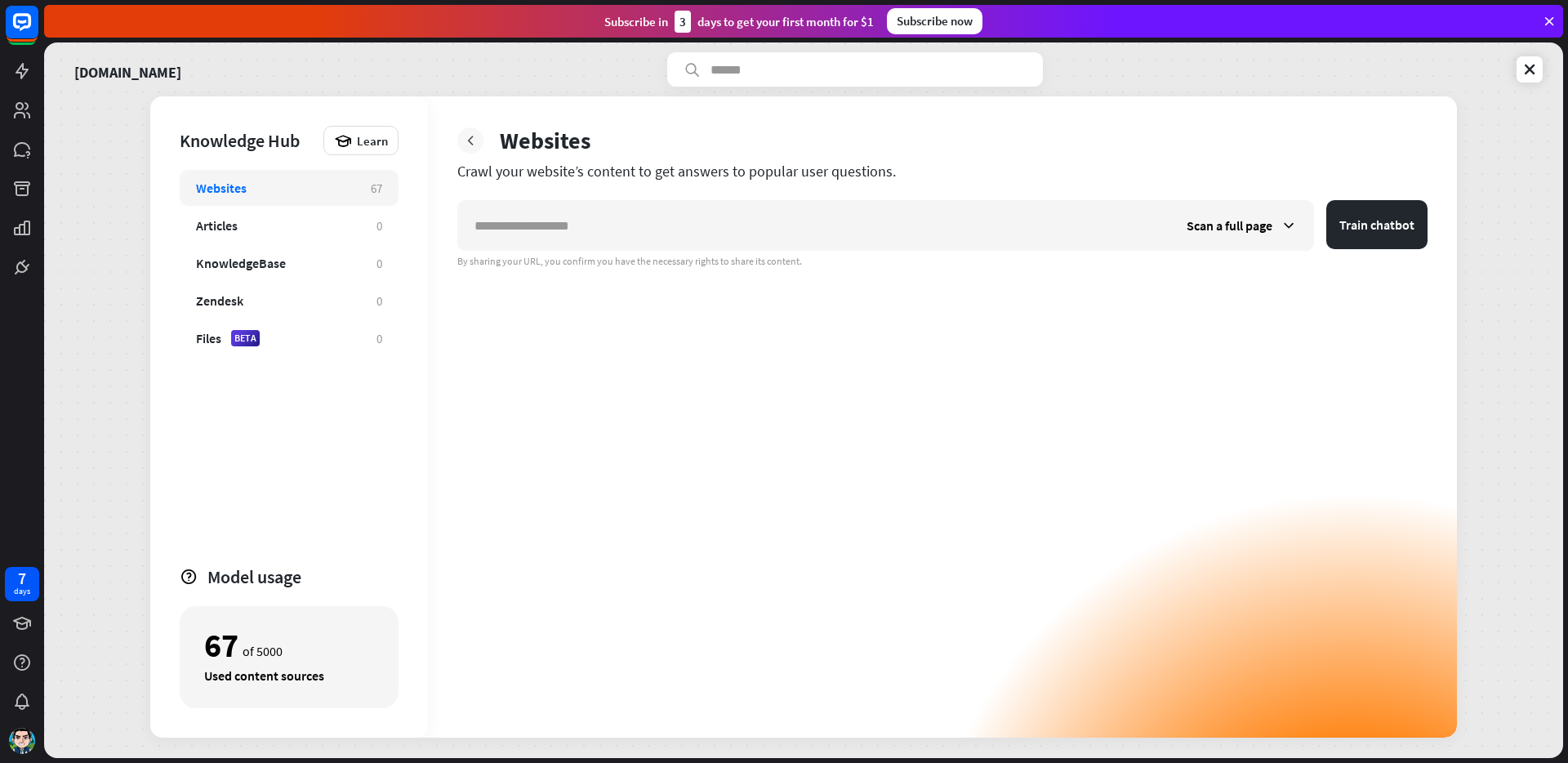
click at [463, 138] on icon at bounding box center [470, 140] width 16 height 16
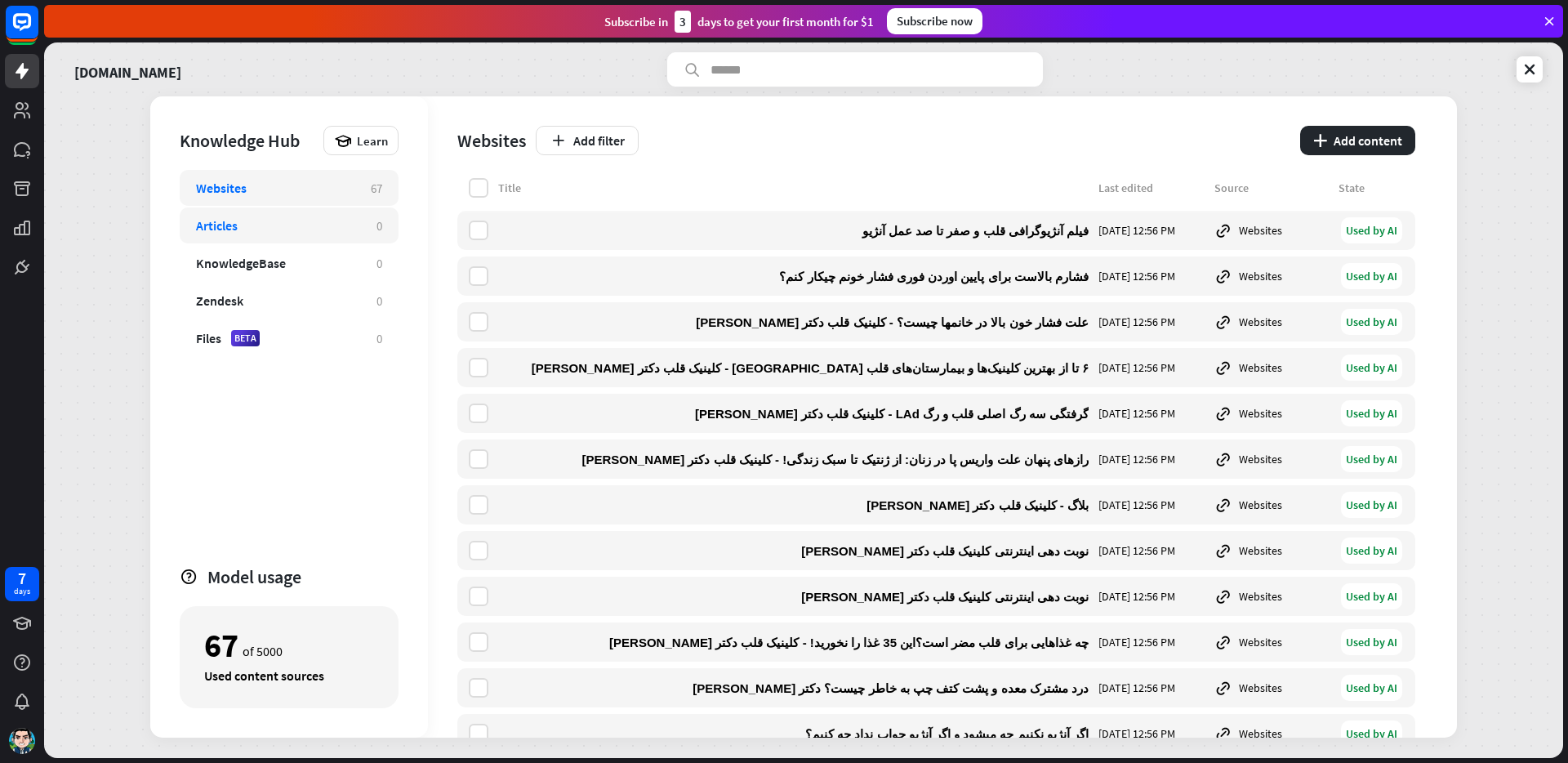
click at [228, 224] on div "Articles" at bounding box center [217, 225] width 42 height 16
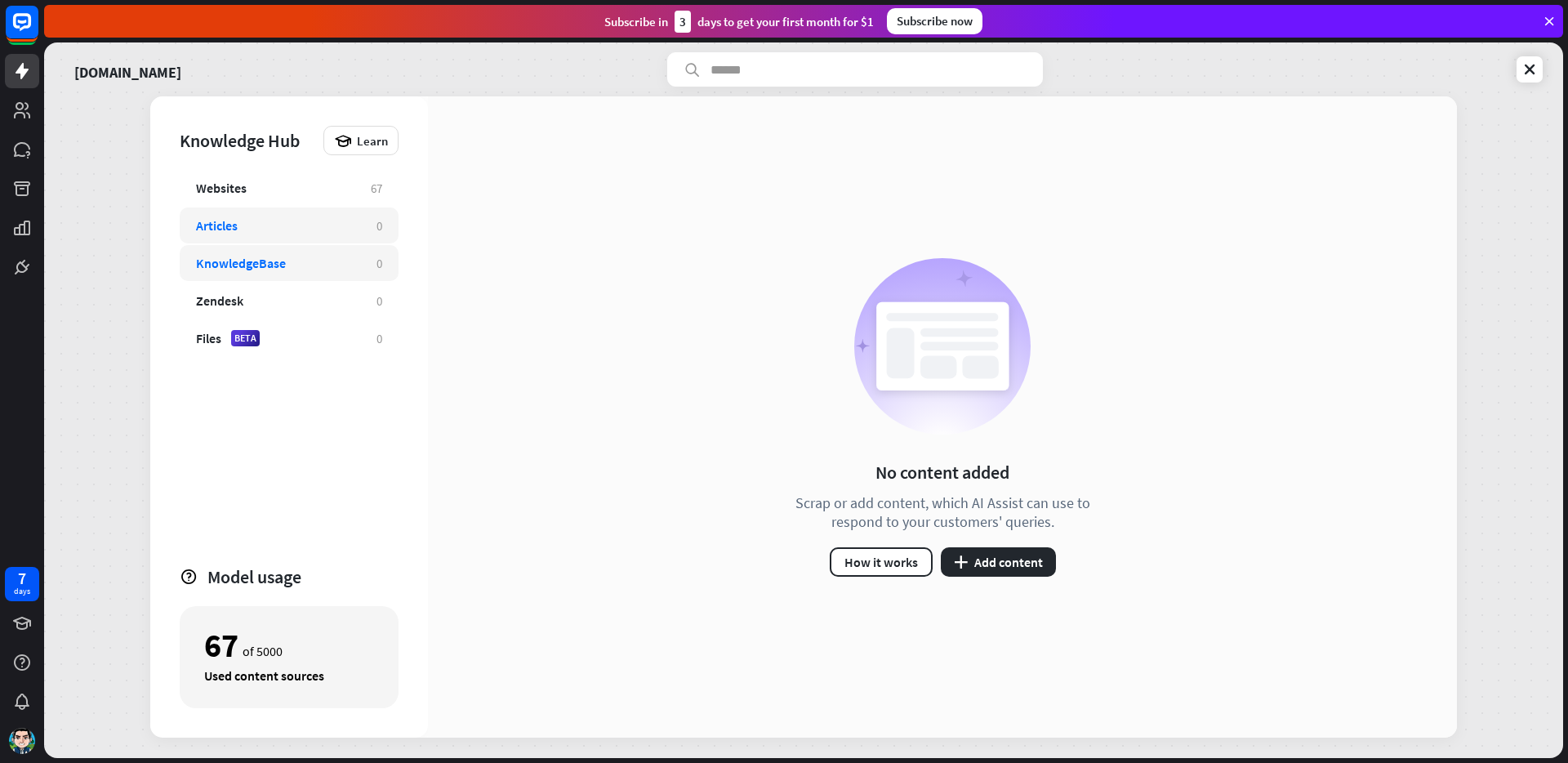
click at [256, 270] on div "KnowledgeBase" at bounding box center [241, 262] width 90 height 16
click at [294, 344] on div "Files BETA" at bounding box center [278, 338] width 164 height 16
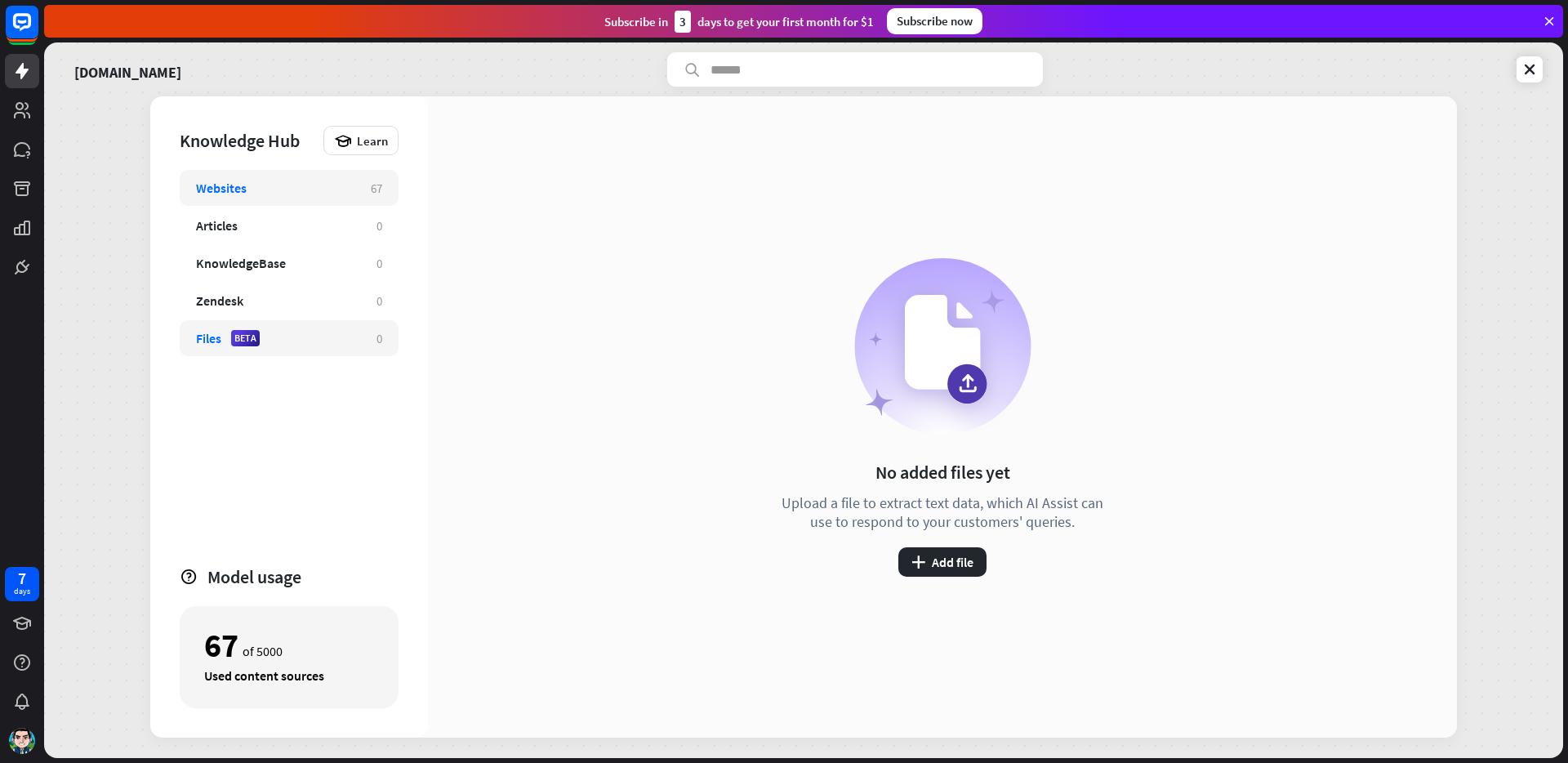
click at [278, 177] on div "Websites 67" at bounding box center [289, 188] width 219 height 36
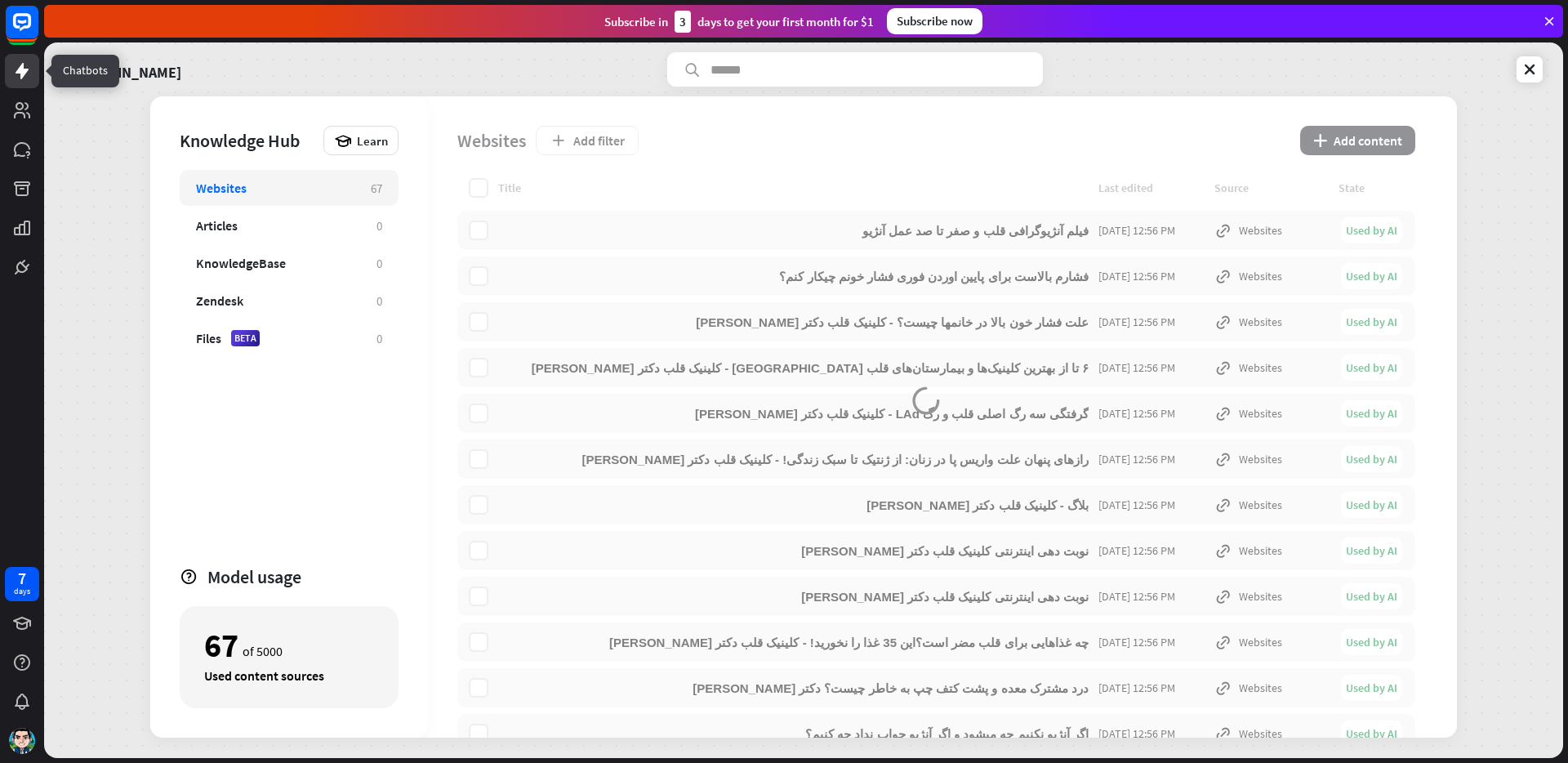
click at [8, 75] on link at bounding box center [22, 71] width 34 height 34
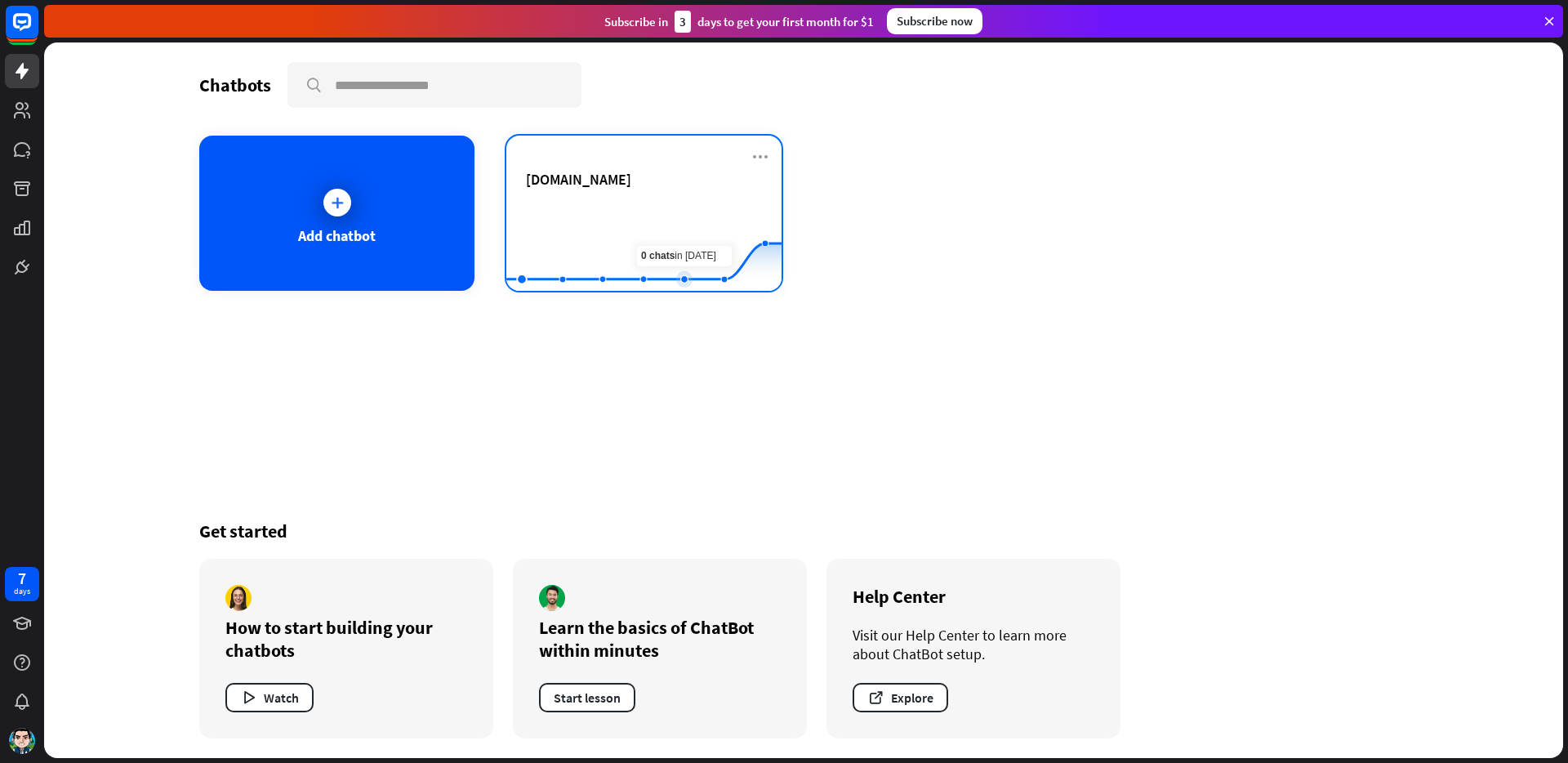
click at [693, 212] on rect at bounding box center [644, 251] width 275 height 102
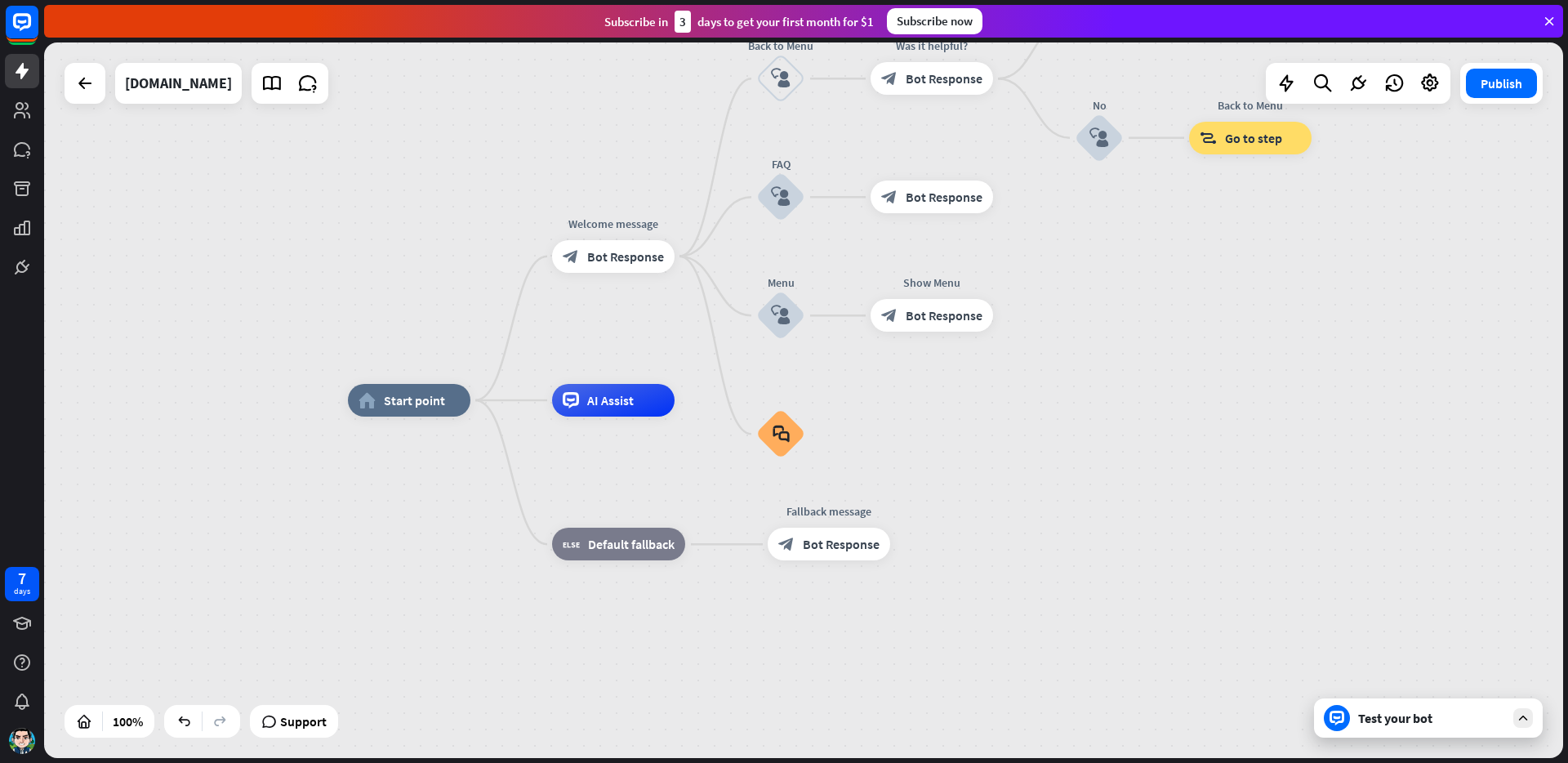
drag, startPoint x: 1126, startPoint y: 361, endPoint x: 1045, endPoint y: 439, distance: 112.4
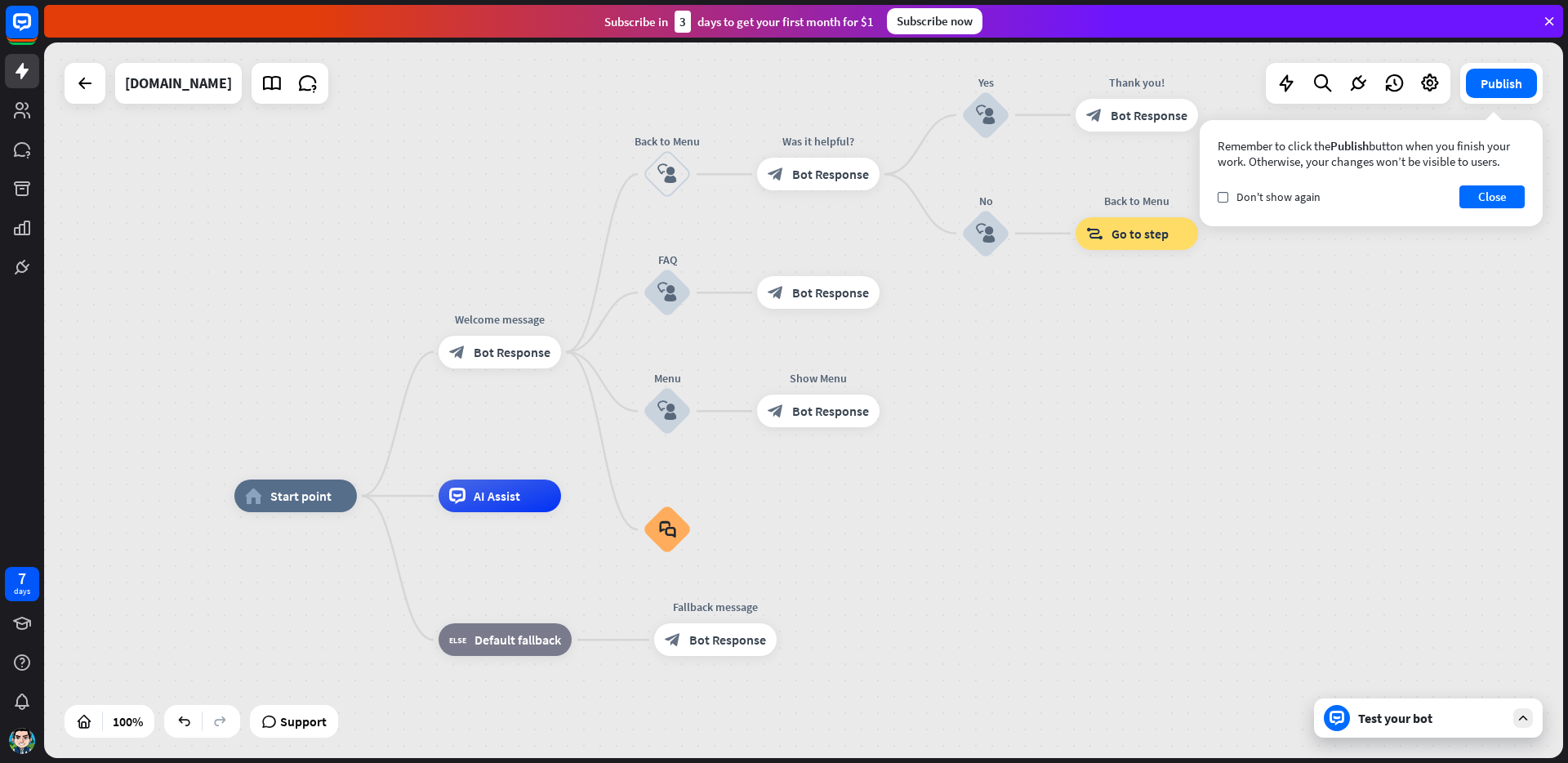
drag, startPoint x: 1078, startPoint y: 412, endPoint x: 961, endPoint y: 512, distance: 153.9
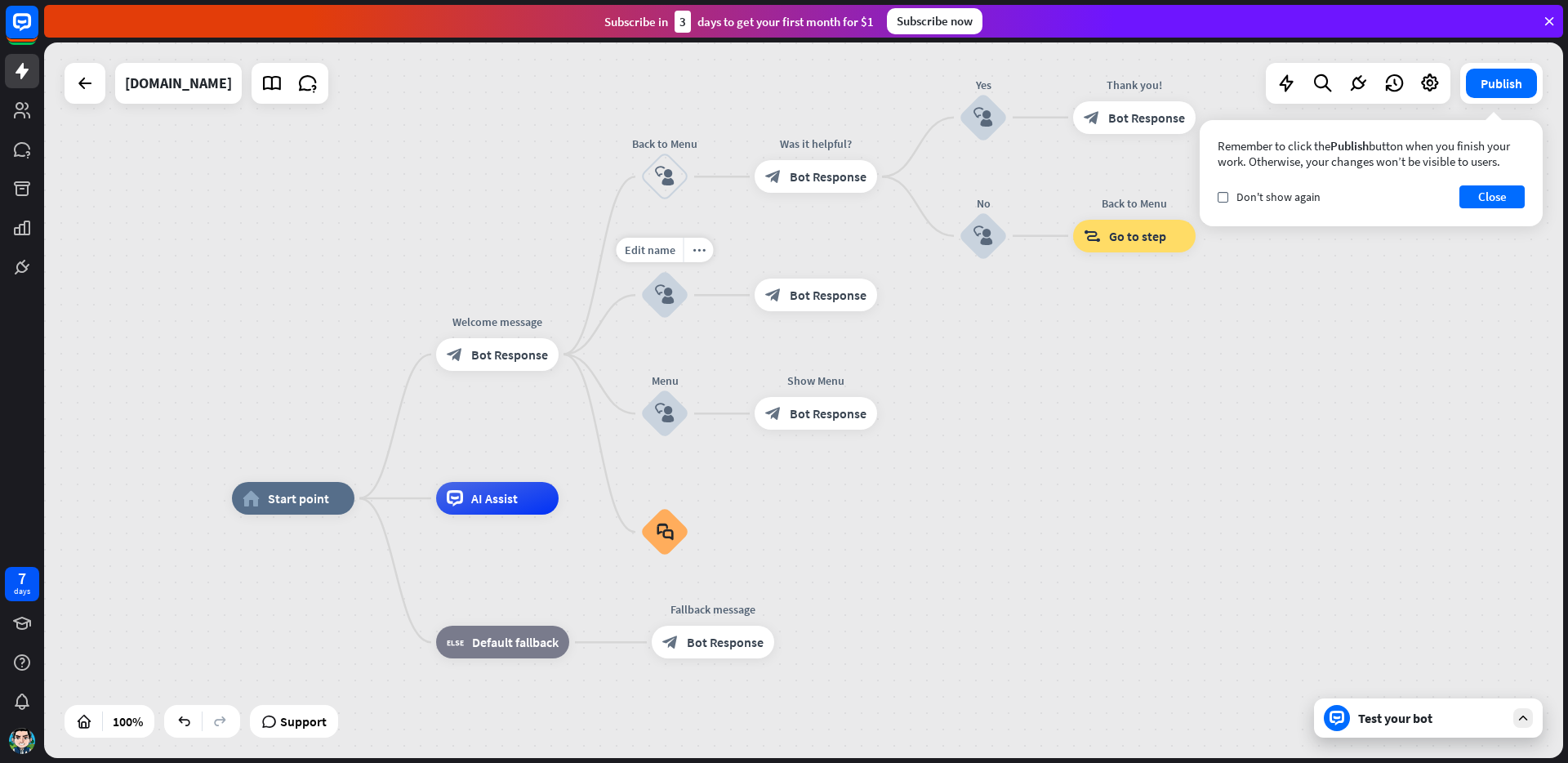
click at [798, 289] on span "Bot Response" at bounding box center [828, 294] width 77 height 16
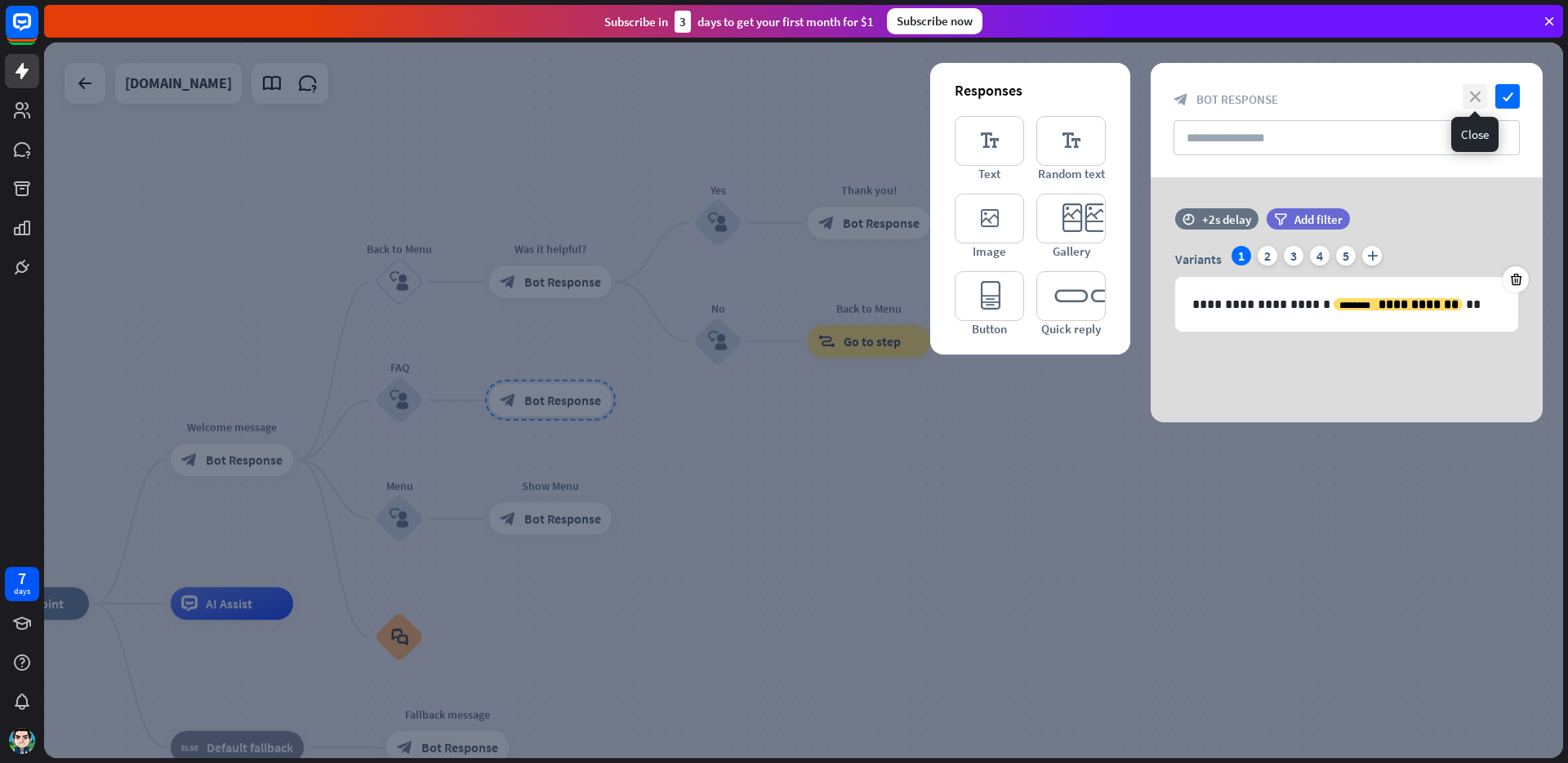
click at [1468, 94] on icon "close" at bounding box center [1475, 97] width 25 height 25
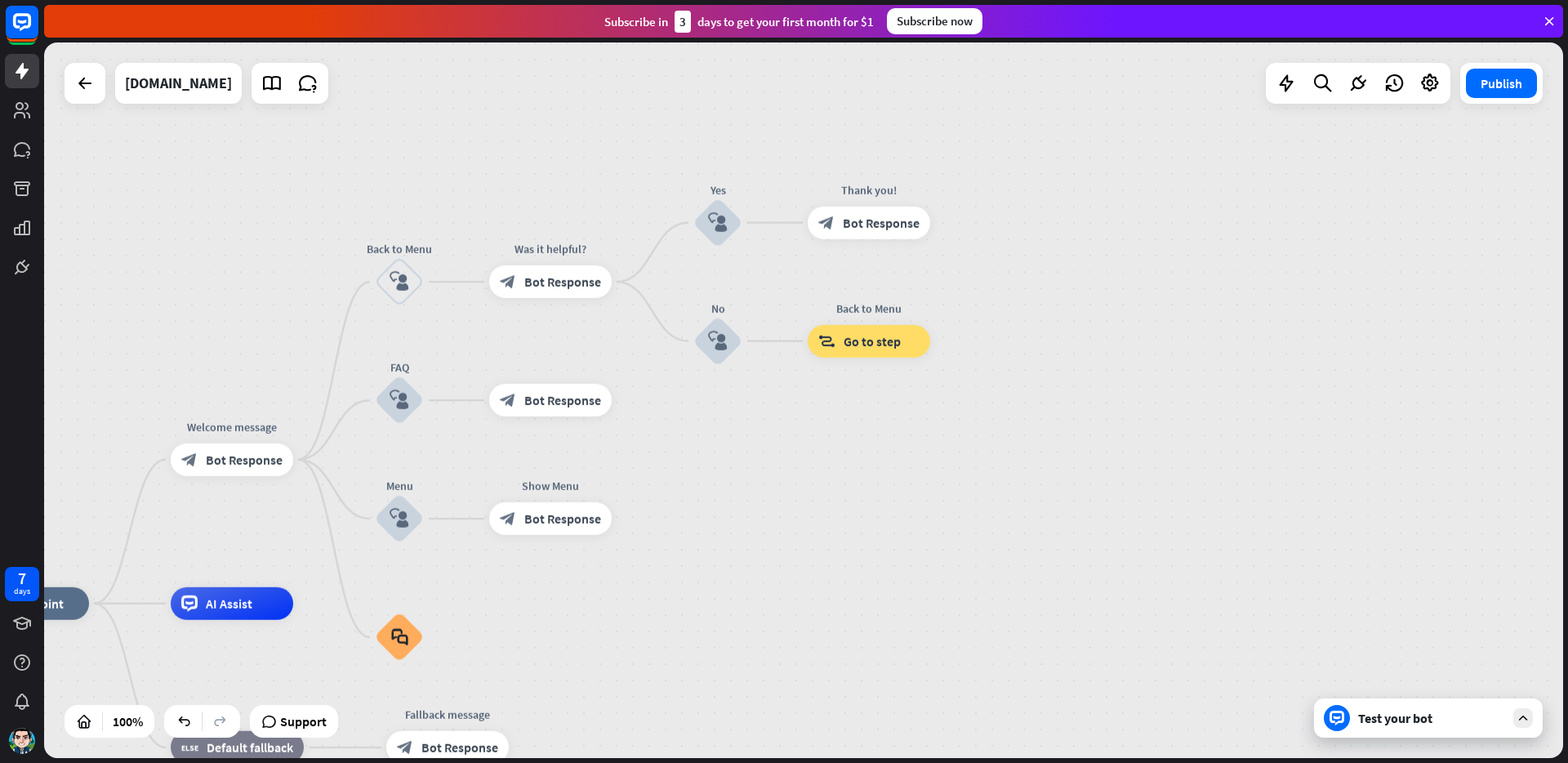
drag, startPoint x: 848, startPoint y: 502, endPoint x: 968, endPoint y: 468, distance: 124.7
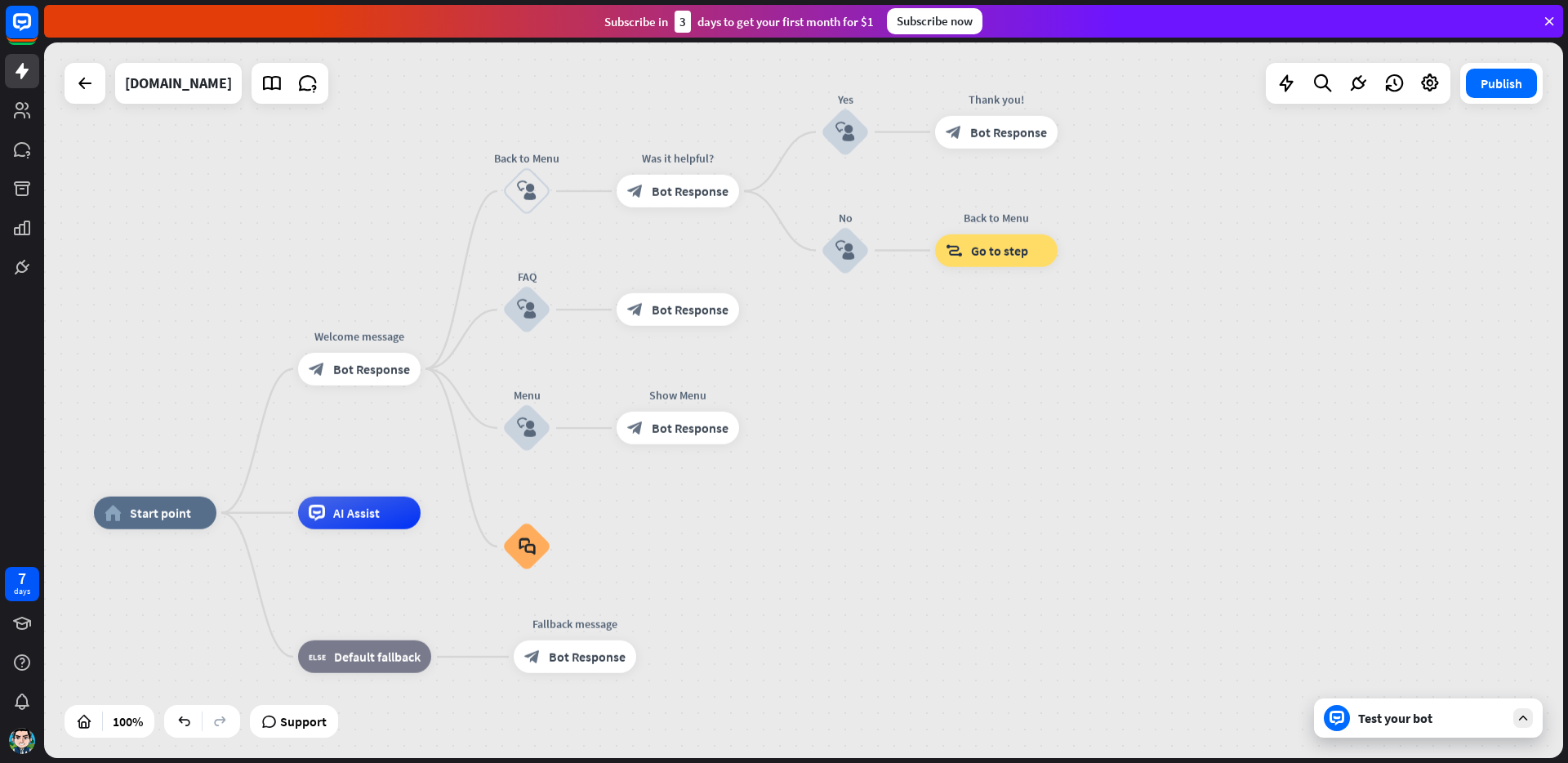
drag, startPoint x: 788, startPoint y: 581, endPoint x: 1033, endPoint y: 371, distance: 322.7
click at [1044, 371] on div "home_2 Start point Welcome message block_bot_response Bot Response Back to Menu…" at bounding box center [803, 400] width 1519 height 716
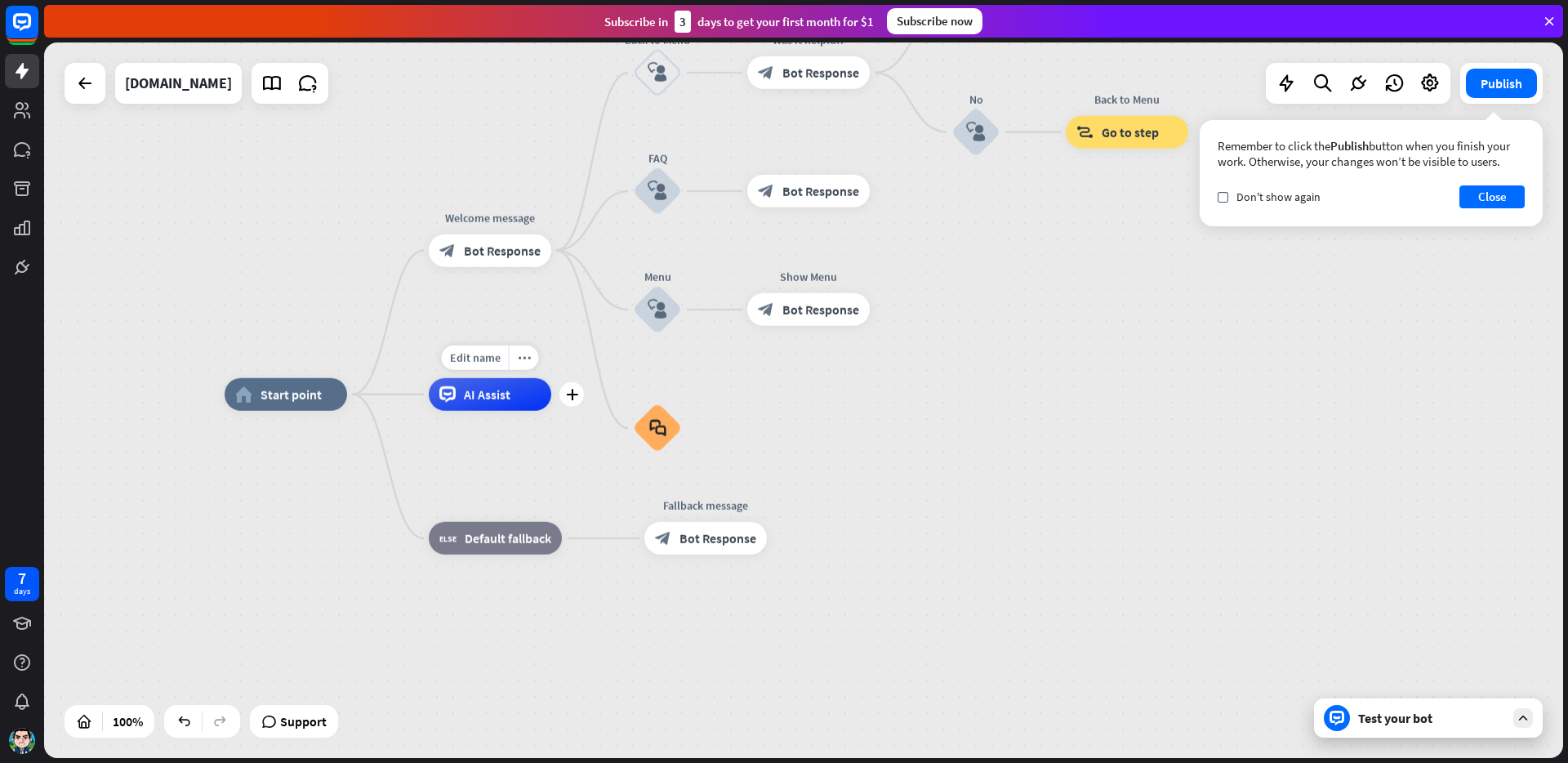
click at [495, 398] on span "AI Assist" at bounding box center [487, 394] width 47 height 16
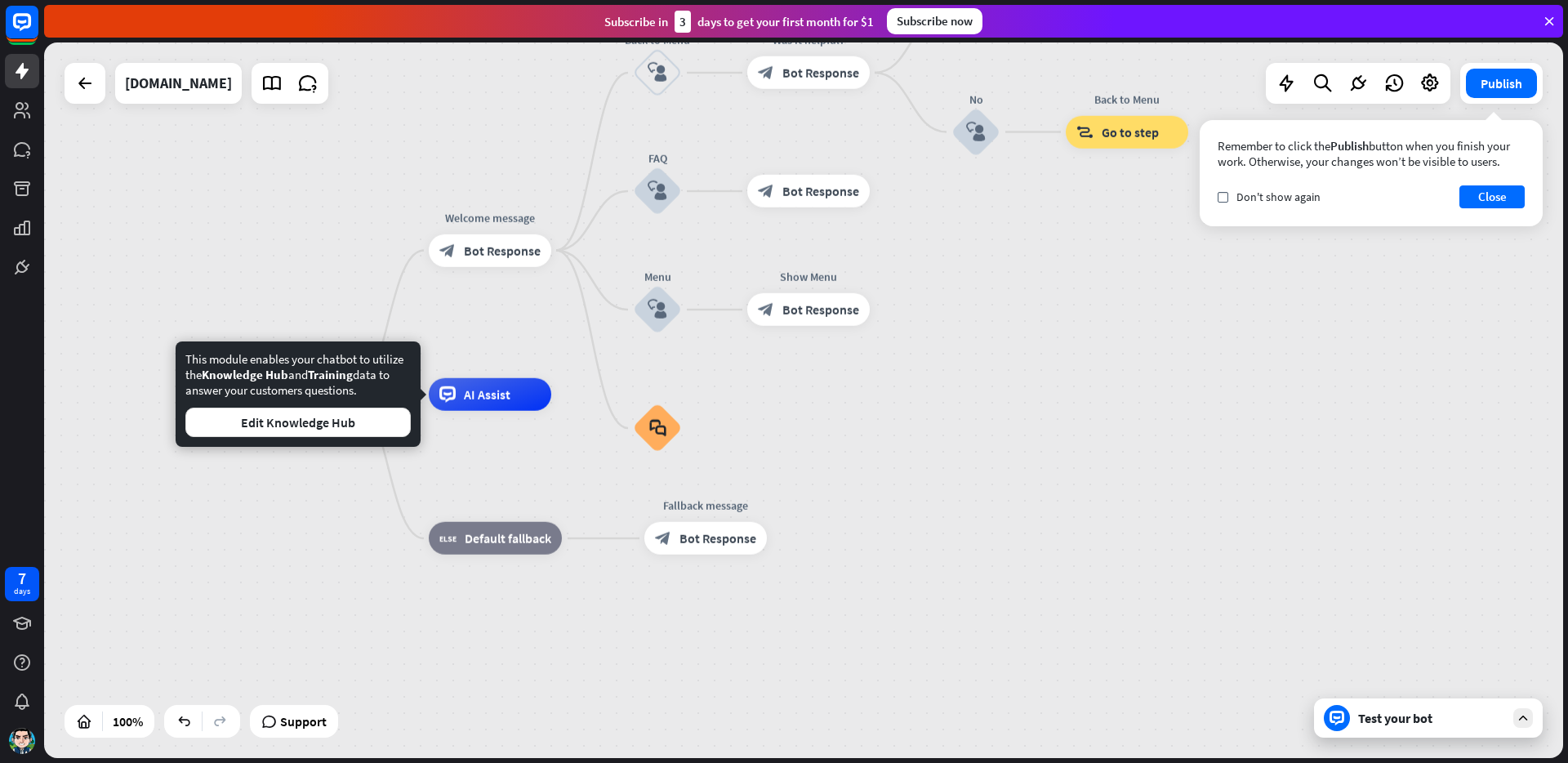
click at [1398, 729] on div "Test your bot" at bounding box center [1428, 717] width 229 height 39
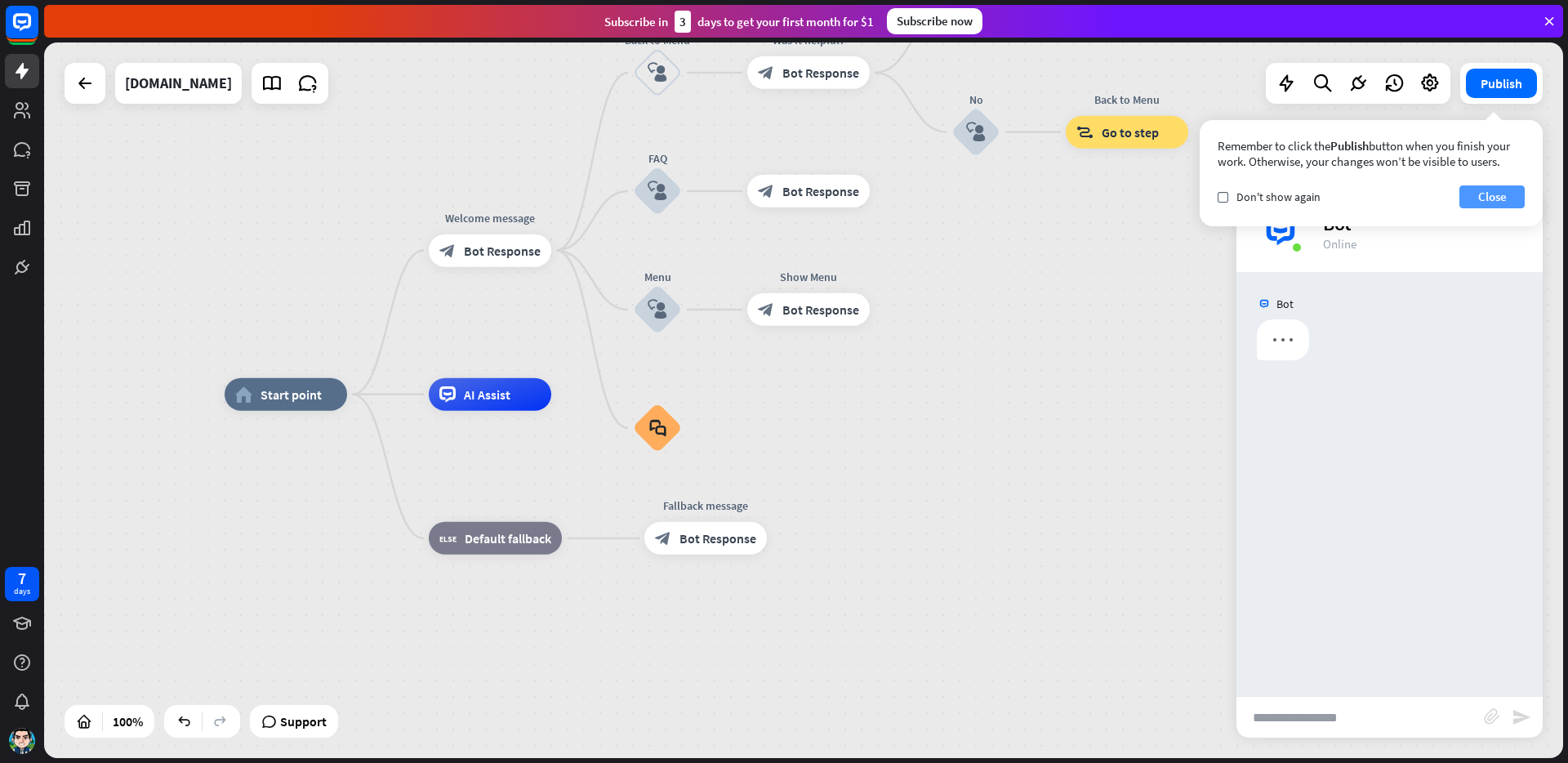
click at [1504, 200] on button "Close" at bounding box center [1492, 196] width 65 height 23
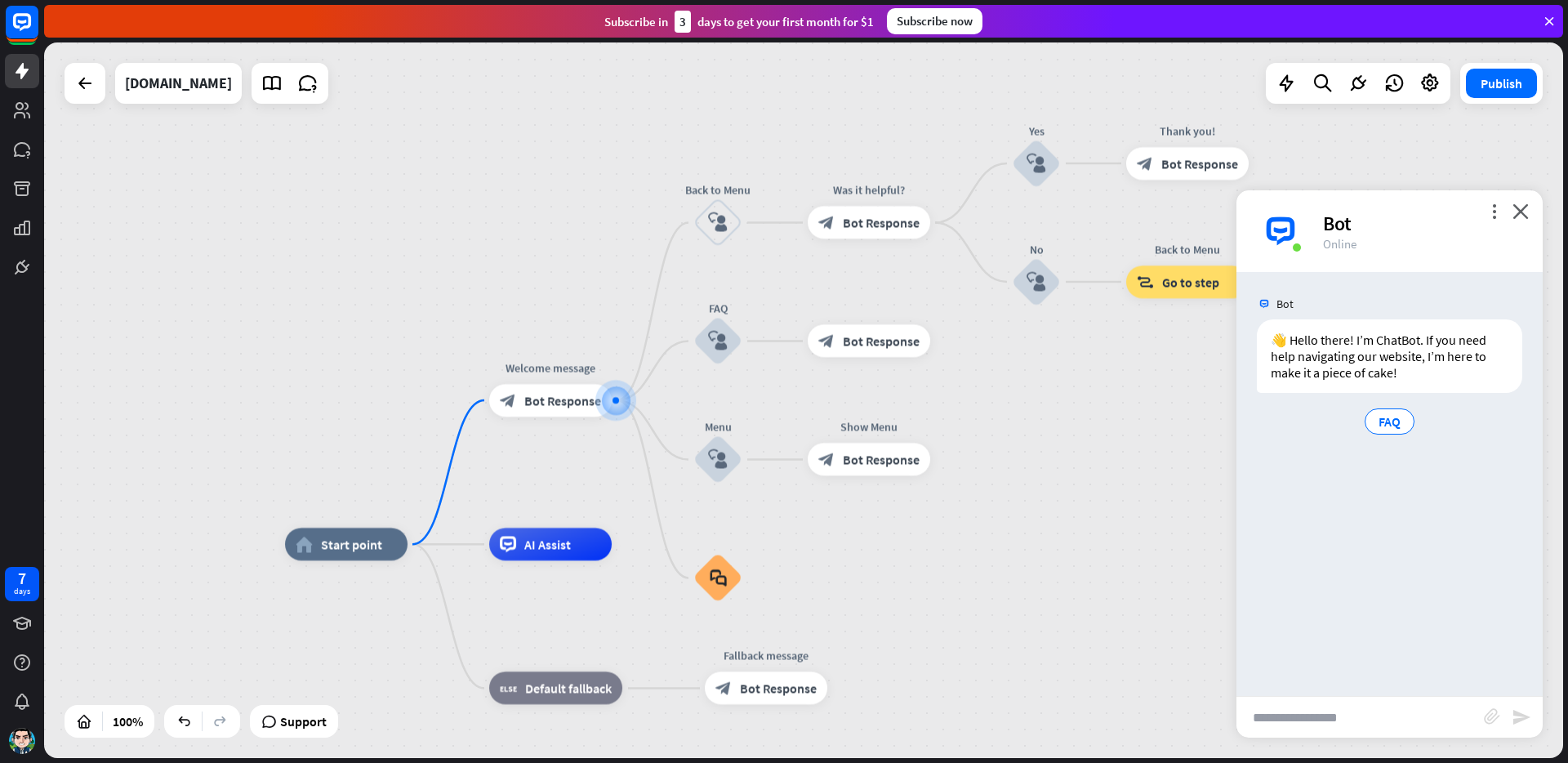
click at [1290, 721] on input "text" at bounding box center [1360, 716] width 248 height 41
paste input "**********"
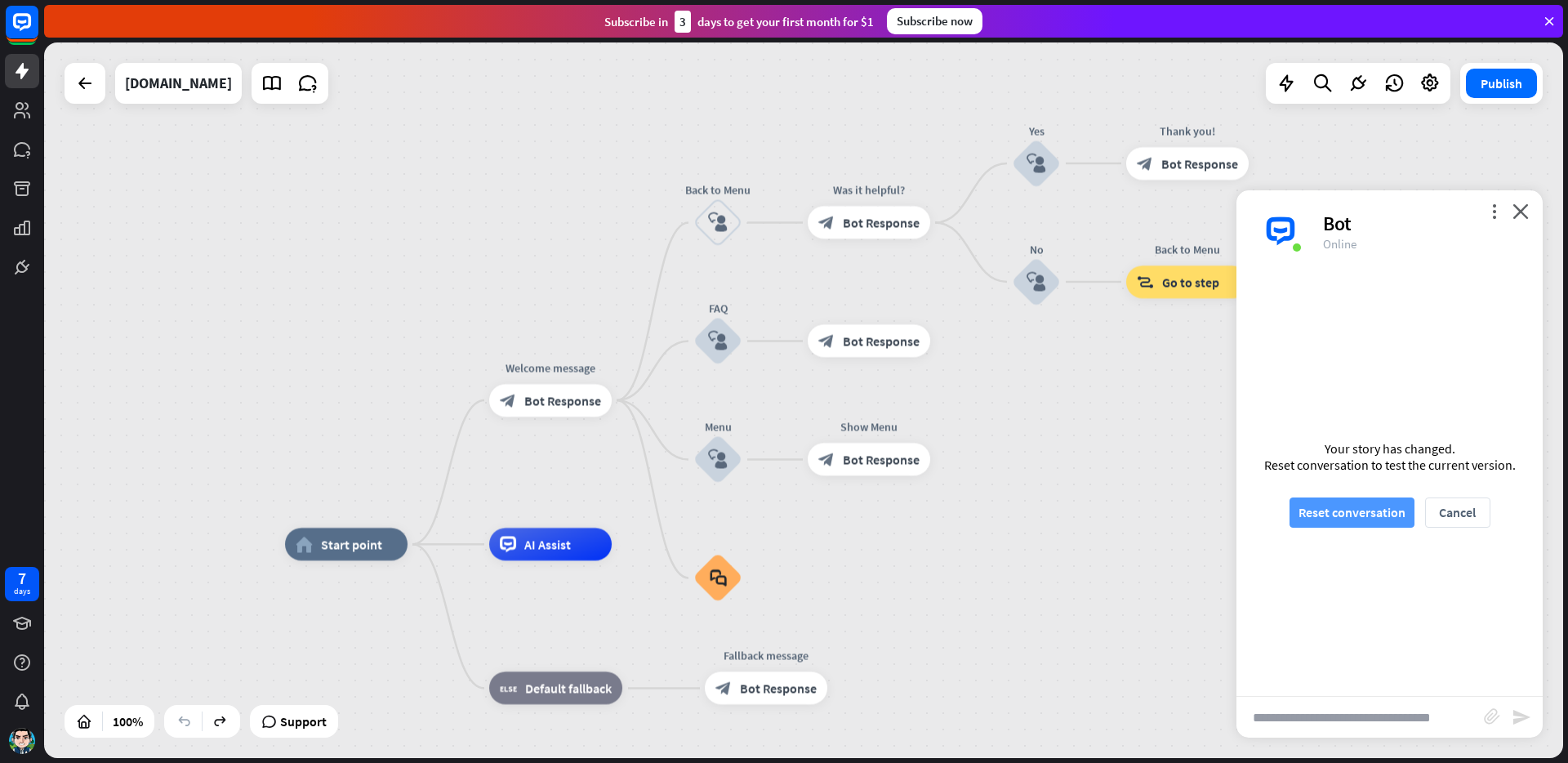
click at [1349, 506] on button "Reset conversation" at bounding box center [1353, 512] width 125 height 30
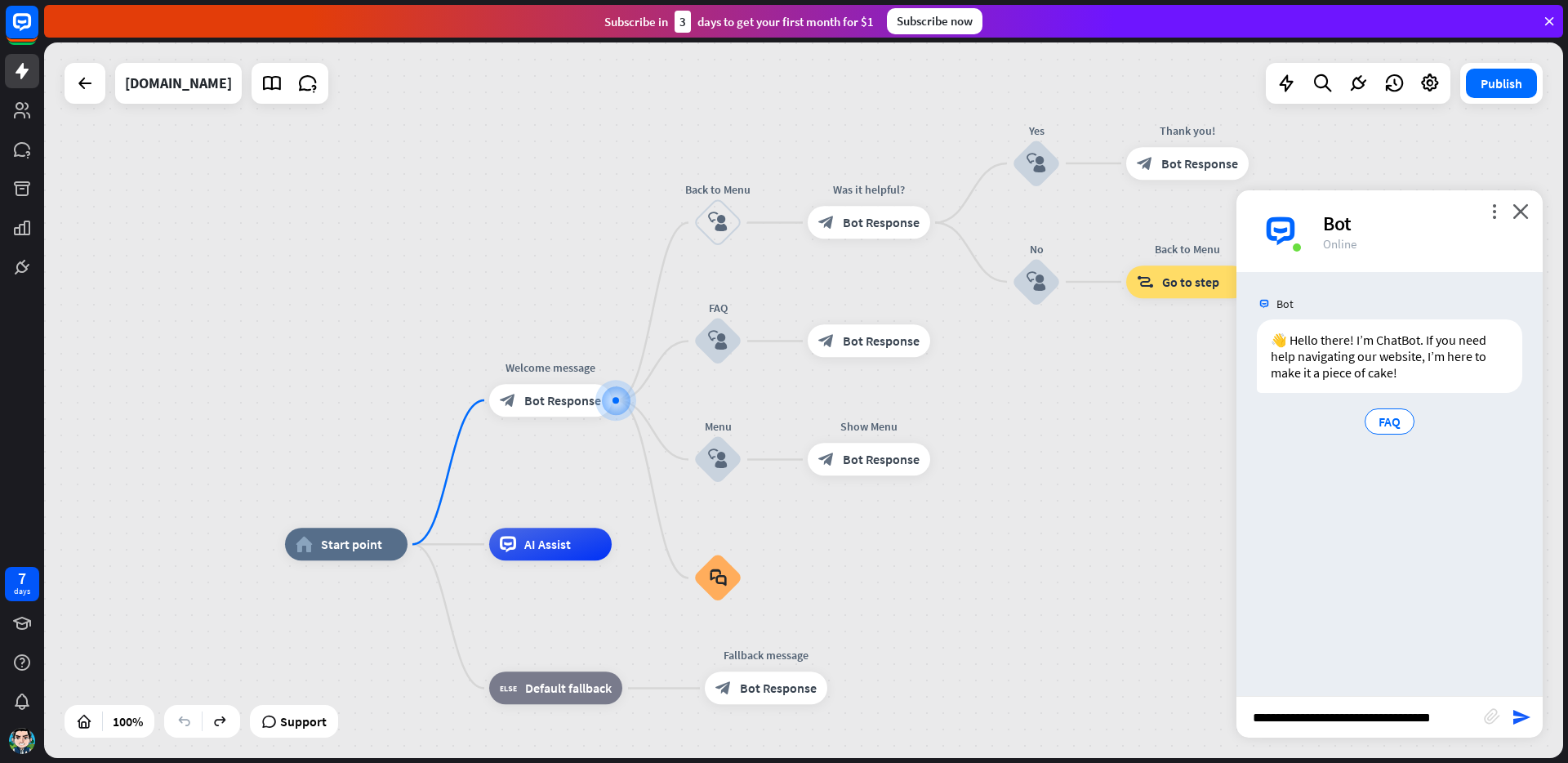
drag, startPoint x: 1013, startPoint y: 543, endPoint x: 1003, endPoint y: 492, distance: 52.0
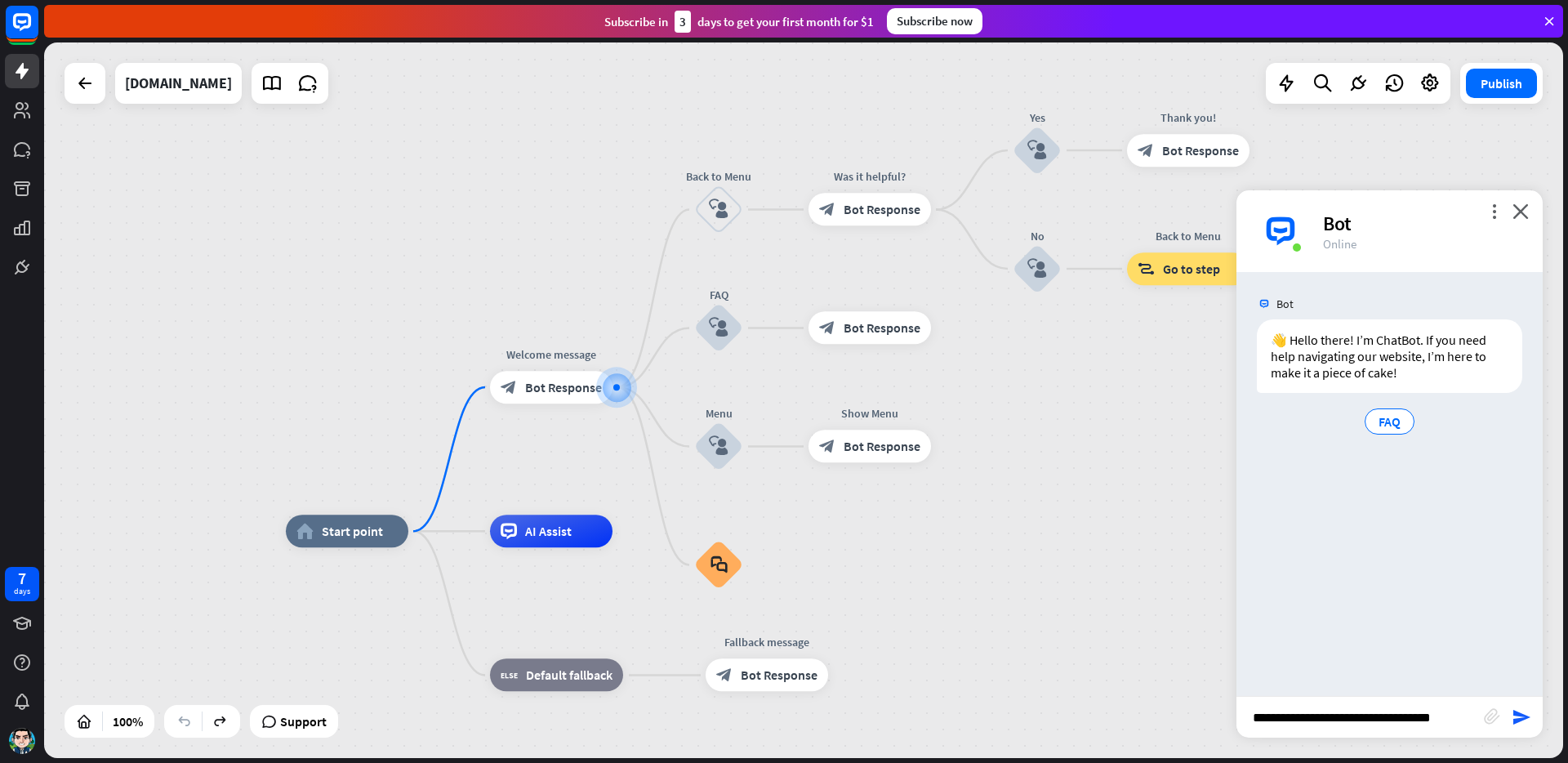
drag, startPoint x: 1004, startPoint y: 587, endPoint x: 1005, endPoint y: 459, distance: 128.0
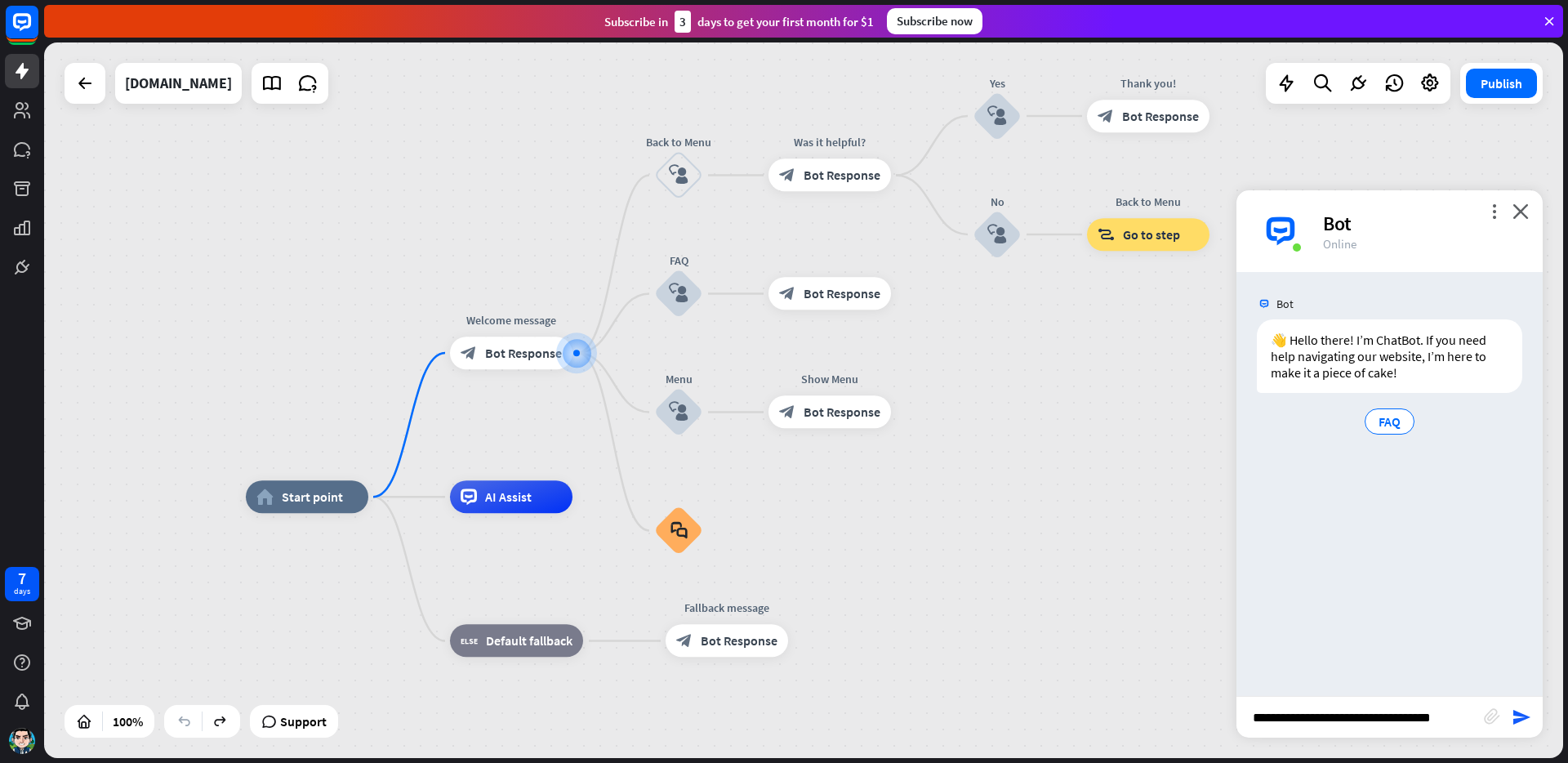
drag, startPoint x: 1114, startPoint y: 361, endPoint x: 1064, endPoint y: 441, distance: 94.3
click at [1064, 441] on div "home_2 Start point Welcome message block_bot_response Bot Response Back to Menu…" at bounding box center [803, 400] width 1519 height 716
click at [1318, 708] on input "**********" at bounding box center [1360, 716] width 248 height 41
paste input "text"
type input "**********"
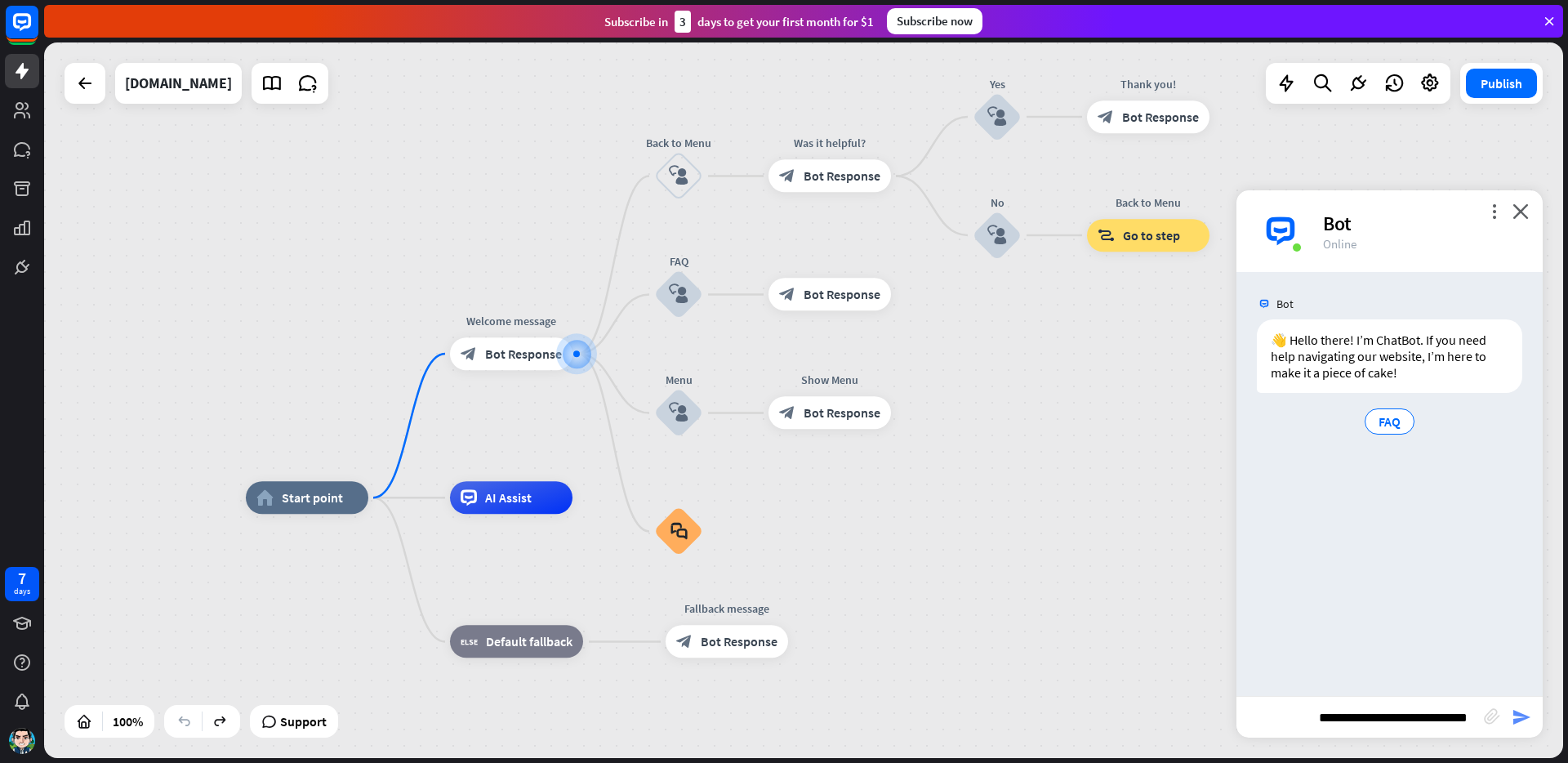
click at [1516, 720] on icon "send" at bounding box center [1521, 716] width 20 height 20
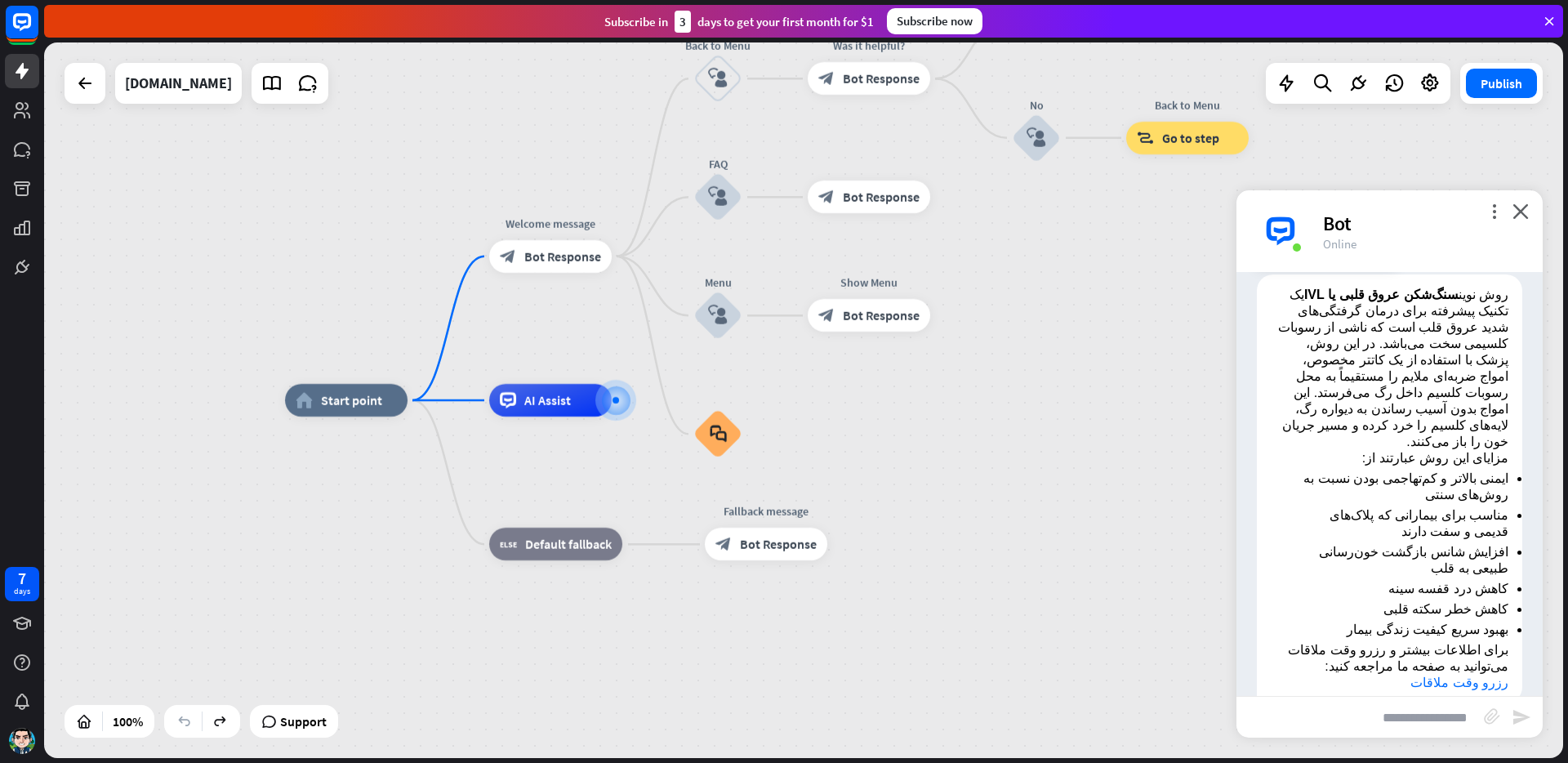
scroll to position [216, 0]
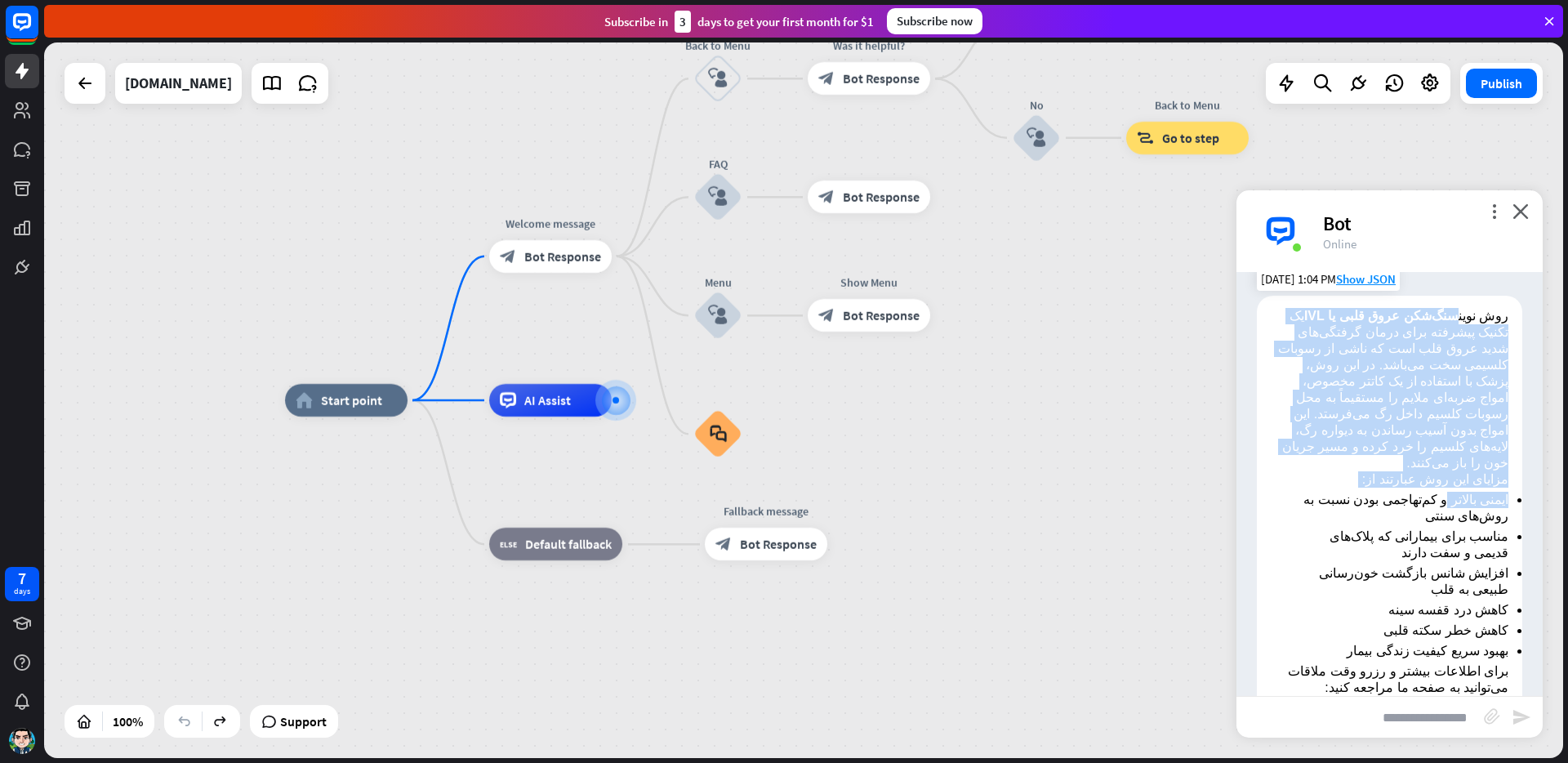
drag, startPoint x: 1447, startPoint y: 351, endPoint x: 1437, endPoint y: 506, distance: 155.3
click at [1437, 506] on div "روش نوین سنگ‌شکن عروق قلبی یا IVL یک تکنیک پیشرفته برای درمان گرفتگی‌های شدید ع…" at bounding box center [1390, 510] width 266 height 429
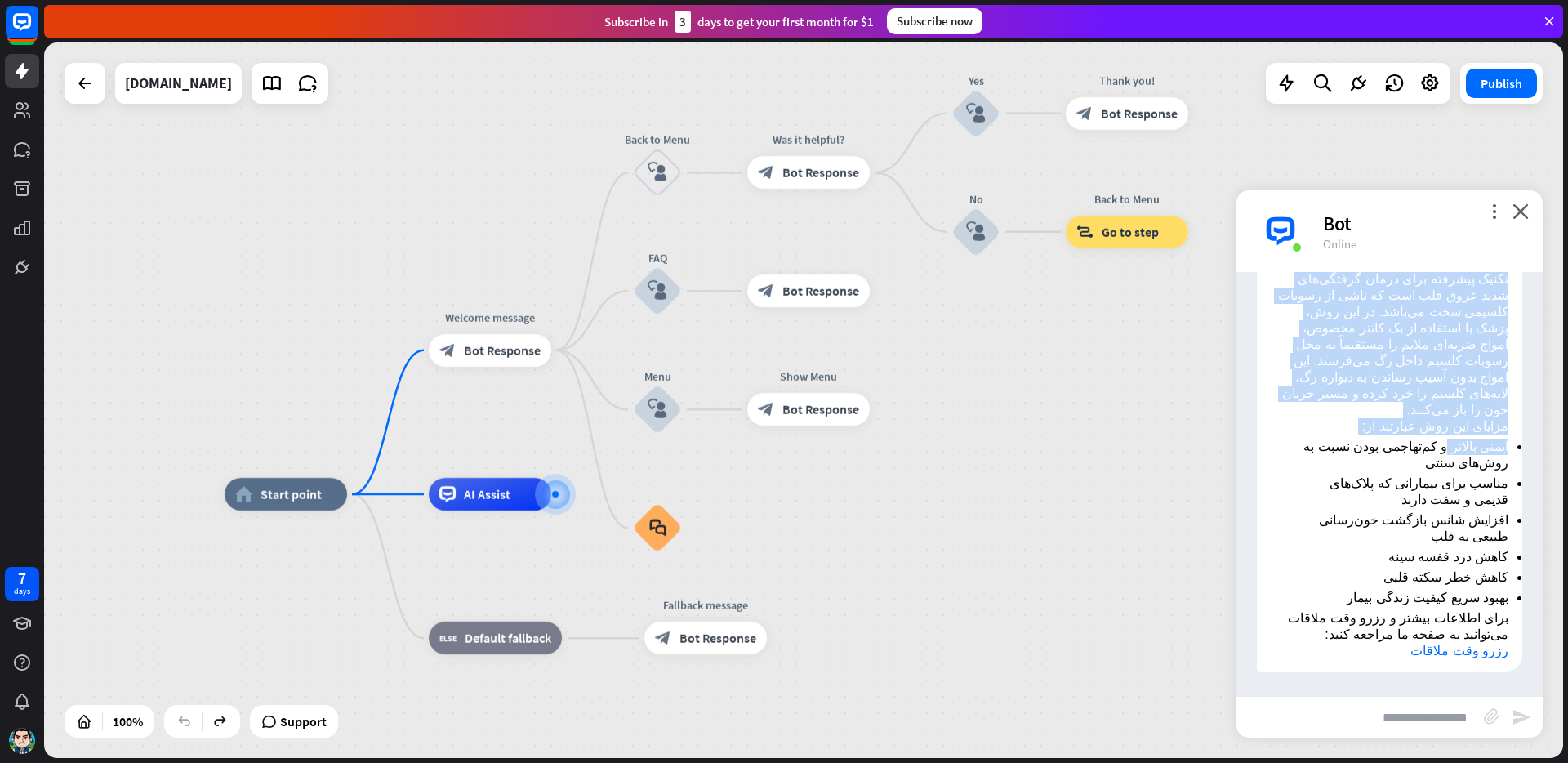
drag, startPoint x: 1004, startPoint y: 362, endPoint x: 945, endPoint y: 450, distance: 105.9
click at [945, 450] on div "home_2 Start point Welcome message block_bot_response Bot Response Back to Menu…" at bounding box center [803, 400] width 1519 height 716
click at [483, 495] on span "AI Assist" at bounding box center [487, 493] width 47 height 16
click at [478, 456] on span "Edit name" at bounding box center [475, 456] width 50 height 14
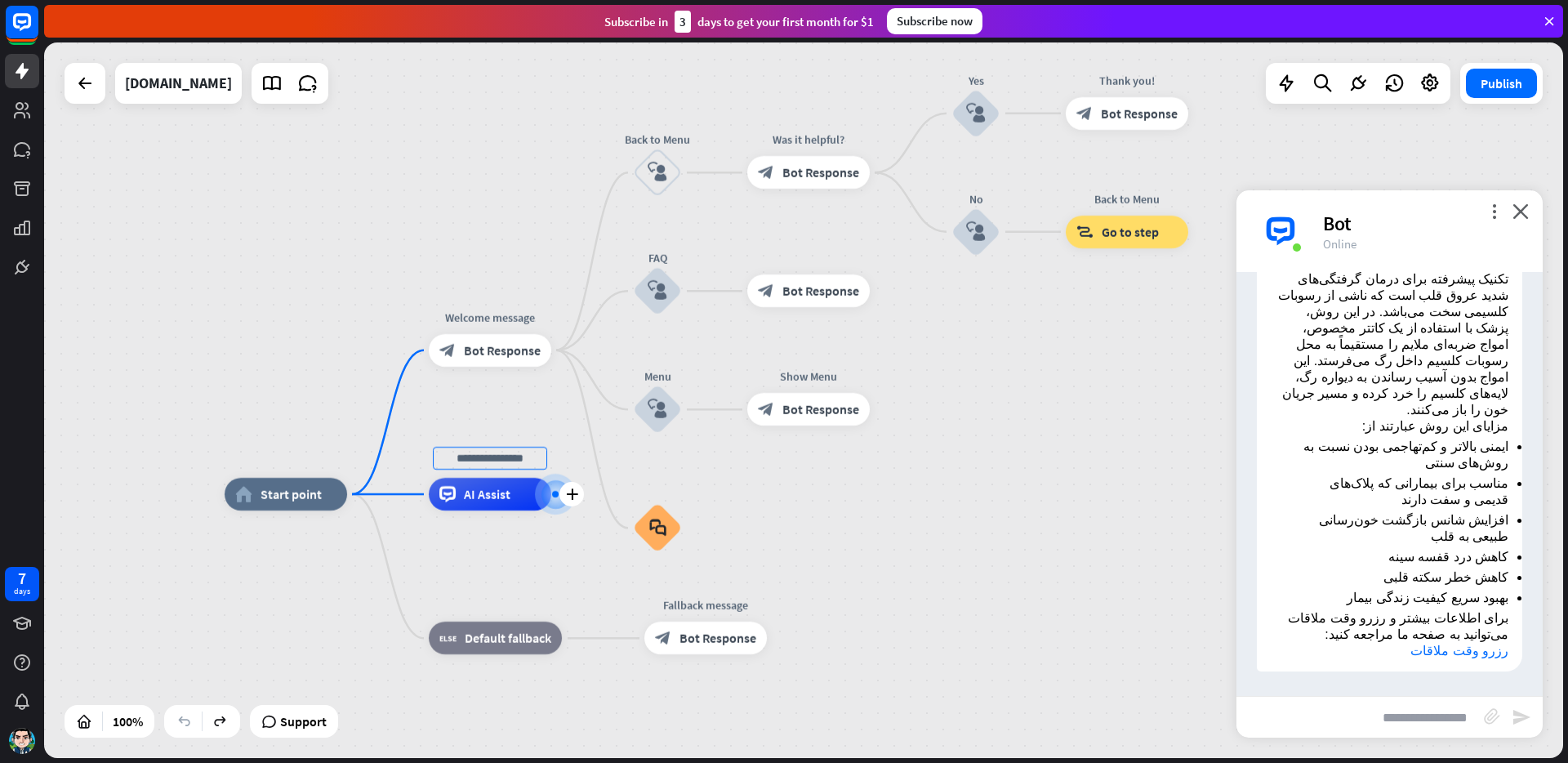
drag, startPoint x: 1071, startPoint y: 347, endPoint x: 854, endPoint y: 423, distance: 229.9
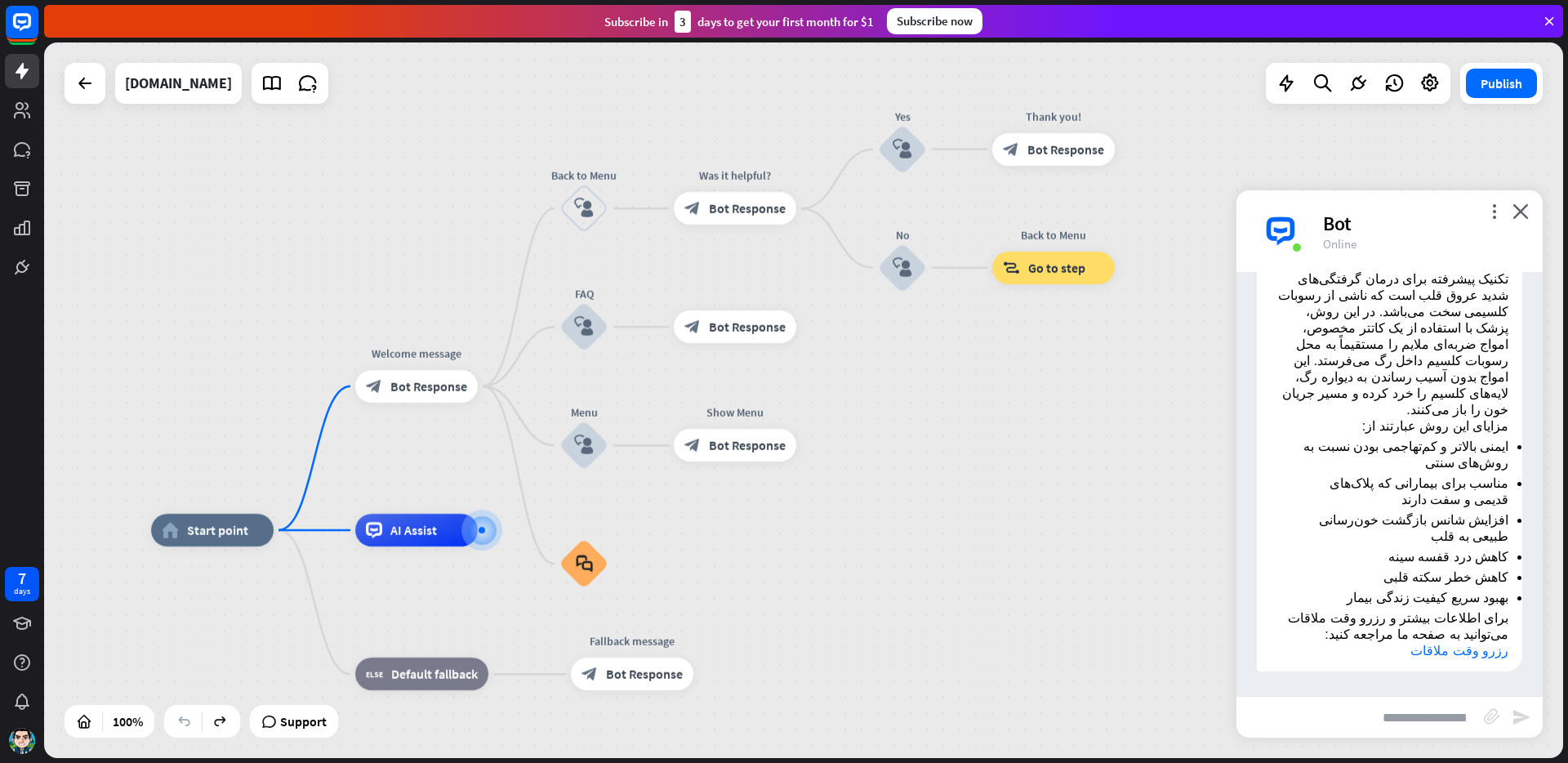
drag, startPoint x: 416, startPoint y: 201, endPoint x: 375, endPoint y: 214, distance: 43.0
click at [375, 214] on div "home_2 Start point Welcome message block_bot_response Bot Response Back to Menu…" at bounding box center [803, 400] width 1519 height 716
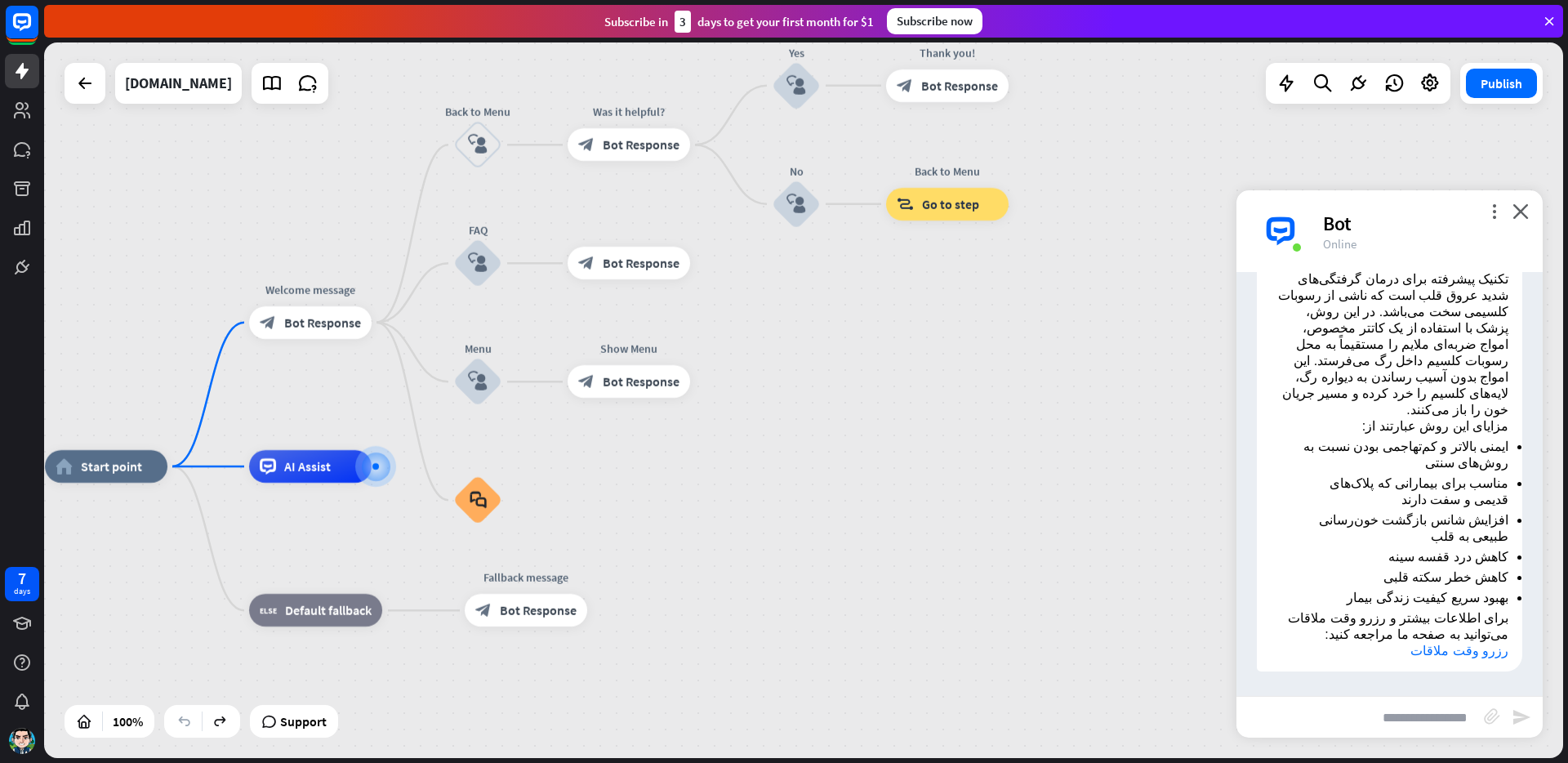
drag, startPoint x: 1046, startPoint y: 421, endPoint x: 978, endPoint y: 334, distance: 110.4
click at [978, 334] on div "home_2 Start point Welcome message block_bot_response Bot Response Back to Menu…" at bounding box center [803, 400] width 1519 height 716
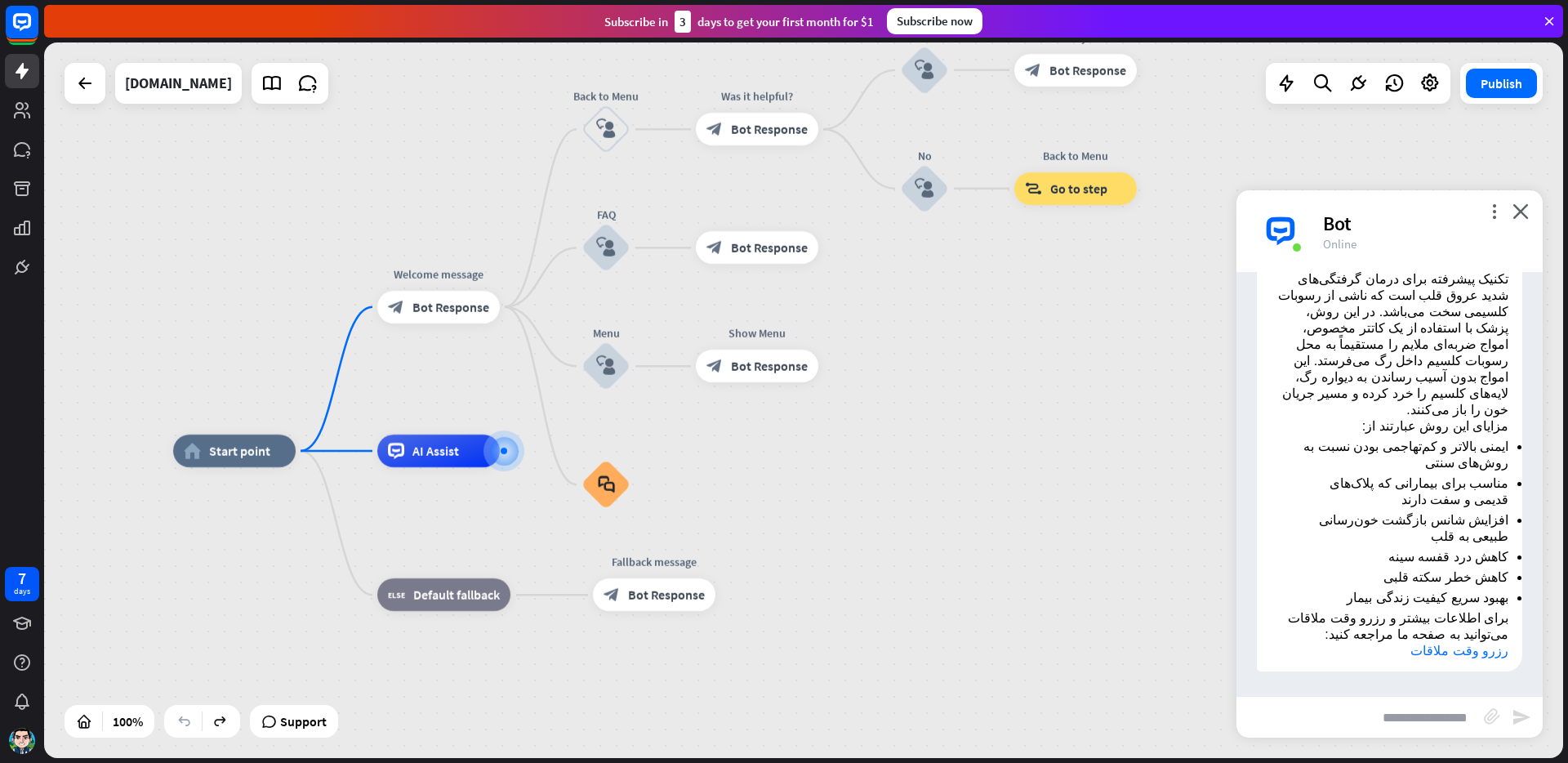
drag, startPoint x: 625, startPoint y: 518, endPoint x: 737, endPoint y: 512, distance: 112.2
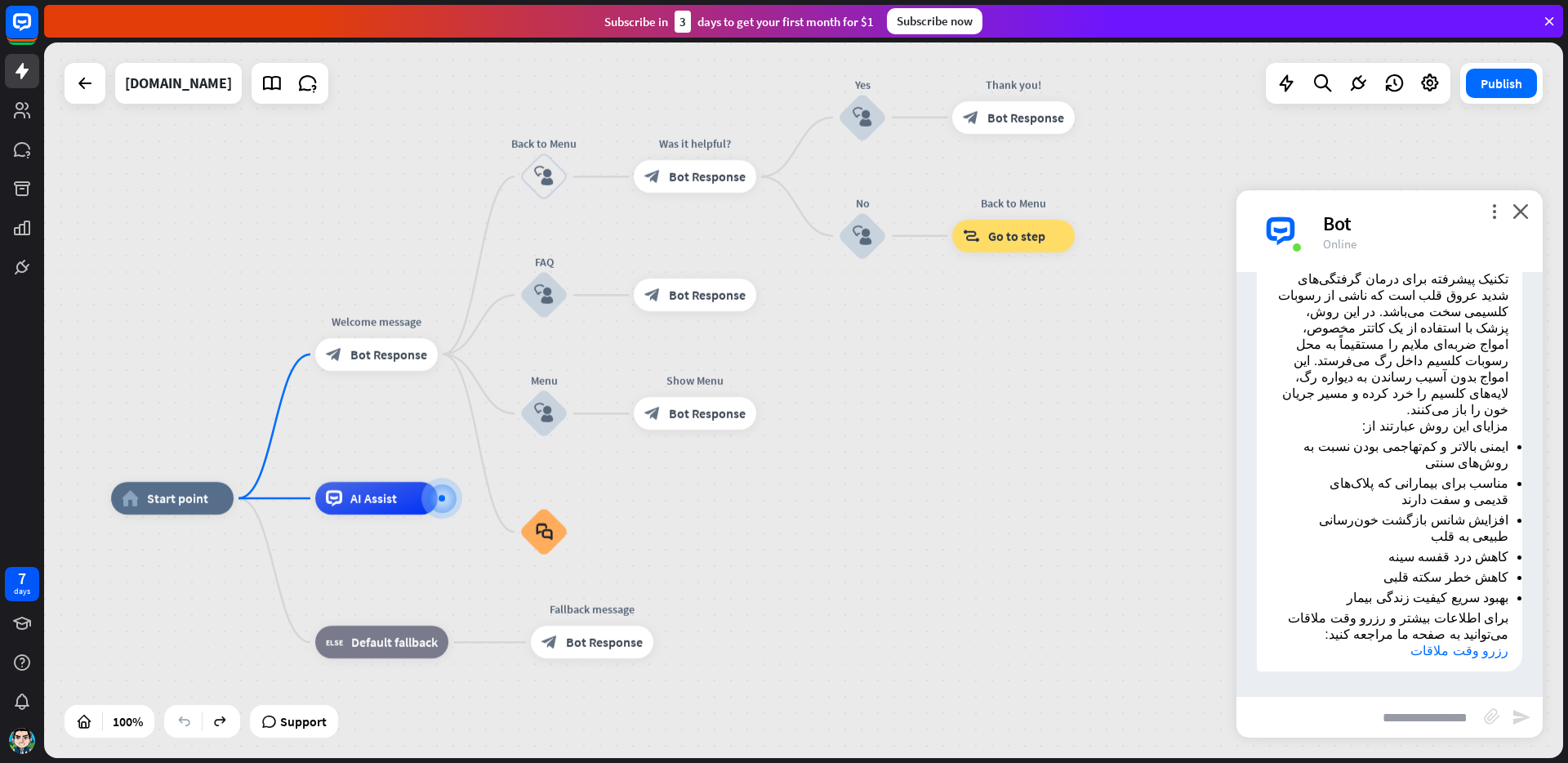
drag, startPoint x: 1038, startPoint y: 371, endPoint x: 1038, endPoint y: 344, distance: 27.0
click at [1038, 344] on div "home_2 Start point Welcome message block_bot_response Bot Response Back to Menu…" at bounding box center [803, 400] width 1519 height 716
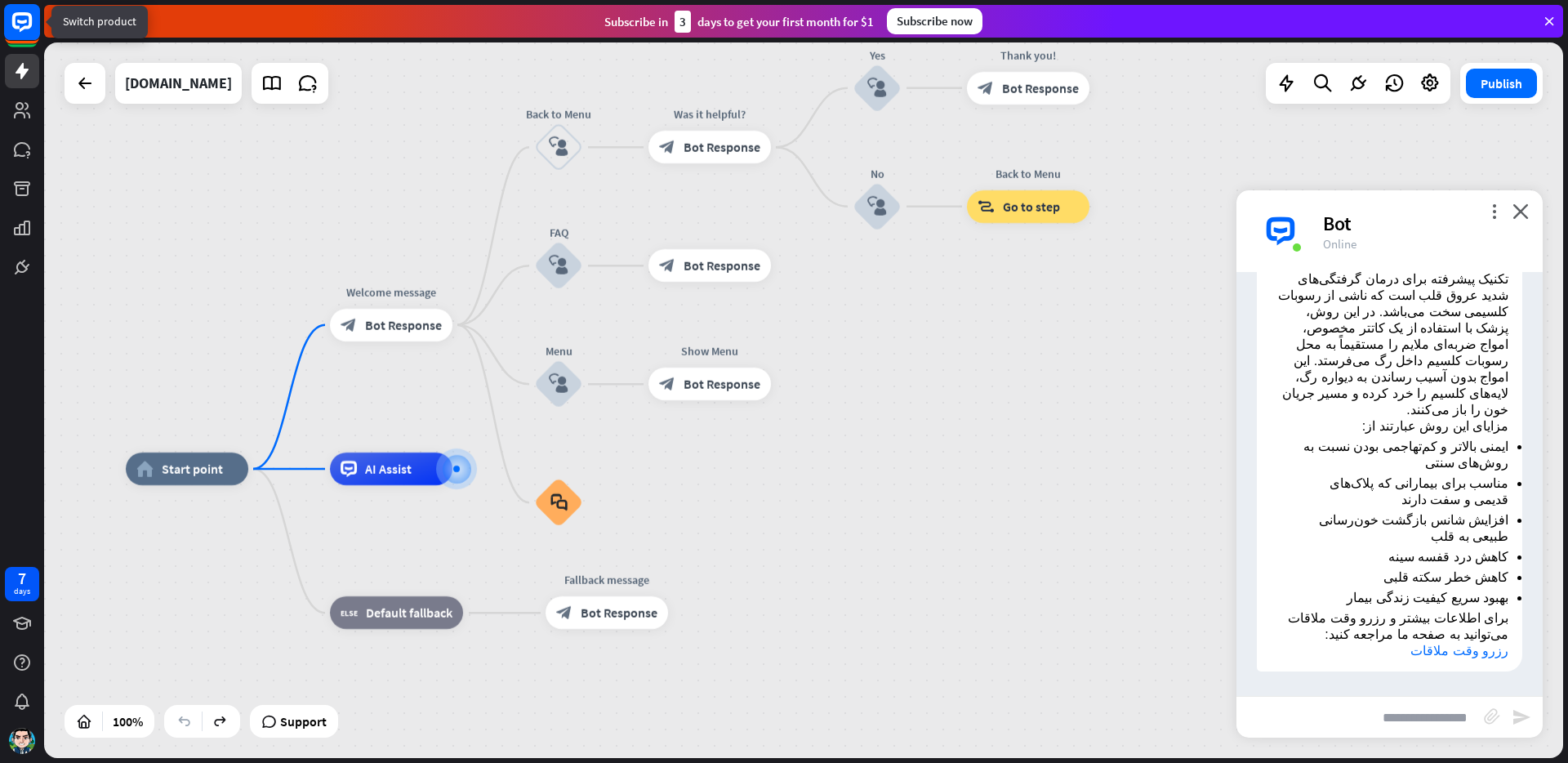
click at [29, 20] on icon at bounding box center [22, 22] width 20 height 20
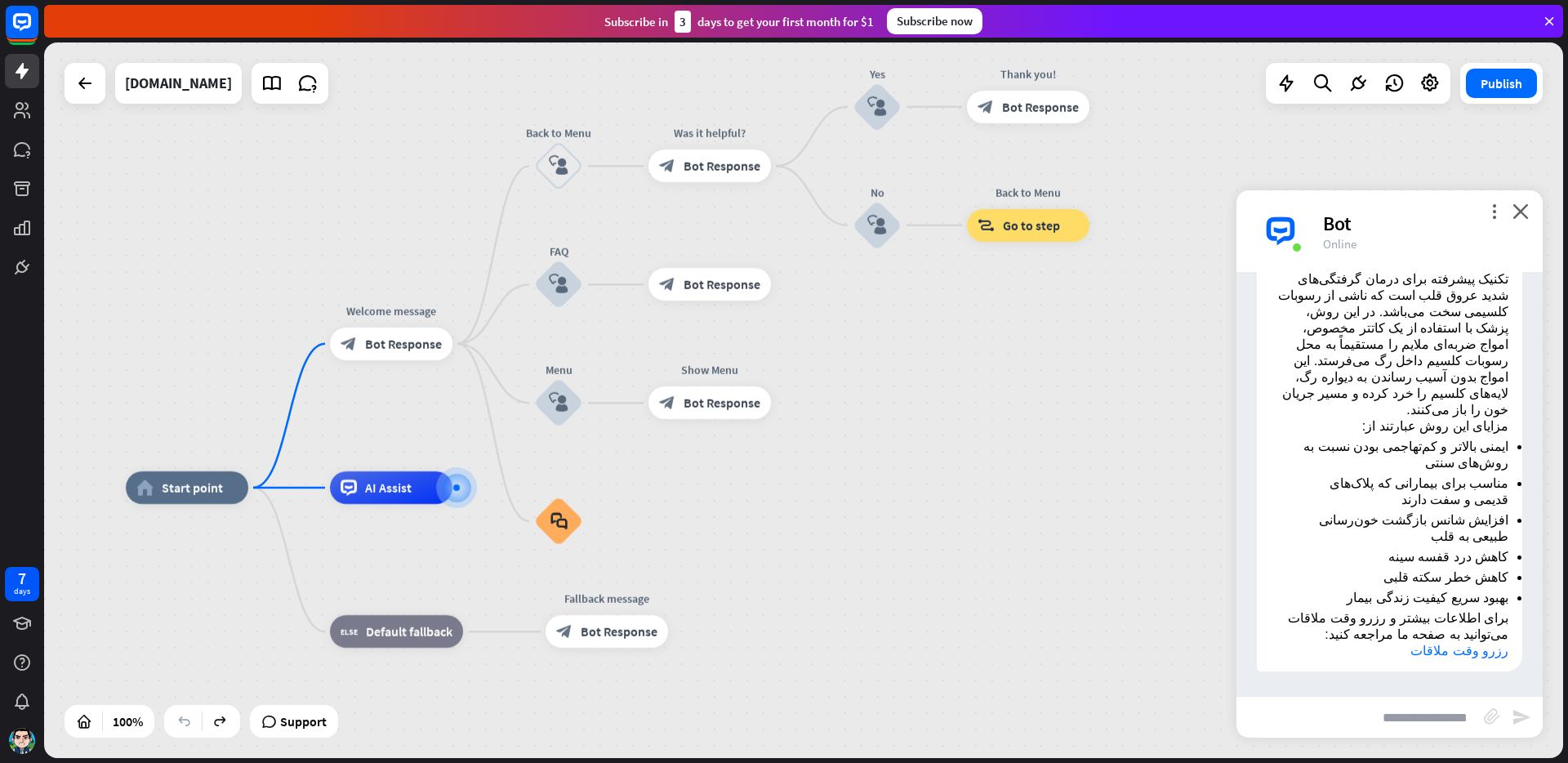
click at [1464, 650] on link "رزرو وقت ملاقات" at bounding box center [1459, 650] width 98 height 14
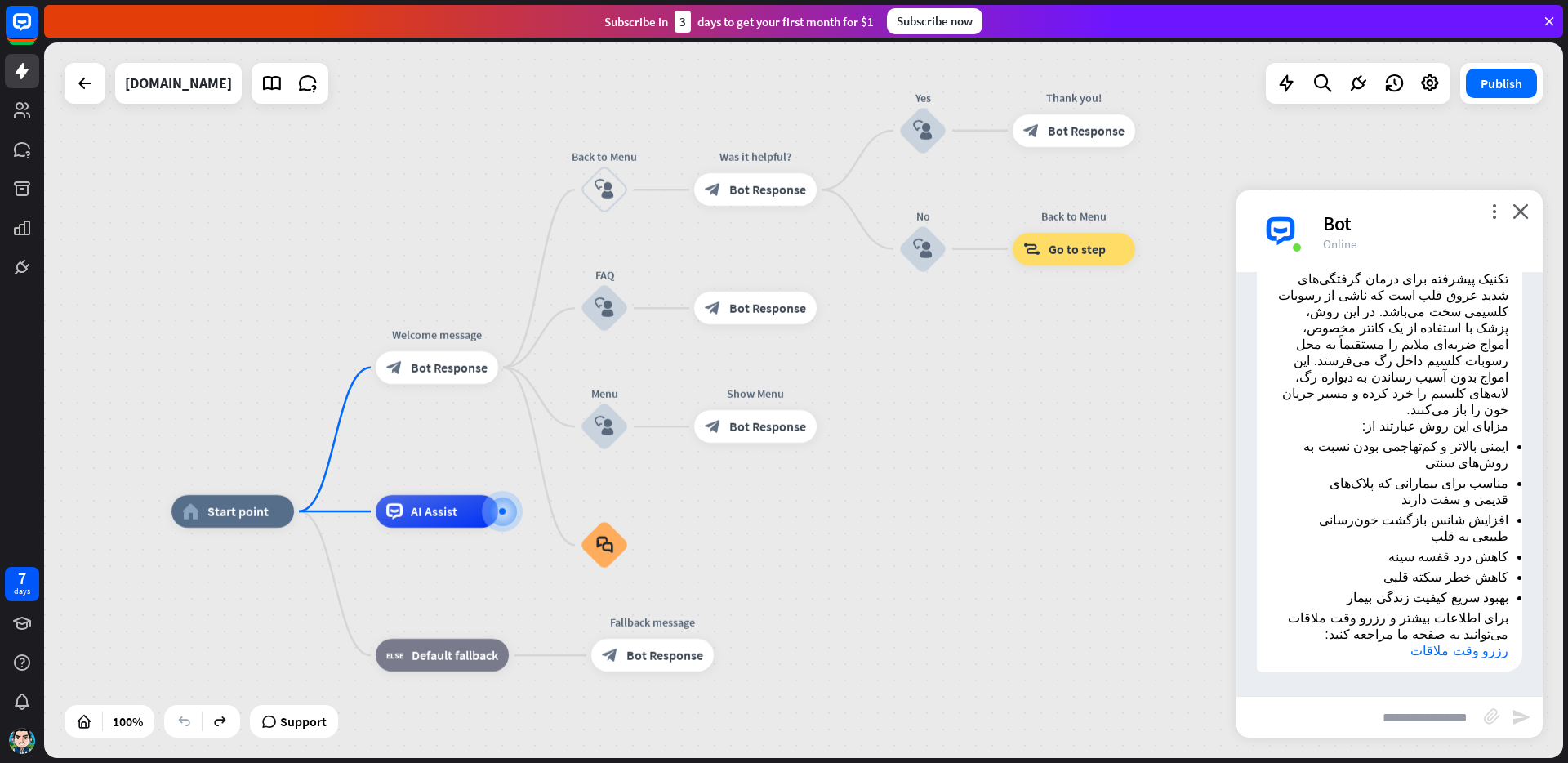
drag, startPoint x: 189, startPoint y: 295, endPoint x: 236, endPoint y: 320, distance: 53.2
click at [236, 320] on div "home_2 Start point Welcome message block_bot_response Bot Response Back to Menu…" at bounding box center [803, 400] width 1519 height 716
click at [1447, 719] on input "text" at bounding box center [1360, 716] width 248 height 41
type input "**********"
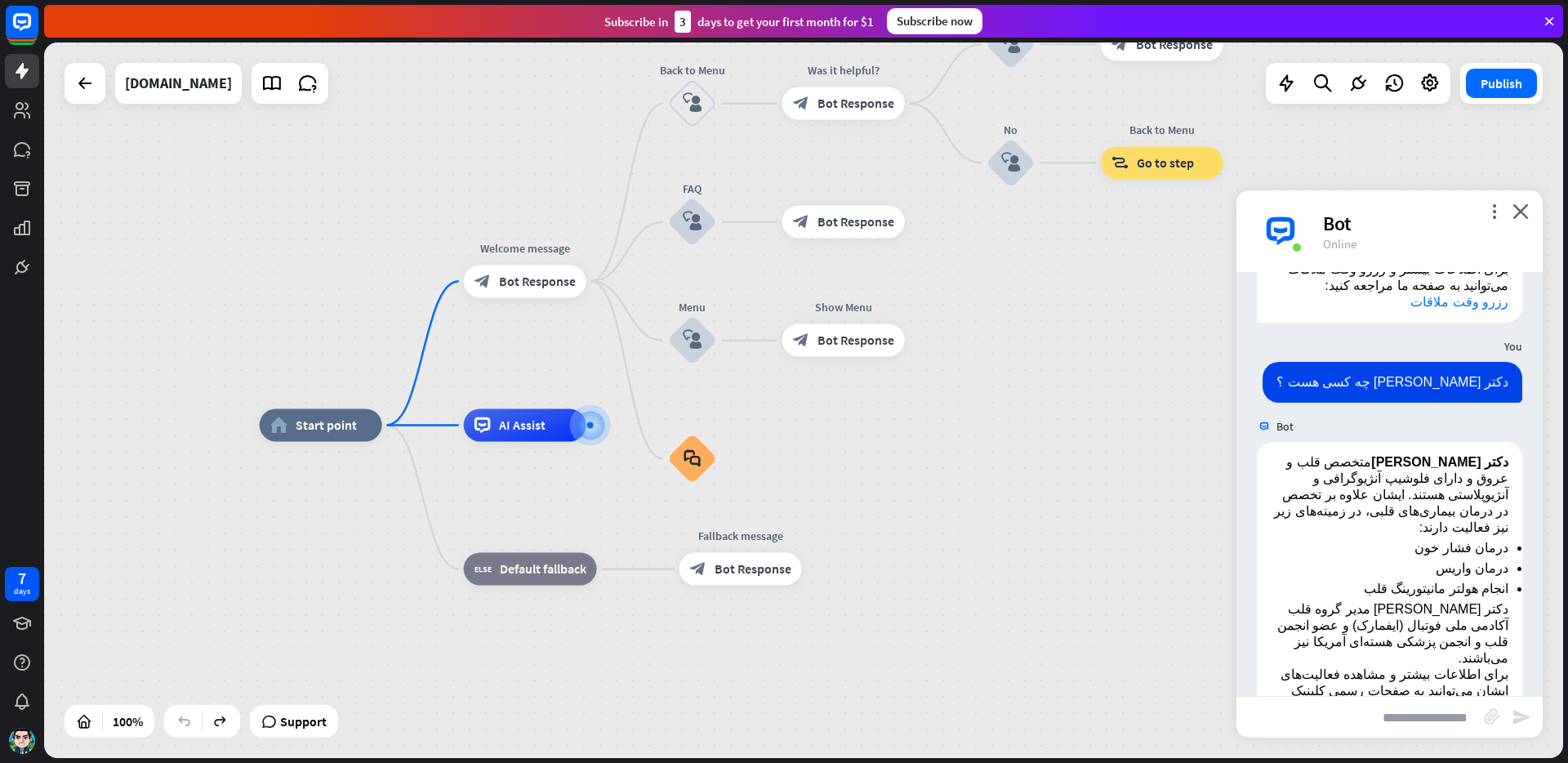
scroll to position [691, 0]
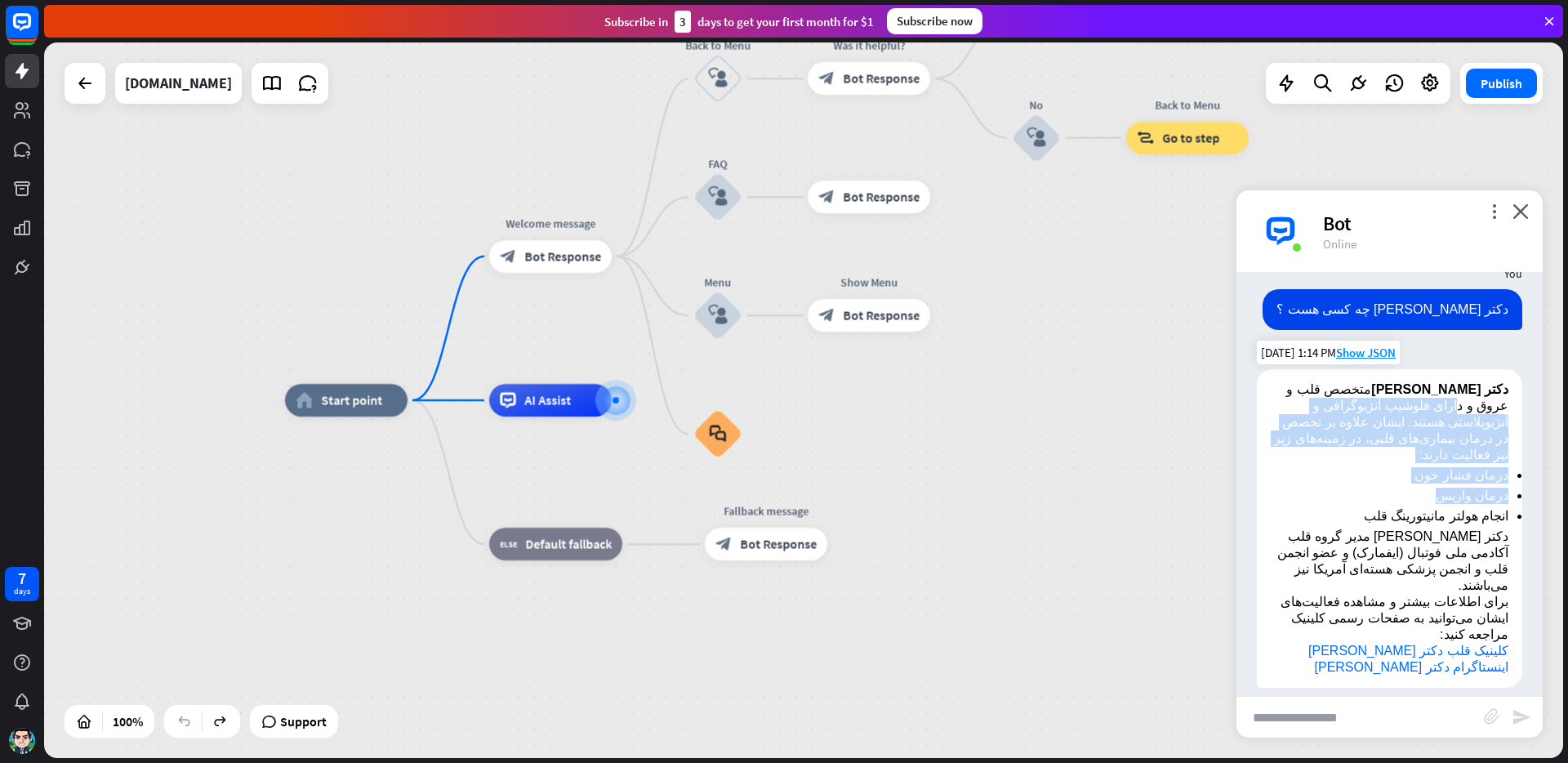
drag, startPoint x: 1448, startPoint y: 429, endPoint x: 1380, endPoint y: 535, distance: 125.9
click at [1394, 512] on div "دکتر [PERSON_NAME] متخصص قلب و عروق و دارای فلوشیپ آنژیوگرافی و آنژیوپلاستی هست…" at bounding box center [1390, 529] width 266 height 319
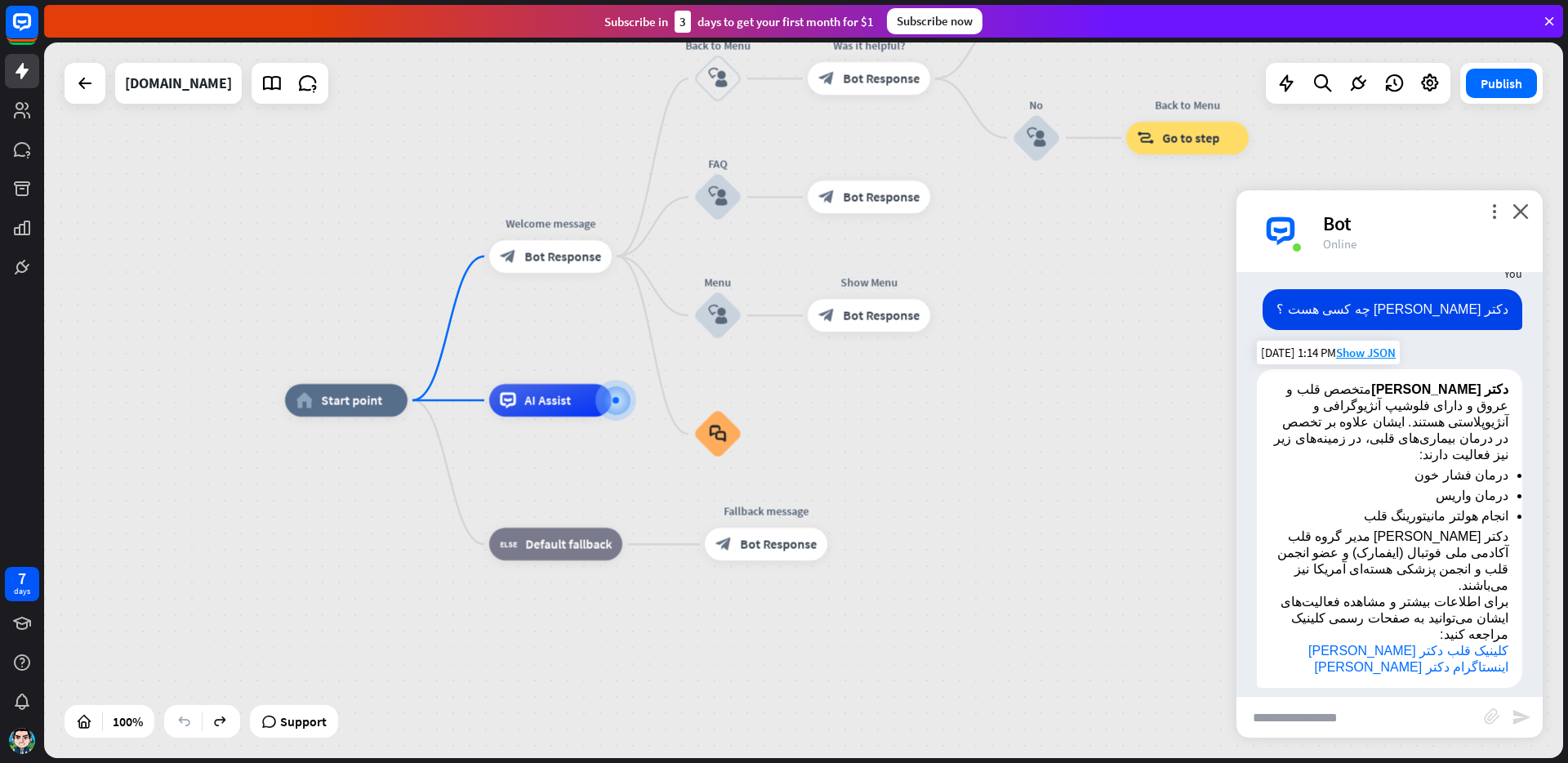
click at [1378, 541] on p "دکتر [PERSON_NAME] مدیر گروه قلب آکادمی ملی فوتبال (ایفمارک) و عضو انجمن قلب و …" at bounding box center [1390, 561] width 237 height 65
click at [1379, 713] on input "text" at bounding box center [1360, 716] width 248 height 41
type input "**********"
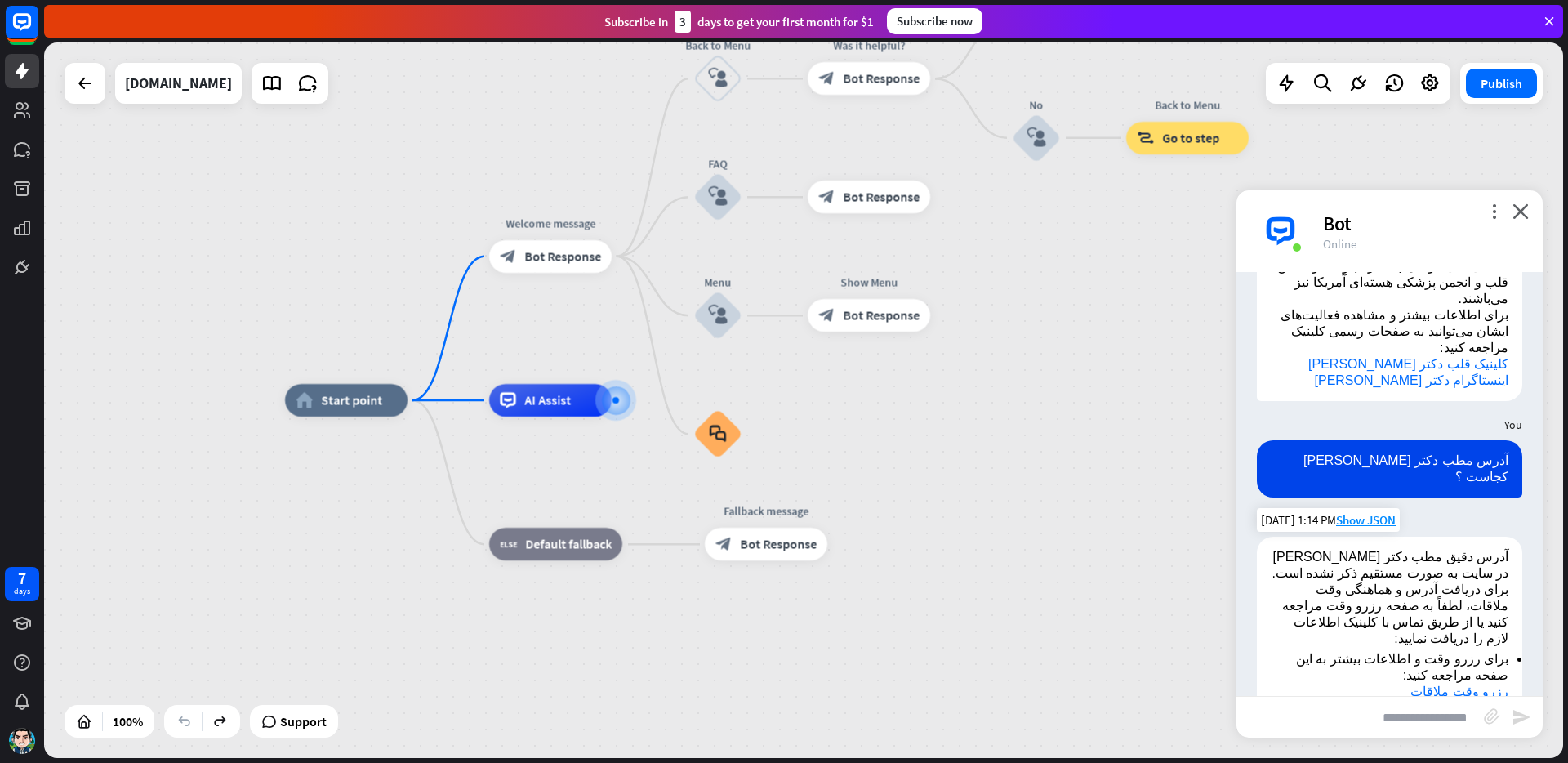
scroll to position [1100, 0]
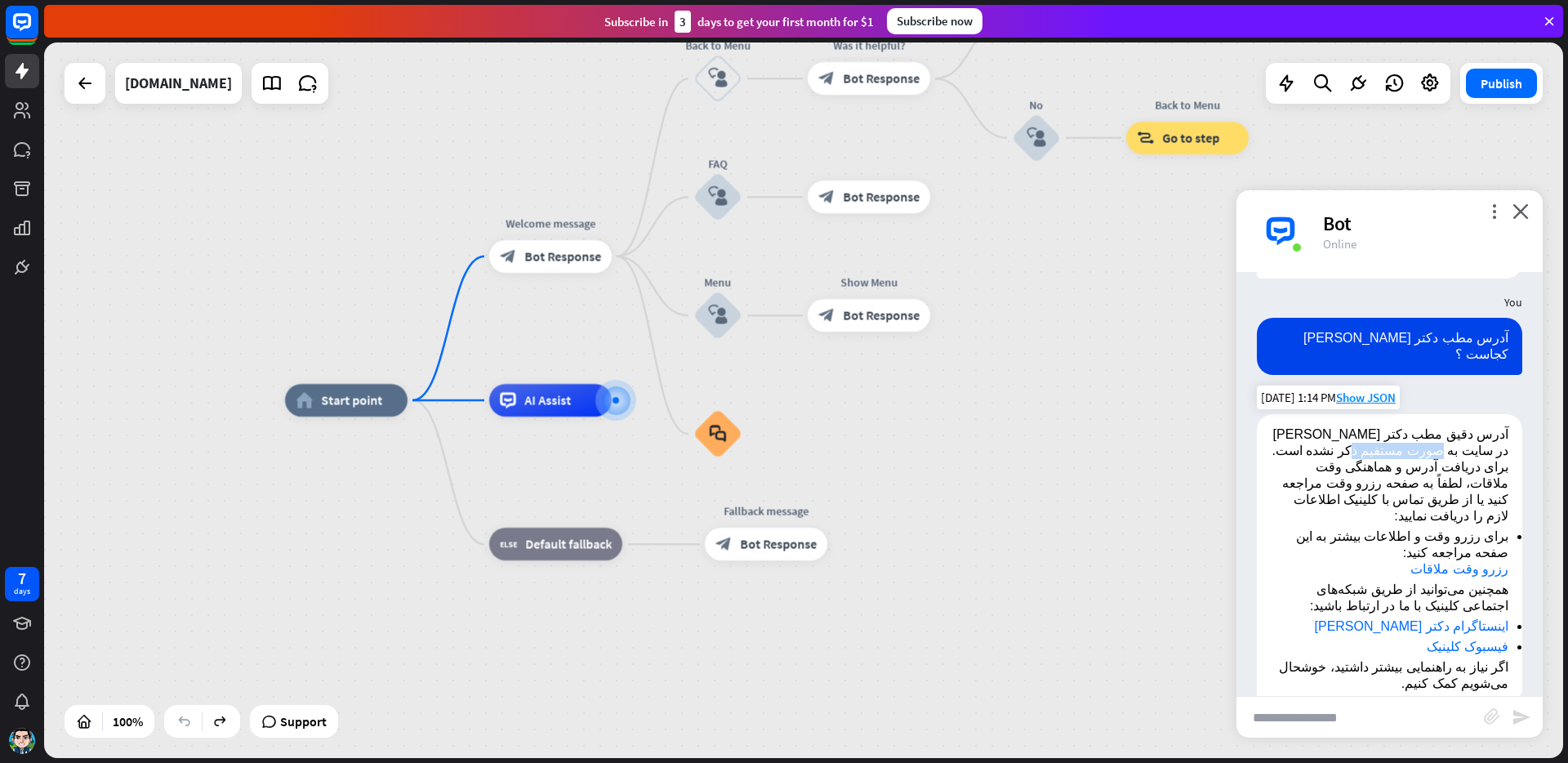
drag, startPoint x: 1404, startPoint y: 419, endPoint x: 1350, endPoint y: 430, distance: 55.1
click at [1347, 426] on p "آدرس دقیق مطب دکتر [PERSON_NAME] در سایت به صورت مستقیم ذکر نشده است. برای دریا…" at bounding box center [1390, 475] width 237 height 98
click at [1418, 443] on p "آدرس دقیق مطب دکتر [PERSON_NAME] در سایت به صورت مستقیم ذکر نشده است. برای دریا…" at bounding box center [1390, 475] width 237 height 98
click at [1409, 711] on input "text" at bounding box center [1360, 716] width 248 height 41
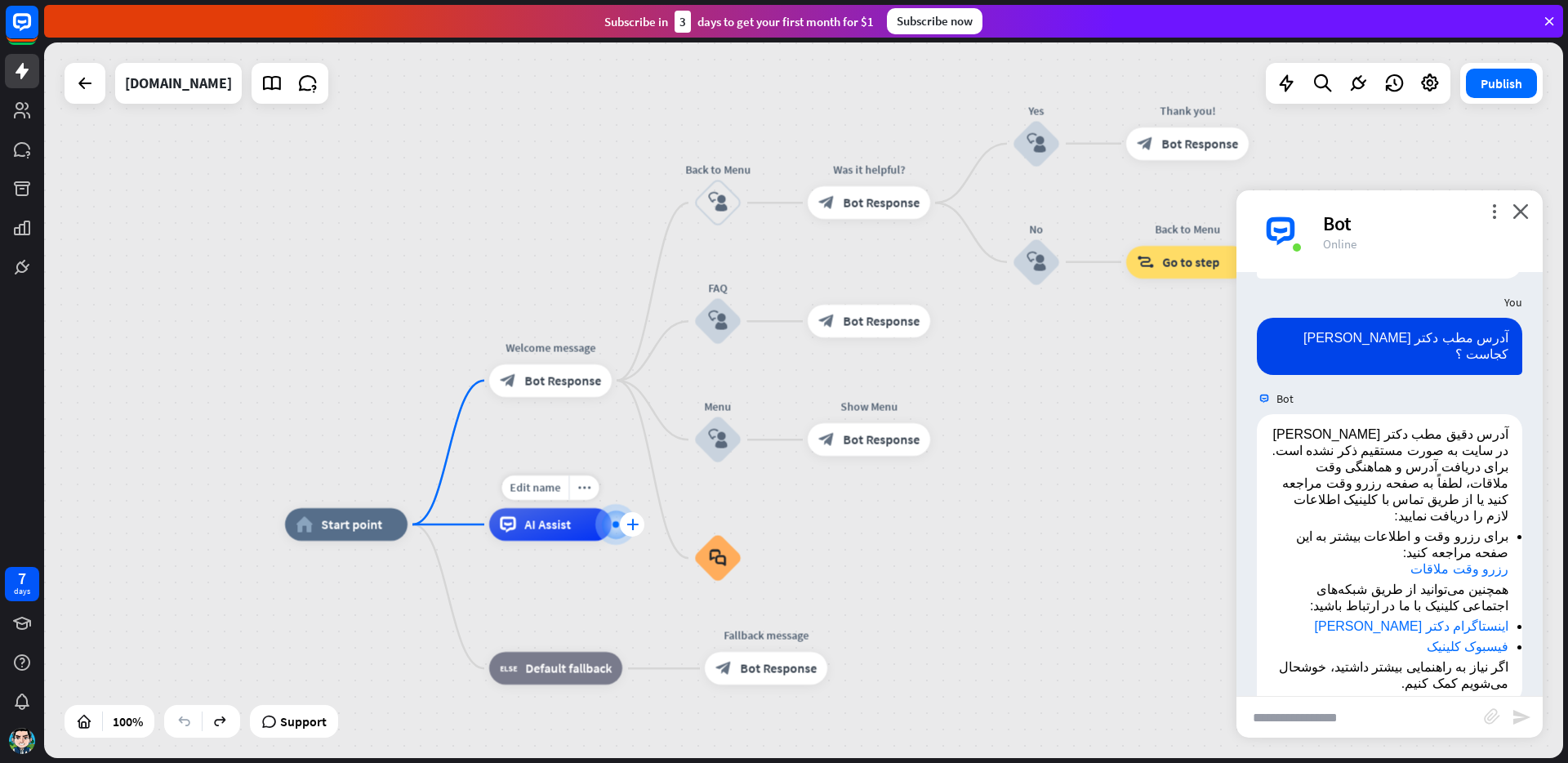
click at [630, 525] on icon "plus" at bounding box center [632, 524] width 12 height 11
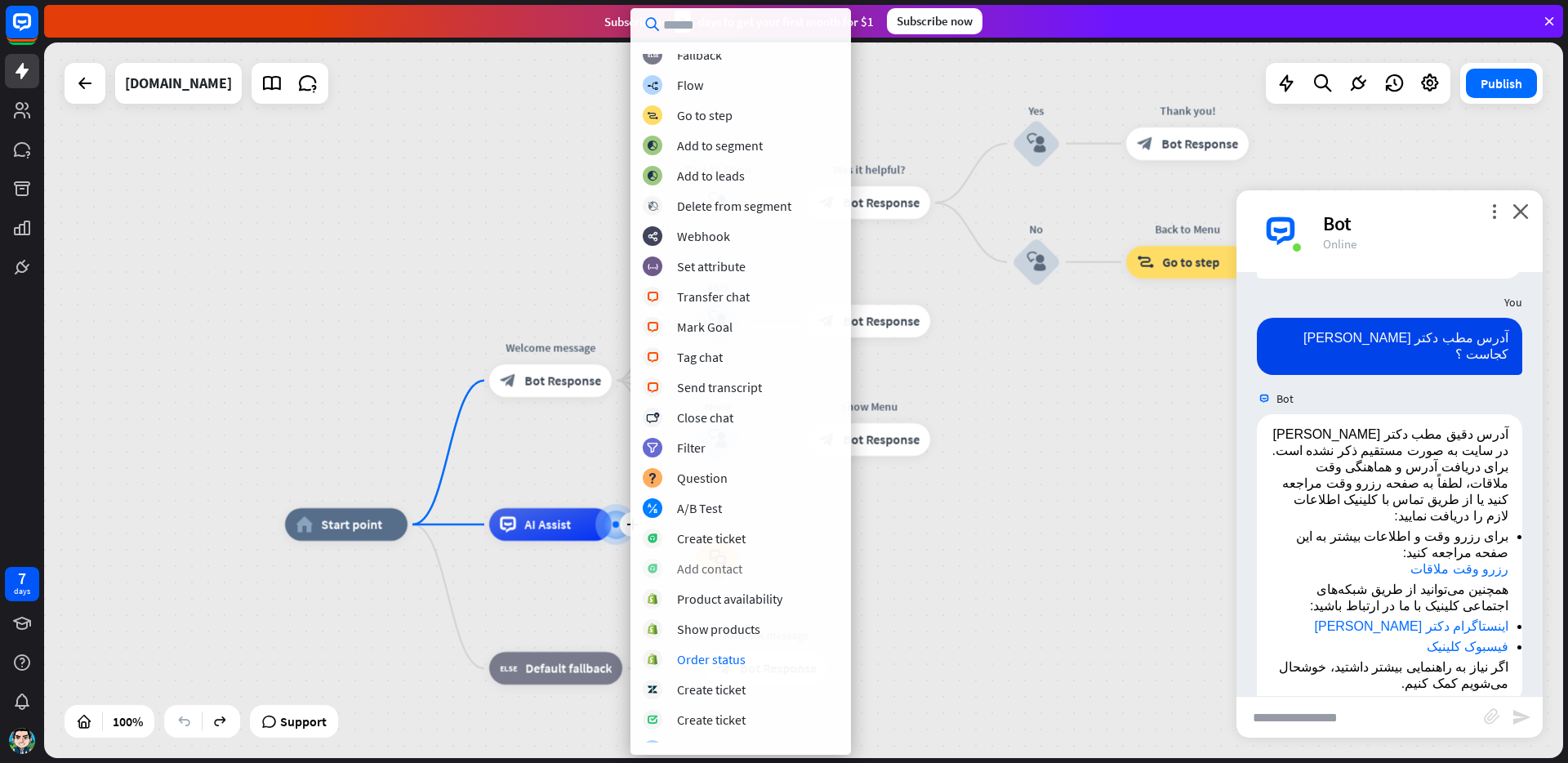
scroll to position [0, 0]
